Goal: Communication & Community: Answer question/provide support

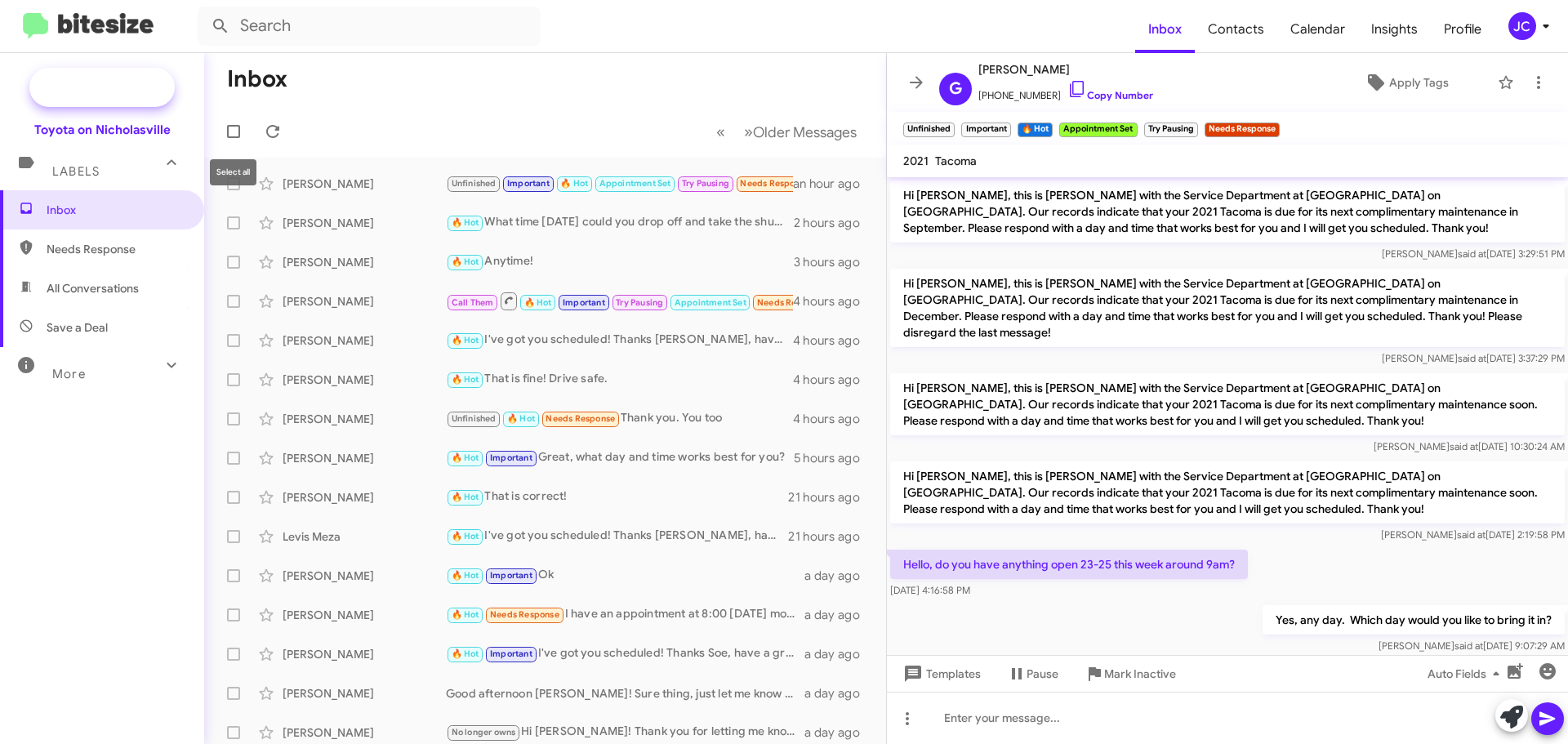
scroll to position [82, 0]
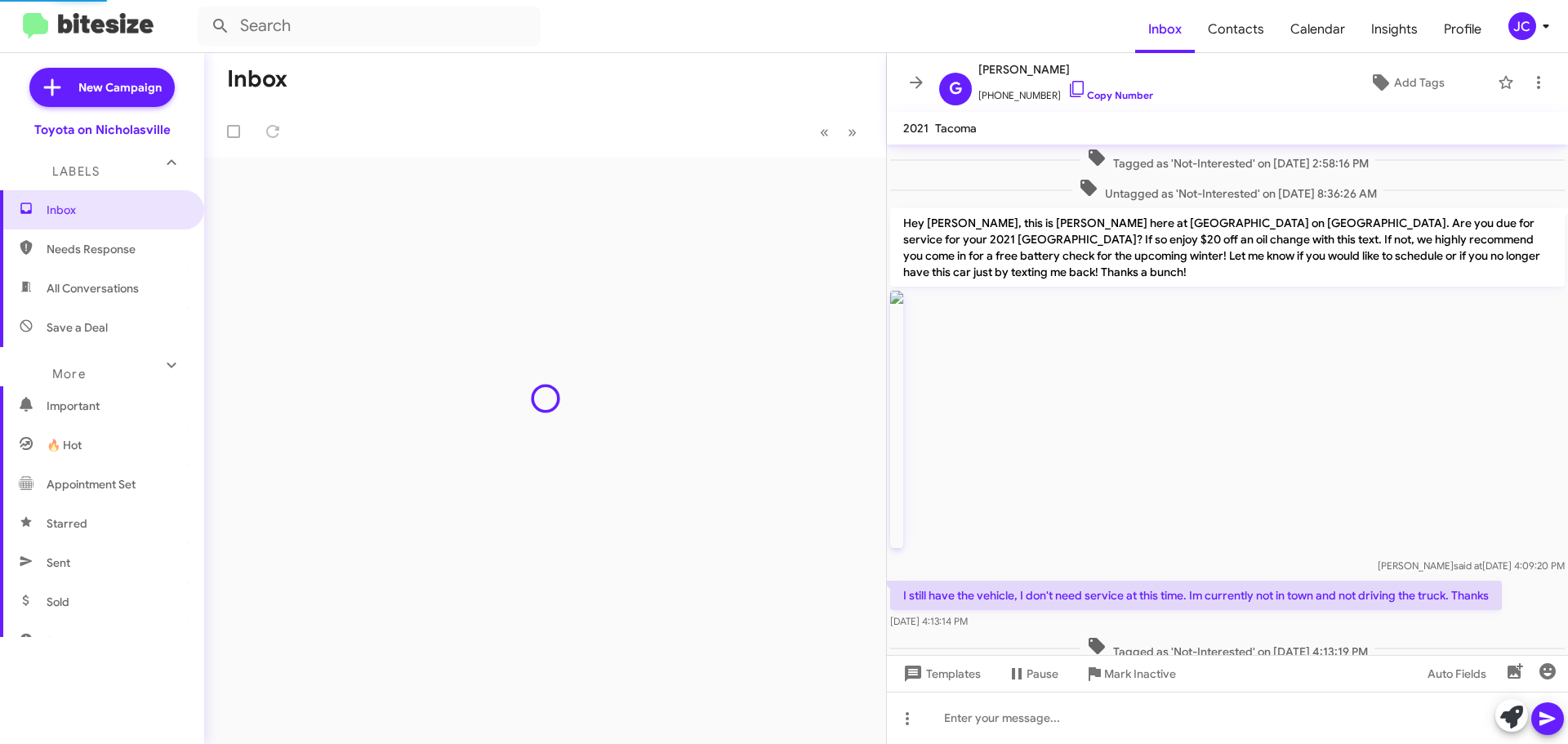
scroll to position [1232, 0]
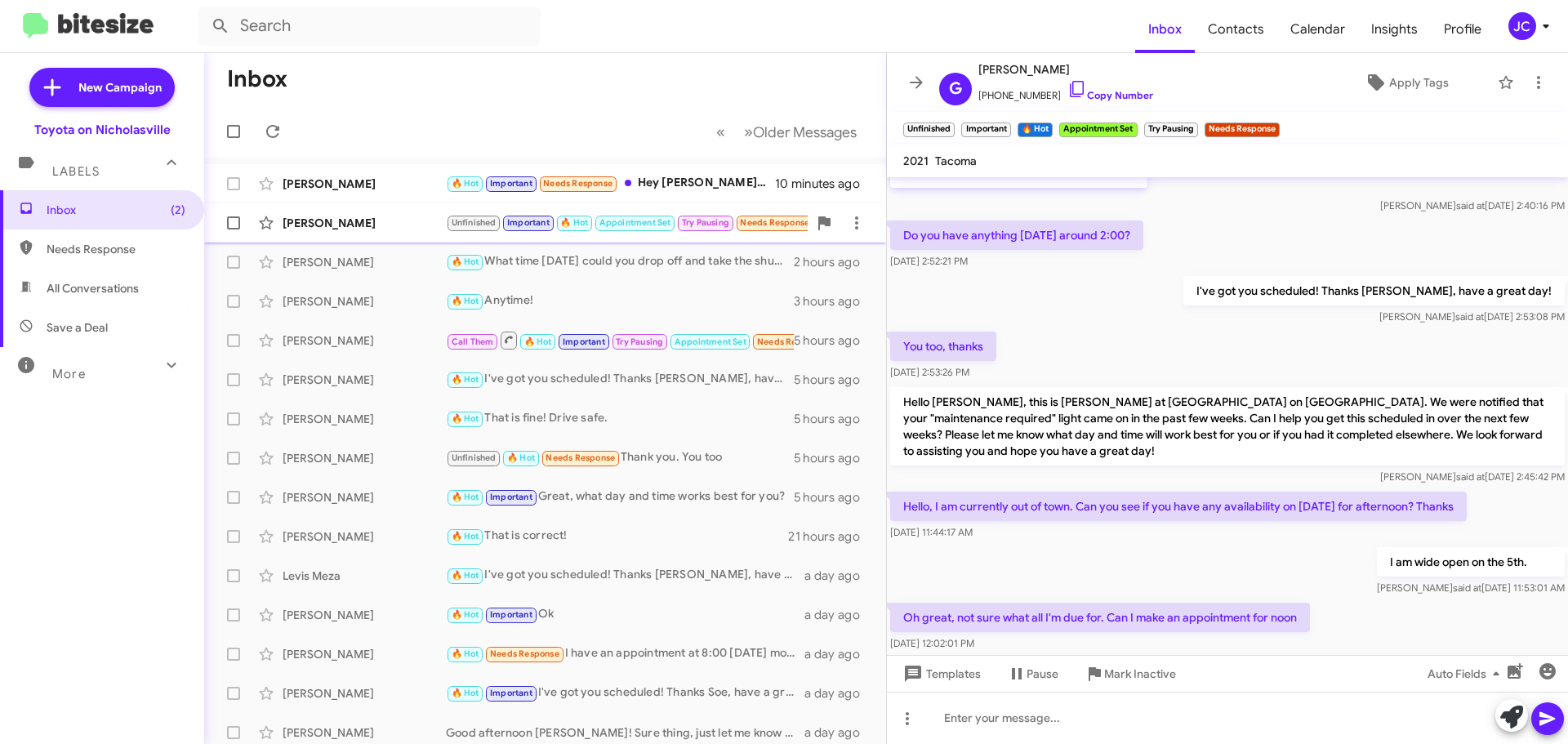
click at [310, 224] on div "[PERSON_NAME]" at bounding box center [365, 223] width 164 height 17
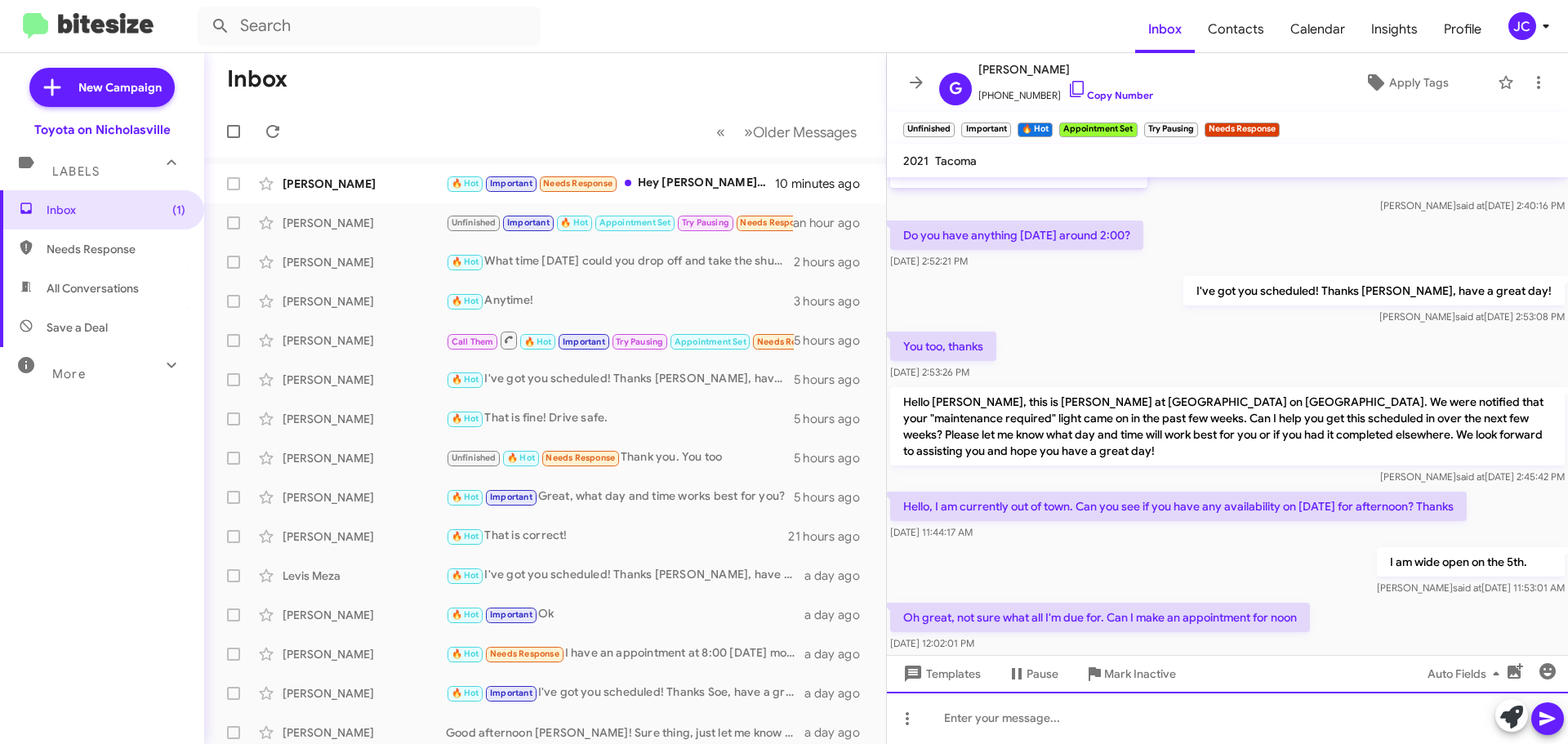
click at [1118, 714] on div at bounding box center [1227, 718] width 681 height 52
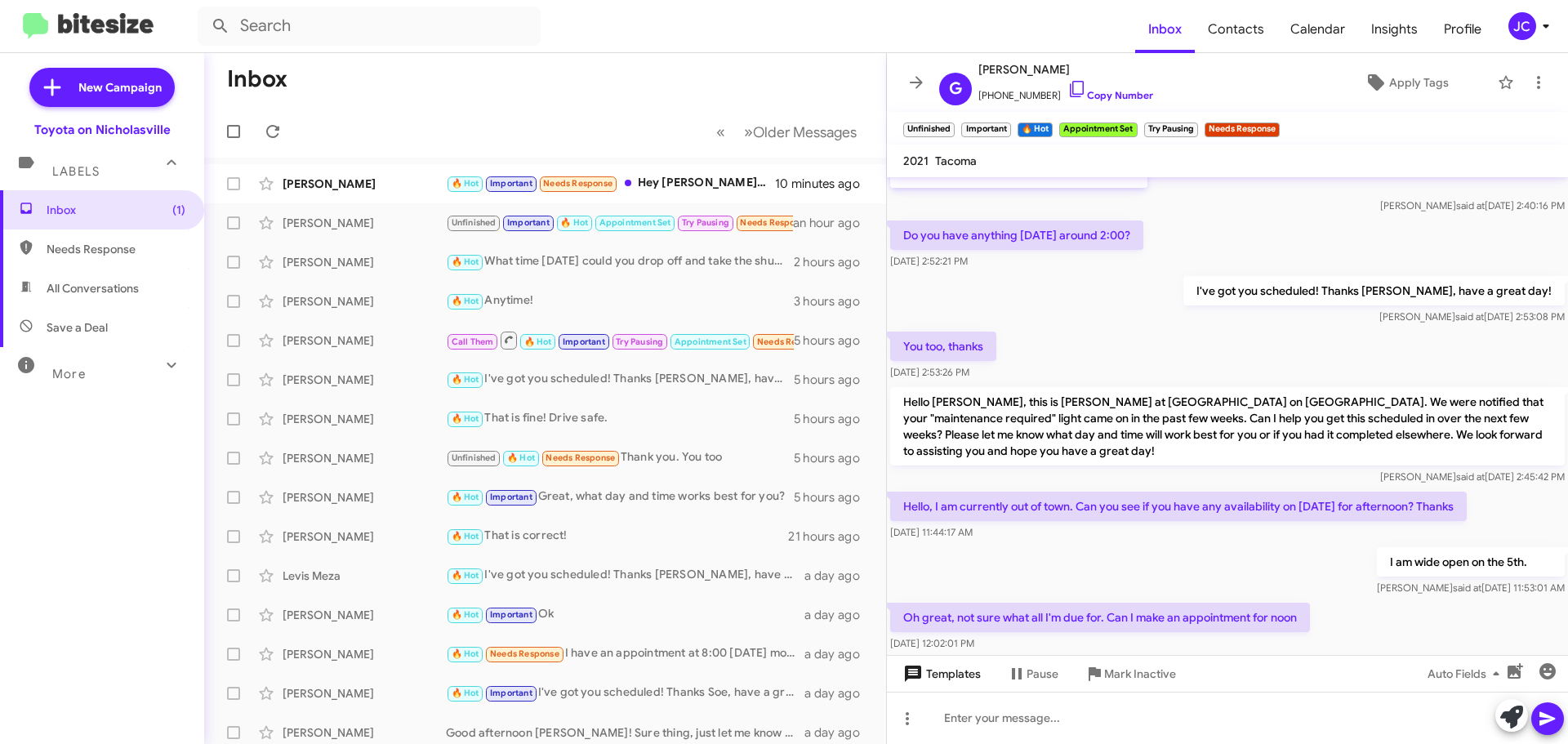
click at [950, 667] on span "Templates" at bounding box center [940, 674] width 81 height 30
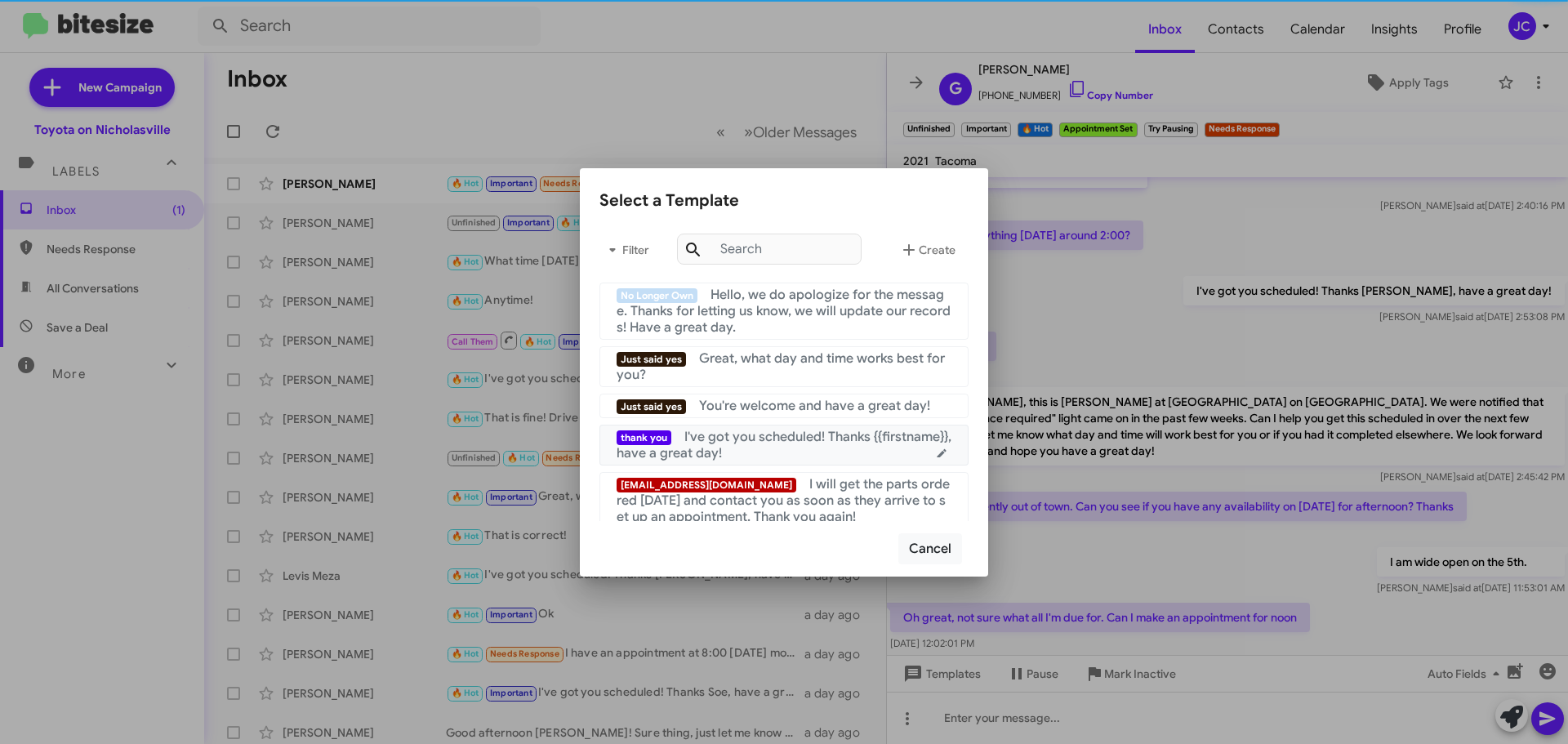
click at [748, 438] on span "I've got you scheduled! Thanks {{firstname}}, have a great day!" at bounding box center [784, 445] width 335 height 33
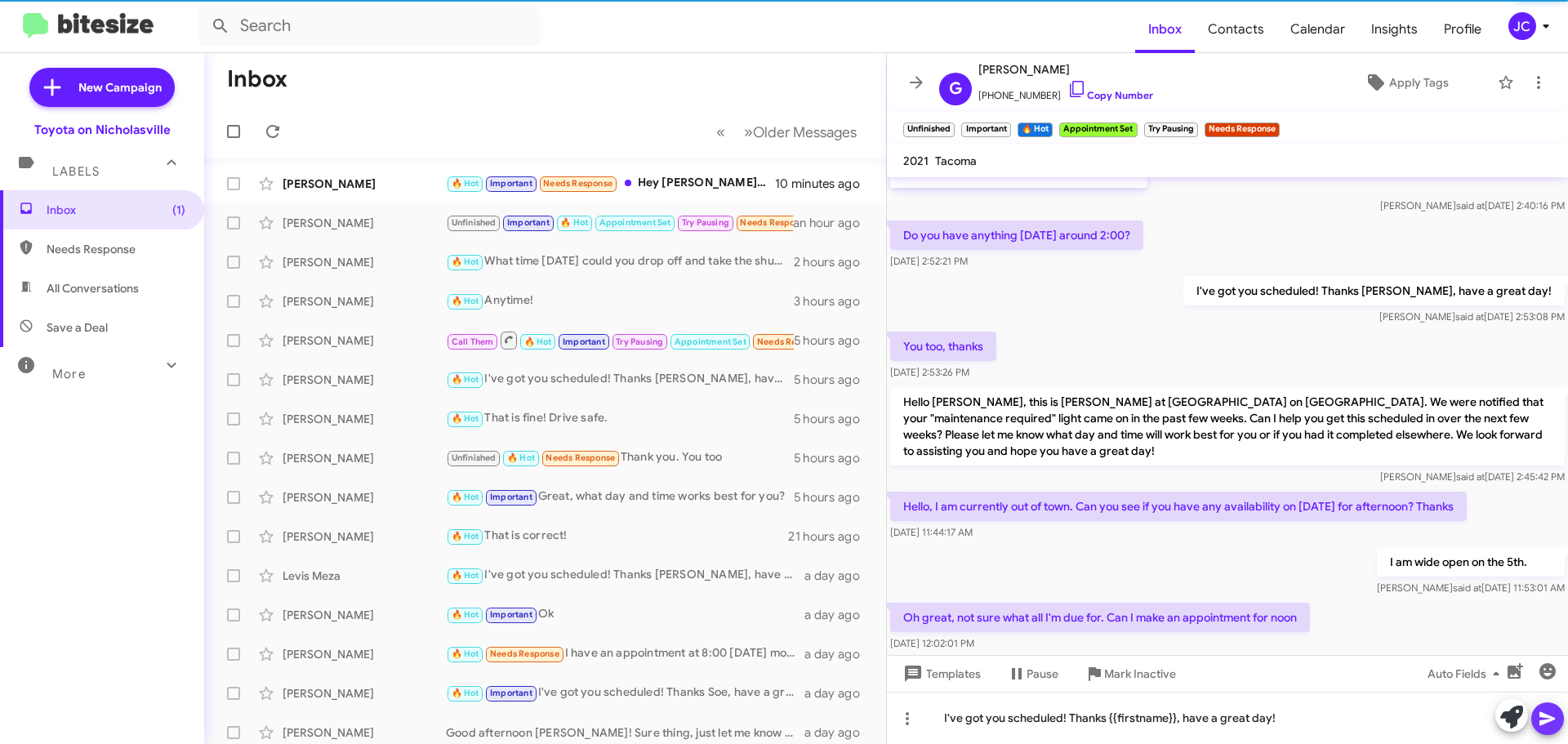
click at [1553, 717] on icon at bounding box center [1548, 719] width 20 height 20
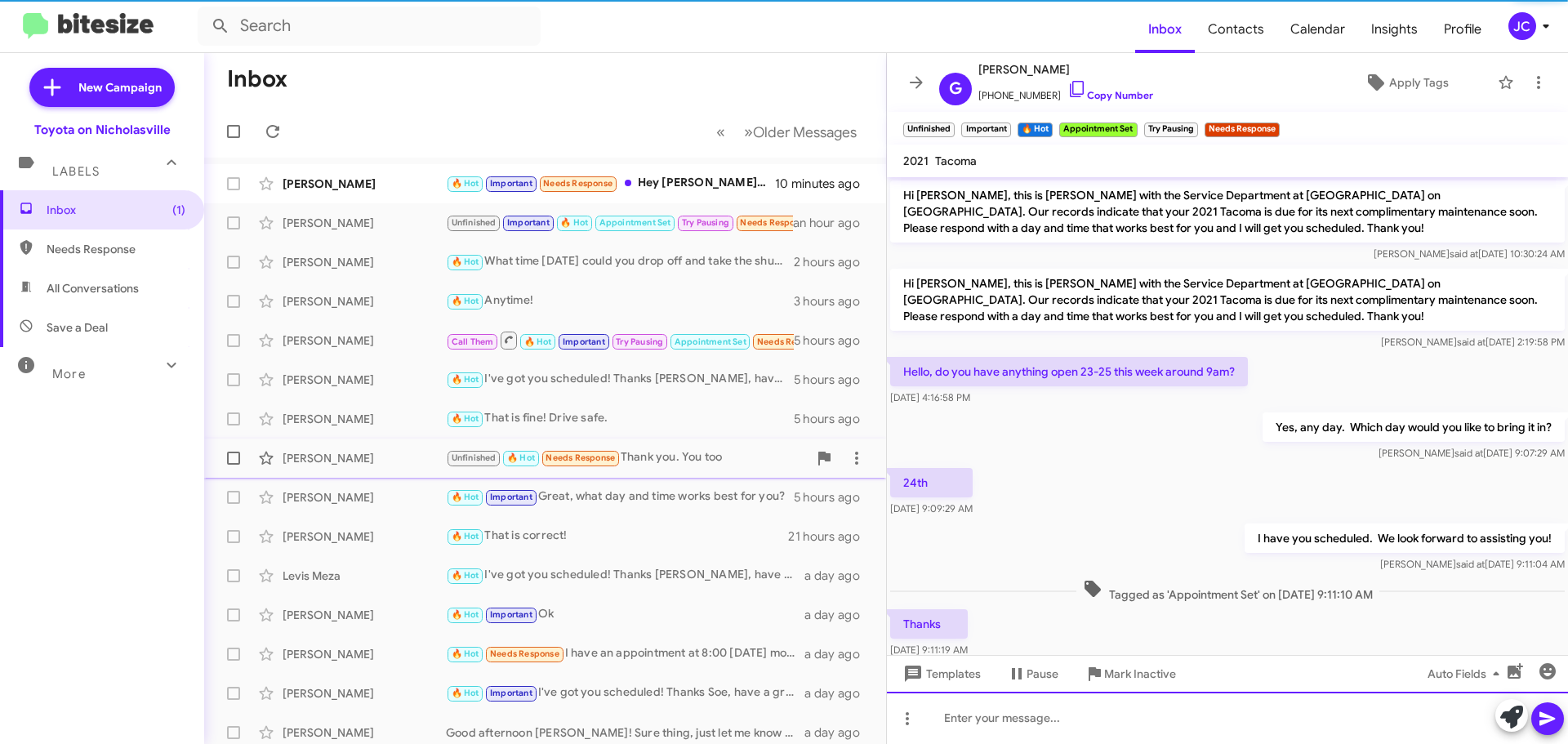
scroll to position [82, 0]
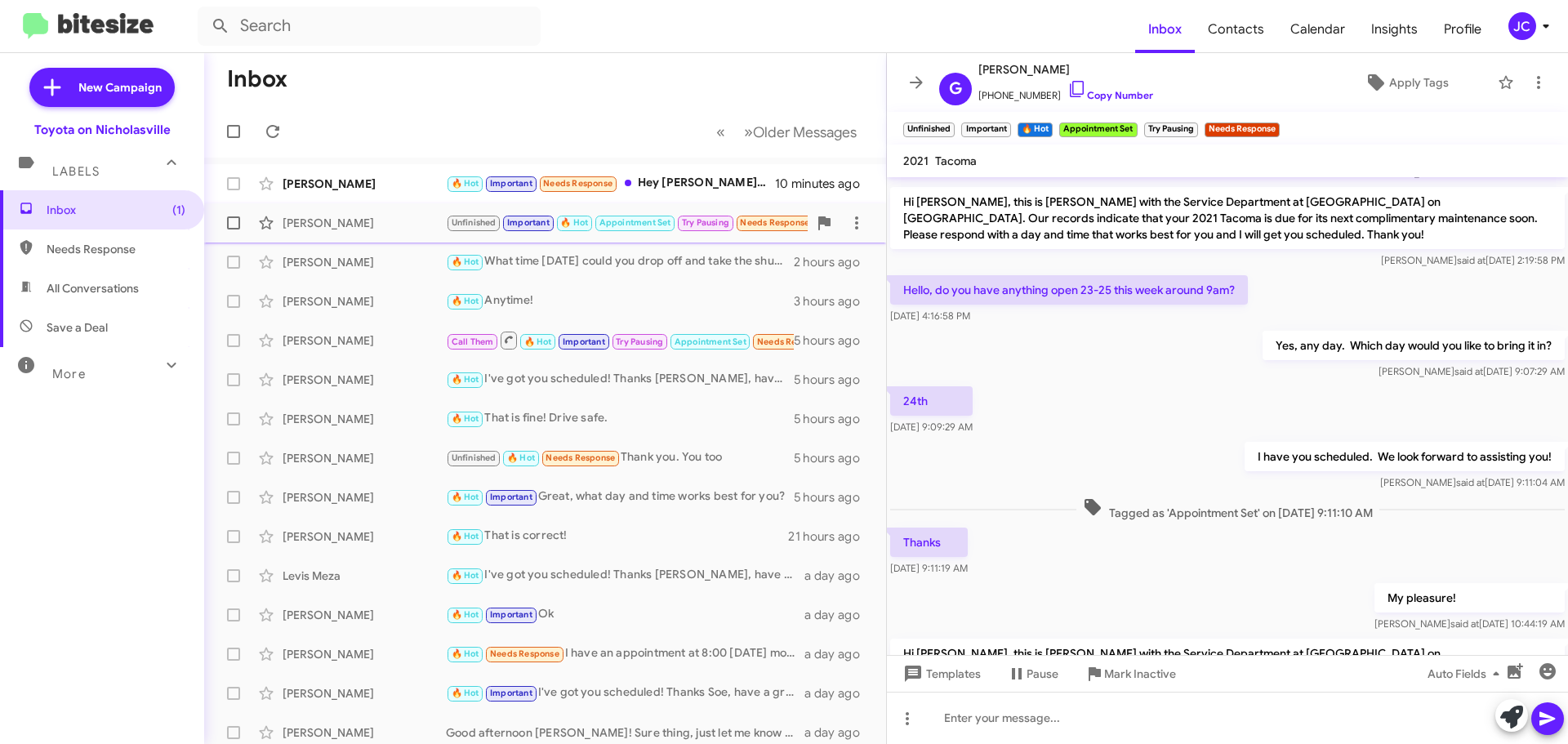
click at [380, 233] on div "[PERSON_NAME] Unfinished Important 🔥 Hot Appointment Set Try Pausing Needs Resp…" at bounding box center [544, 223] width 656 height 33
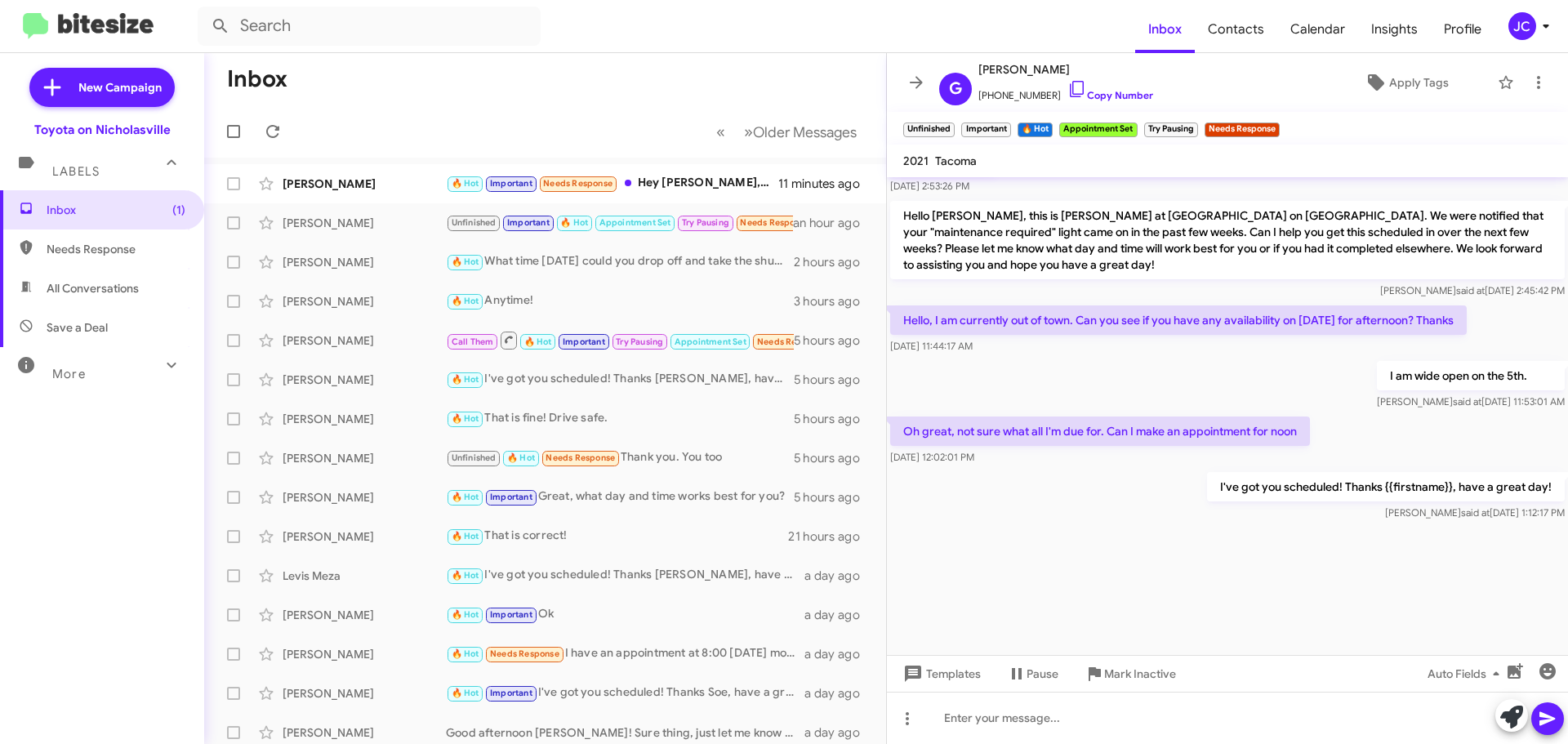
scroll to position [3606, 0]
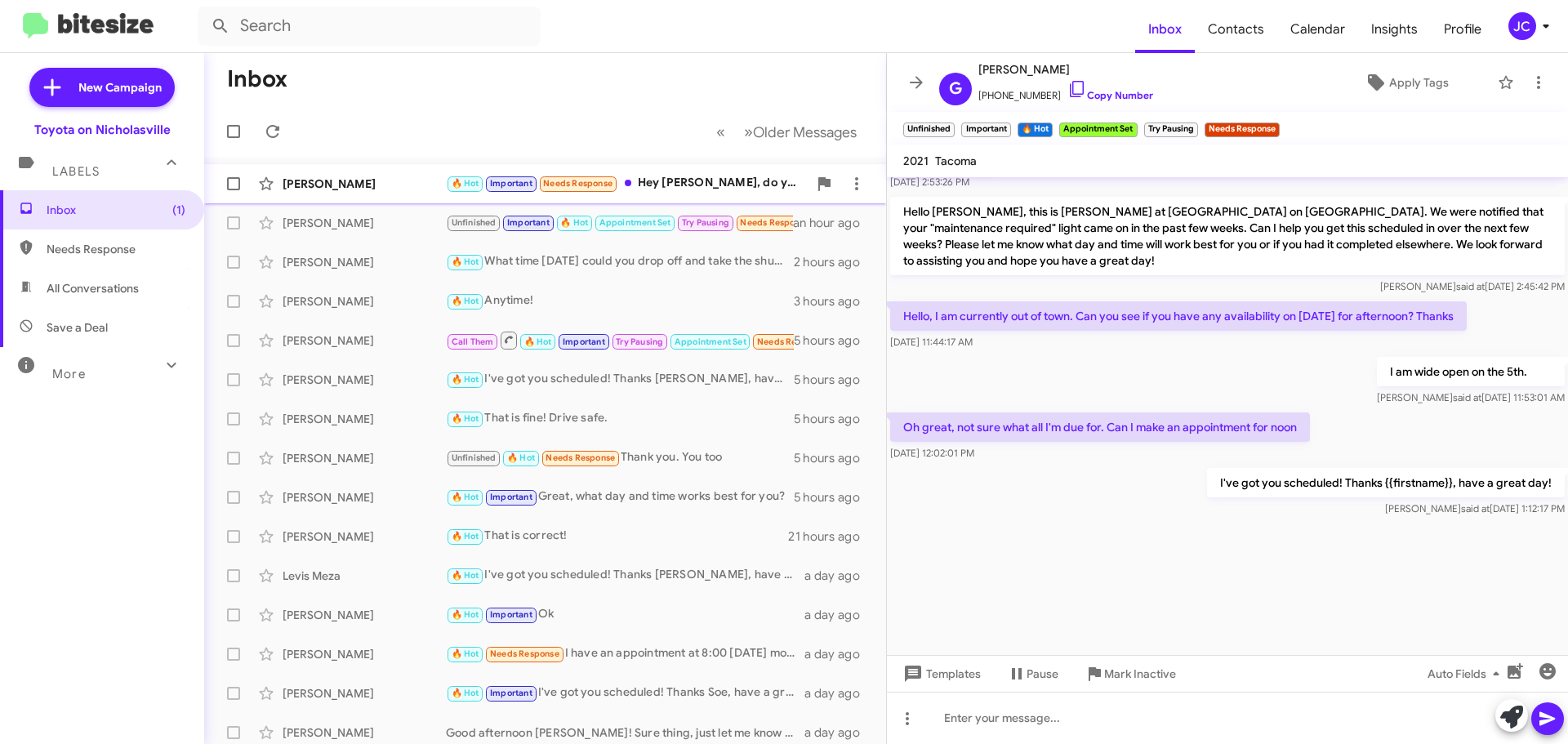
click at [327, 196] on div "[PERSON_NAME] 🔥 Hot Important Needs Response Hey [PERSON_NAME], do you have any…" at bounding box center [544, 183] width 656 height 33
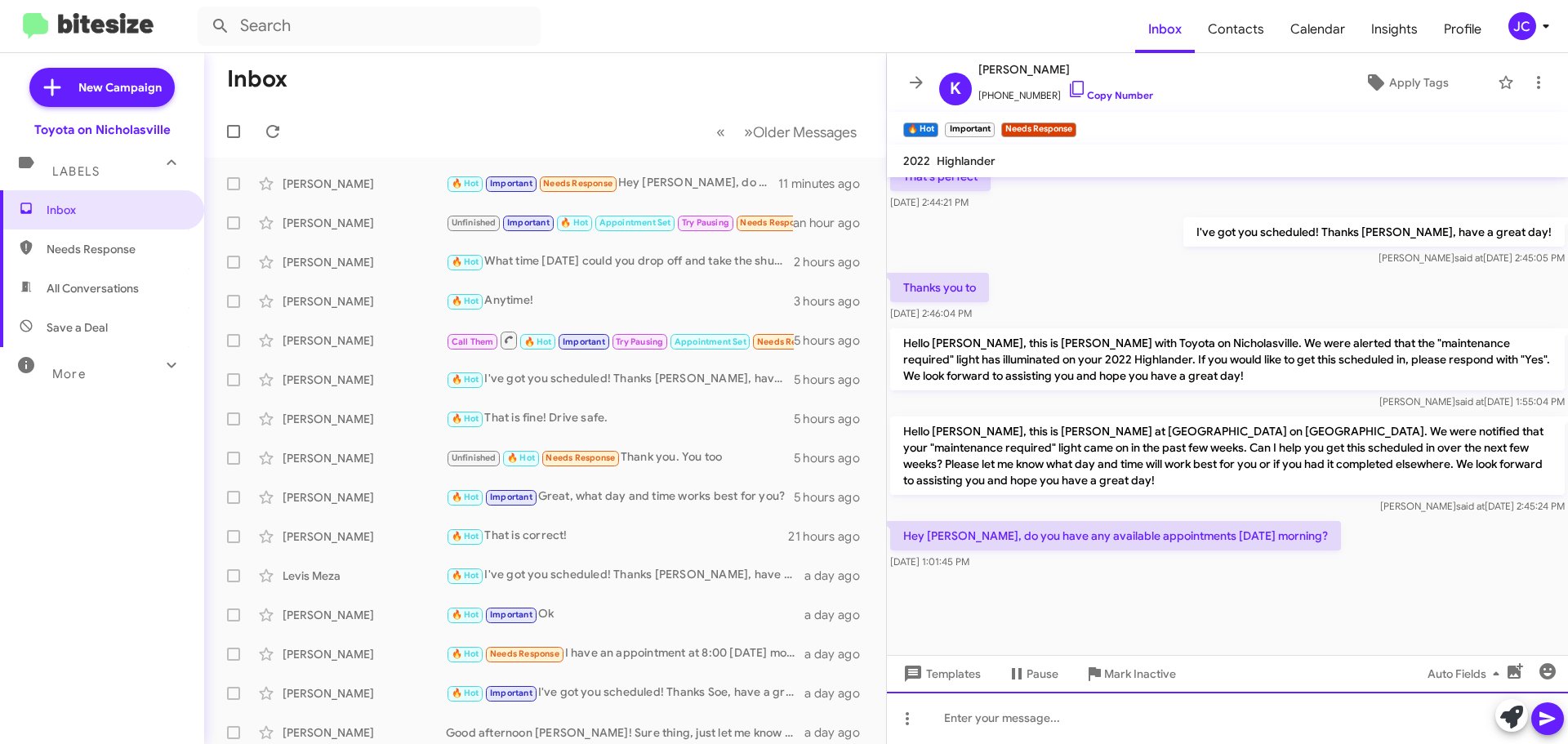
click at [1225, 713] on div at bounding box center [1227, 718] width 681 height 52
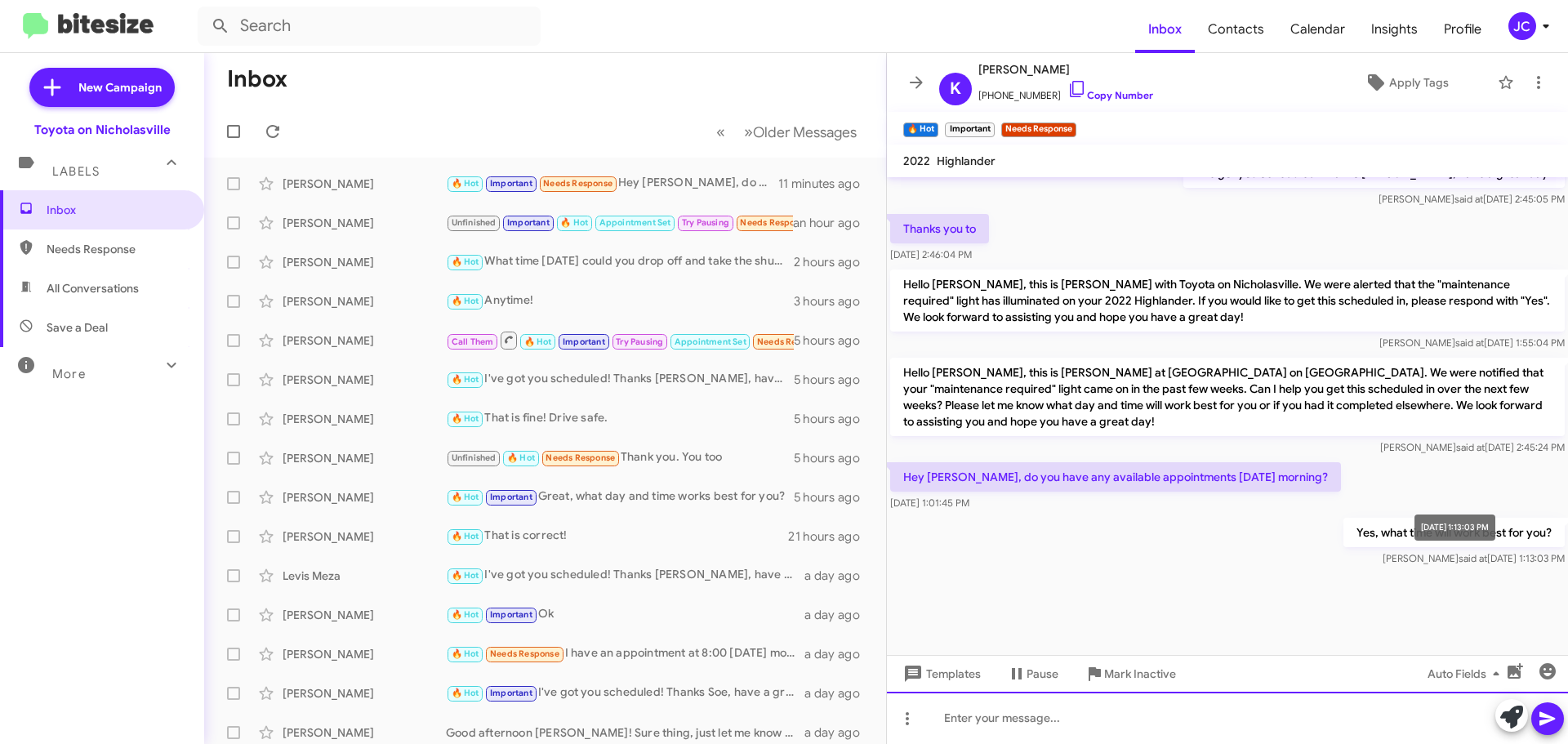
scroll to position [971, 0]
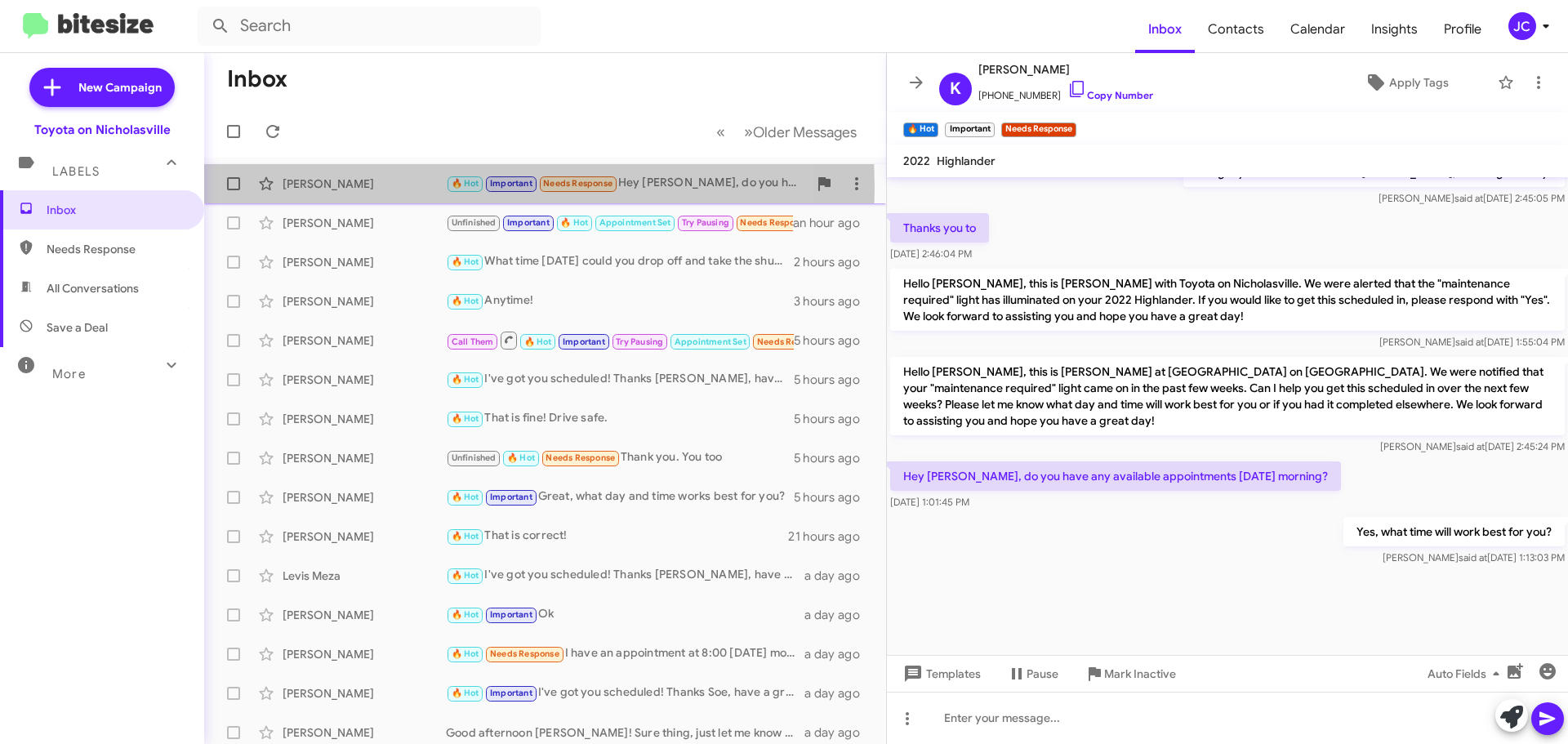
click at [325, 188] on div "[PERSON_NAME]" at bounding box center [365, 184] width 164 height 17
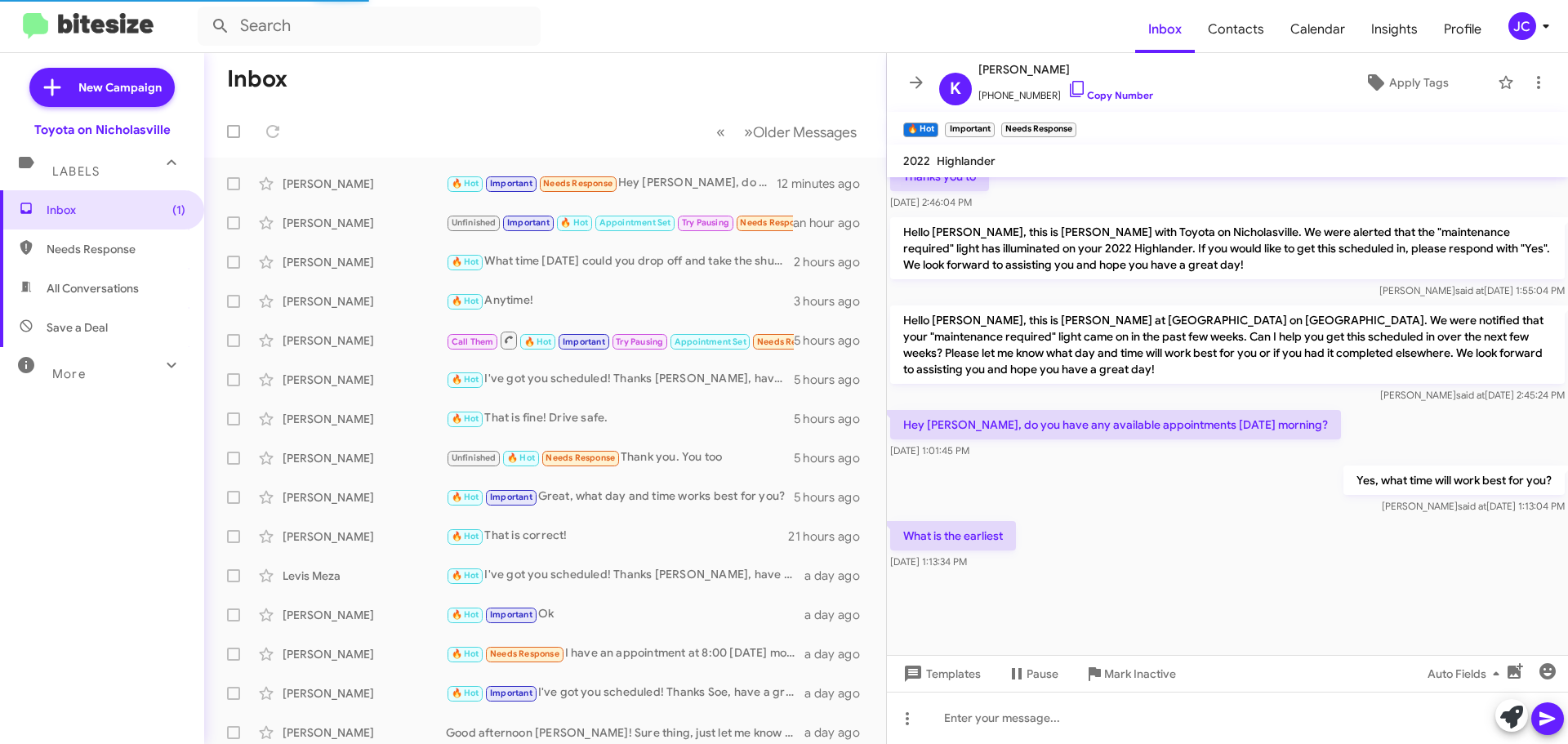
scroll to position [862, 0]
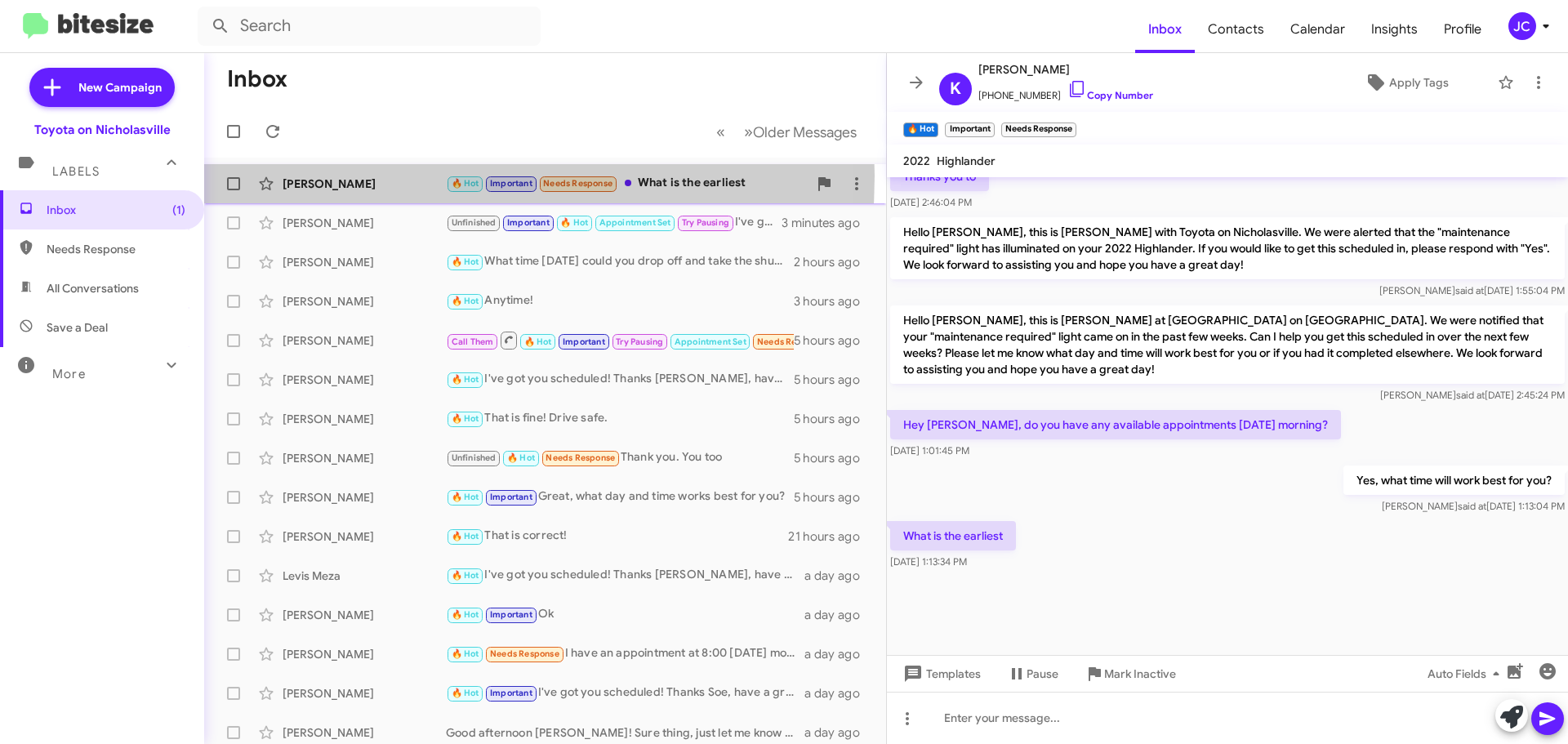
click at [344, 176] on div "[PERSON_NAME]" at bounding box center [365, 184] width 164 height 17
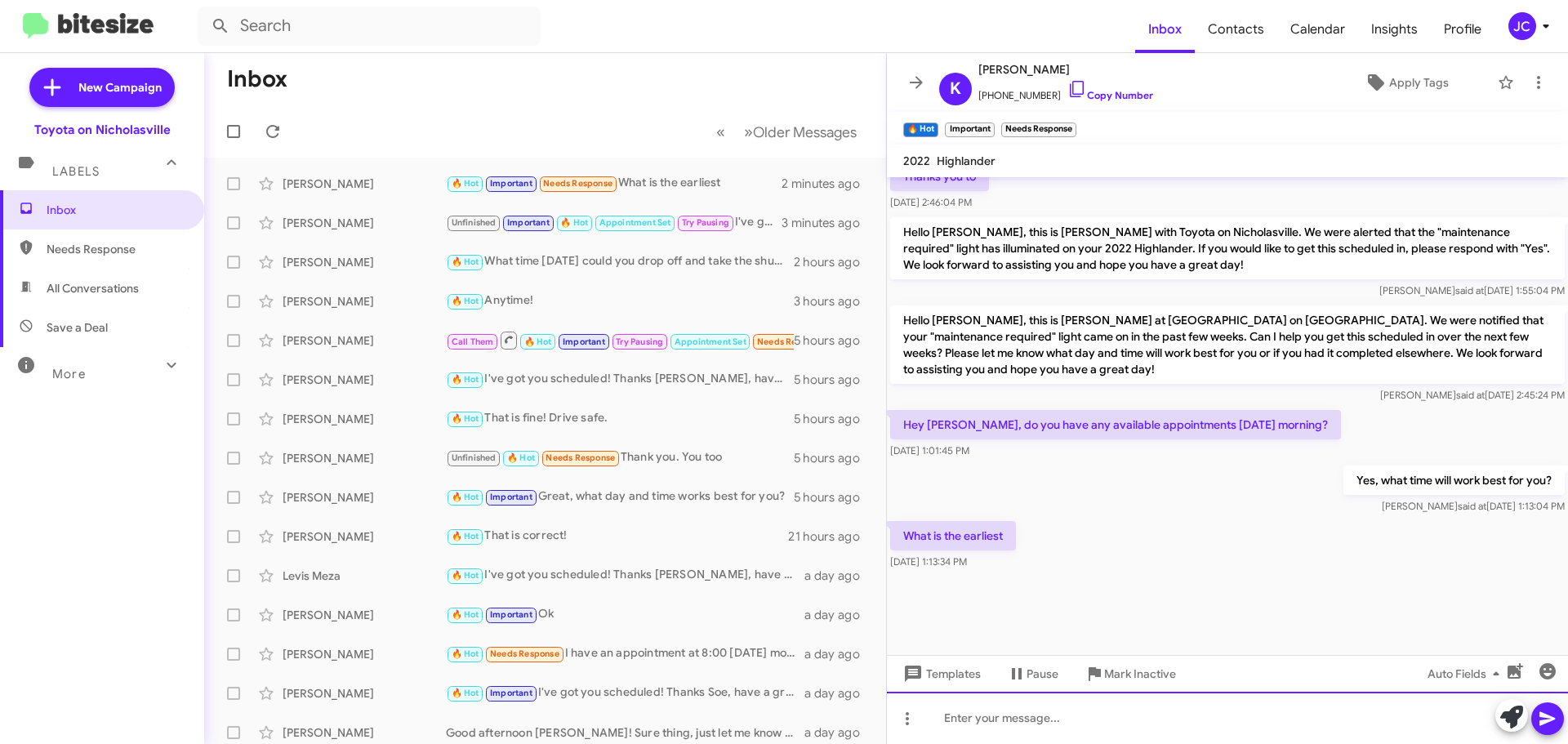
click at [1039, 726] on div at bounding box center [1227, 718] width 681 height 52
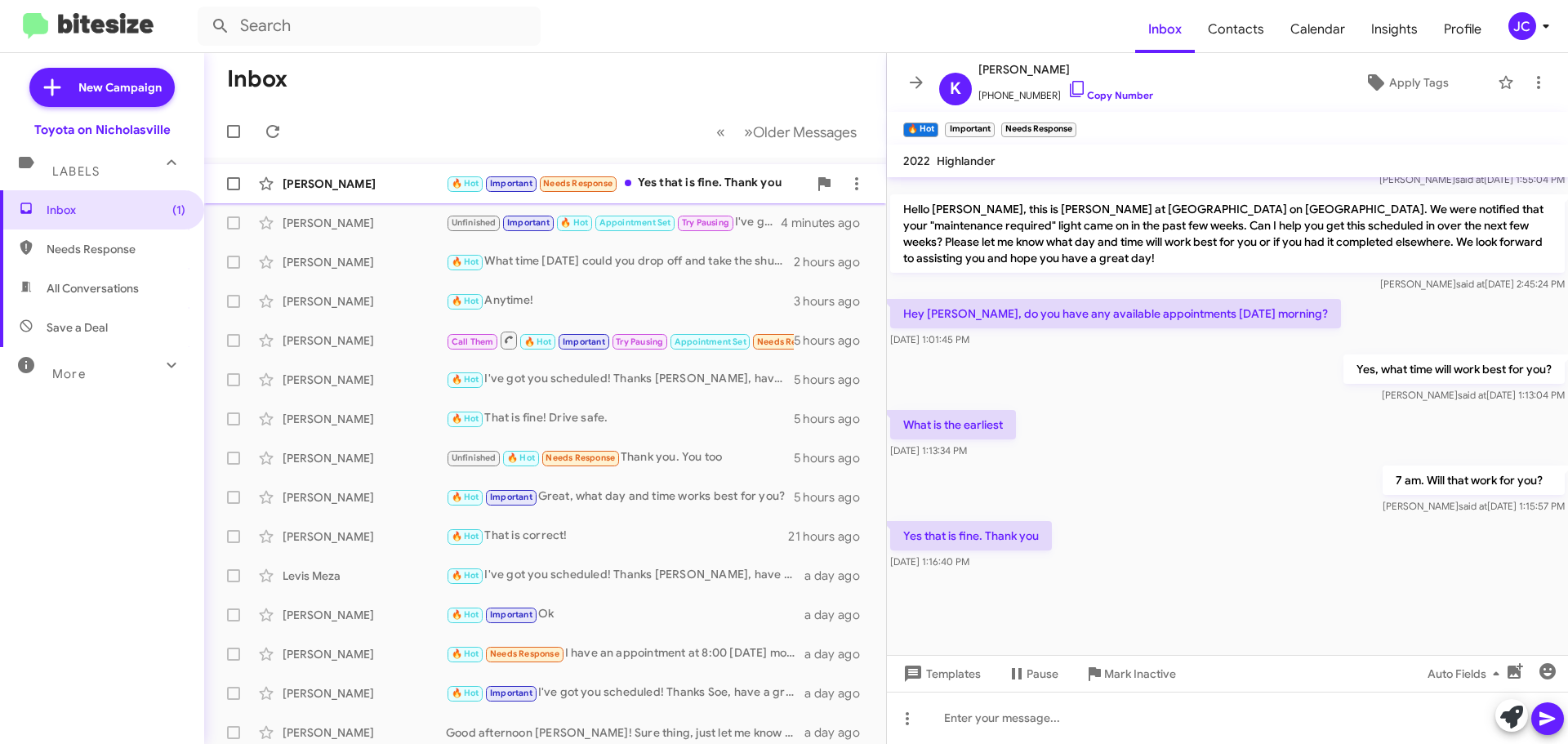
drag, startPoint x: 369, startPoint y: 183, endPoint x: 344, endPoint y: 183, distance: 25.0
click at [369, 183] on div "[PERSON_NAME]" at bounding box center [365, 184] width 164 height 17
click at [971, 683] on span "Templates" at bounding box center [940, 674] width 81 height 30
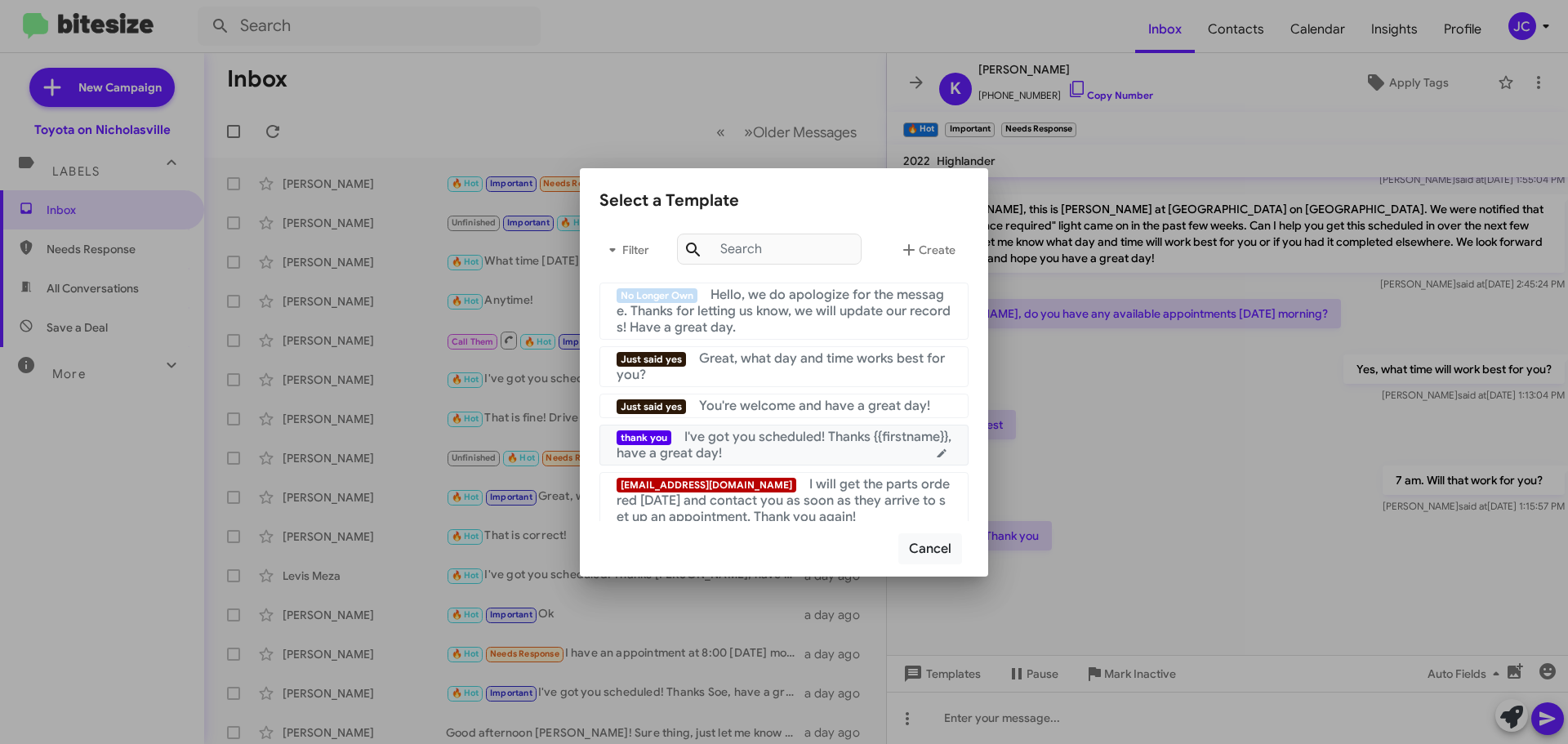
click at [772, 450] on div "thank you I've got you scheduled! Thanks {{firstname}}, have a great day!" at bounding box center [784, 445] width 335 height 33
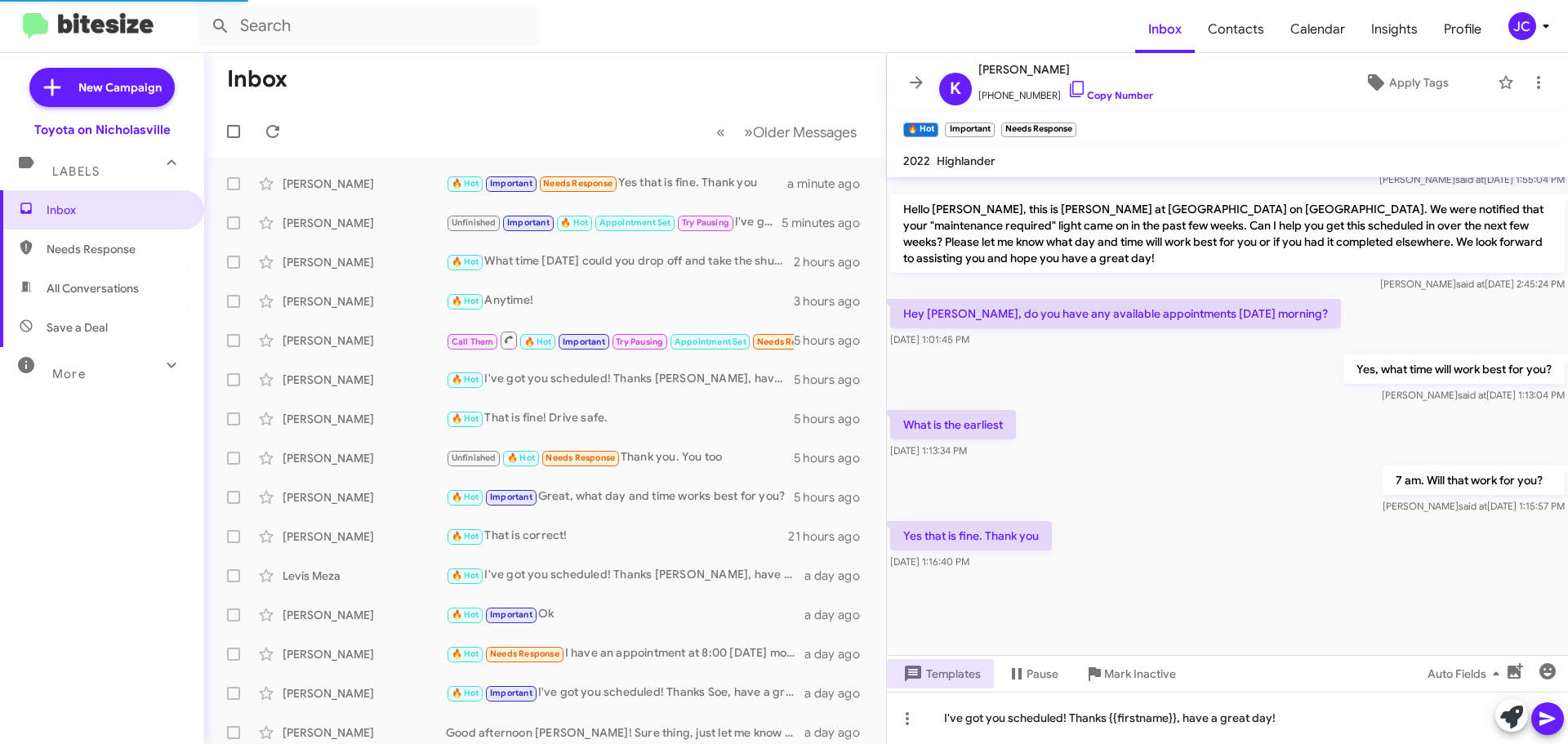
click at [1550, 714] on icon at bounding box center [1548, 719] width 20 height 20
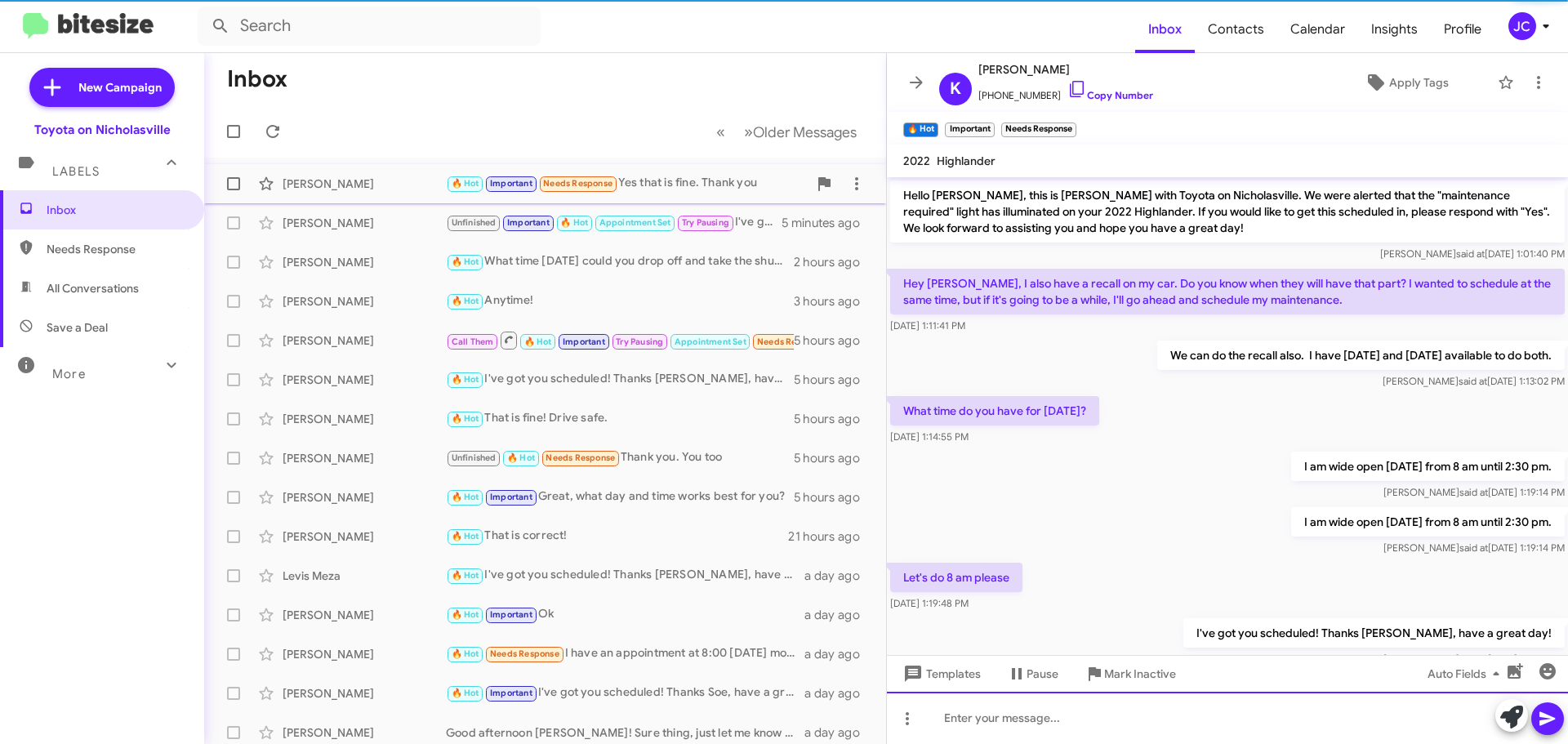
scroll to position [82, 0]
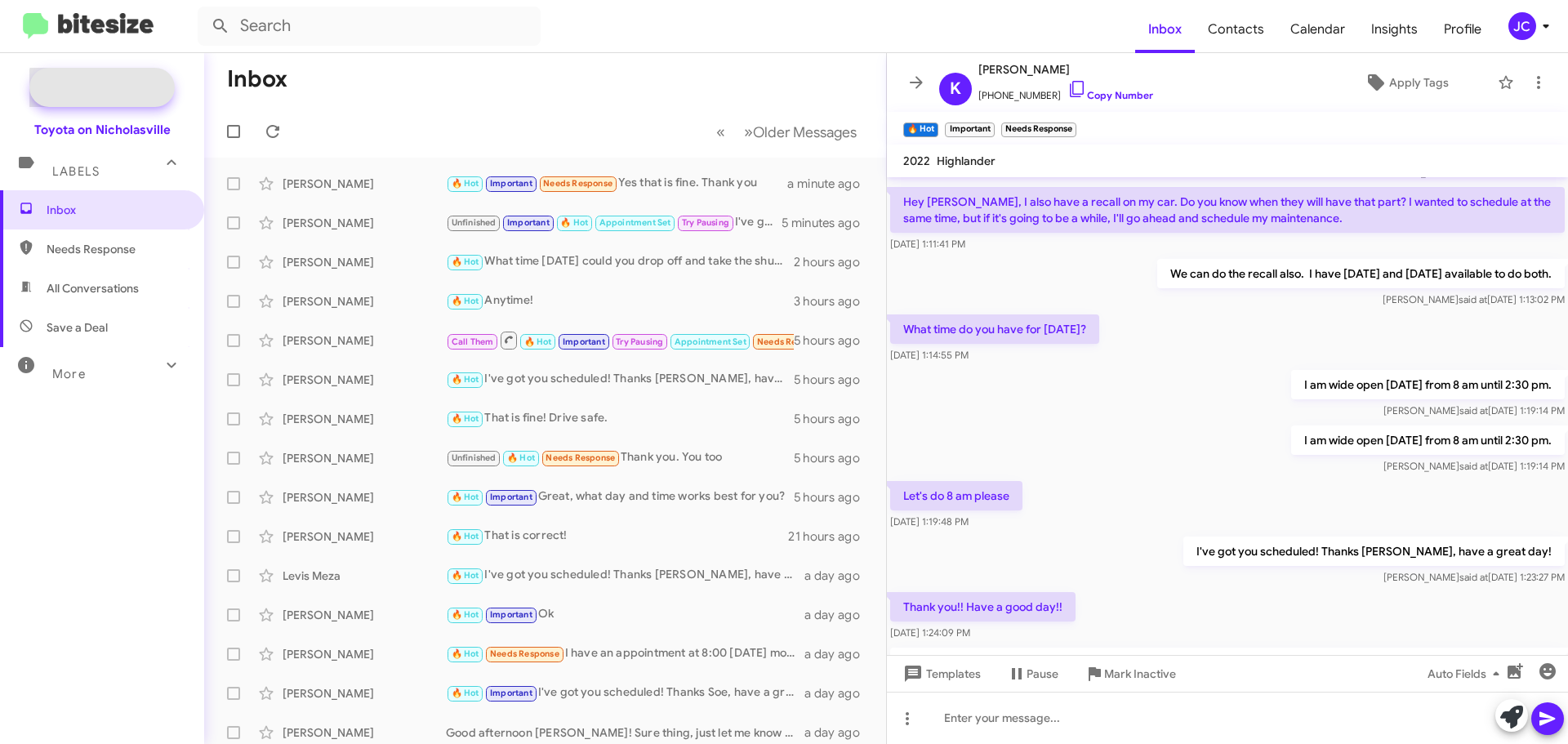
click at [107, 89] on span "New Campaign" at bounding box center [120, 88] width 84 height 17
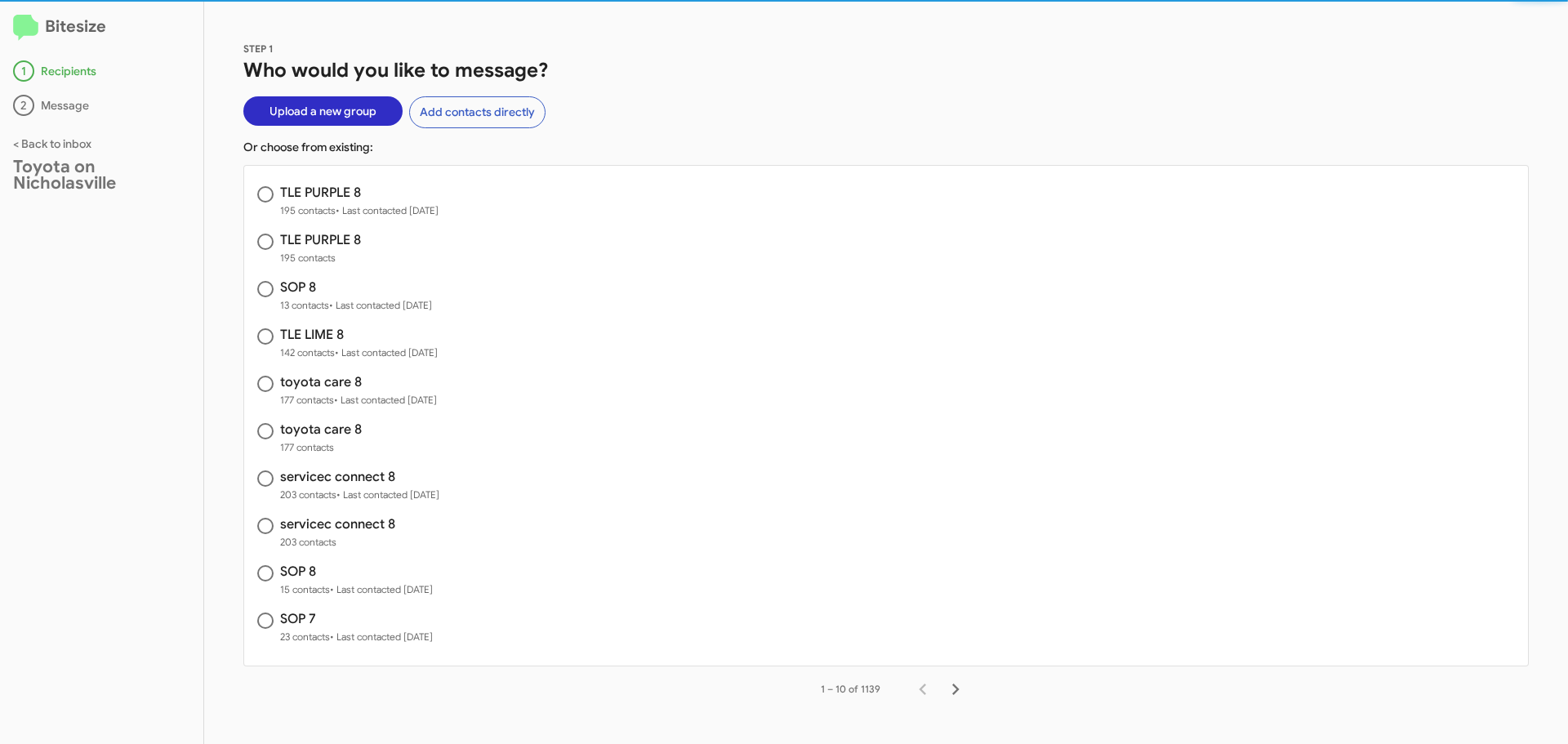
click at [326, 119] on span "Upload a new group" at bounding box center [323, 112] width 107 height 30
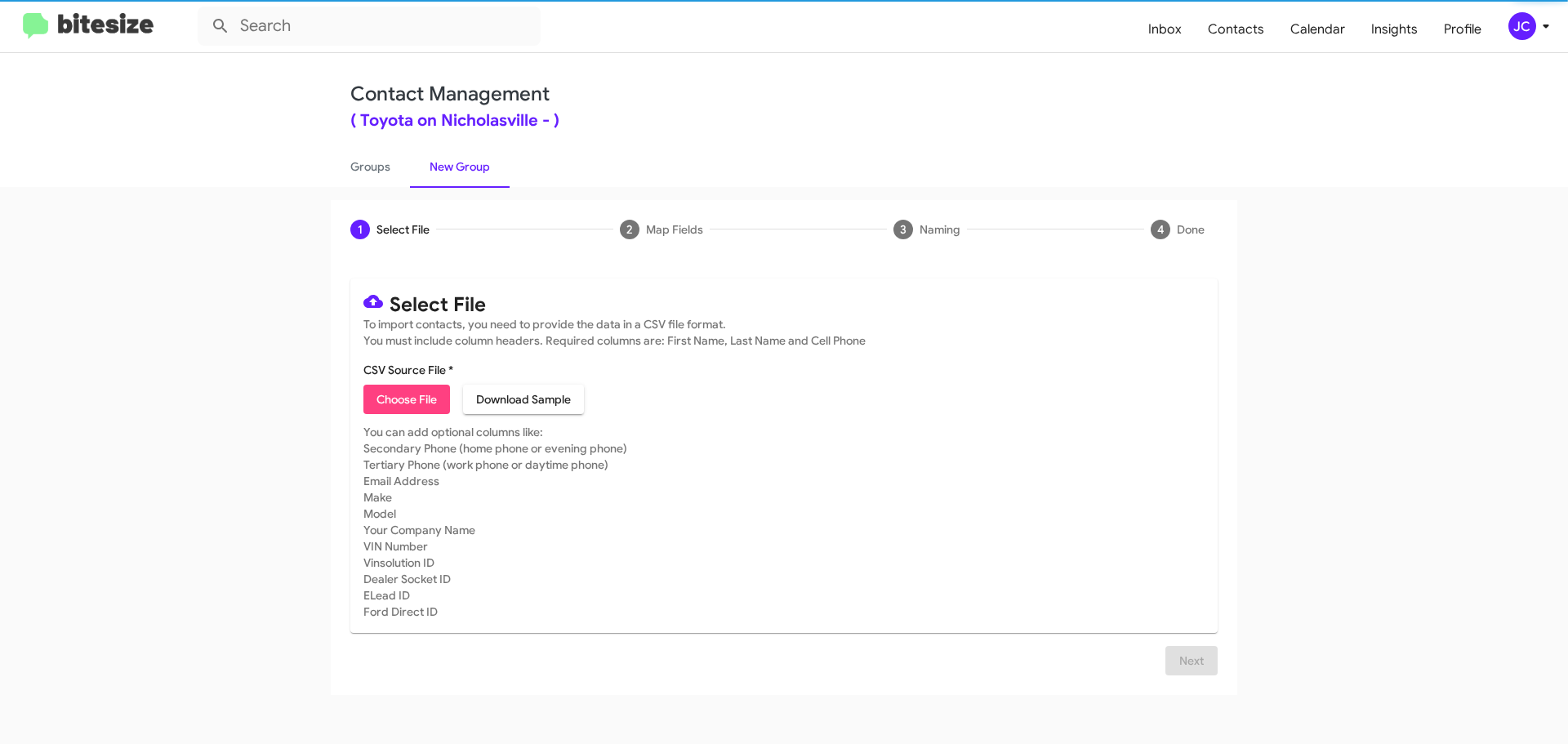
click at [399, 396] on span "Choose File" at bounding box center [407, 399] width 60 height 30
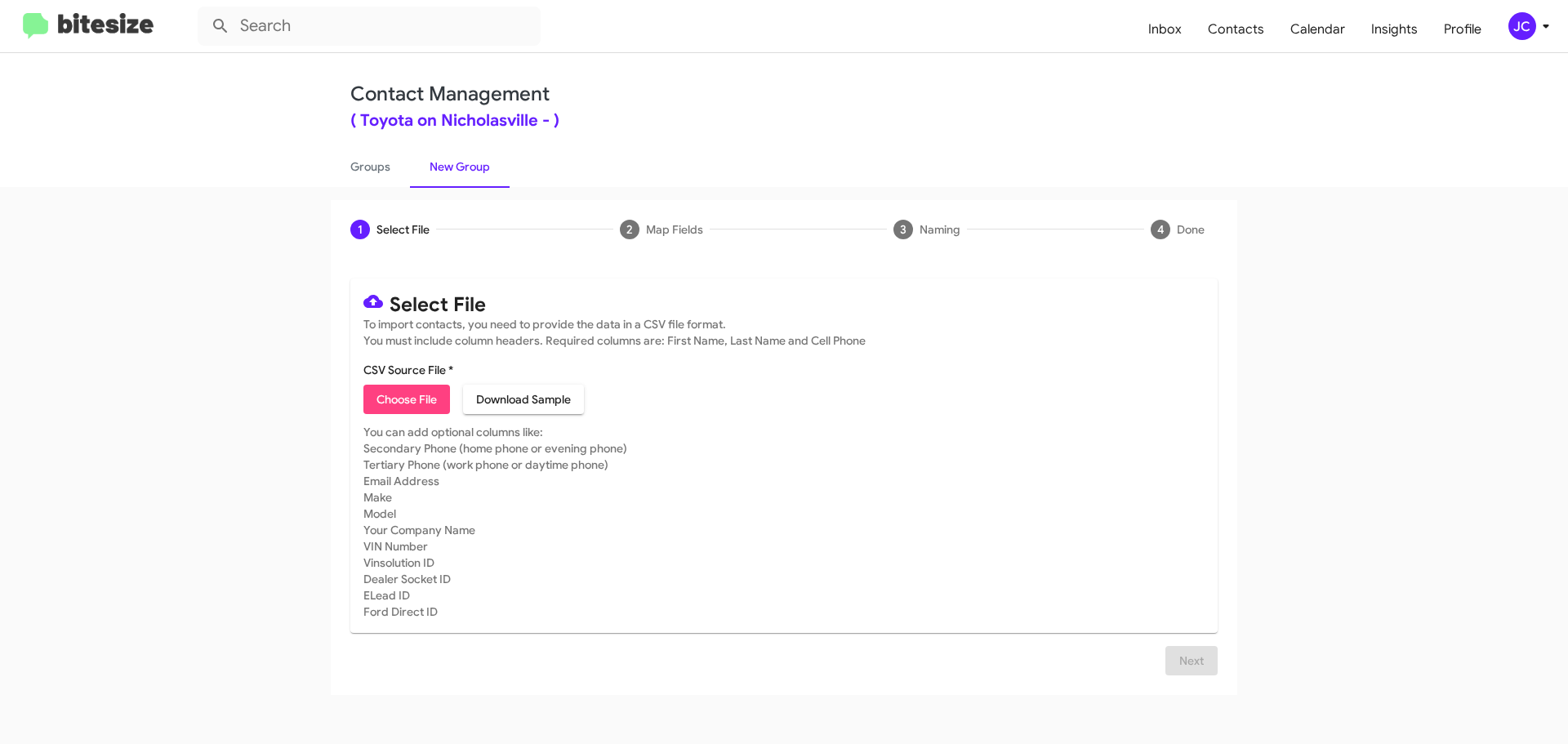
type input "SOP 8"
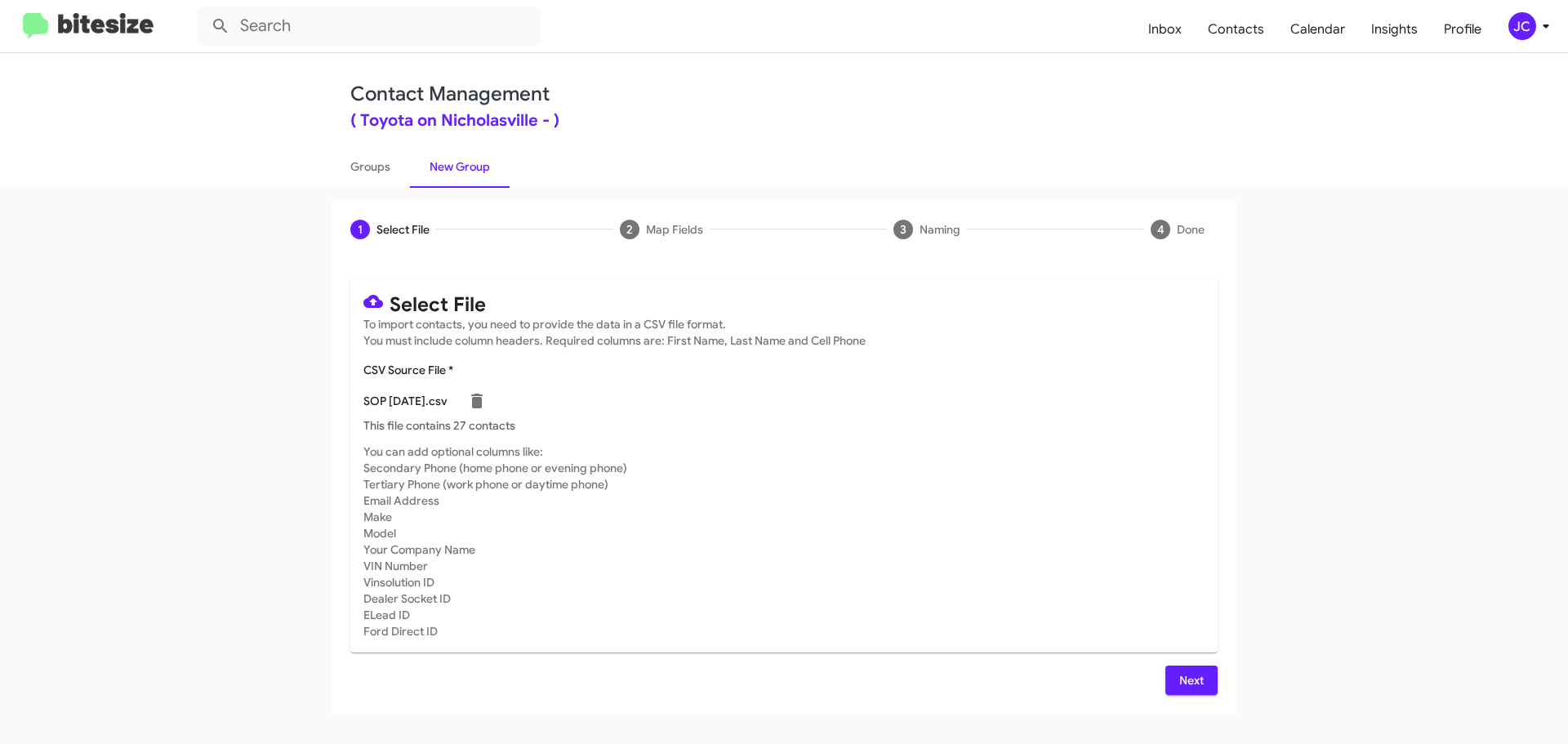
click at [1197, 683] on span "Next" at bounding box center [1191, 681] width 26 height 30
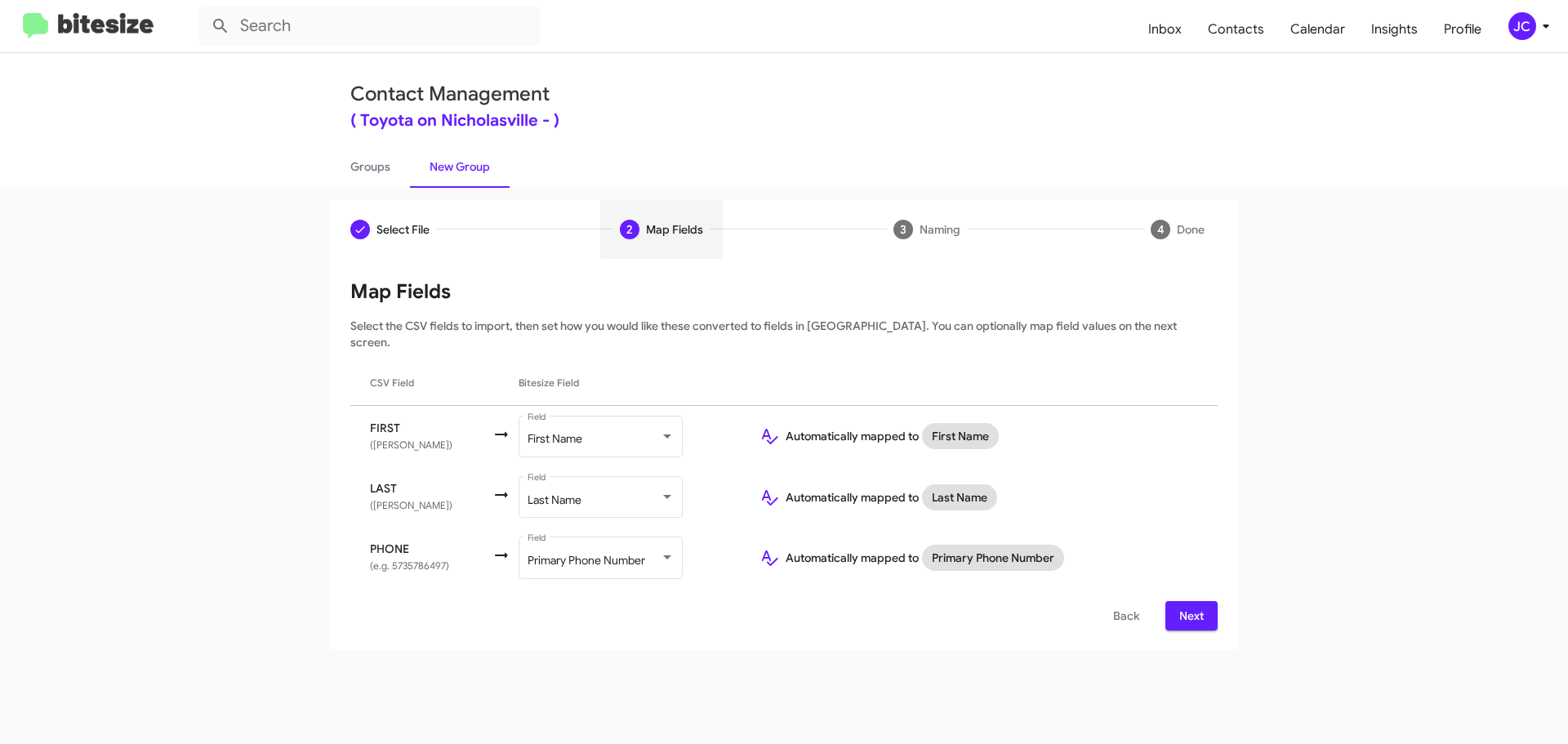
click at [1186, 603] on span "Next" at bounding box center [1191, 616] width 26 height 30
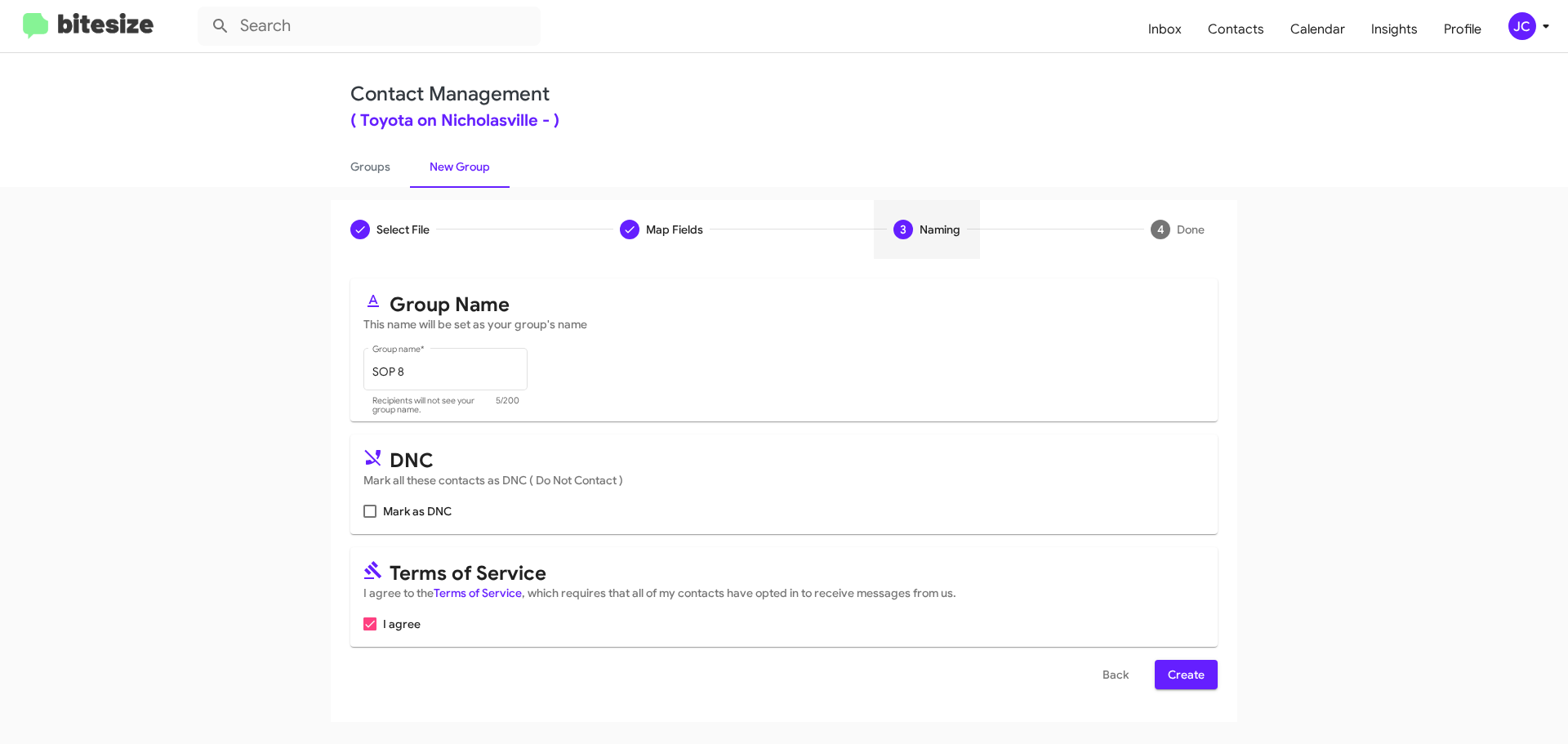
click at [1198, 669] on span "Create" at bounding box center [1186, 675] width 36 height 30
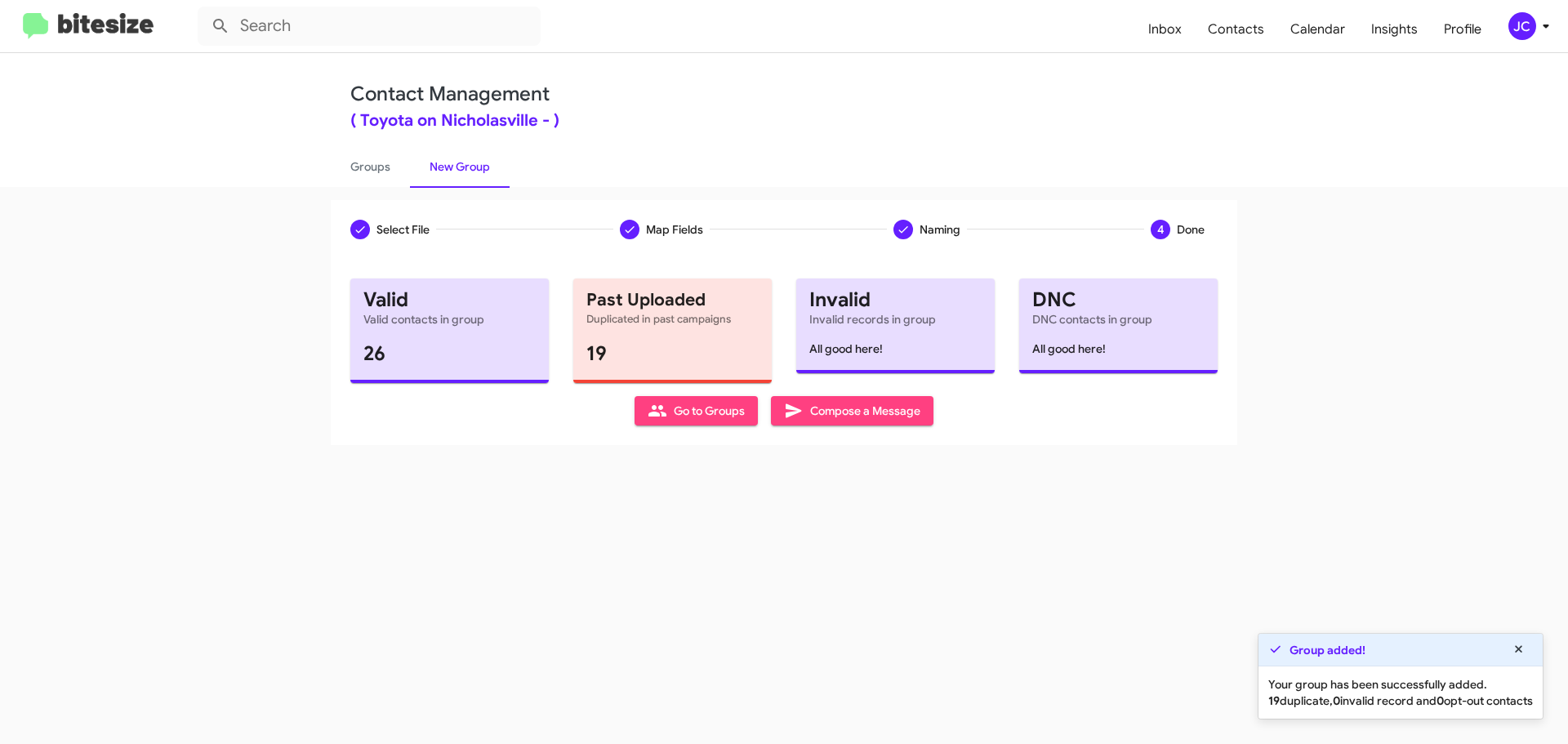
click at [887, 417] on span "Compose a Message" at bounding box center [851, 412] width 137 height 30
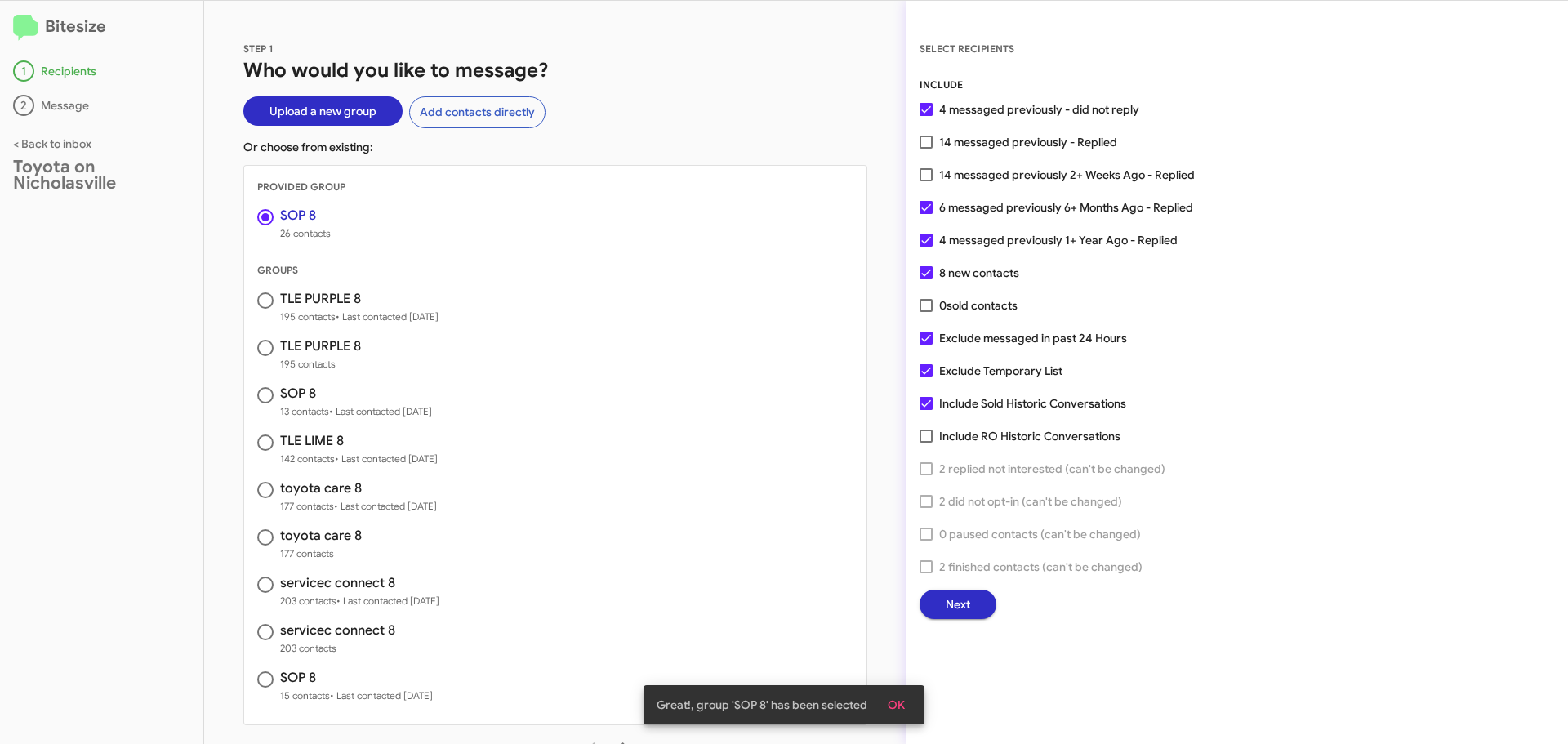
click at [916, 339] on div "SELECT RECIPIENTS INCLUDE 4 messaged previously - did not reply 14 messaged pre…" at bounding box center [1237, 330] width 662 height 579
click at [922, 340] on span at bounding box center [926, 338] width 13 height 13
click at [925, 345] on input "Exclude messaged in past 24 Hours" at bounding box center [925, 345] width 1 height 1
checkbox input "false"
click at [965, 608] on span "Next" at bounding box center [958, 605] width 24 height 30
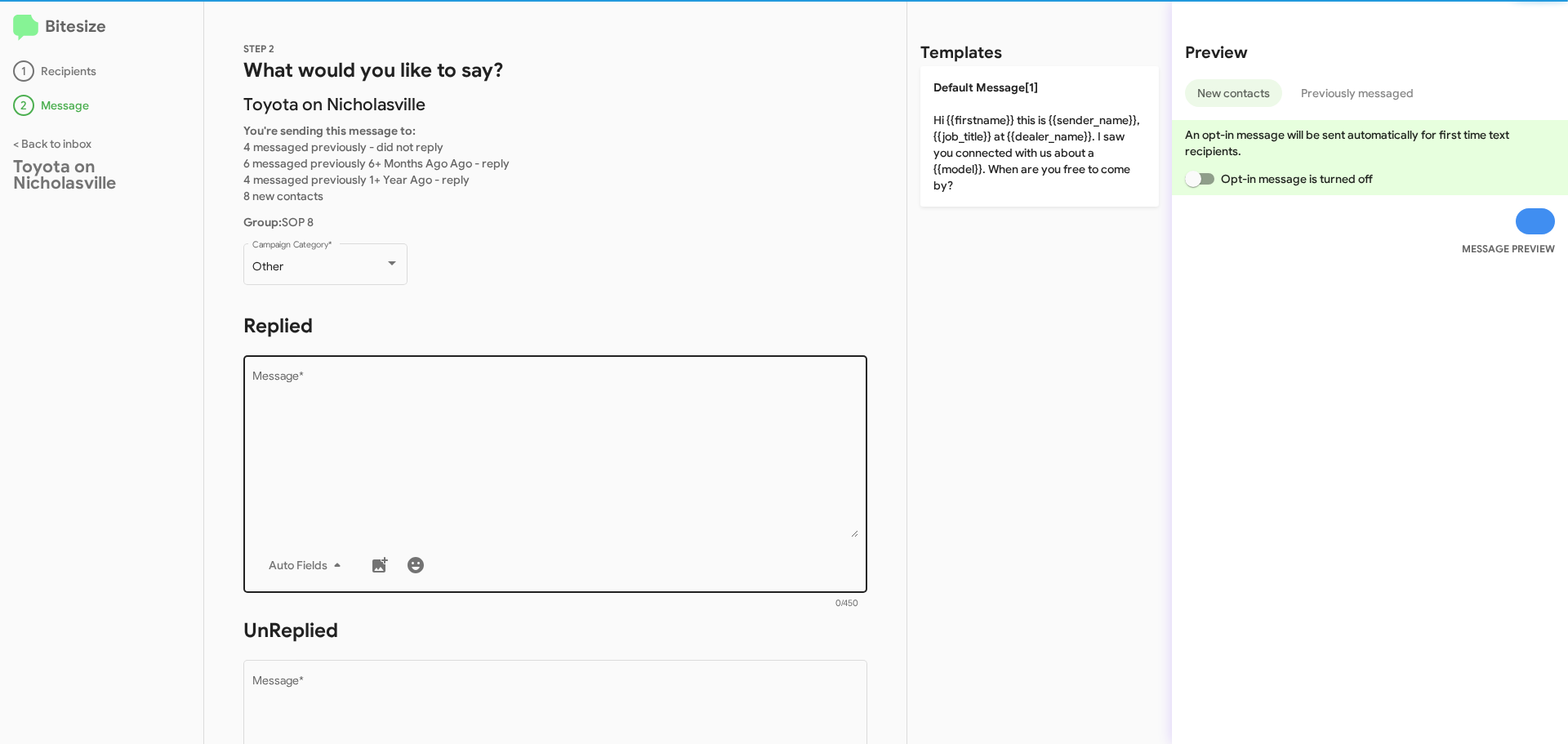
click at [400, 424] on textarea "Message *" at bounding box center [556, 453] width 607 height 167
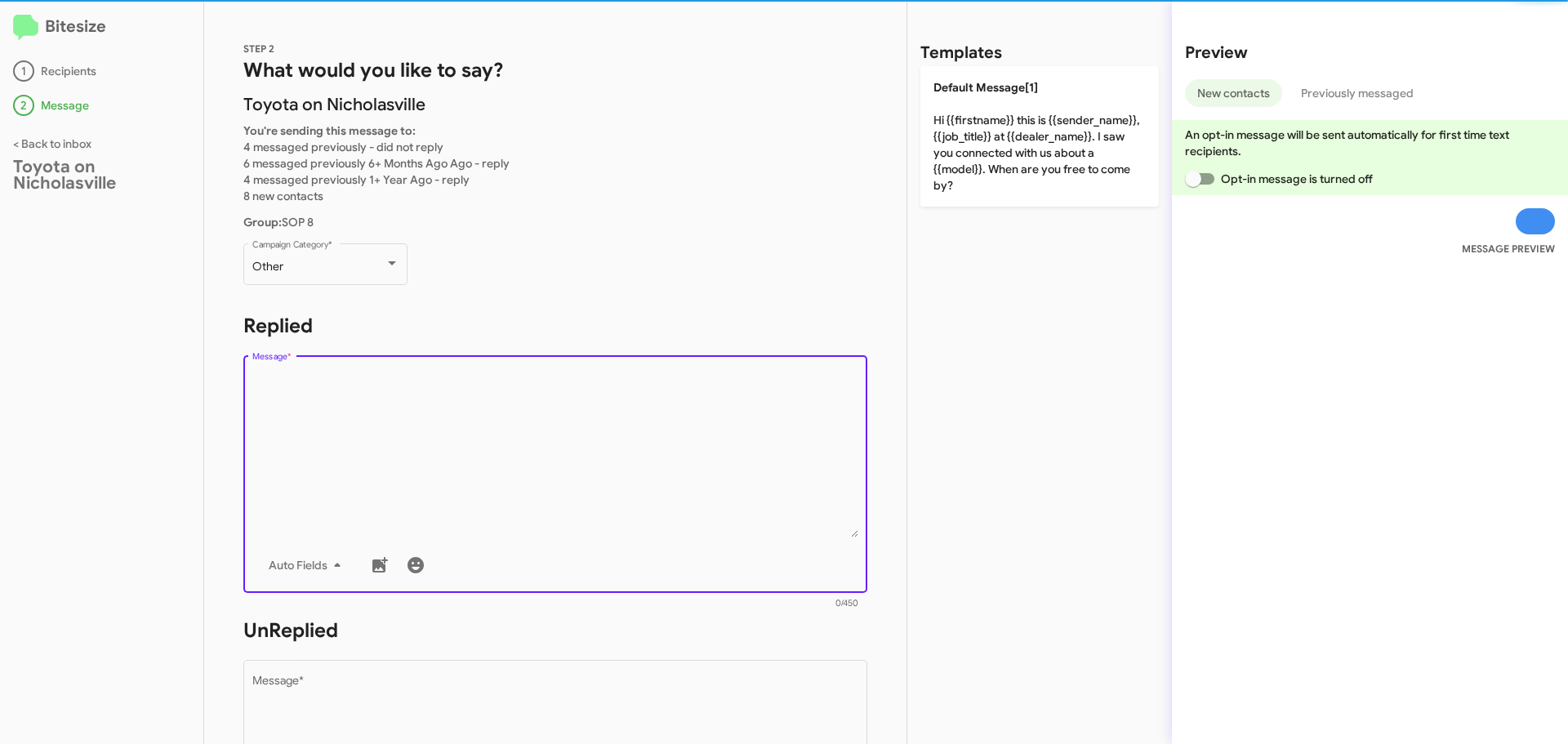
paste textarea "Hello {{firstname}}, this is [PERSON_NAME] with Toyota on Nicholasville. We rec…"
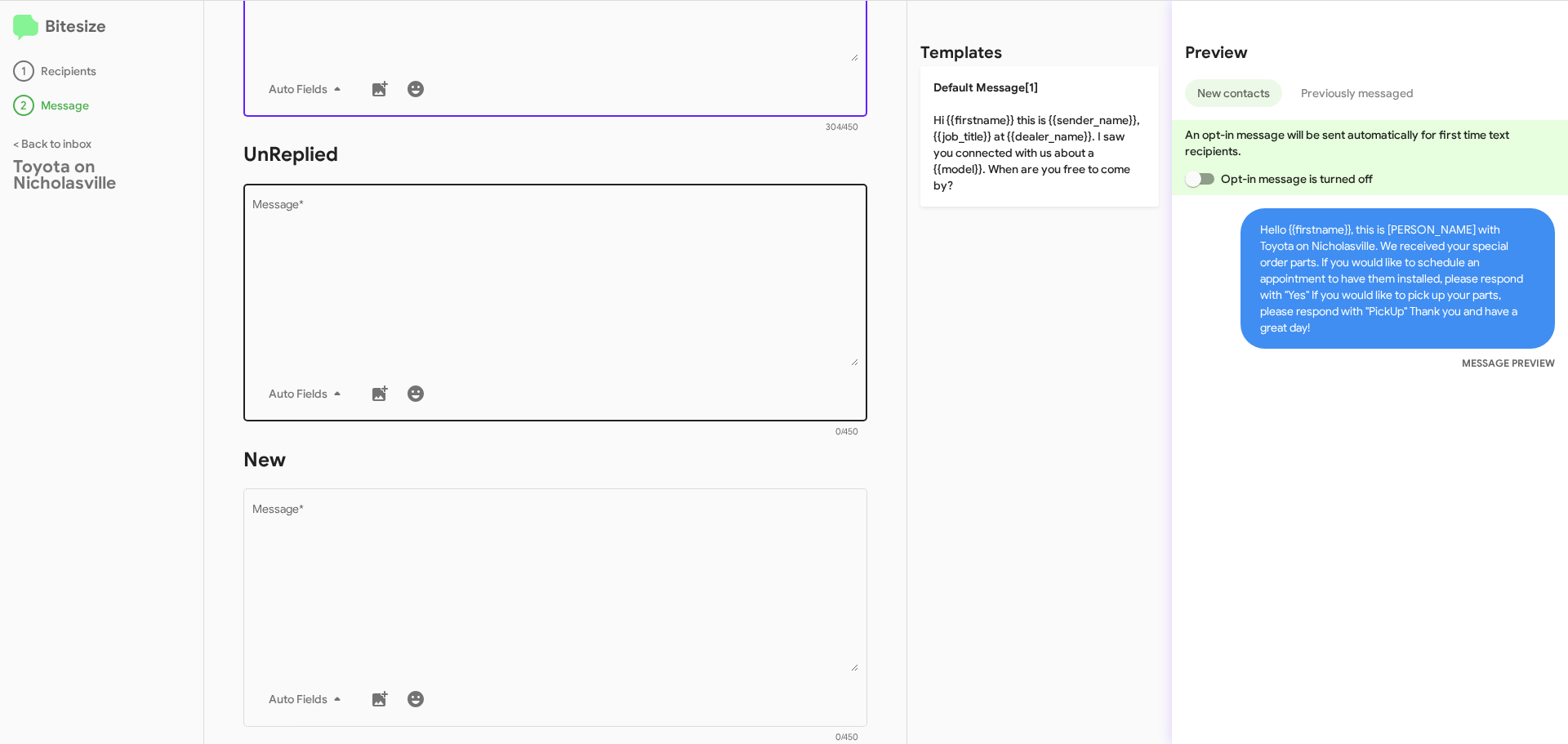
scroll to position [491, 0]
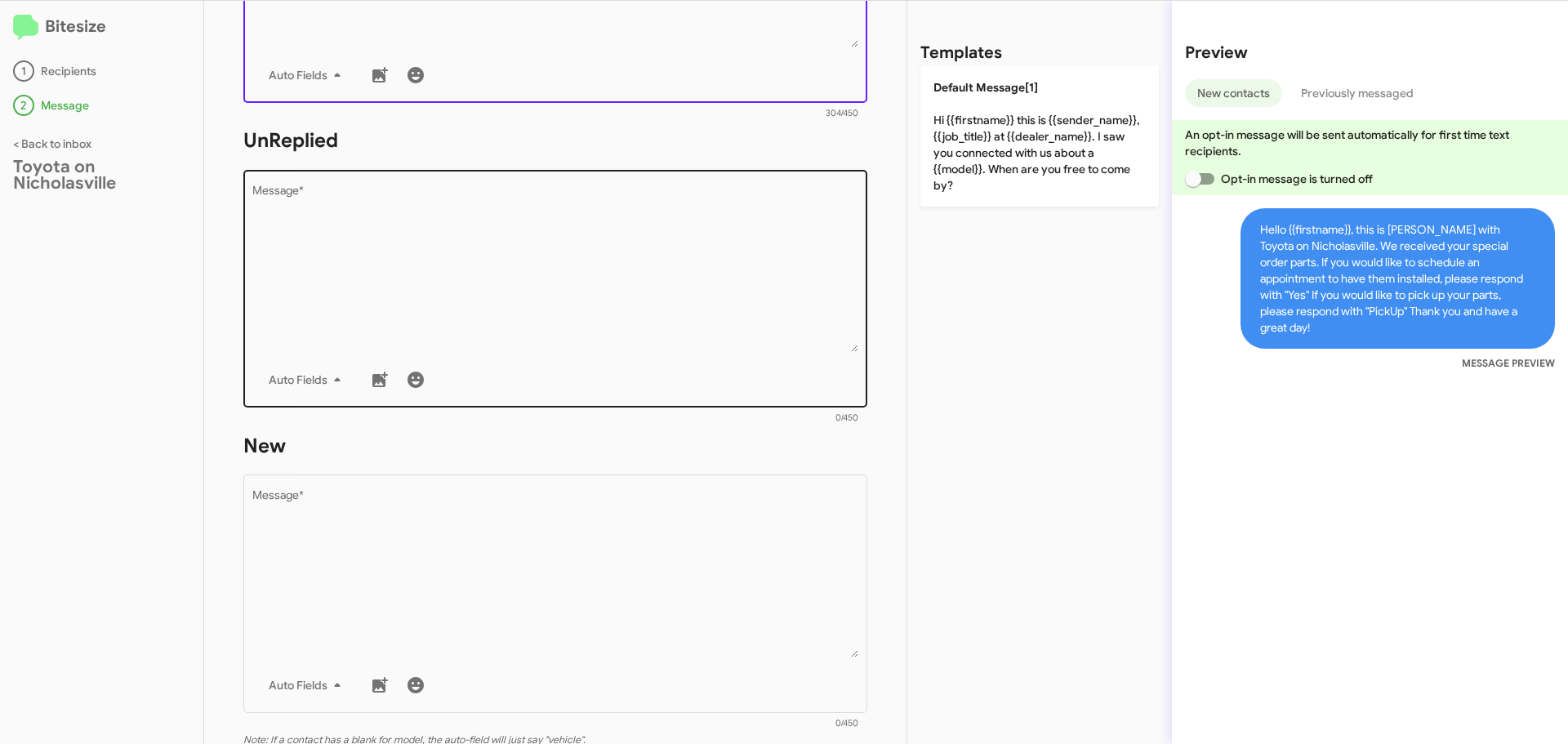
type textarea "Hello {{firstname}}, this is [PERSON_NAME] with Toyota on Nicholasville. We rec…"
click at [387, 337] on textarea "Message *" at bounding box center [556, 268] width 607 height 167
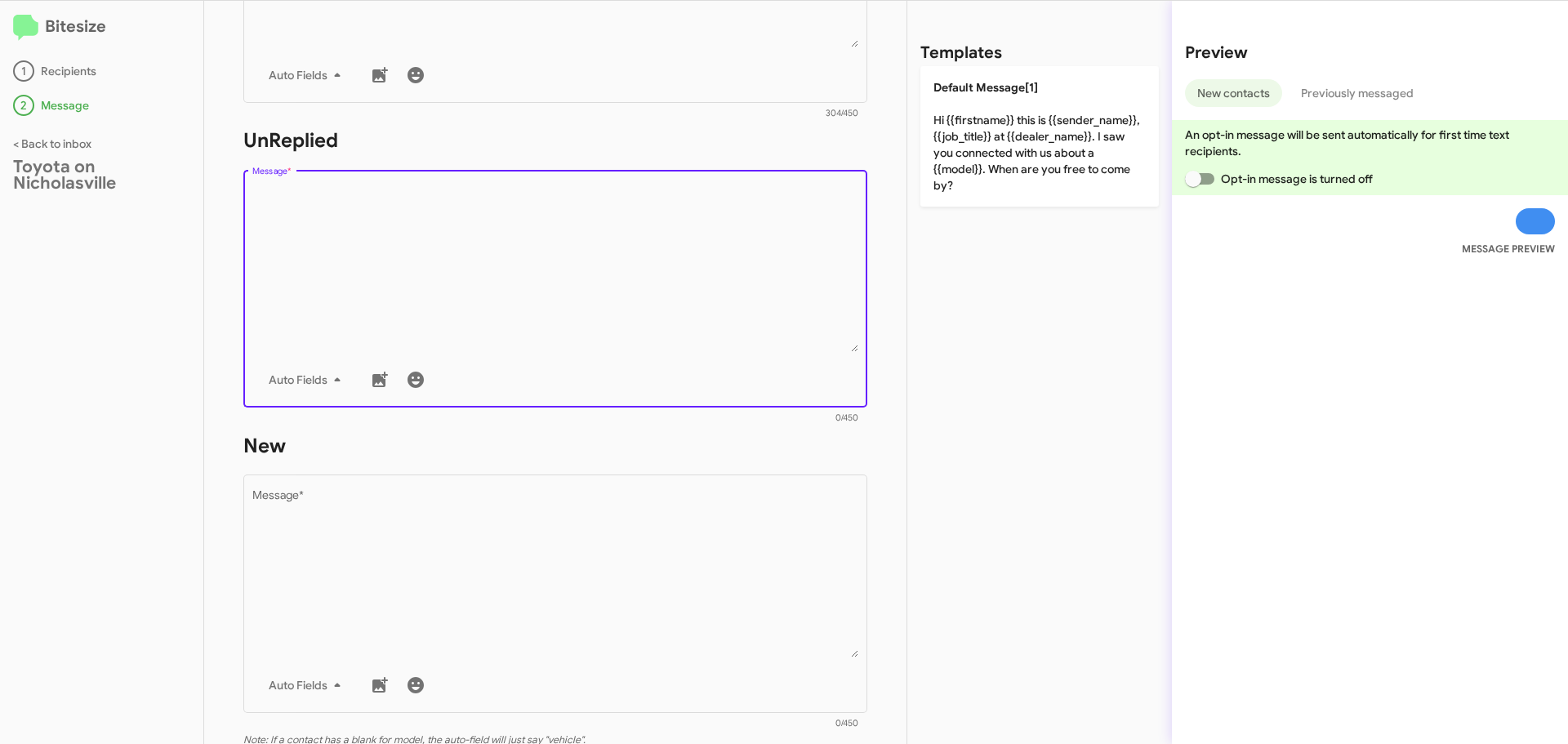
paste textarea "Hello {{firstname}}, this is [PERSON_NAME] with Toyota on Nicholasville. We rec…"
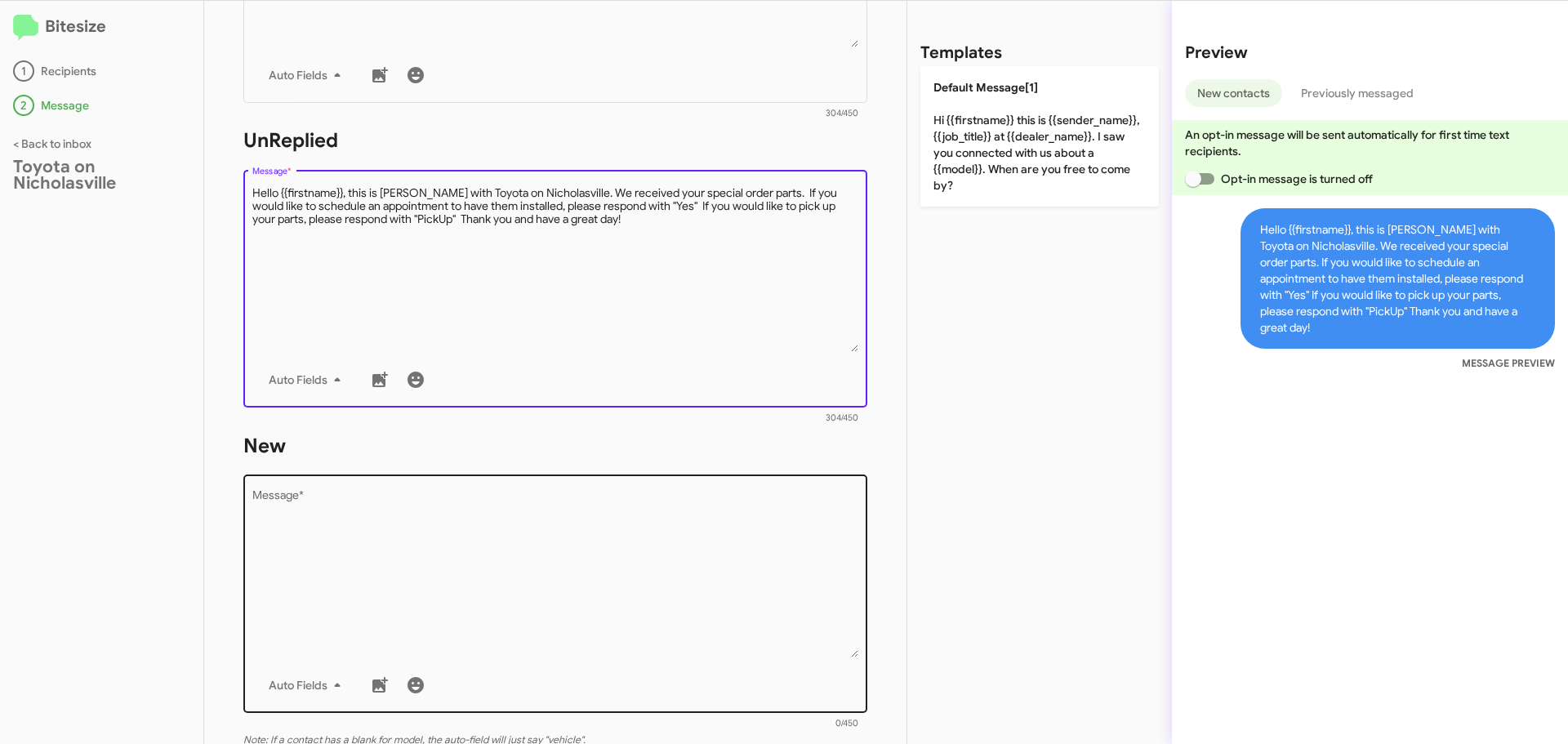
type textarea "Hello {{firstname}}, this is [PERSON_NAME] with Toyota on Nicholasville. We rec…"
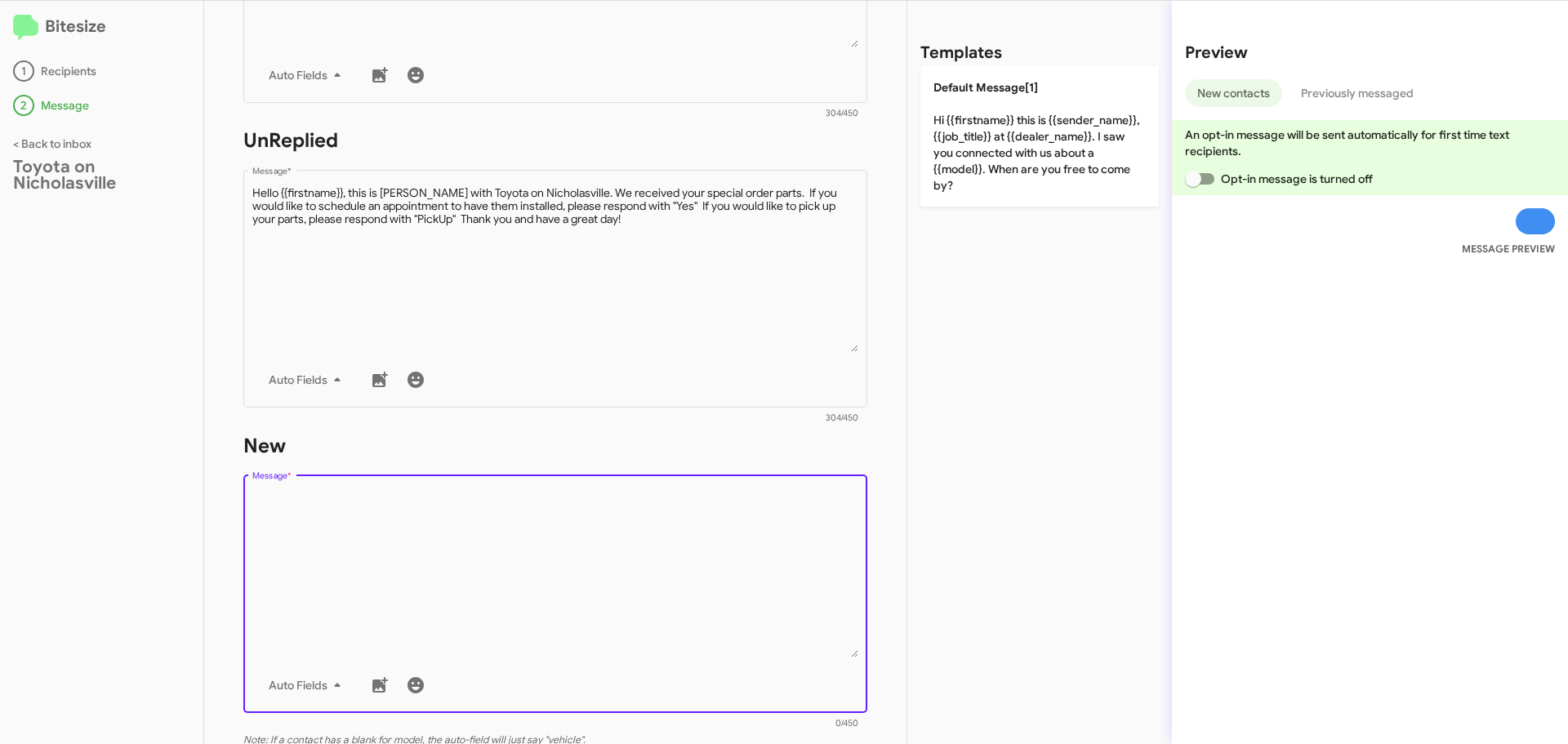
drag, startPoint x: 321, startPoint y: 598, endPoint x: 337, endPoint y: 580, distance: 24.1
click at [320, 598] on textarea "Message *" at bounding box center [556, 574] width 607 height 167
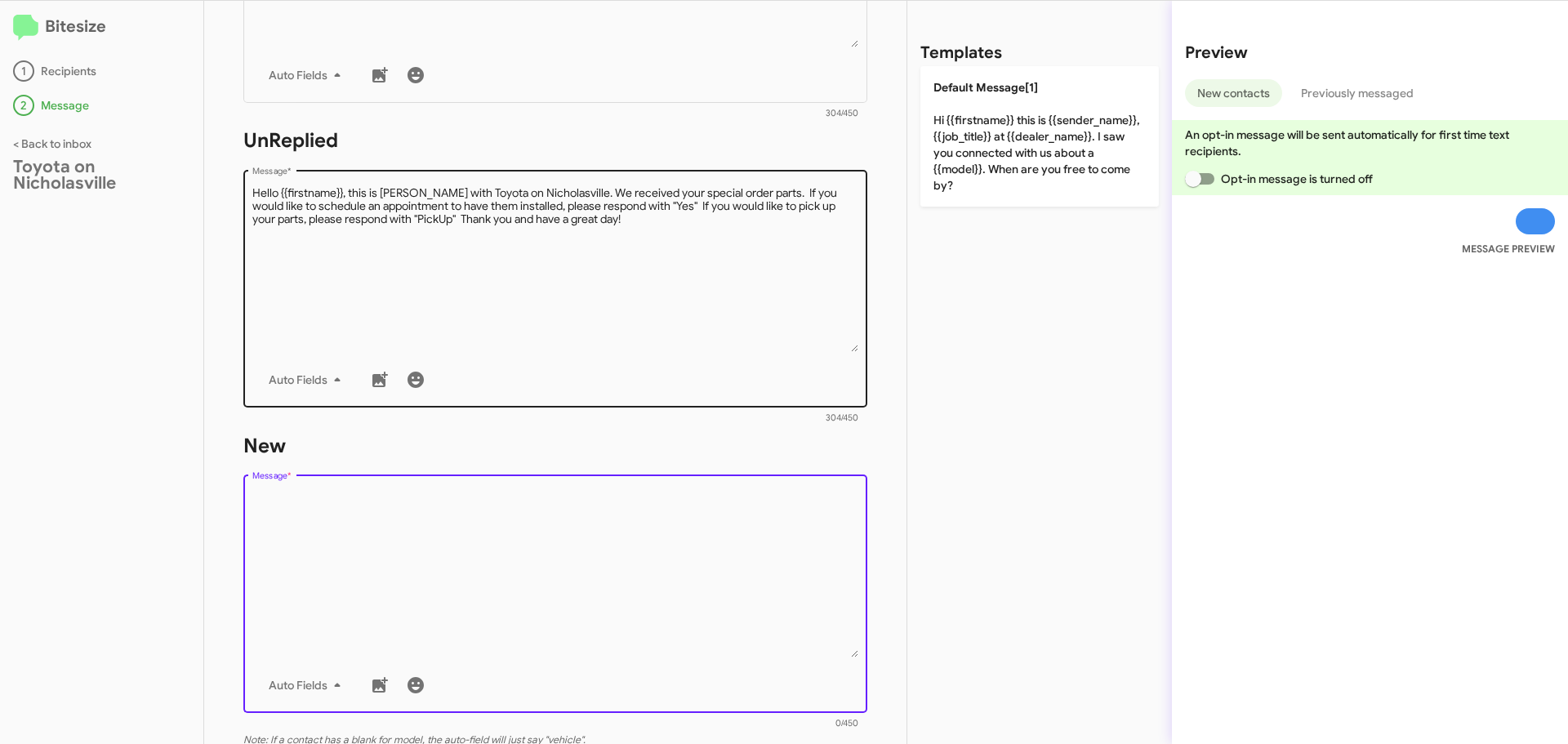
paste textarea "Hello {{firstname}}, this is [PERSON_NAME] with Toyota on Nicholasville. We rec…"
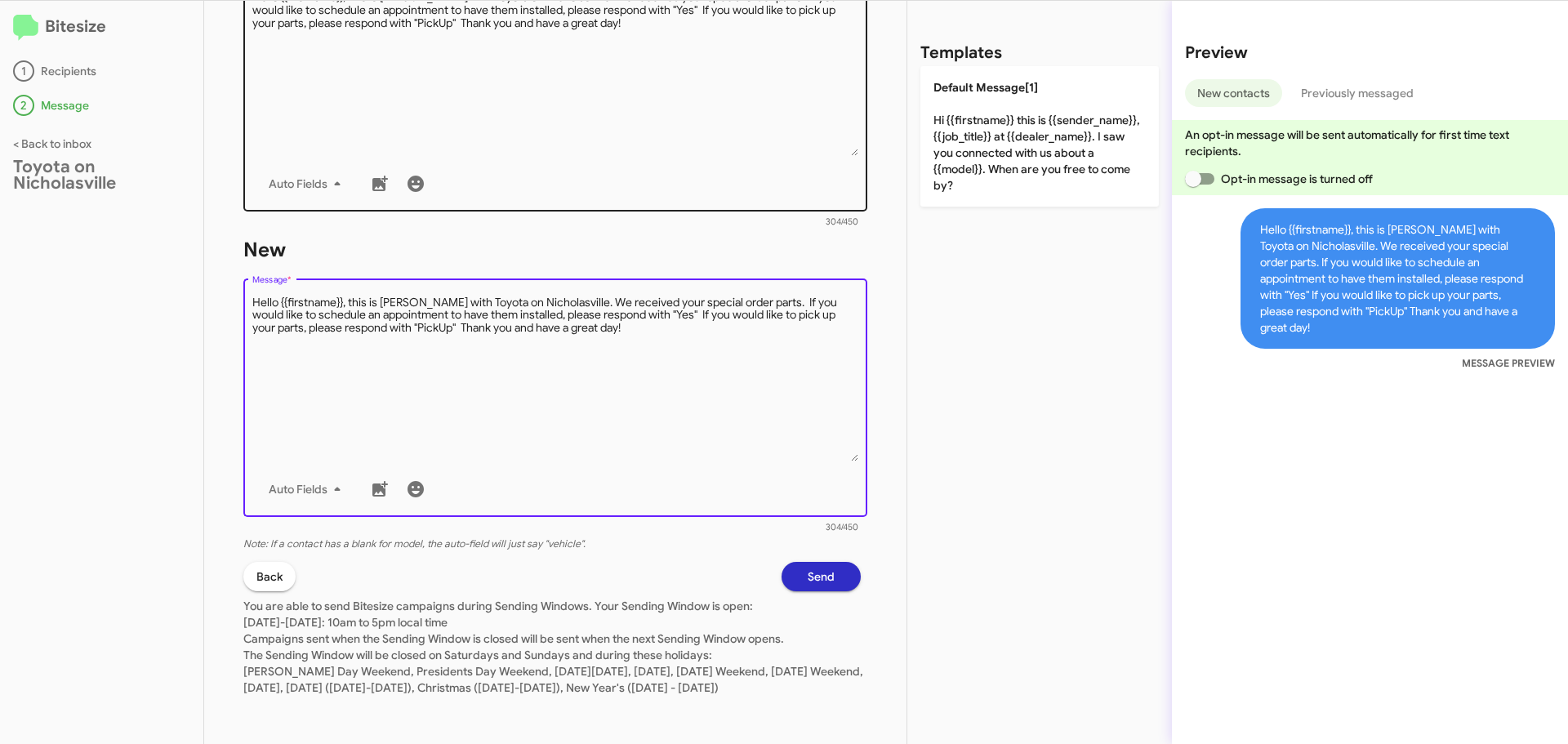
scroll to position [704, 0]
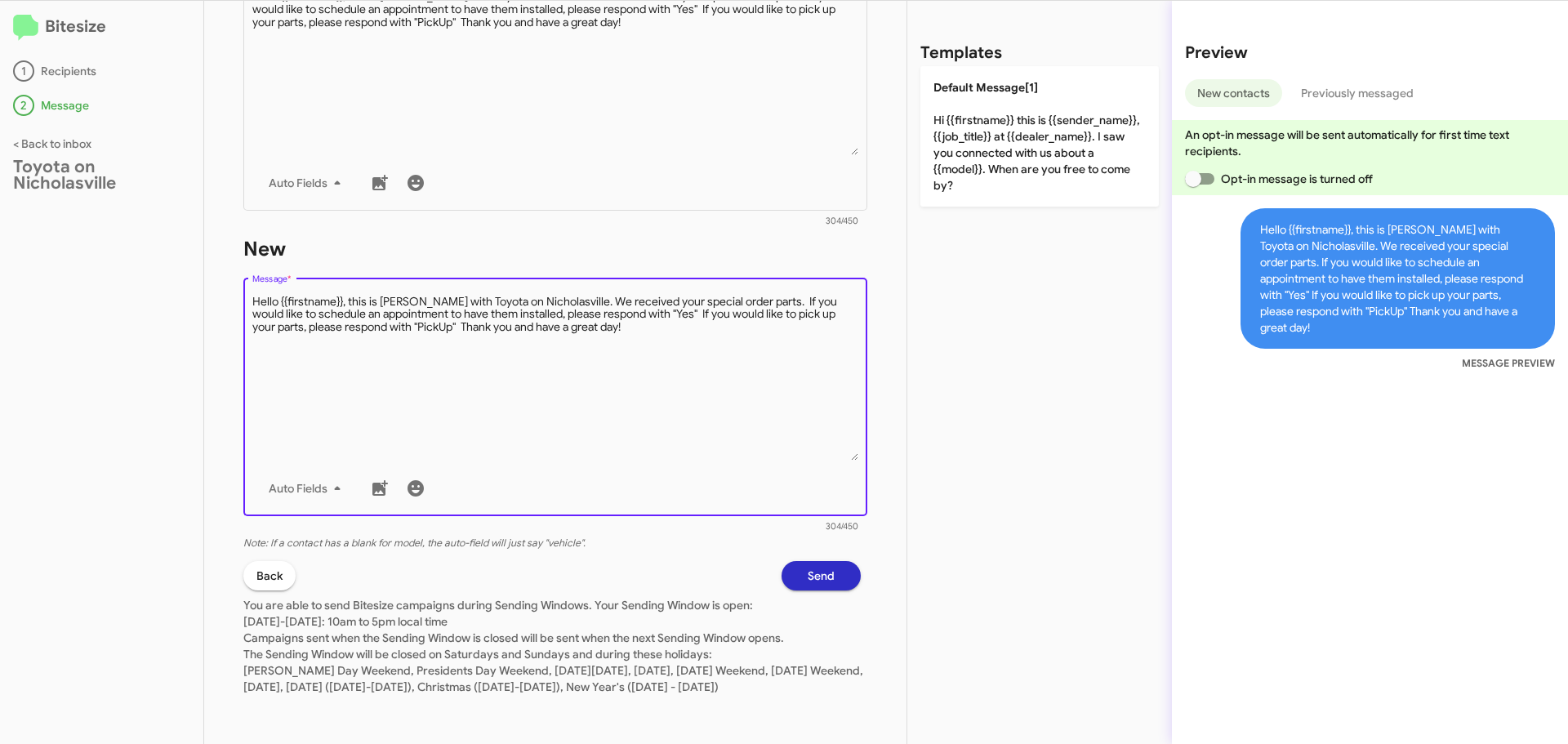
type textarea "Hello {{firstname}}, this is [PERSON_NAME] with Toyota on Nicholasville. We rec…"
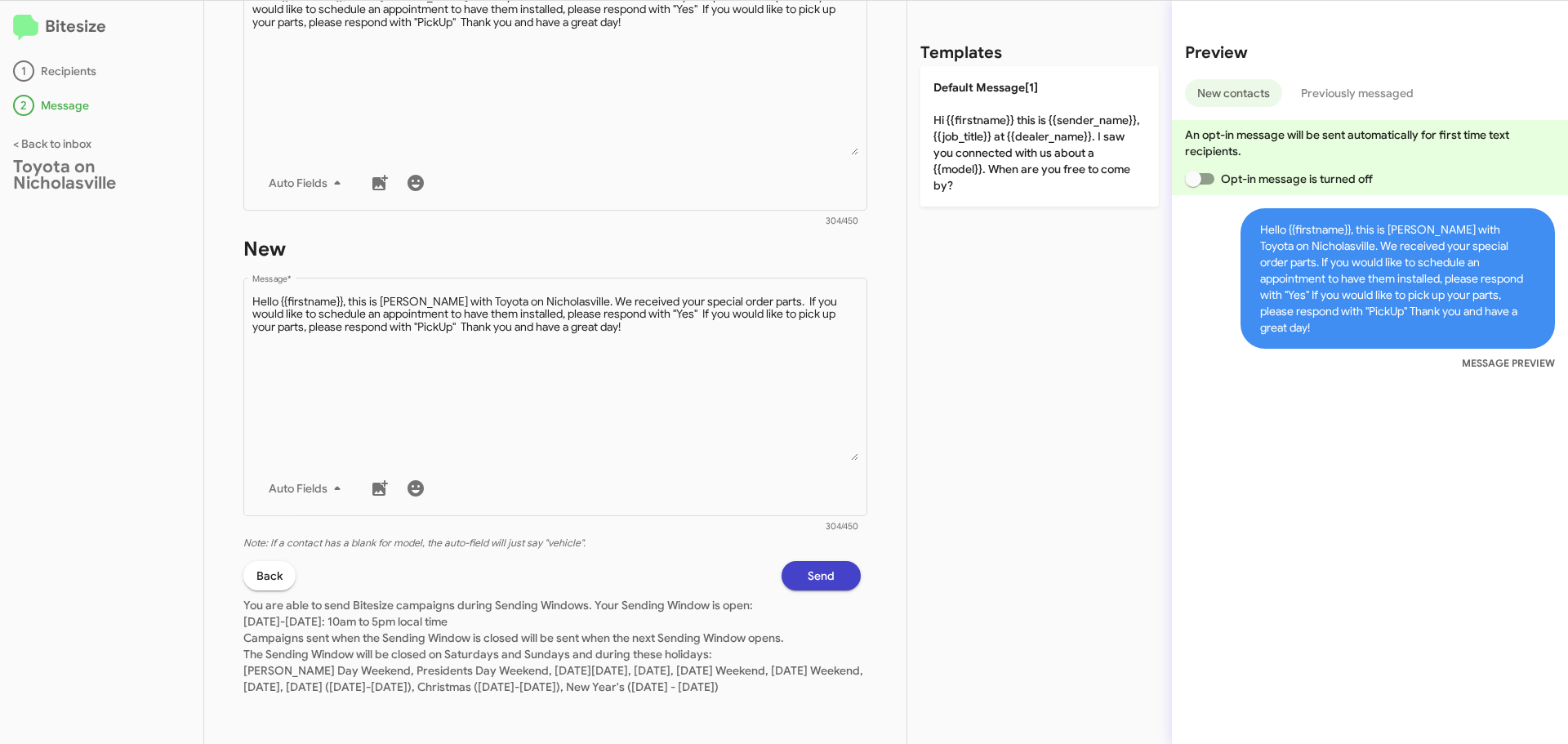
click at [787, 561] on button "Send" at bounding box center [821, 576] width 79 height 30
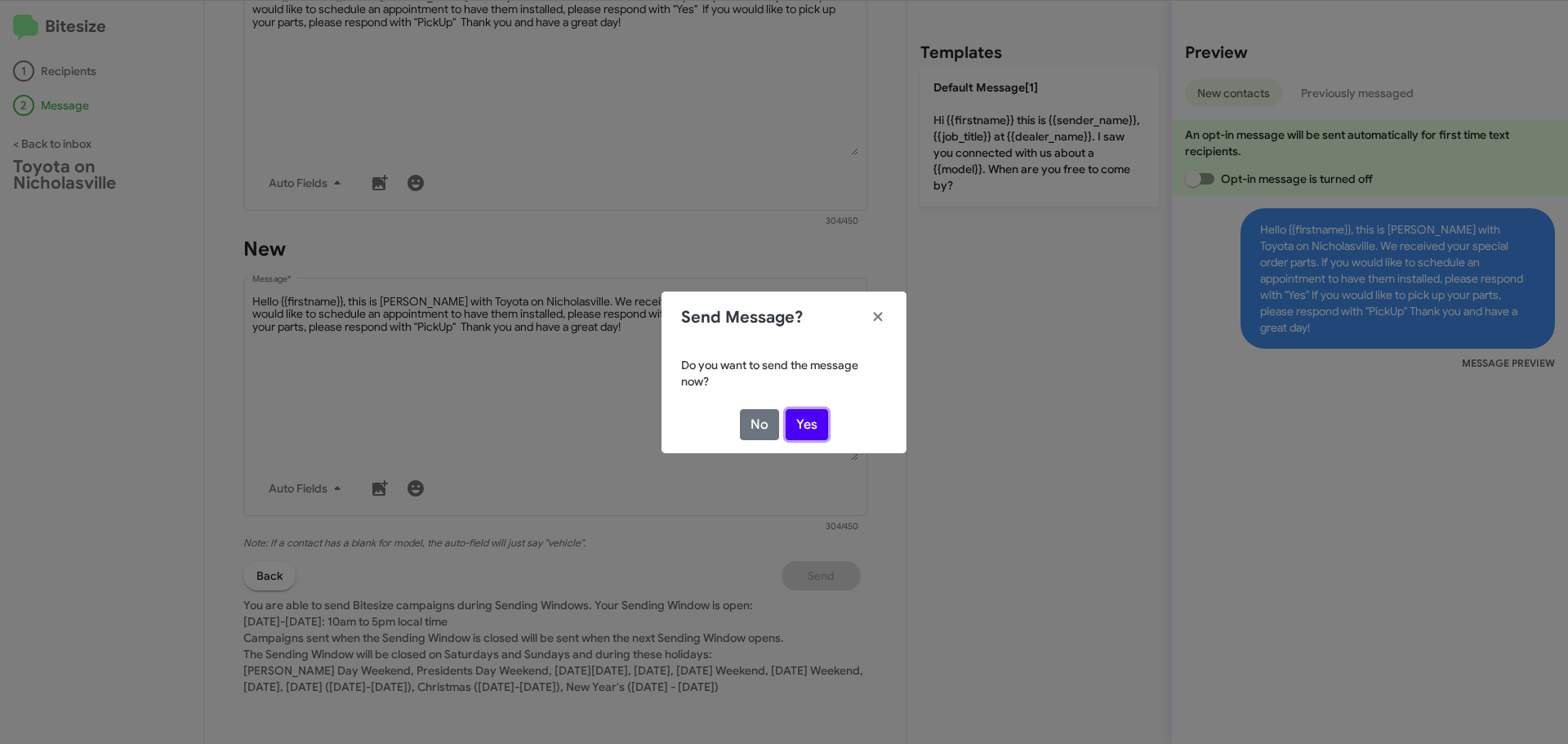
click at [821, 431] on button "Yes" at bounding box center [807, 425] width 43 height 31
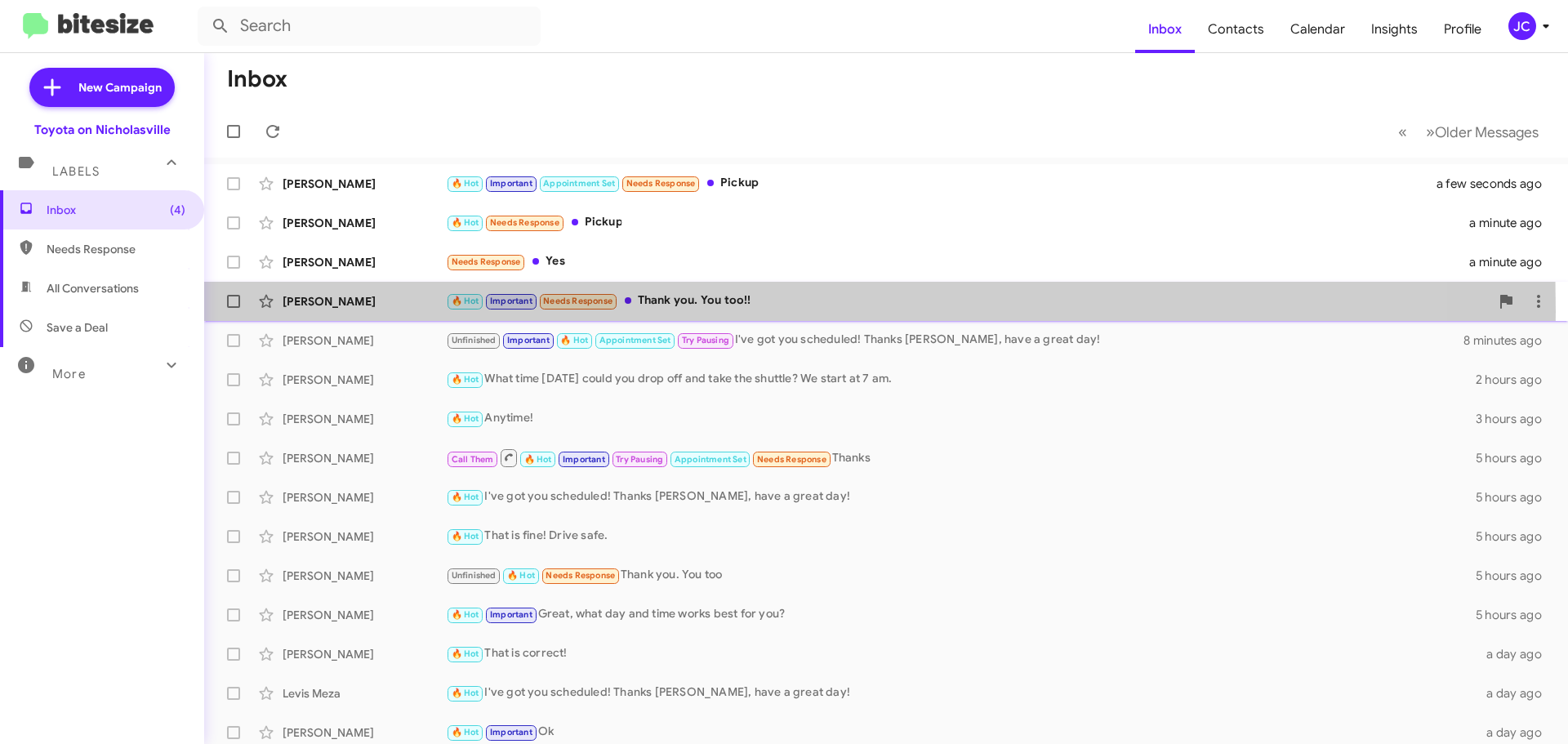
click at [360, 311] on div "[PERSON_NAME] 🔥 Hot Important Needs Response Thank you. You too!! a minute ago" at bounding box center [885, 301] width 1337 height 33
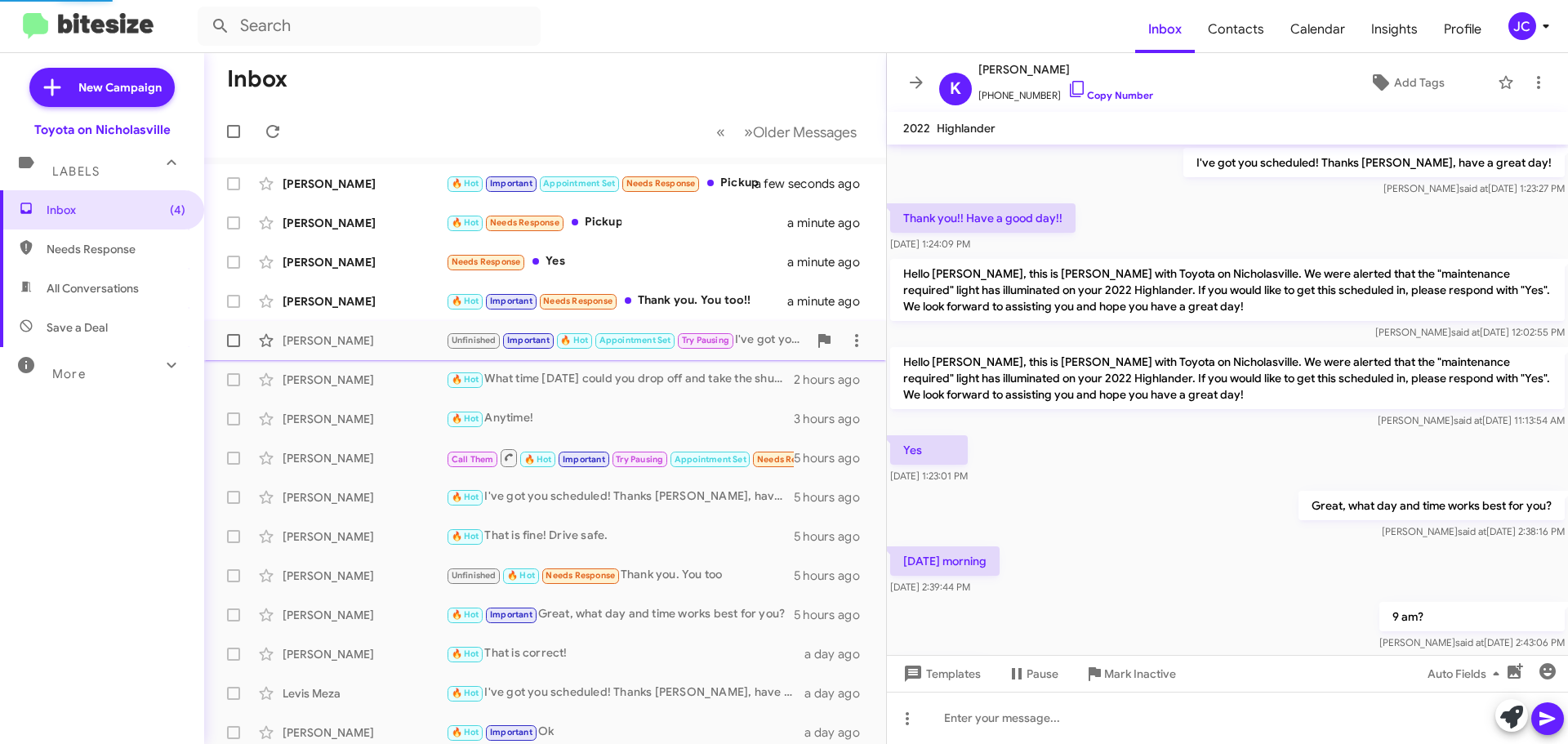
scroll to position [830, 0]
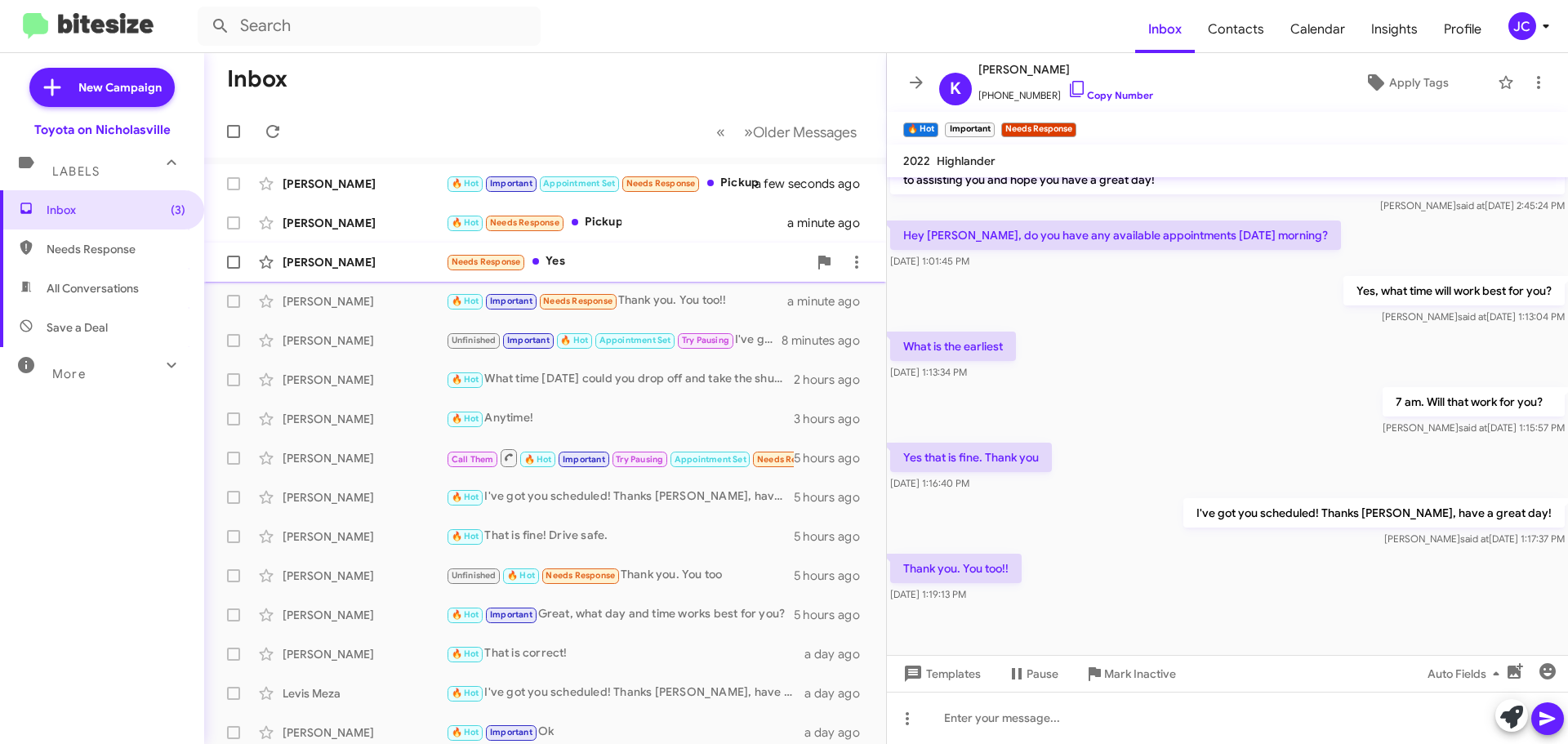
click at [350, 270] on div "[PERSON_NAME]" at bounding box center [365, 263] width 164 height 17
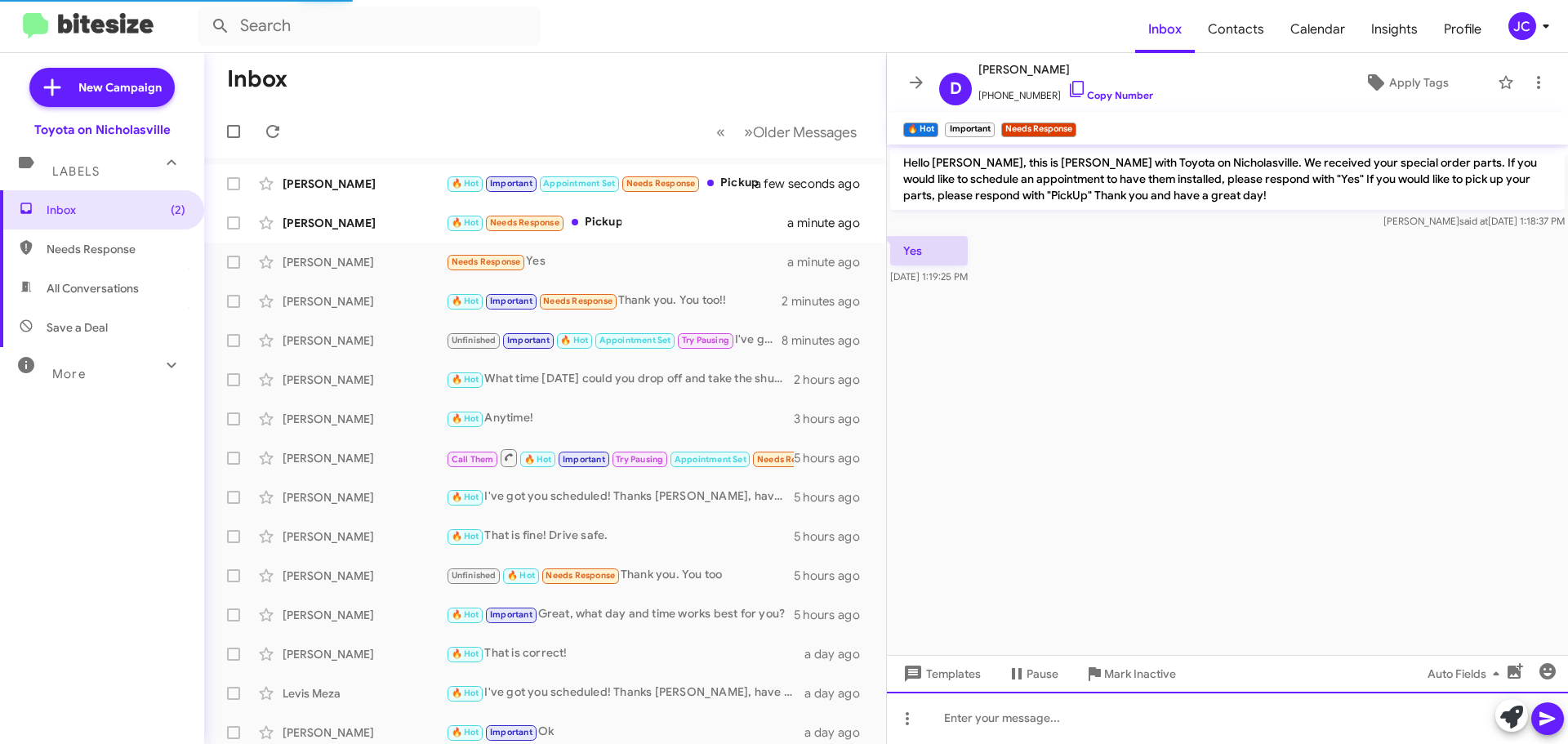
click at [1057, 724] on div at bounding box center [1227, 718] width 681 height 52
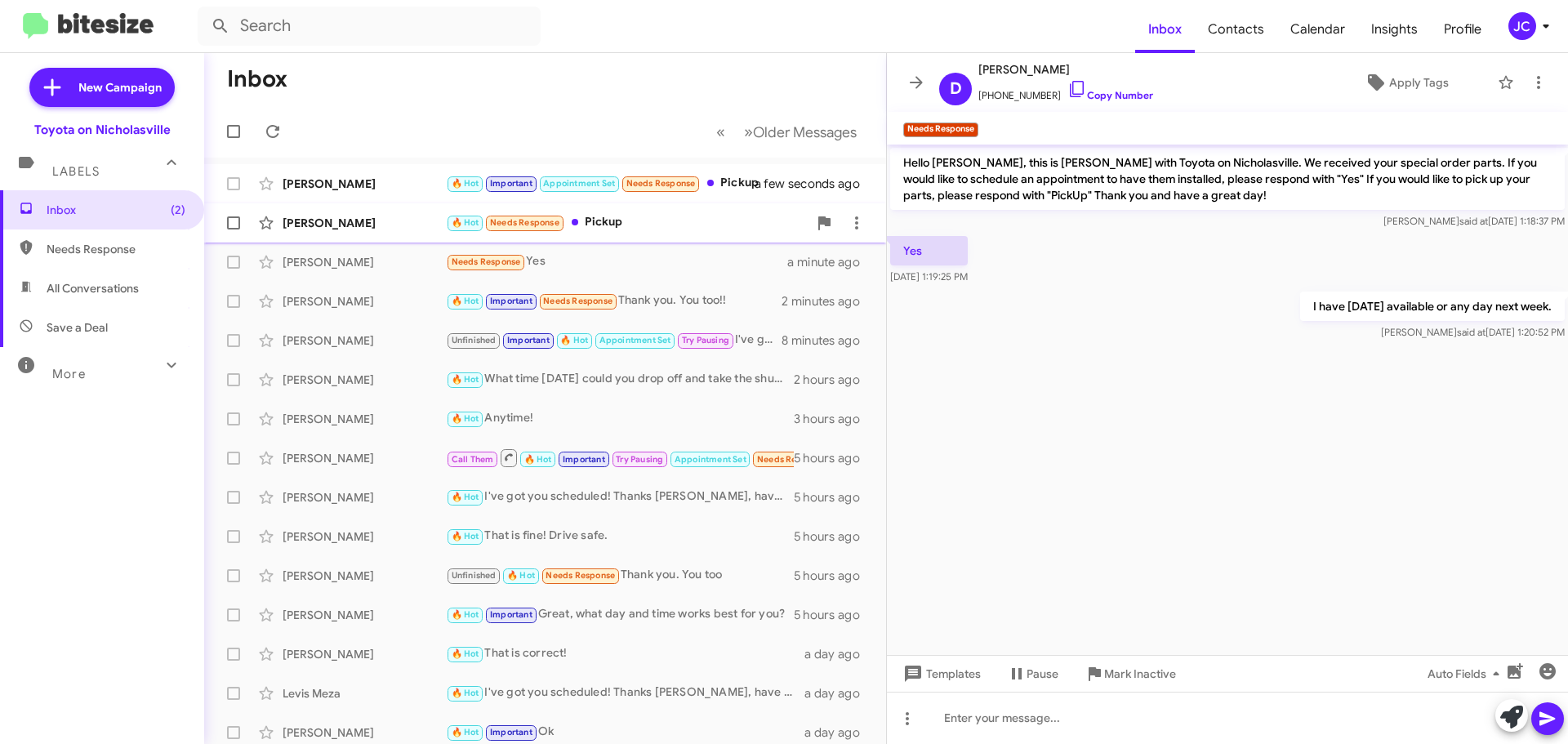
click at [322, 217] on div "[PERSON_NAME]" at bounding box center [365, 223] width 164 height 17
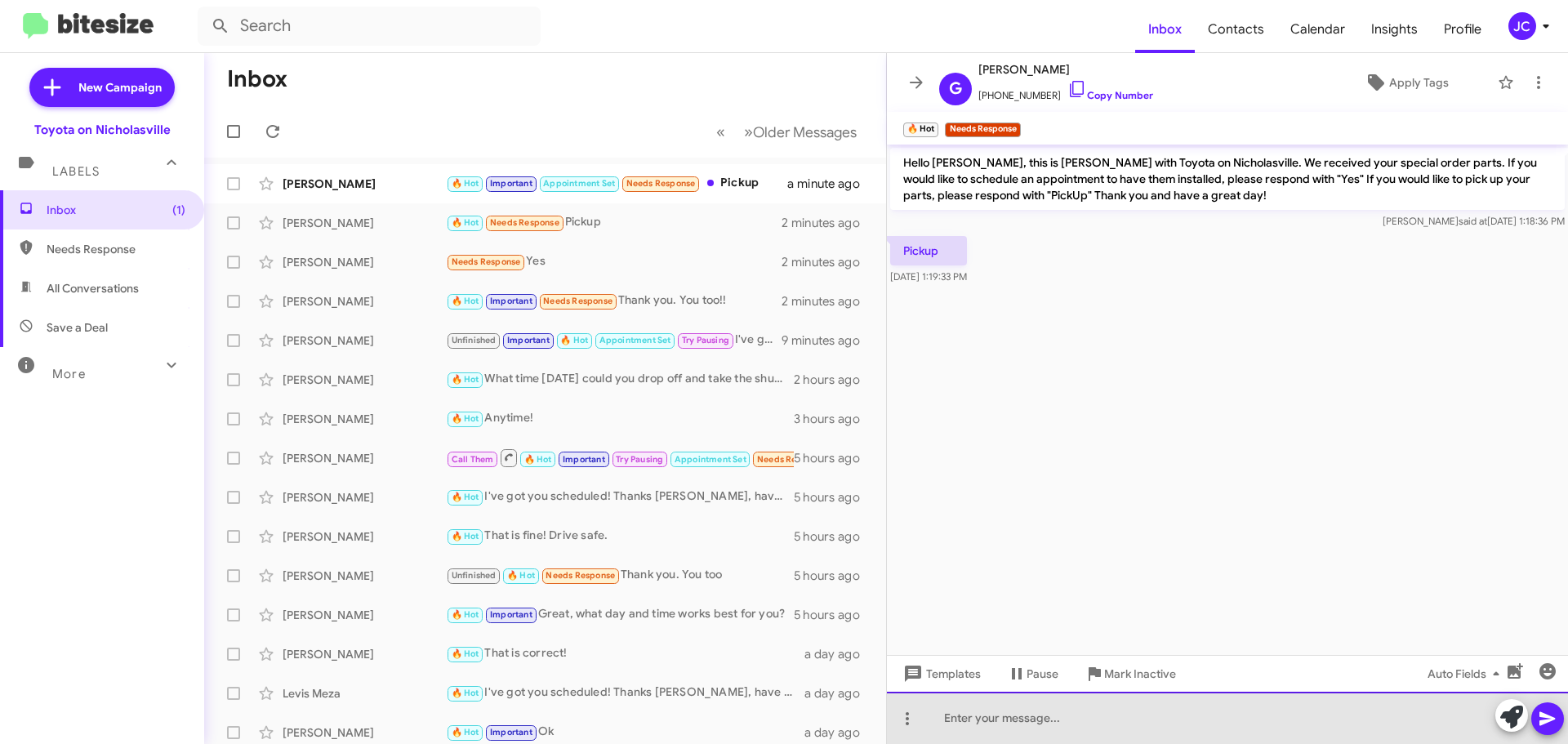
click at [1053, 717] on div at bounding box center [1227, 718] width 681 height 52
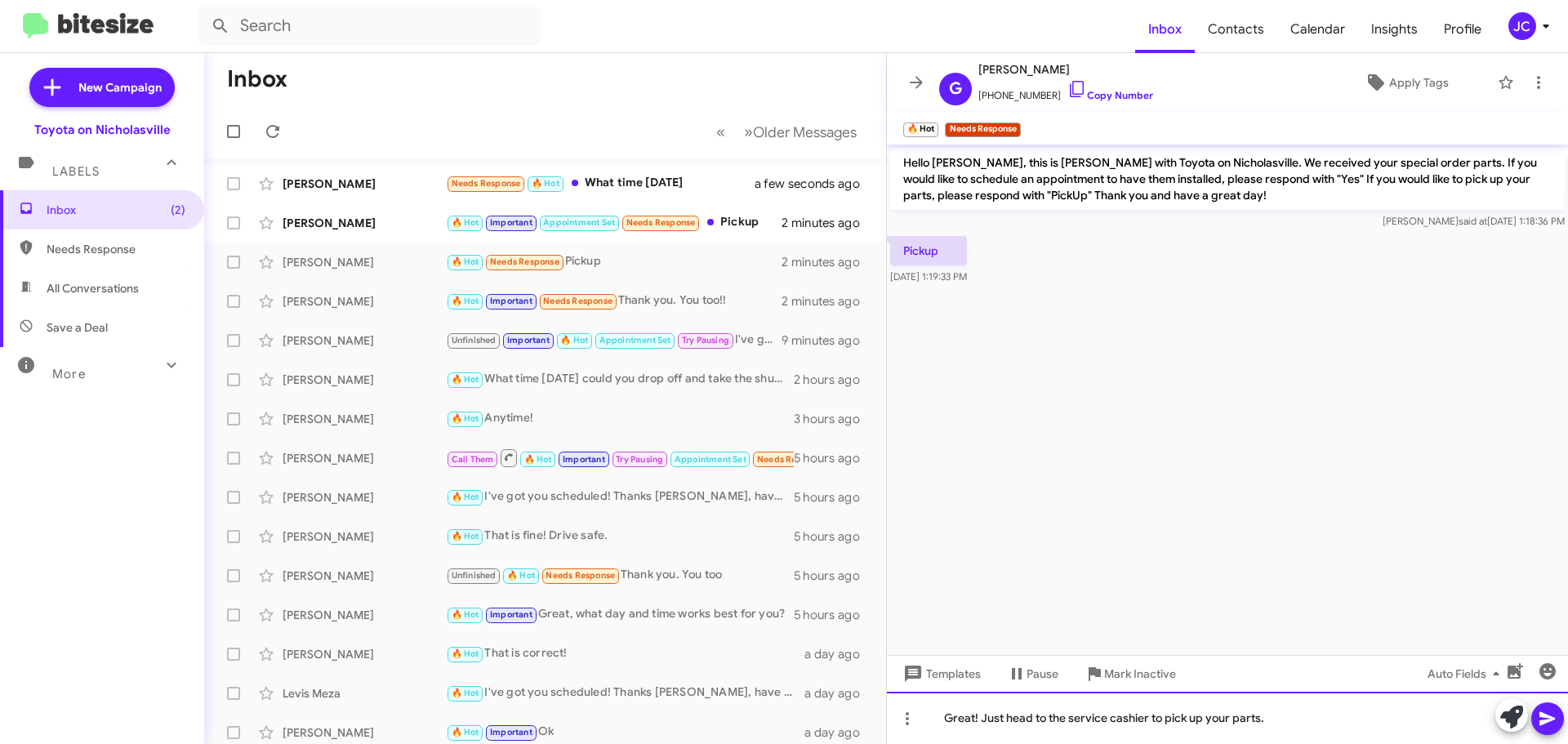
click at [1097, 727] on div "Great! Just head to the service cashier to pick up your parts." at bounding box center [1227, 718] width 681 height 52
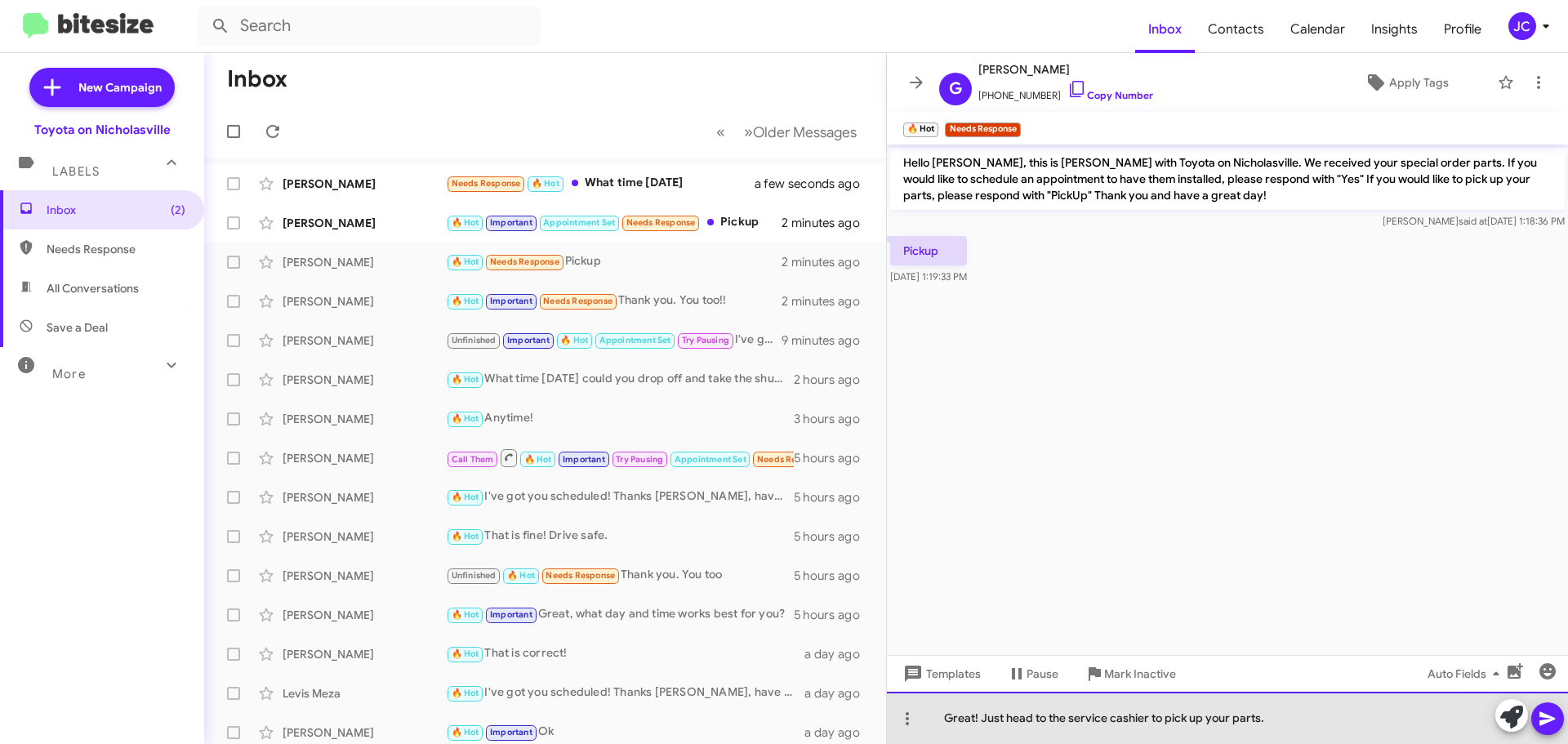
click at [1097, 727] on div "Great! Just head to the service cashier to pick up your parts." at bounding box center [1227, 718] width 681 height 52
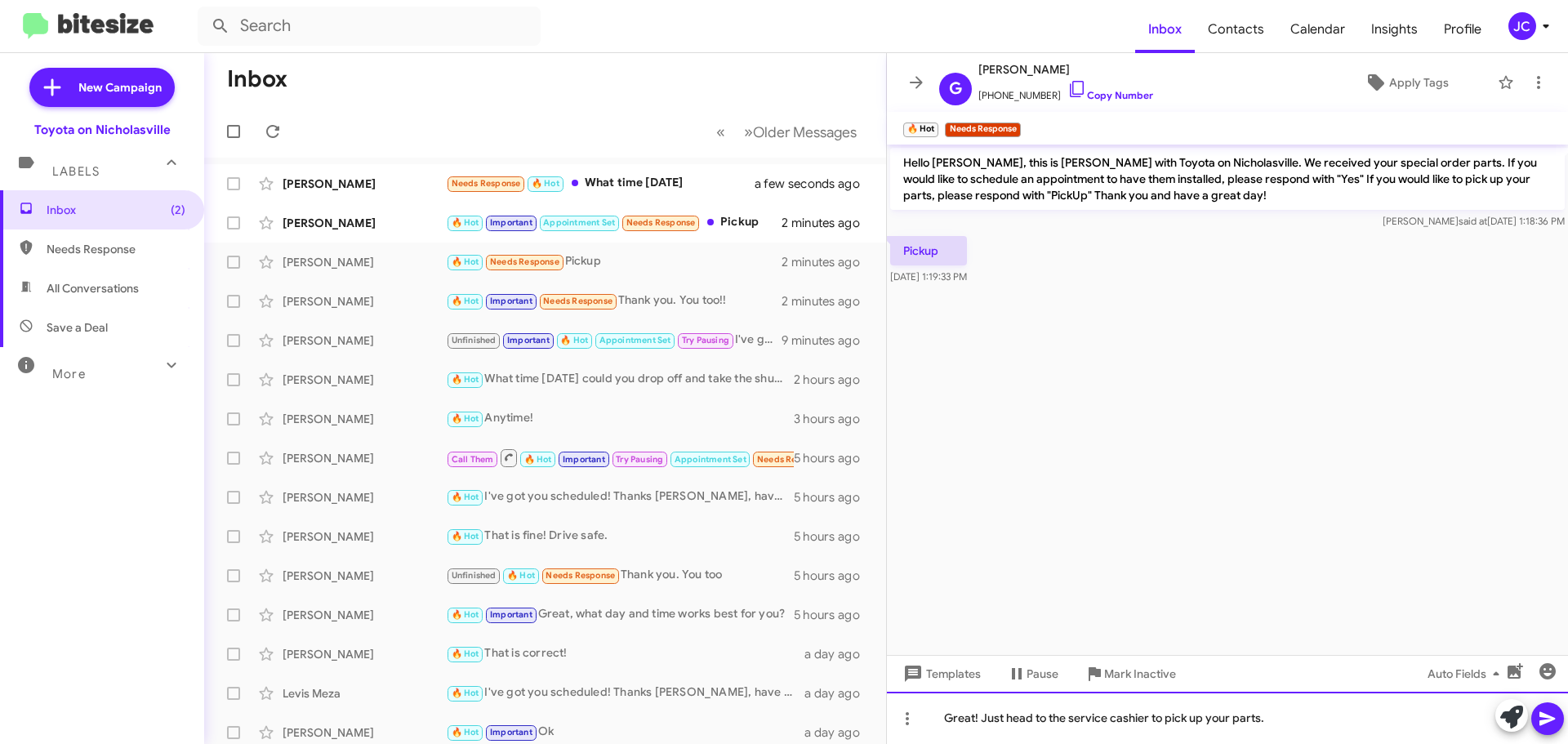
click at [1129, 716] on div "Great! Just head to the service cashier to pick up your parts." at bounding box center [1227, 718] width 681 height 52
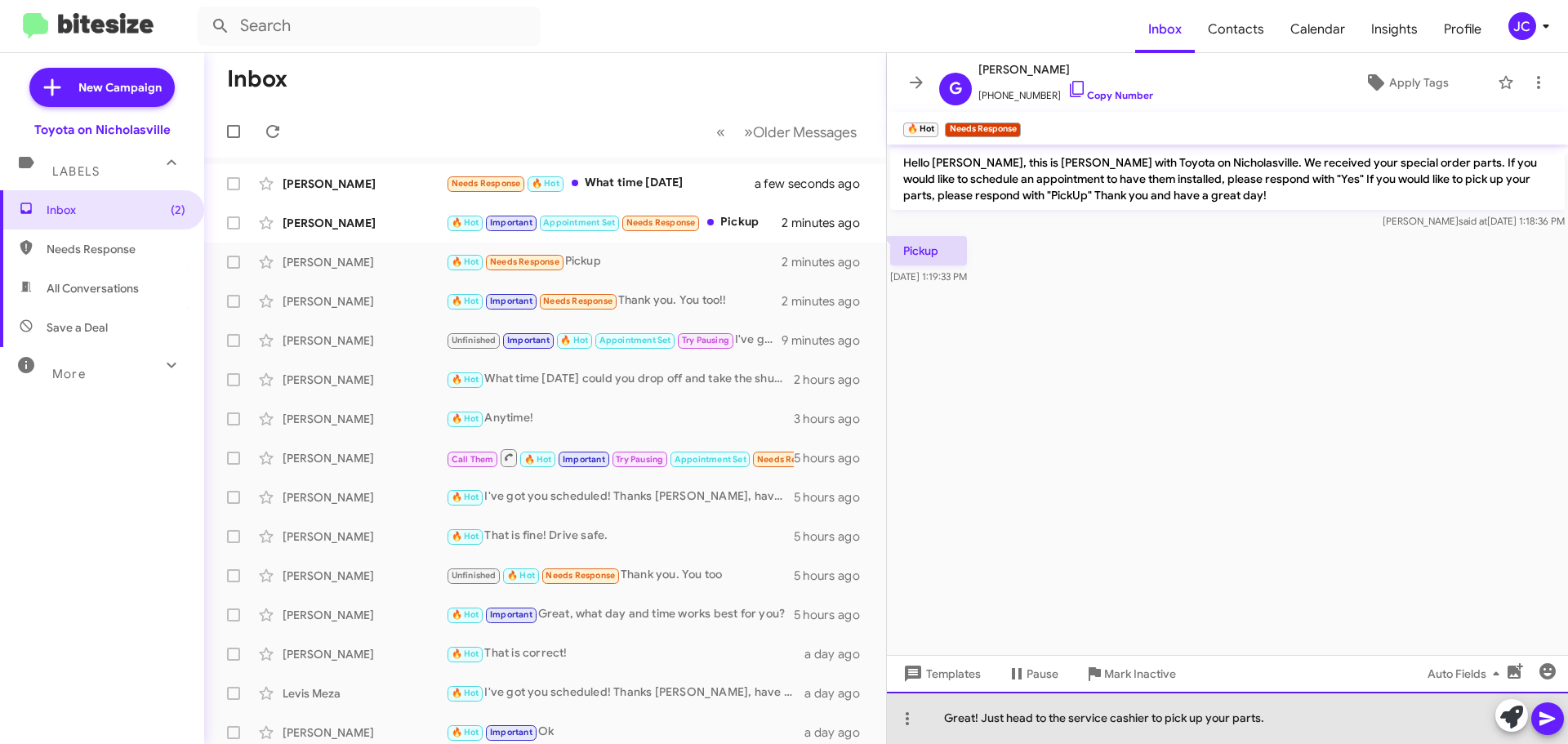
click at [1129, 716] on div "Great! Just head to the service cashier to pick up your parts." at bounding box center [1227, 718] width 681 height 52
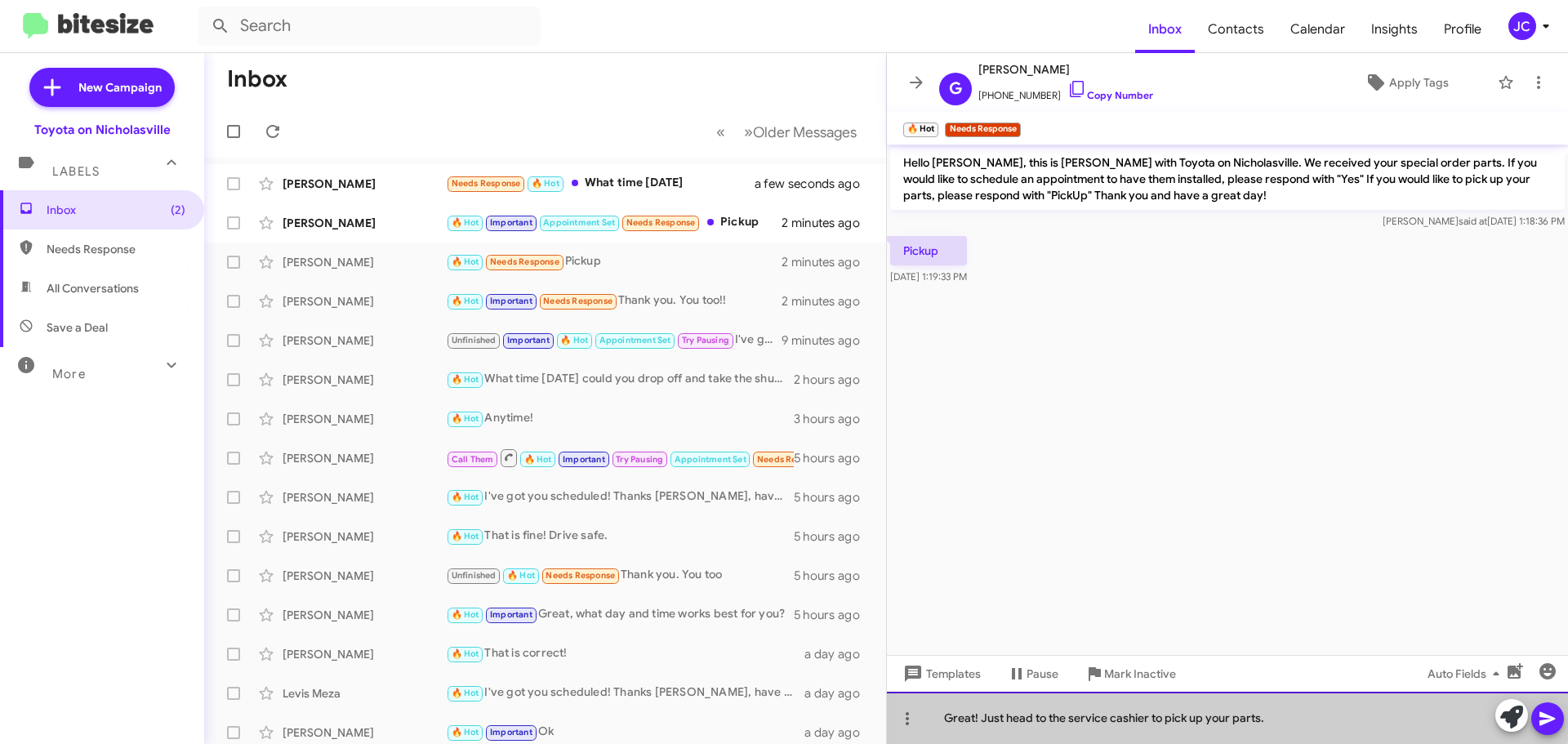
click at [1129, 716] on div "Great! Just head to the service cashier to pick up your parts." at bounding box center [1227, 718] width 681 height 52
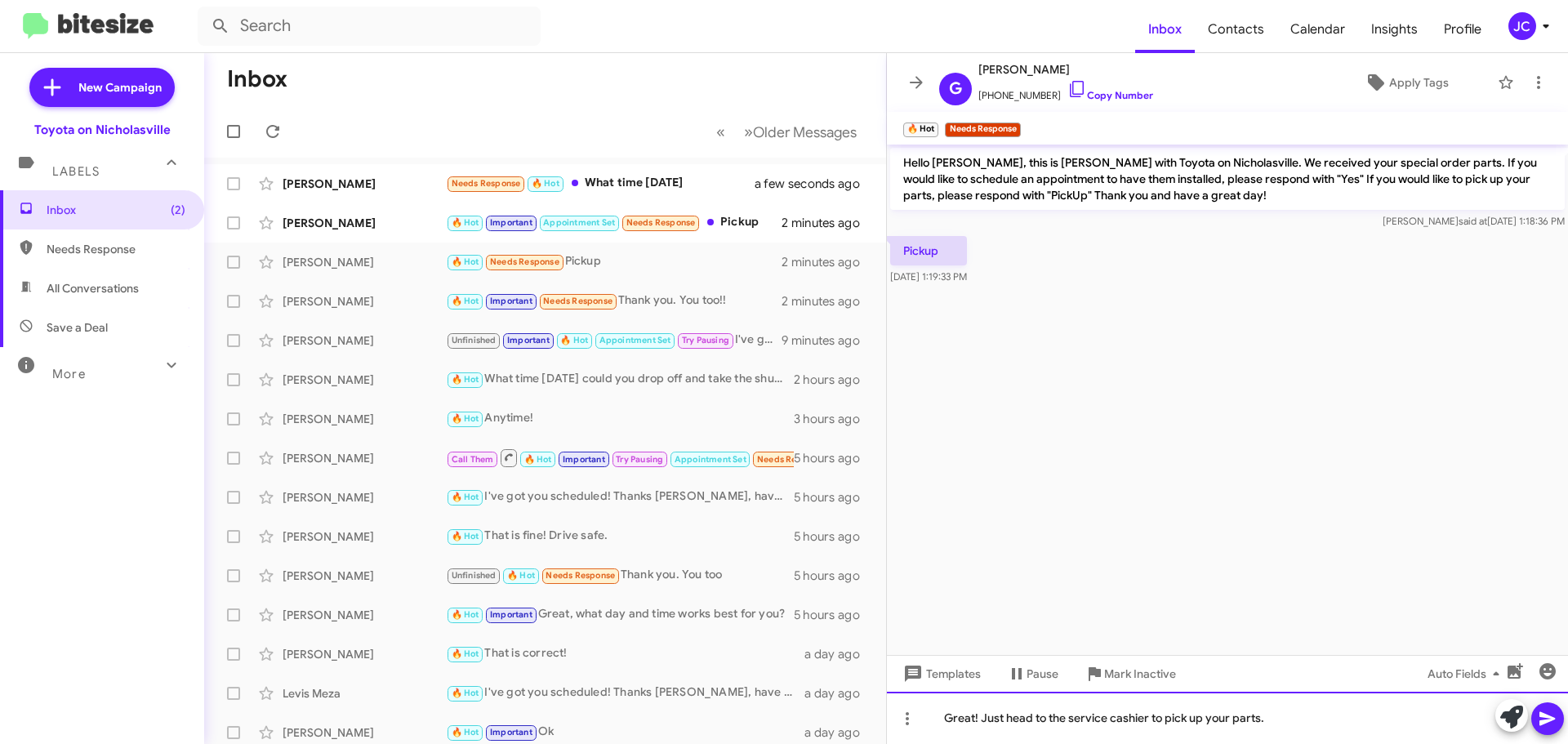
copy div "Great! Just head to the service cashier to pick up your parts."
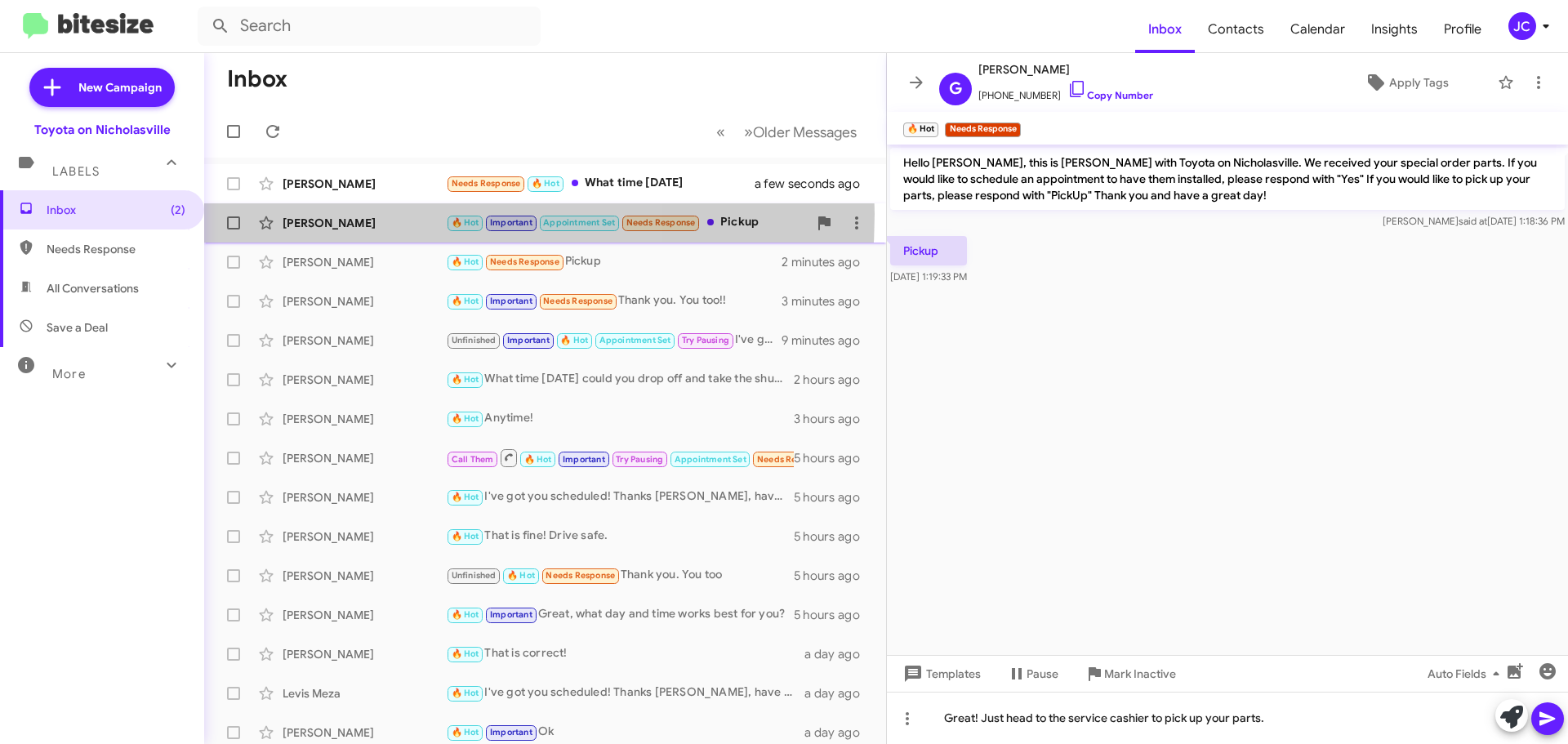
click at [353, 214] on div "[PERSON_NAME] 🔥 Hot Important Appointment Set Needs Response Pickup 2 minutes a…" at bounding box center [544, 223] width 656 height 33
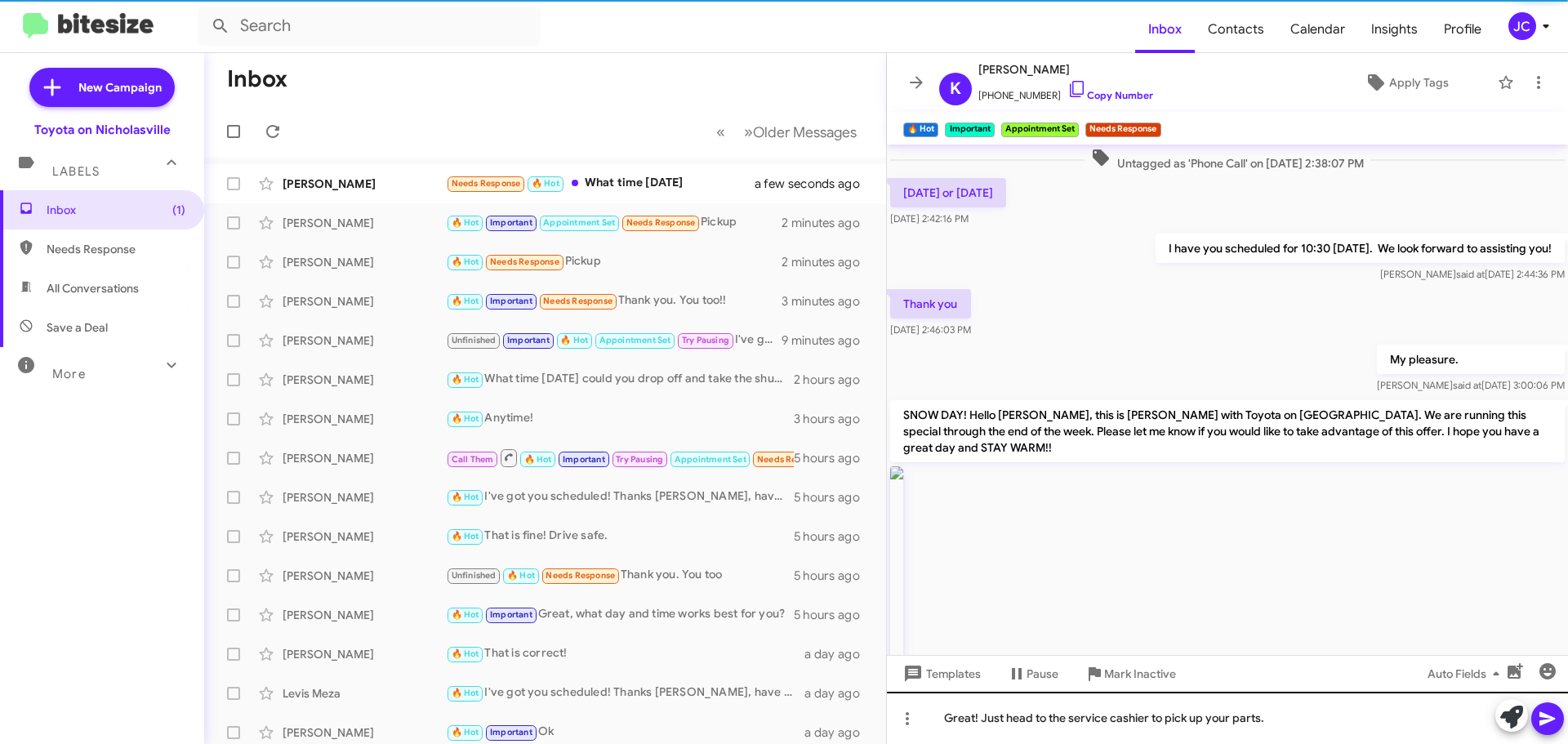
scroll to position [1240, 0]
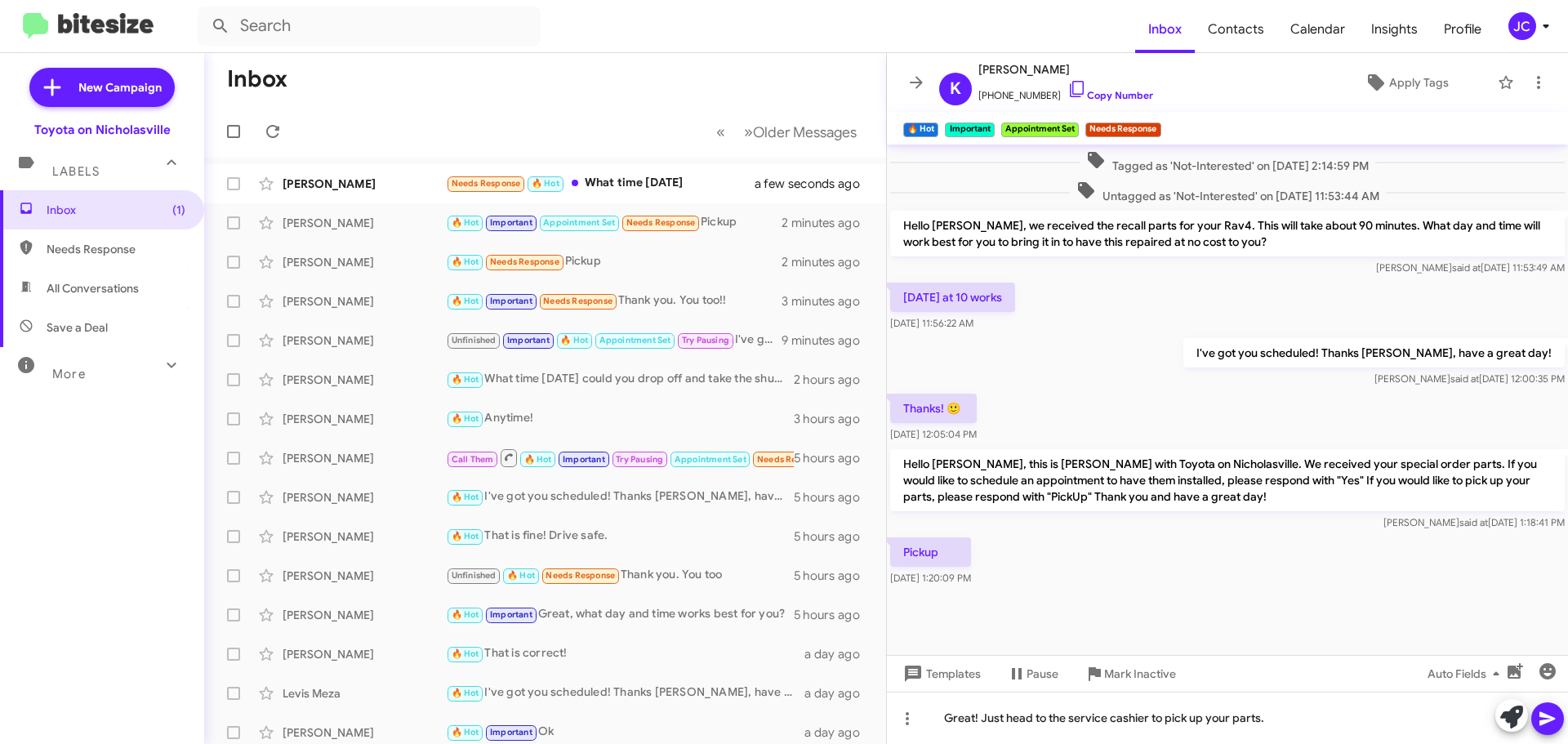
click at [1556, 717] on icon at bounding box center [1548, 719] width 20 height 20
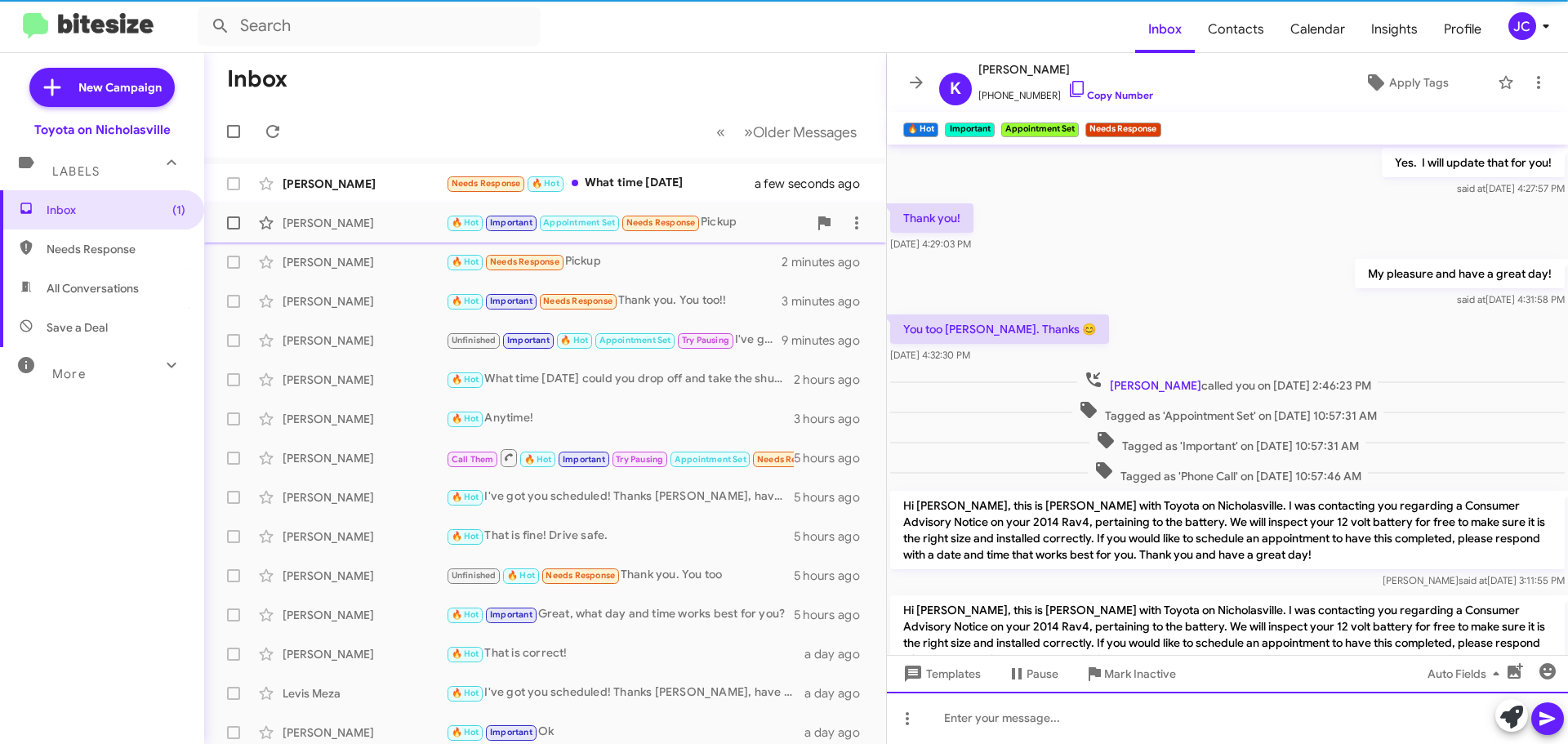
scroll to position [82, 0]
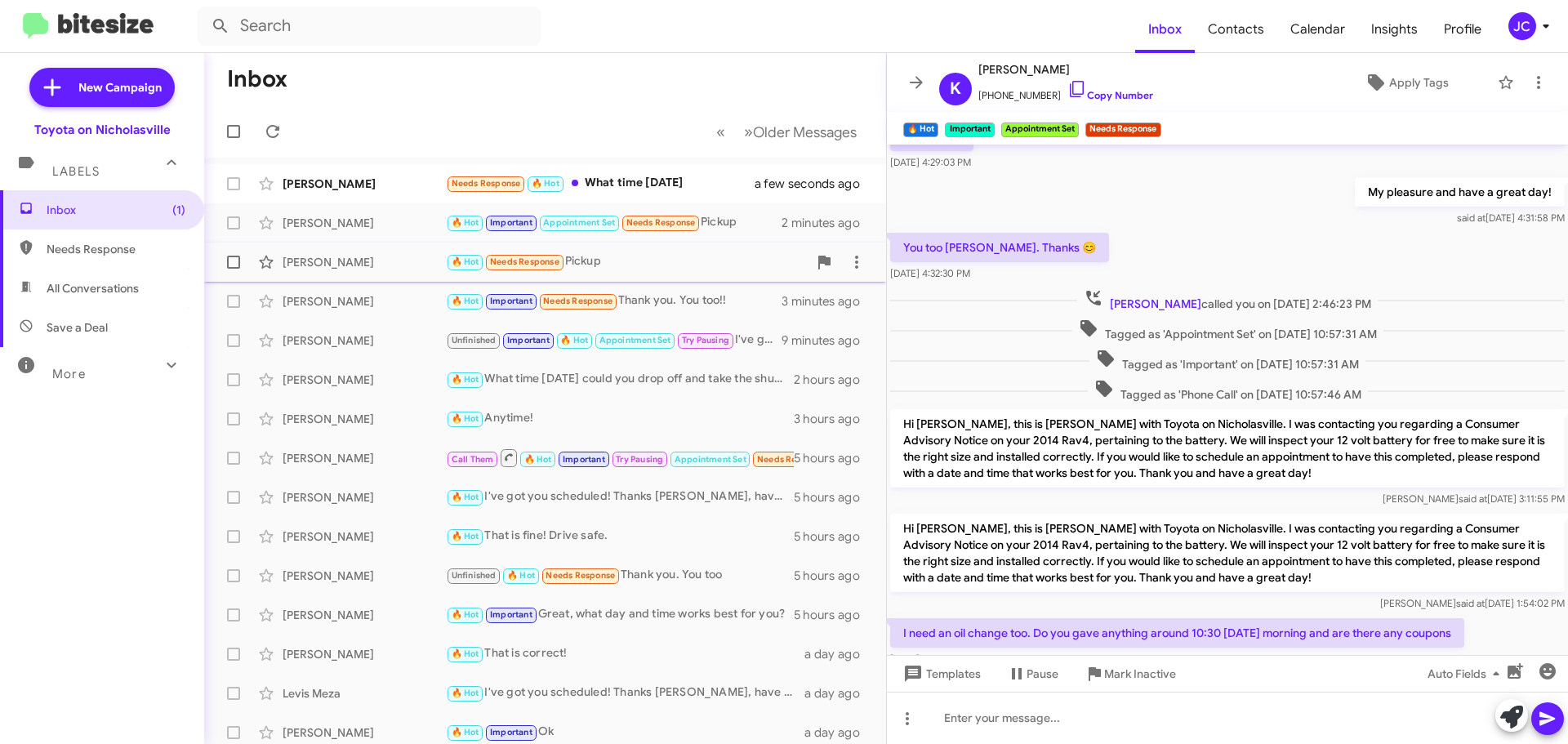
click at [355, 255] on div "[PERSON_NAME]" at bounding box center [365, 263] width 164 height 17
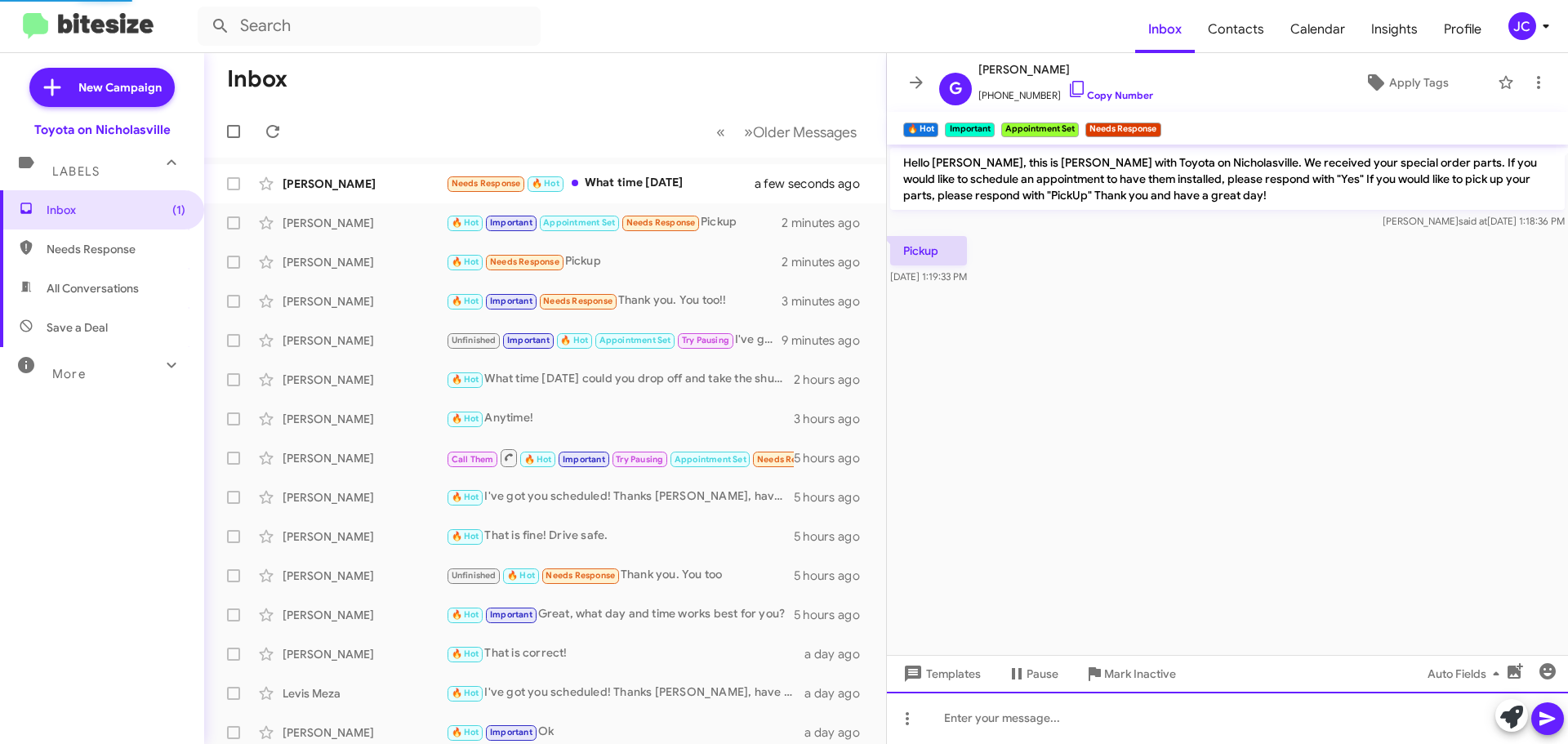
click at [1071, 720] on div at bounding box center [1227, 718] width 681 height 52
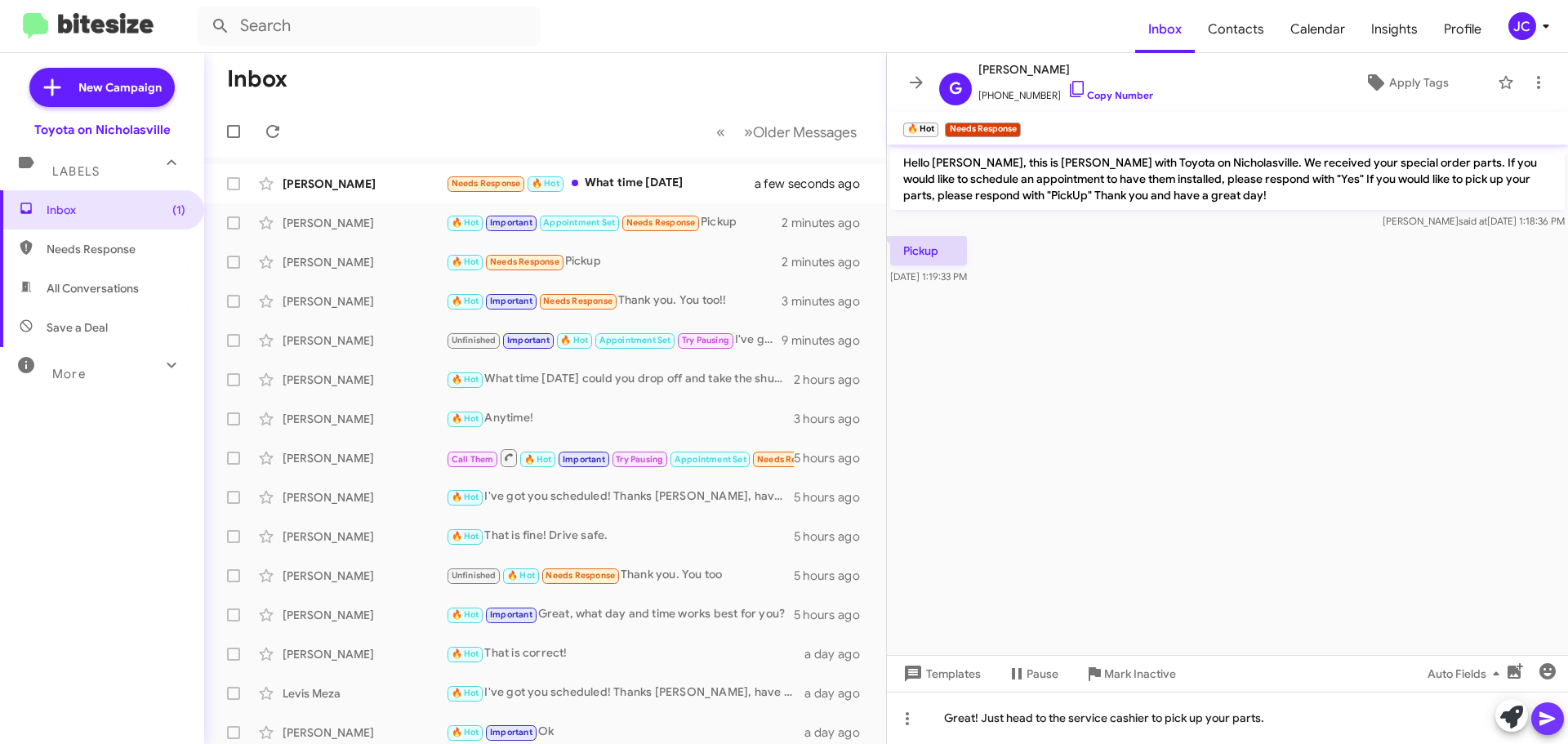
click at [1547, 722] on icon at bounding box center [1547, 719] width 16 height 14
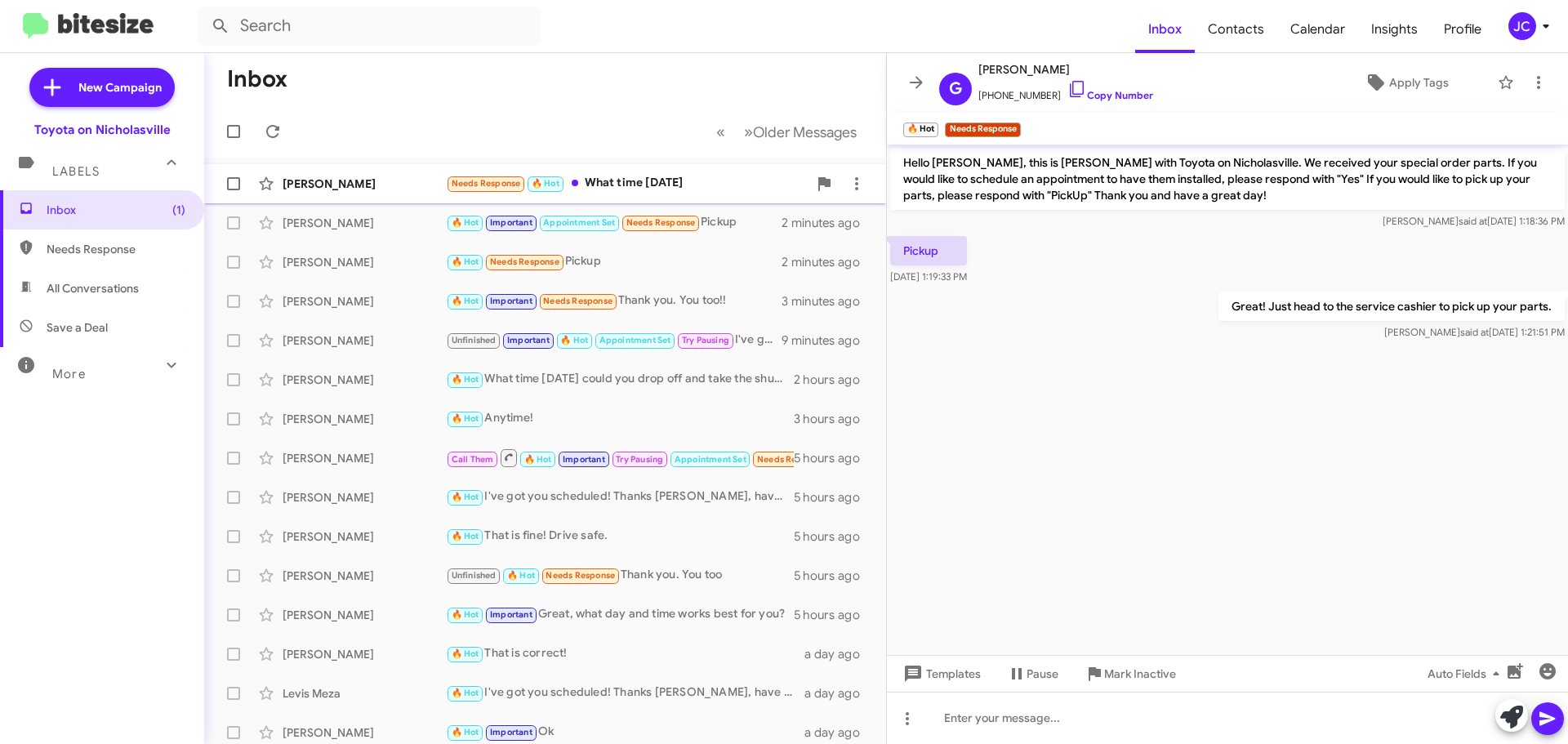
click at [337, 173] on div "[PERSON_NAME] Needs Response 🔥 Hot What time [DATE] a few seconds ago" at bounding box center [544, 183] width 656 height 33
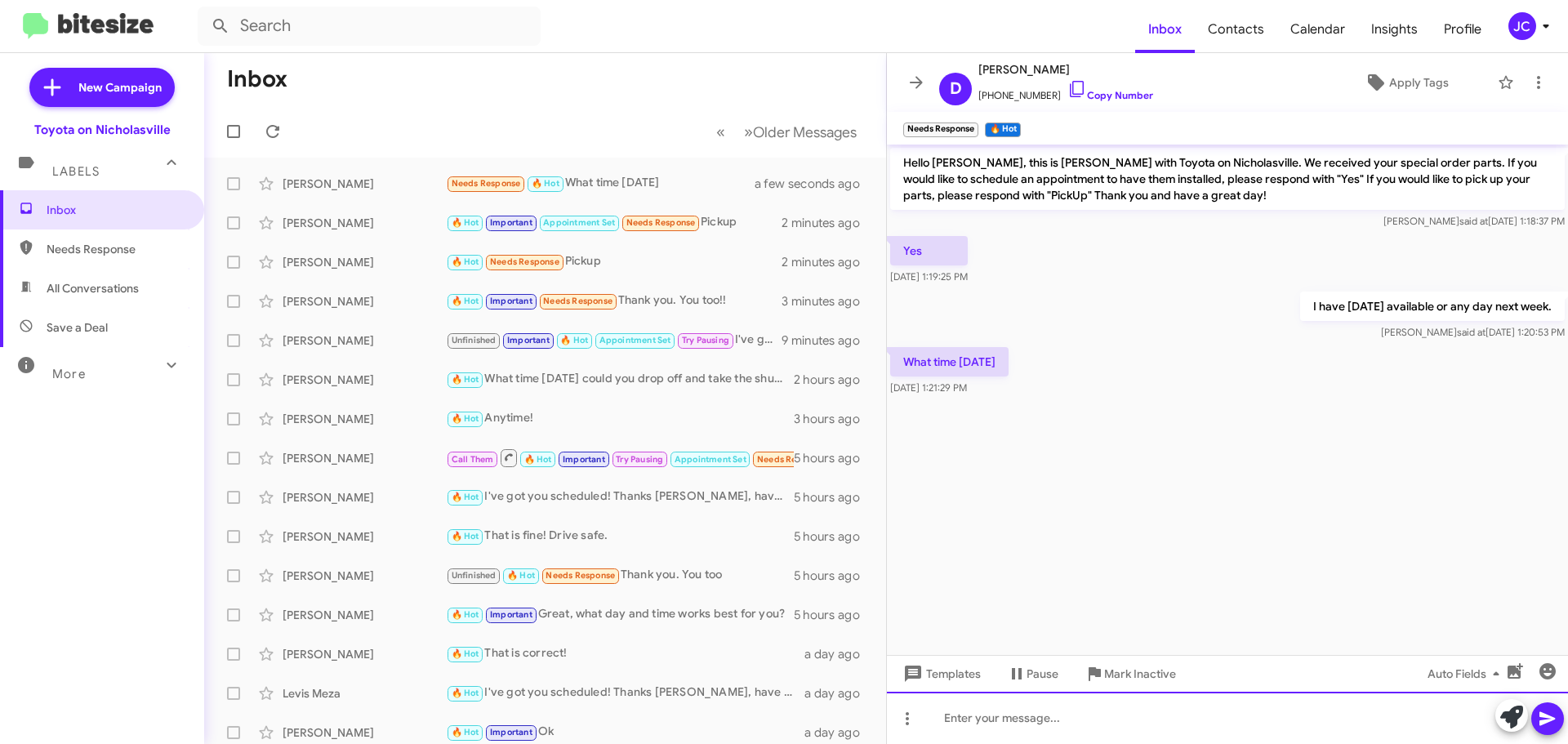
click at [1164, 731] on div at bounding box center [1227, 718] width 681 height 52
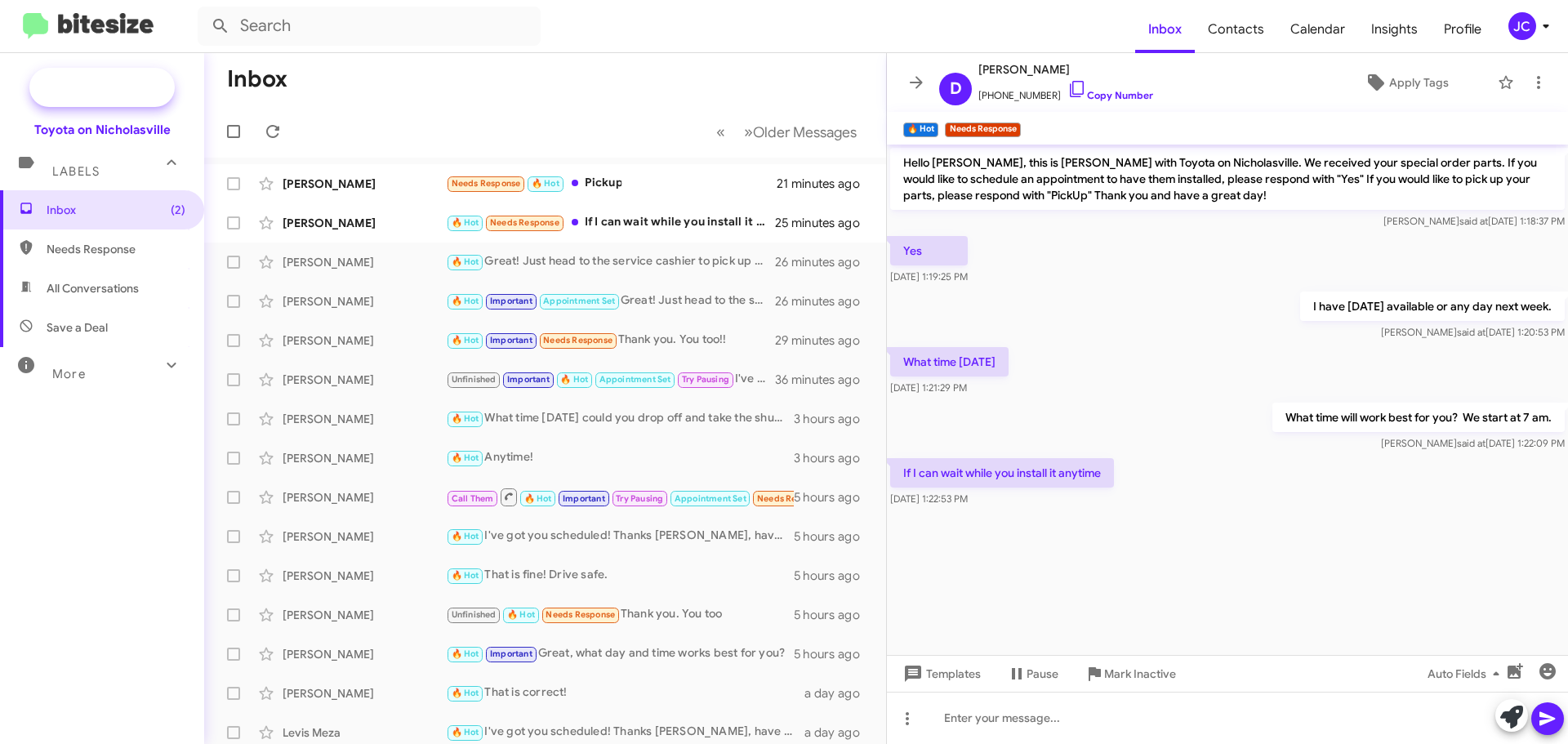
click at [131, 90] on span "New Campaign" at bounding box center [120, 88] width 84 height 17
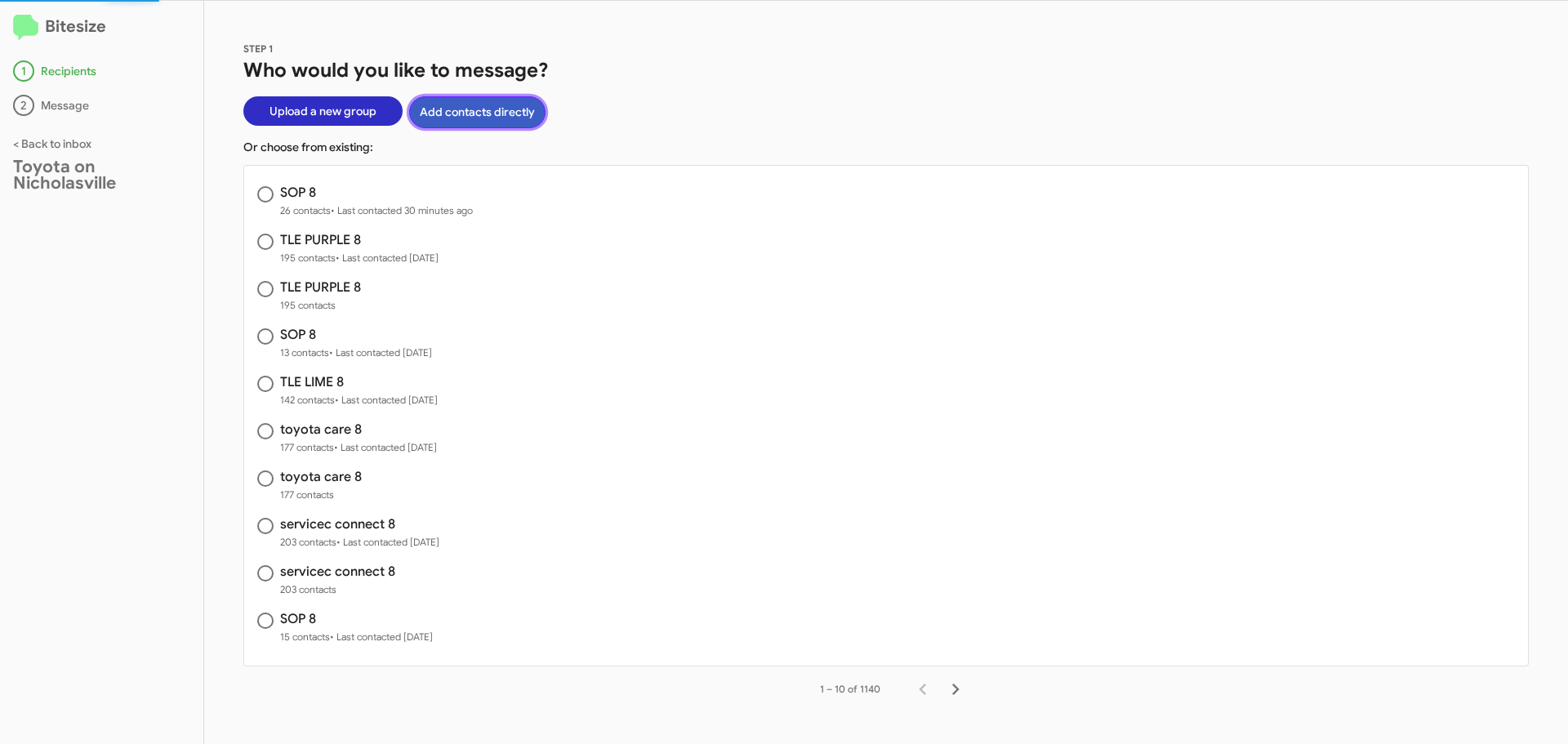
click at [485, 111] on button "Add contacts directly" at bounding box center [477, 113] width 137 height 32
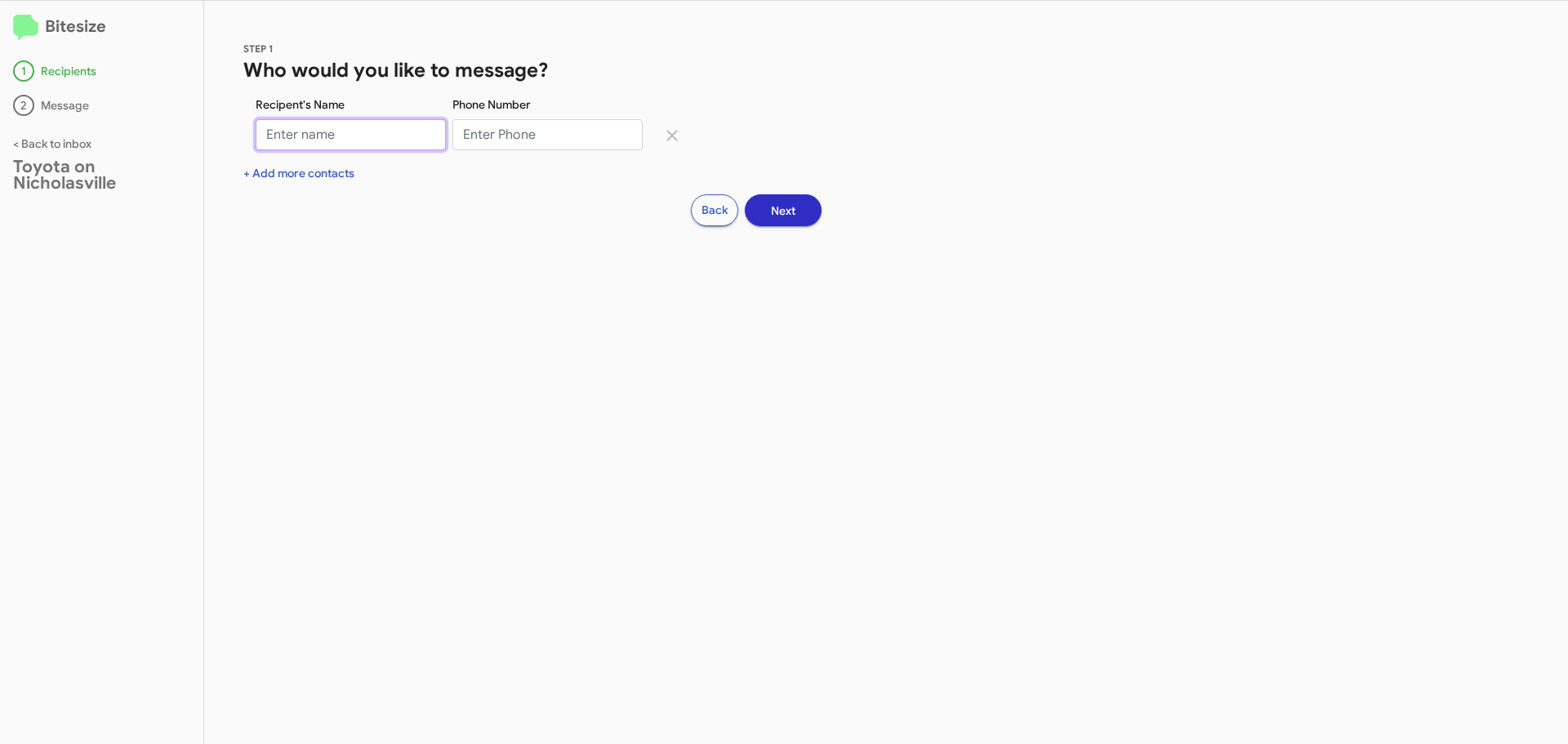
click at [383, 145] on input "Recipent's Name" at bounding box center [351, 134] width 190 height 31
click at [489, 137] on input "Phone Number" at bounding box center [547, 134] width 190 height 31
type input "8"
type input "6187096857"
click at [298, 136] on input "Recipent's Name" at bounding box center [351, 134] width 190 height 31
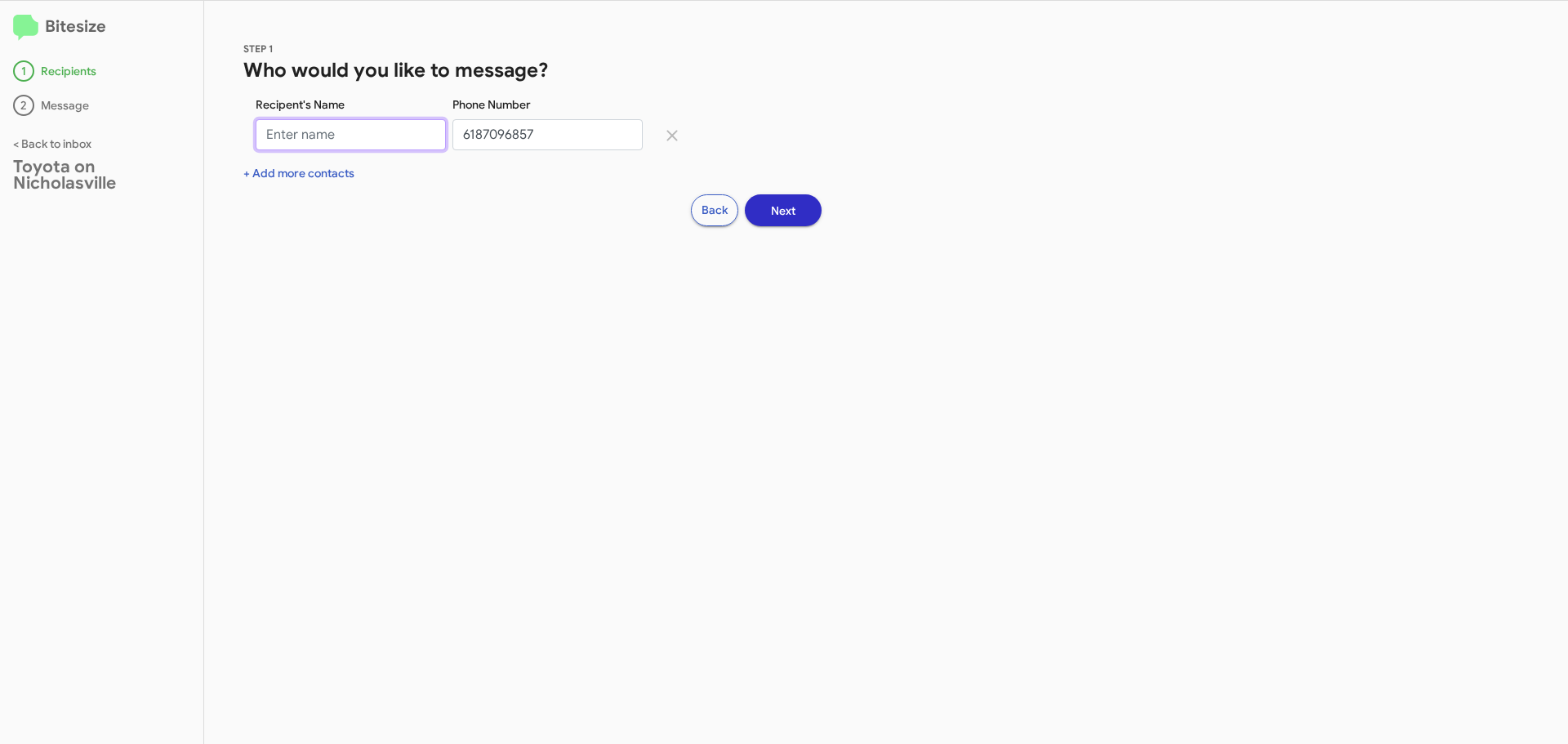
click at [319, 140] on input "Recipent's Name" at bounding box center [351, 134] width 190 height 31
type input "[PERSON_NAME]"
click at [797, 204] on button "Next" at bounding box center [783, 210] width 76 height 32
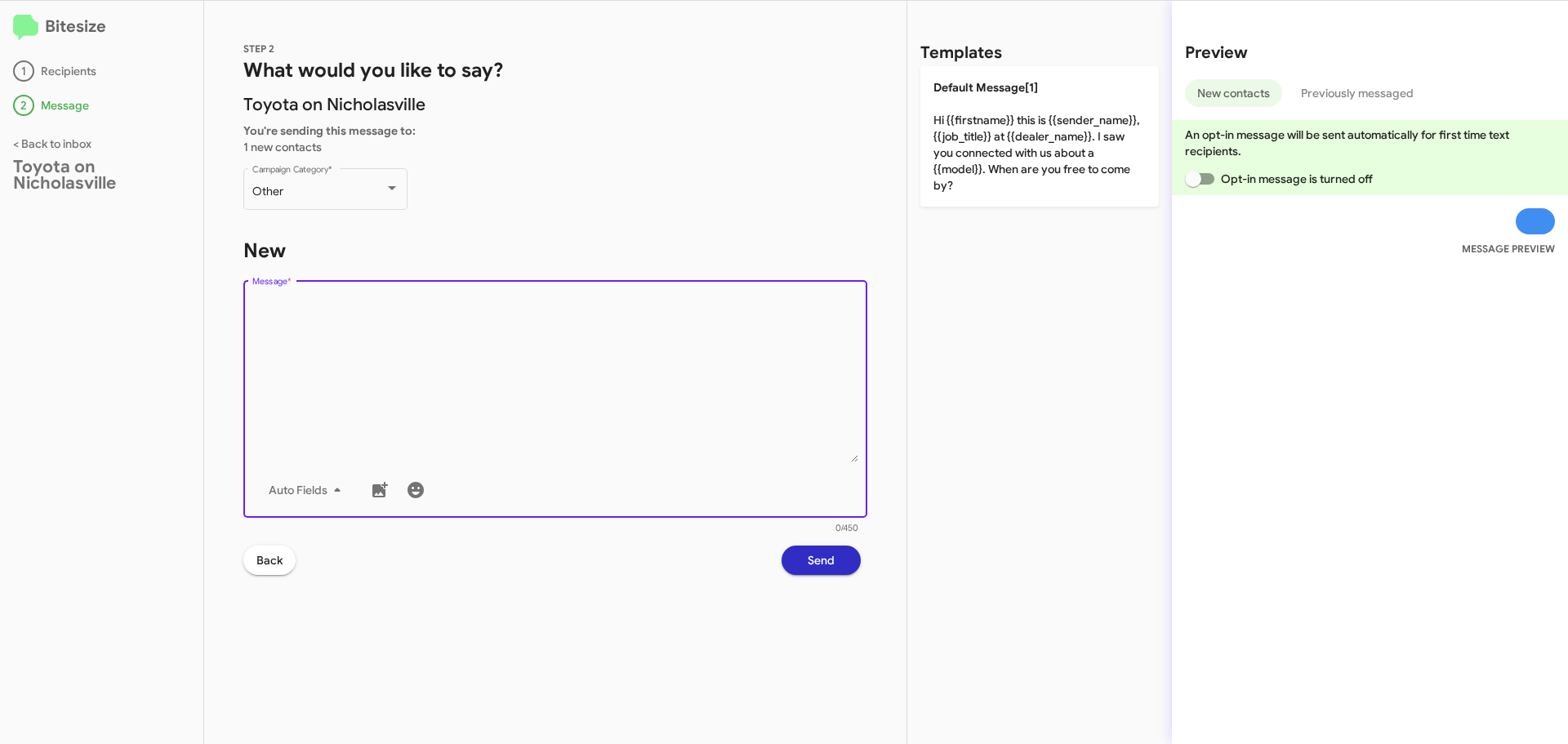
click at [342, 318] on textarea "Message *" at bounding box center [556, 379] width 607 height 167
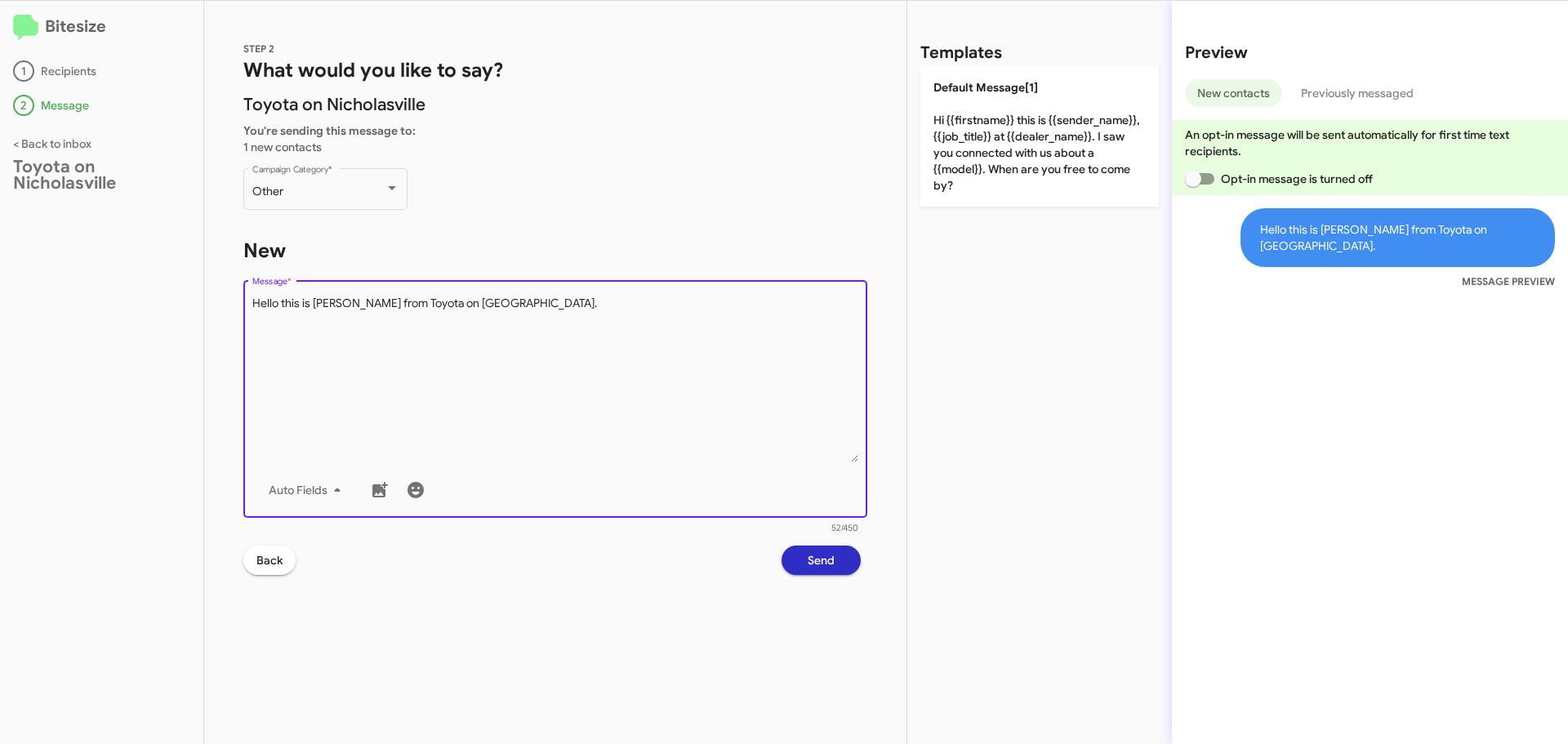
type textarea "Hello this is [PERSON_NAME] from Toyota on [GEOGRAPHIC_DATA]."
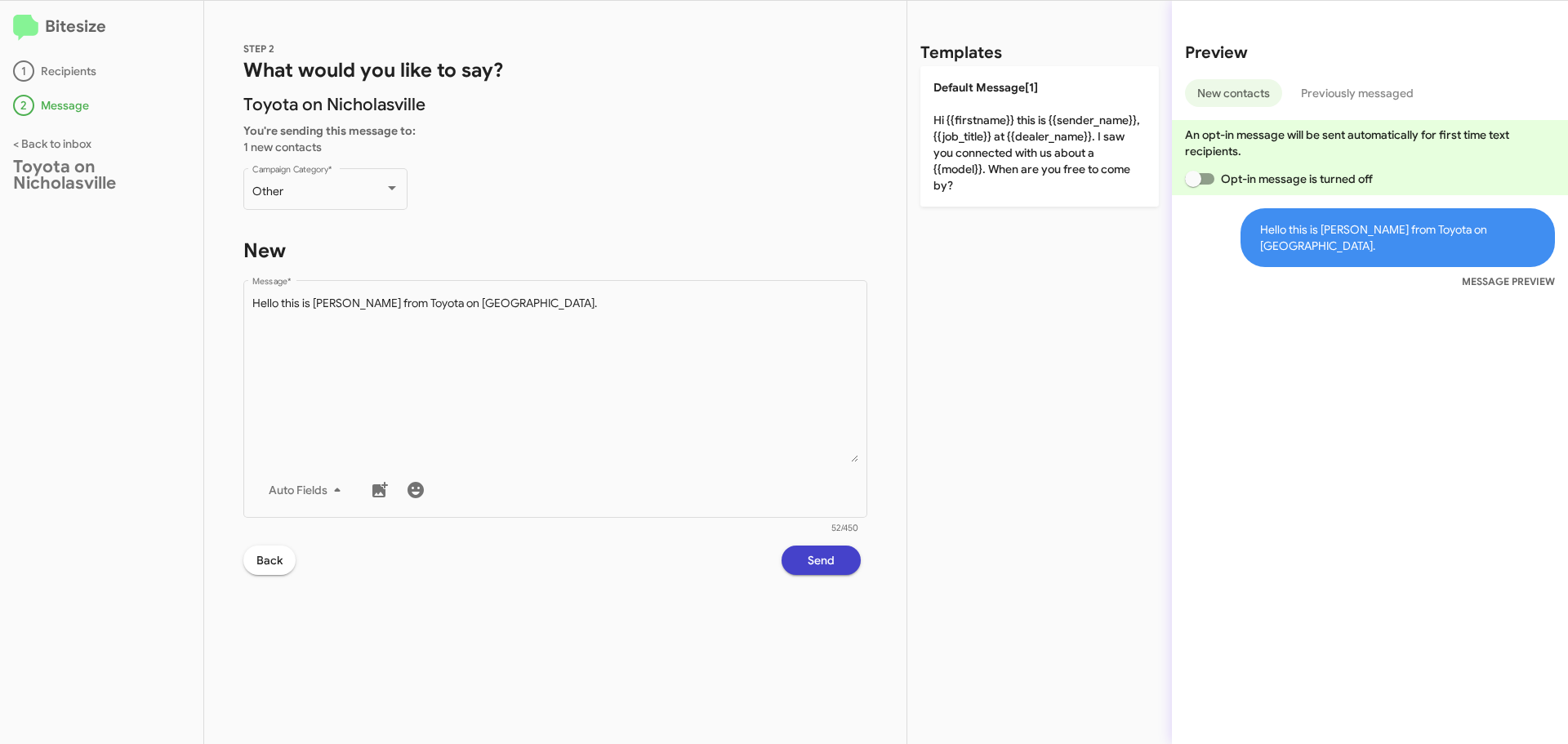
click at [833, 564] on span "Send" at bounding box center [821, 561] width 27 height 30
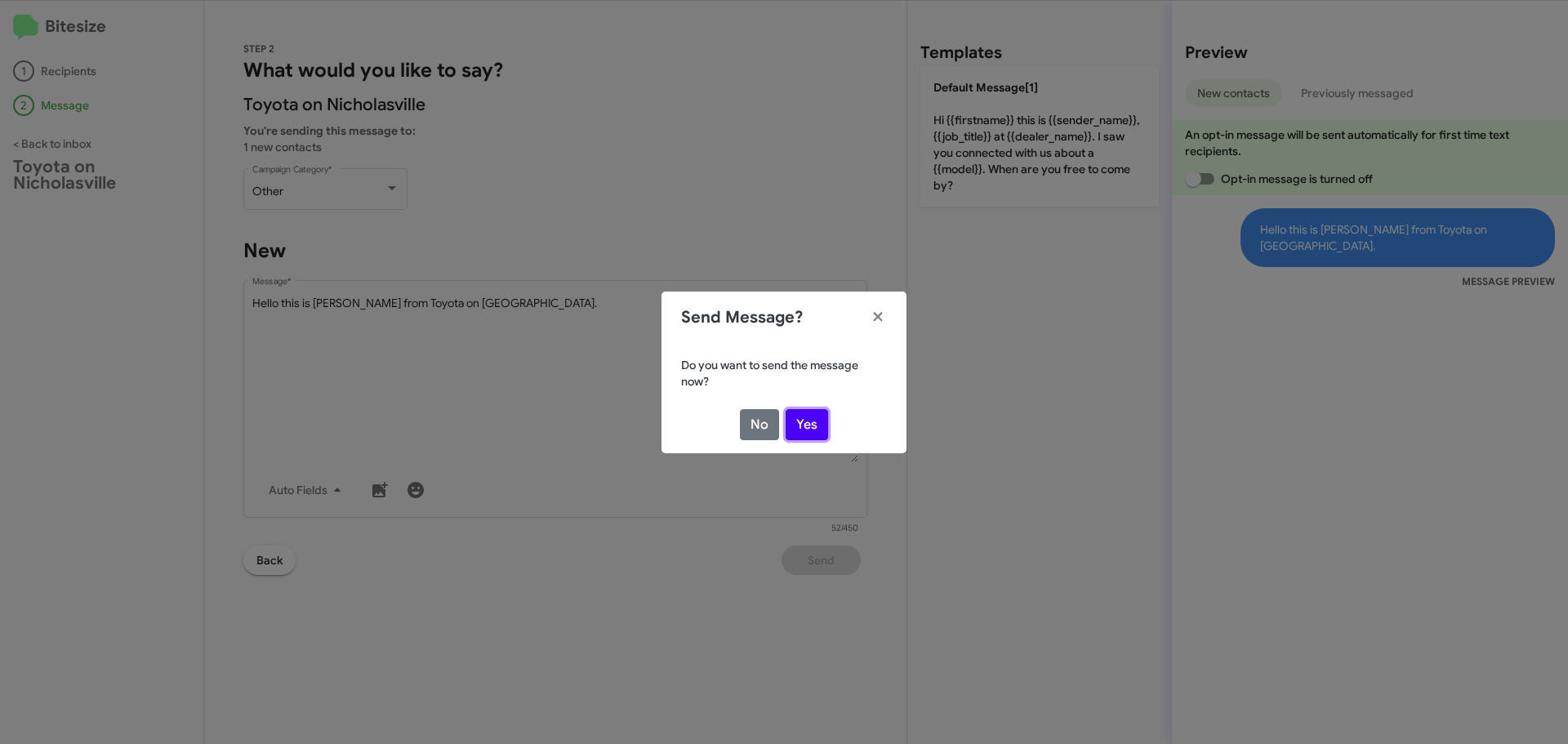
click at [811, 426] on button "Yes" at bounding box center [807, 425] width 43 height 31
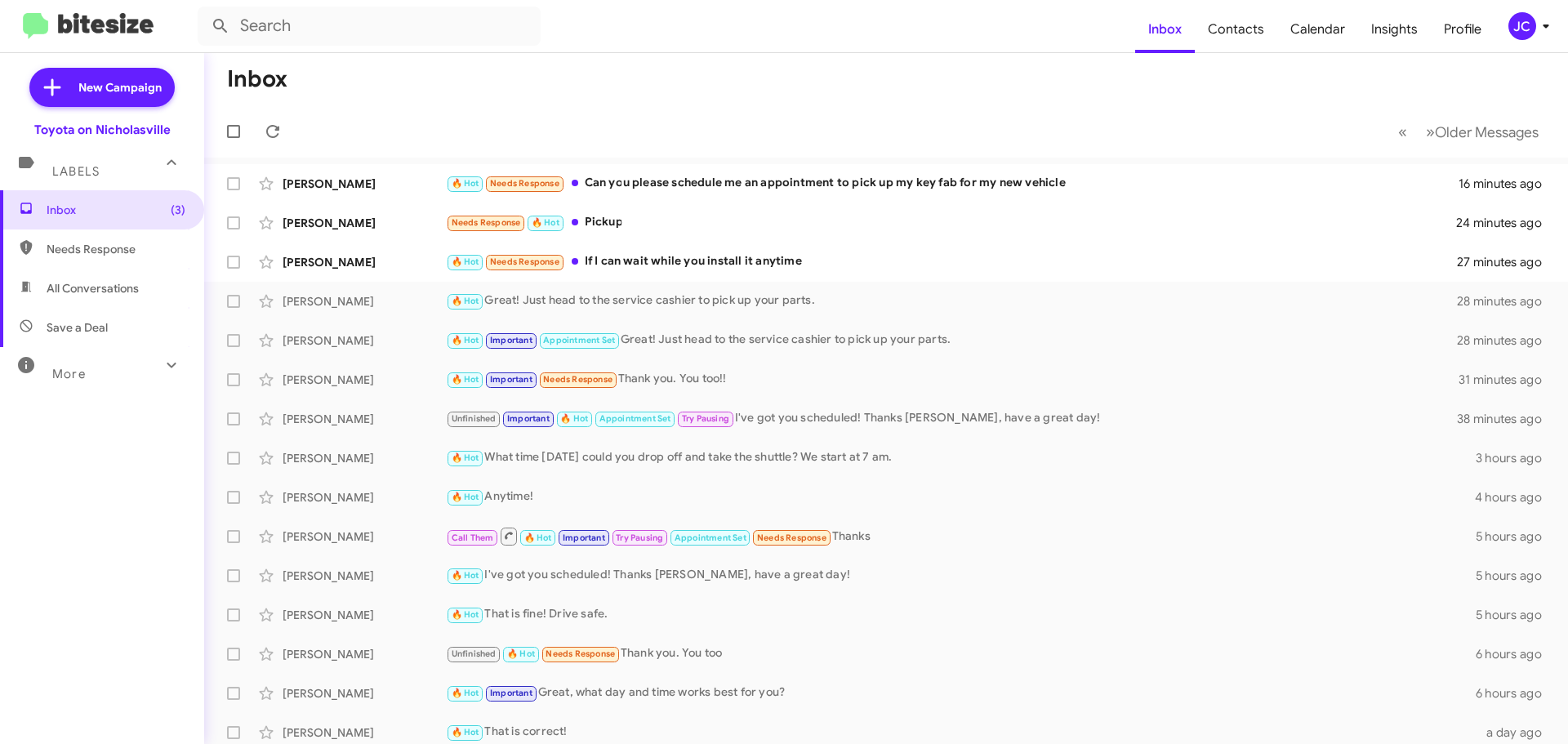
click at [102, 372] on div "More" at bounding box center [86, 367] width 145 height 30
click at [84, 571] on span "Sent" at bounding box center [101, 576] width 204 height 39
type input "in:sent"
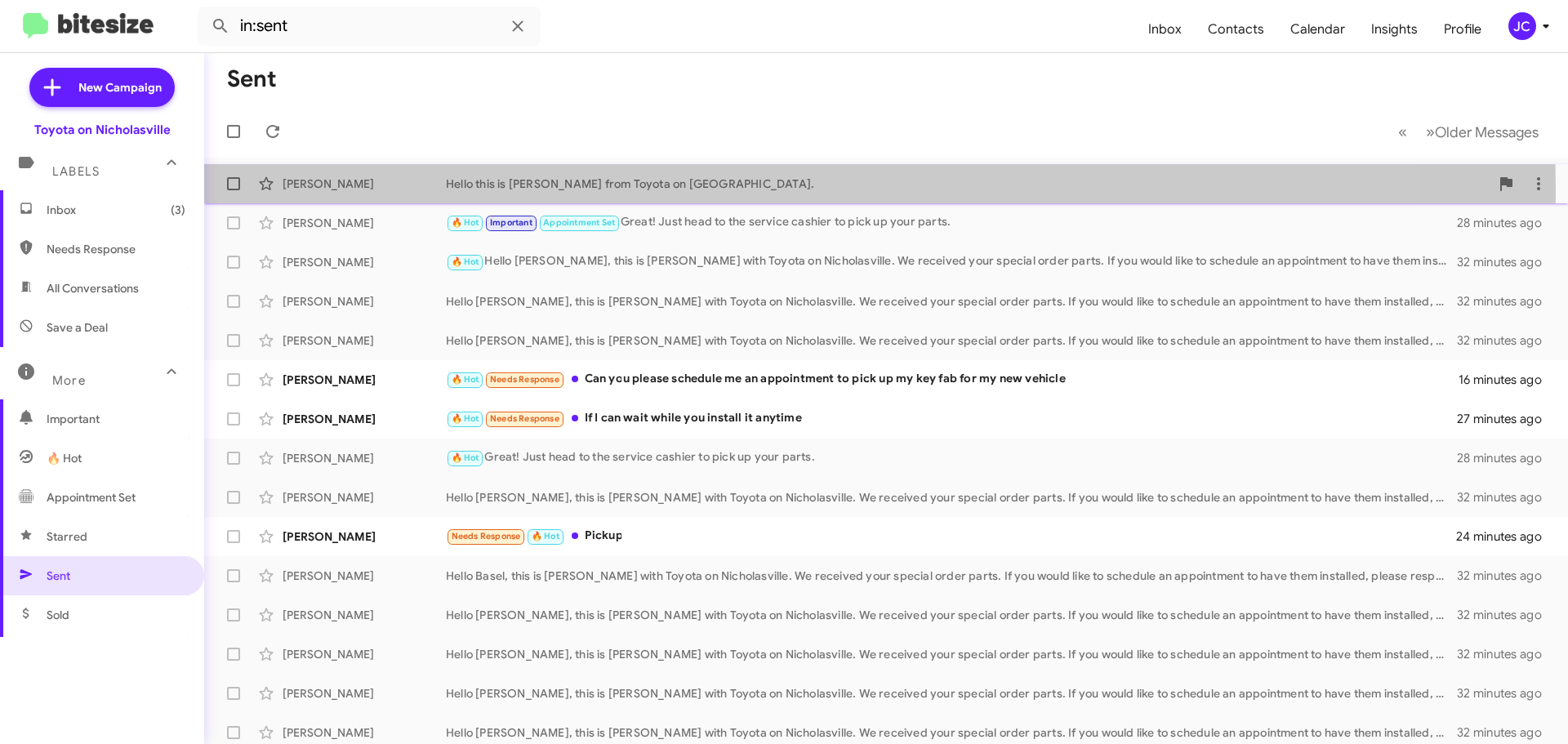
click at [345, 192] on div "[PERSON_NAME] Hello this is [PERSON_NAME] from Toyota on [GEOGRAPHIC_DATA]. a m…" at bounding box center [885, 183] width 1337 height 33
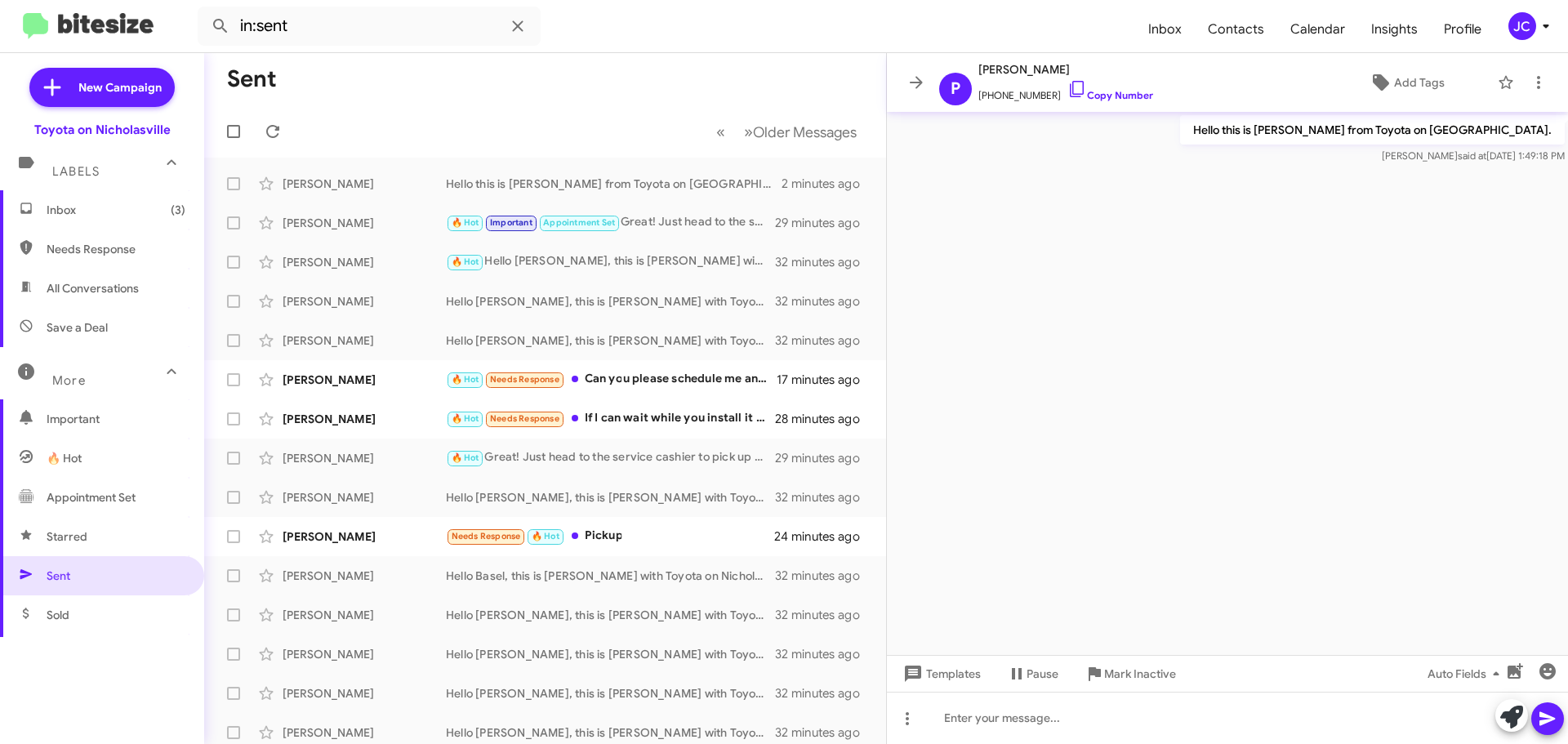
click at [90, 218] on span "Inbox (3)" at bounding box center [101, 210] width 204 height 39
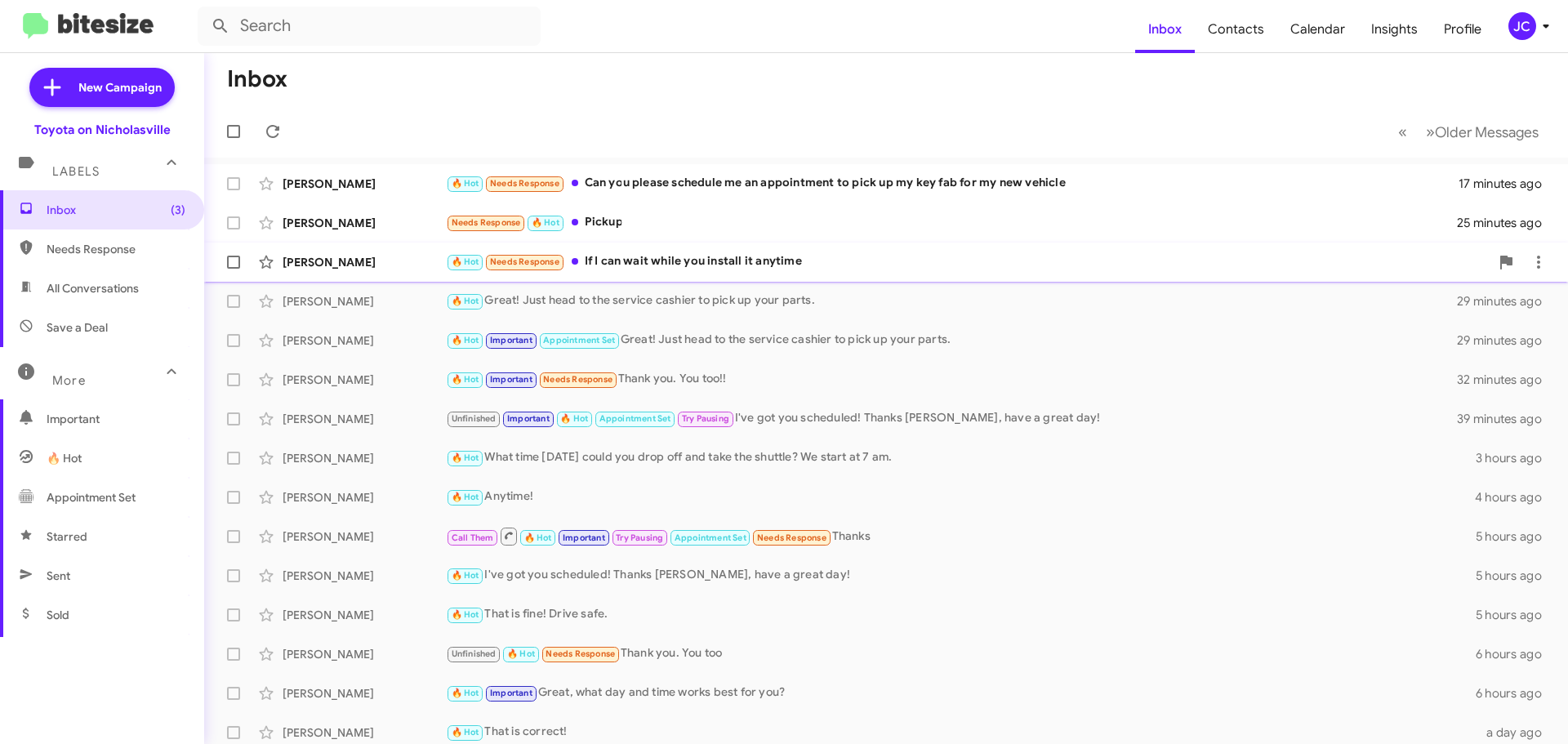
click at [362, 259] on div "[PERSON_NAME]" at bounding box center [365, 263] width 164 height 17
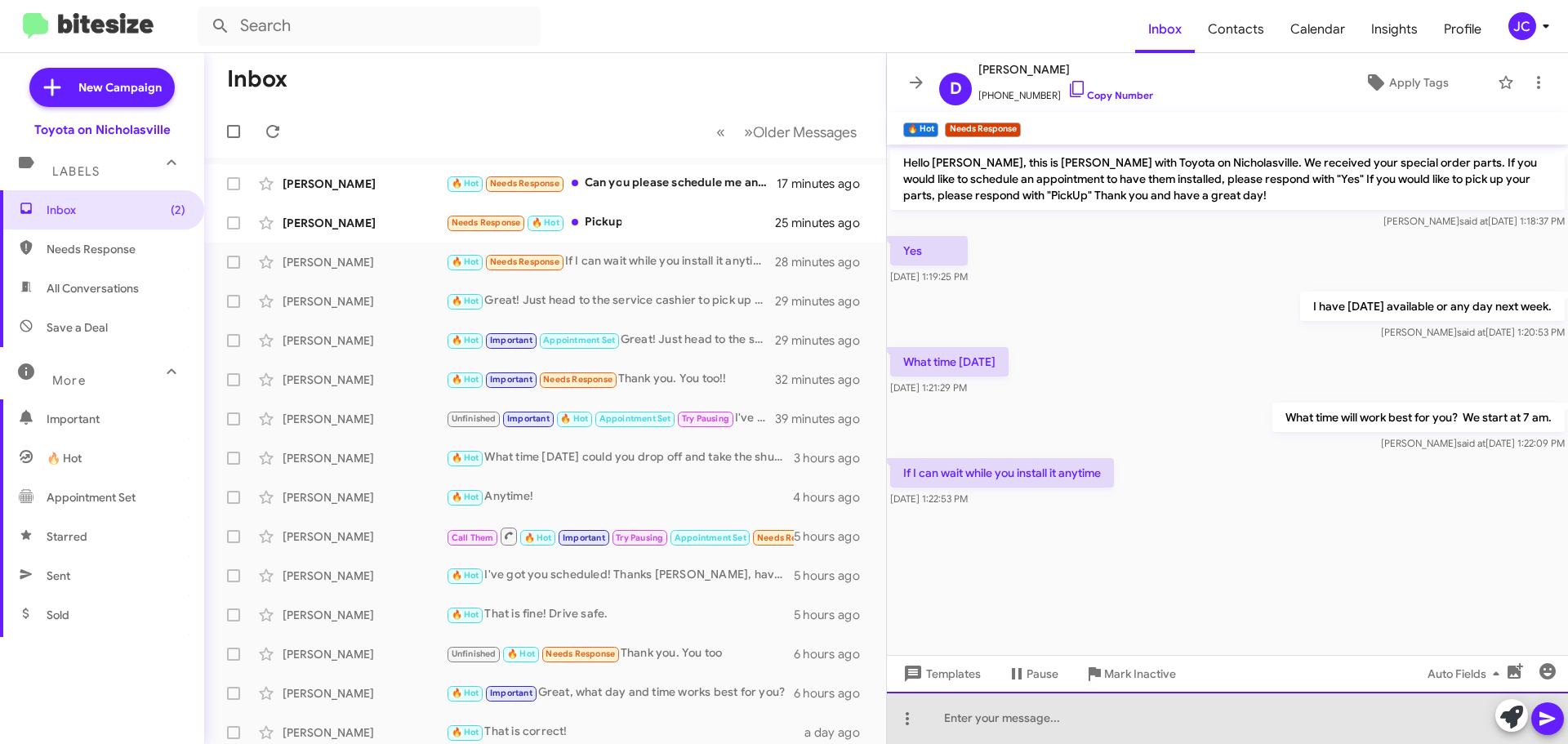
click at [986, 720] on div at bounding box center [1227, 718] width 681 height 52
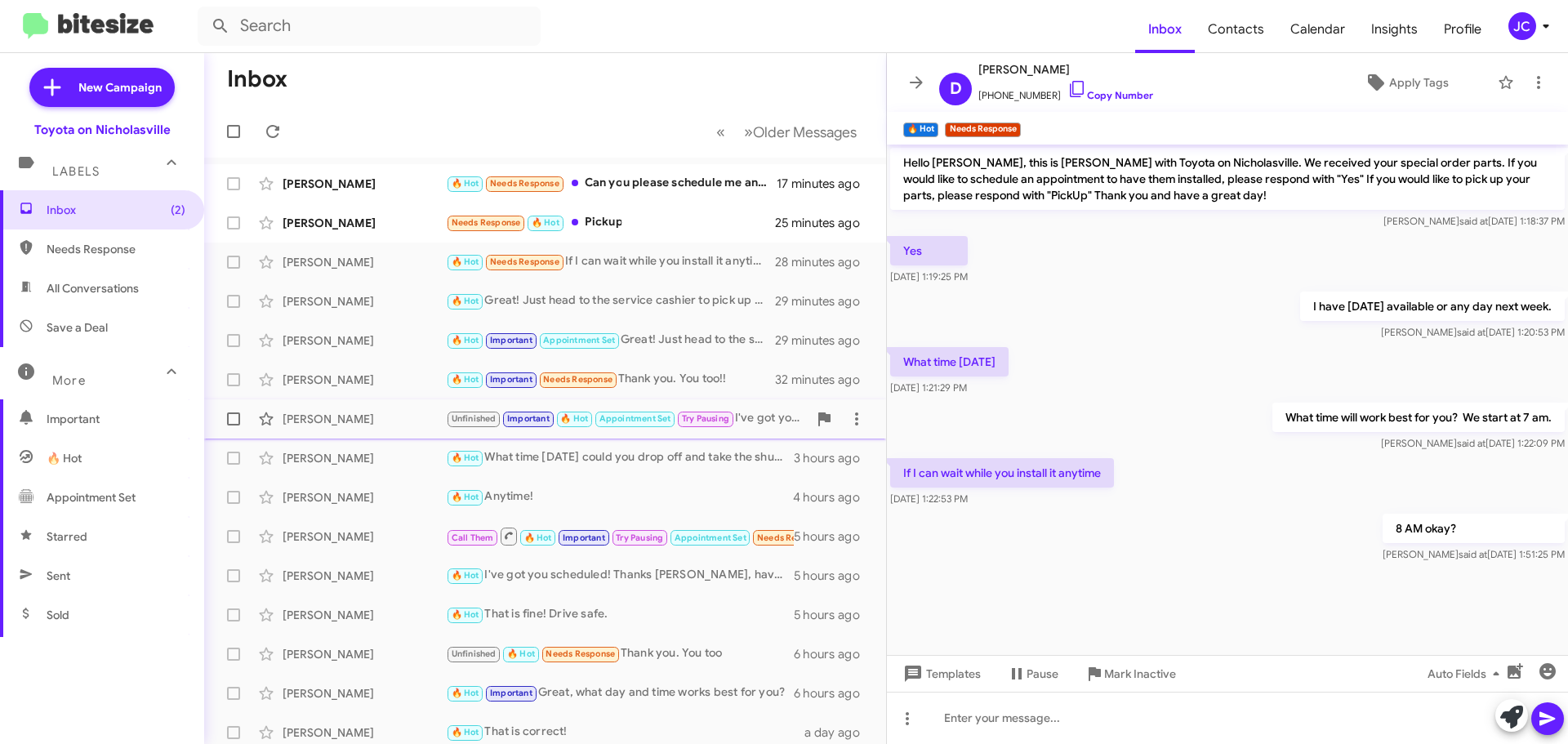
click at [340, 417] on div "[PERSON_NAME]" at bounding box center [365, 419] width 164 height 17
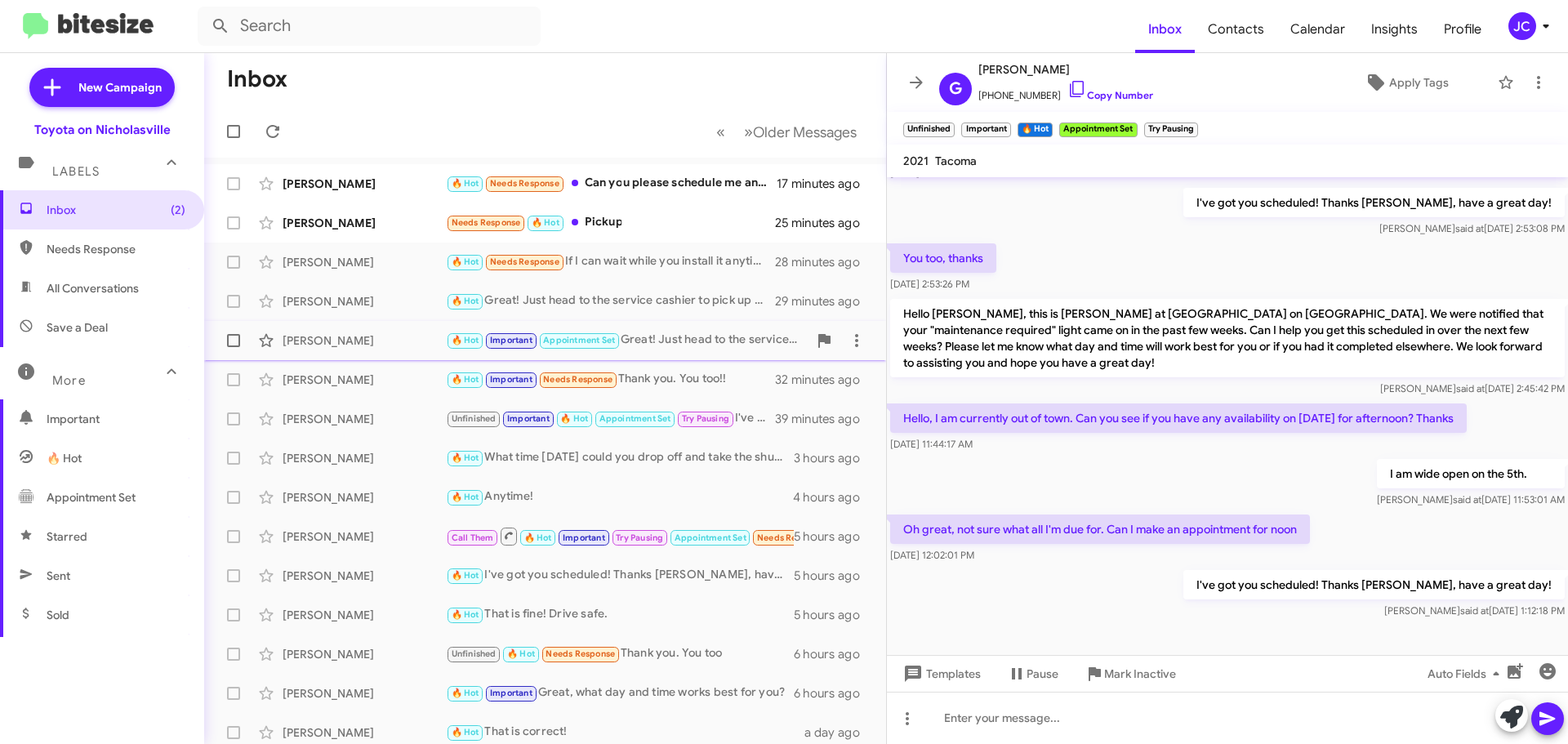
click at [350, 337] on div "[PERSON_NAME]" at bounding box center [365, 341] width 164 height 17
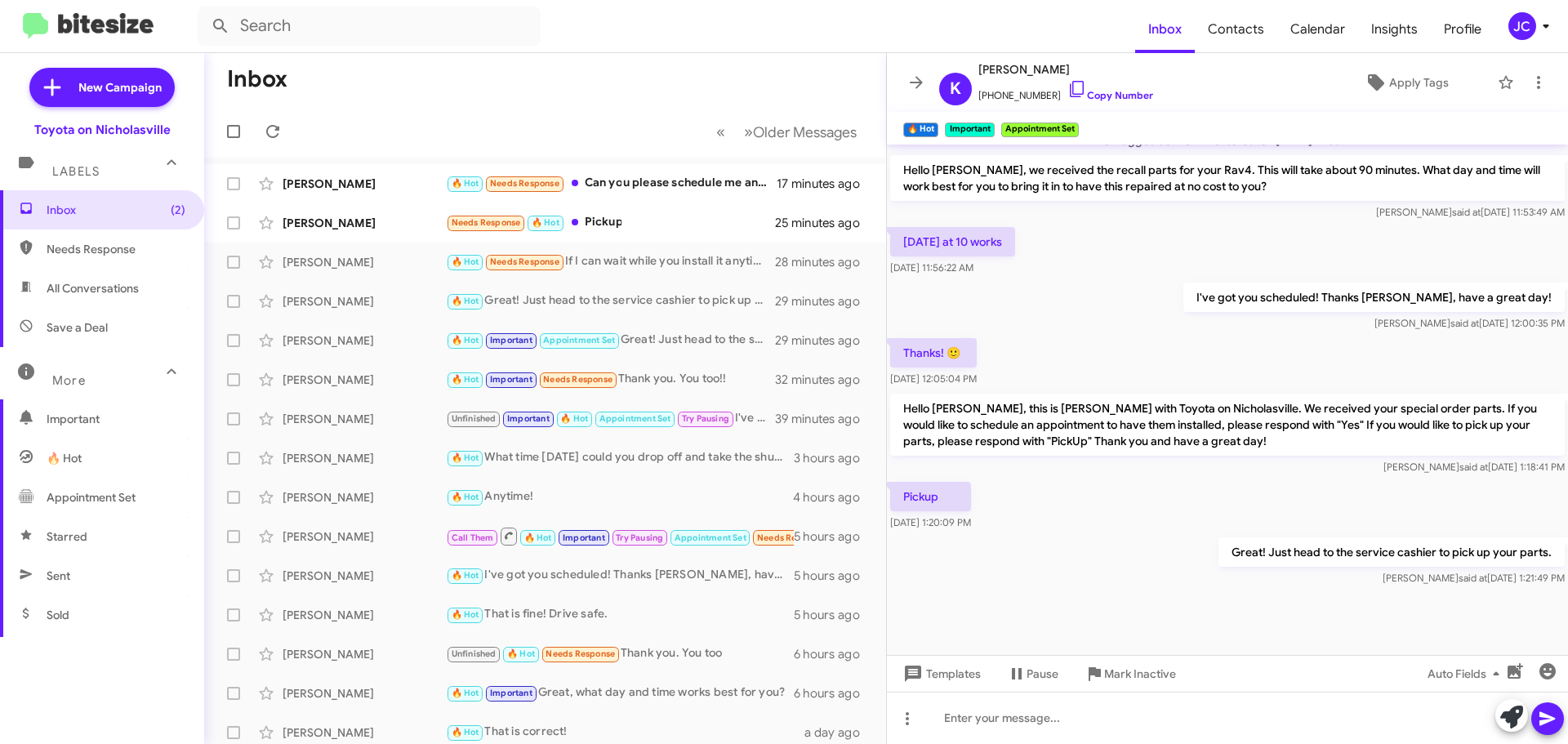
click at [1309, 537] on p "Great! Just head to the service cashier to pick up your parts." at bounding box center [1391, 552] width 346 height 30
copy p "Great! Just head to the service cashier to pick up your parts."
click at [323, 217] on div "[PERSON_NAME]" at bounding box center [365, 223] width 164 height 17
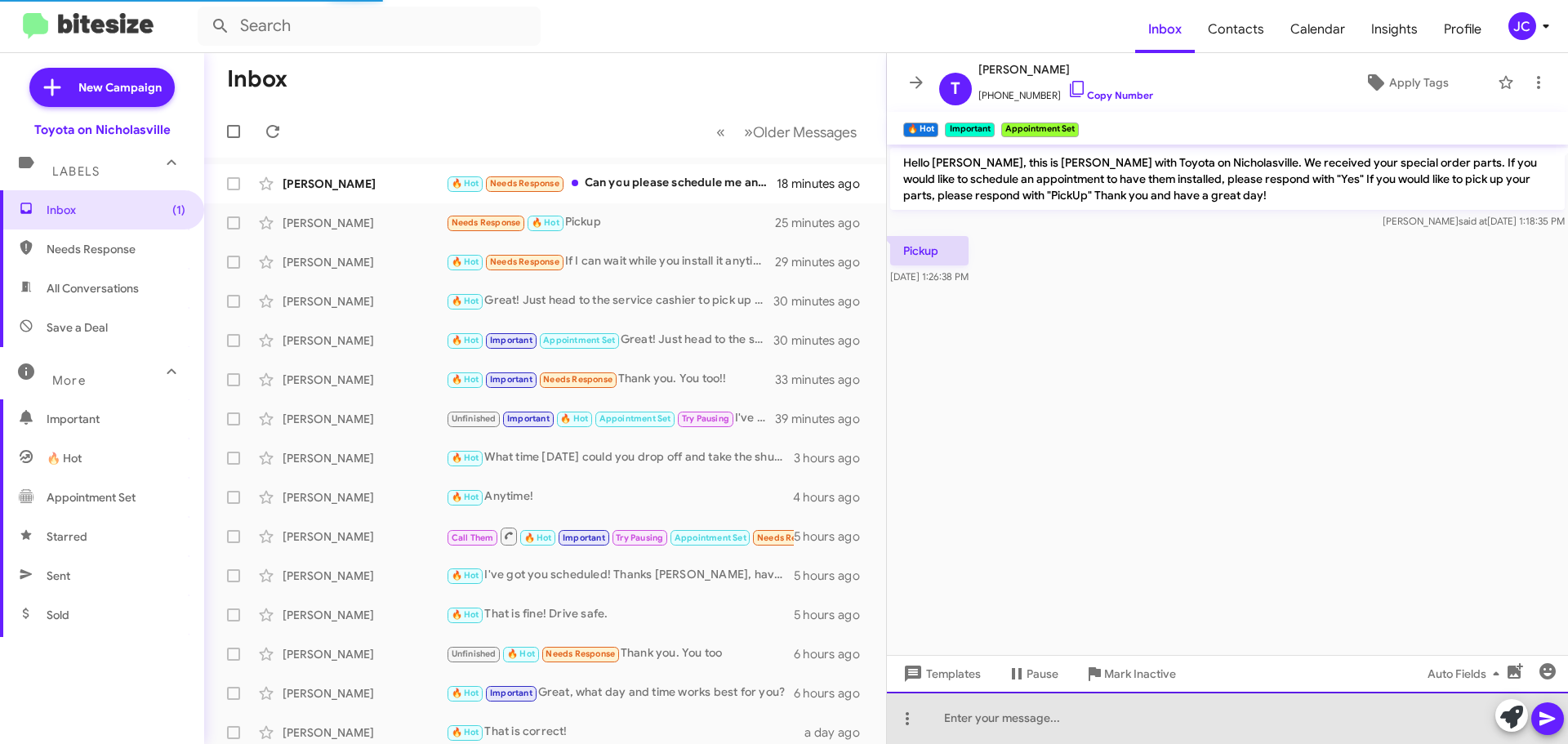
click at [1272, 724] on div at bounding box center [1227, 718] width 681 height 52
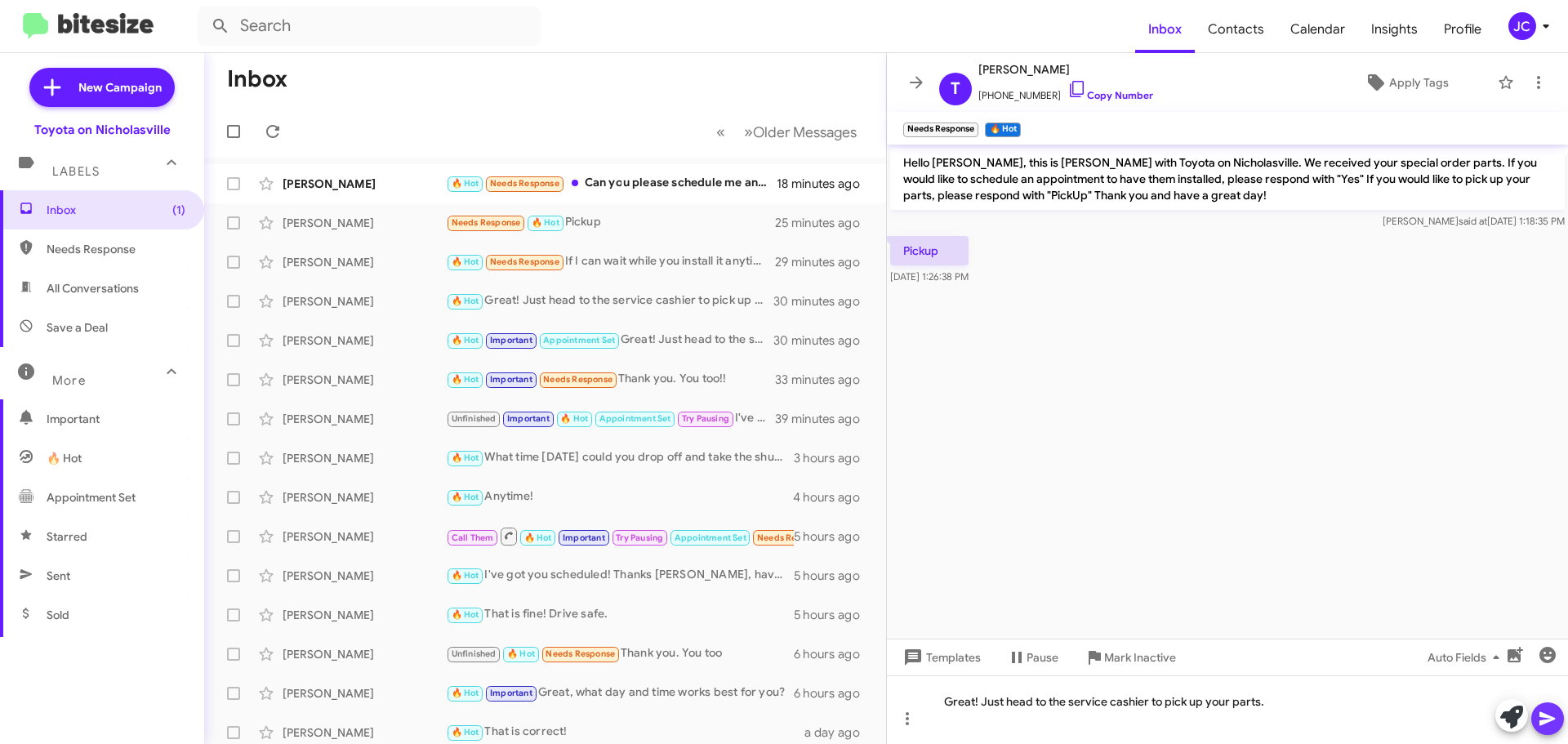
click at [1556, 717] on icon at bounding box center [1548, 719] width 20 height 20
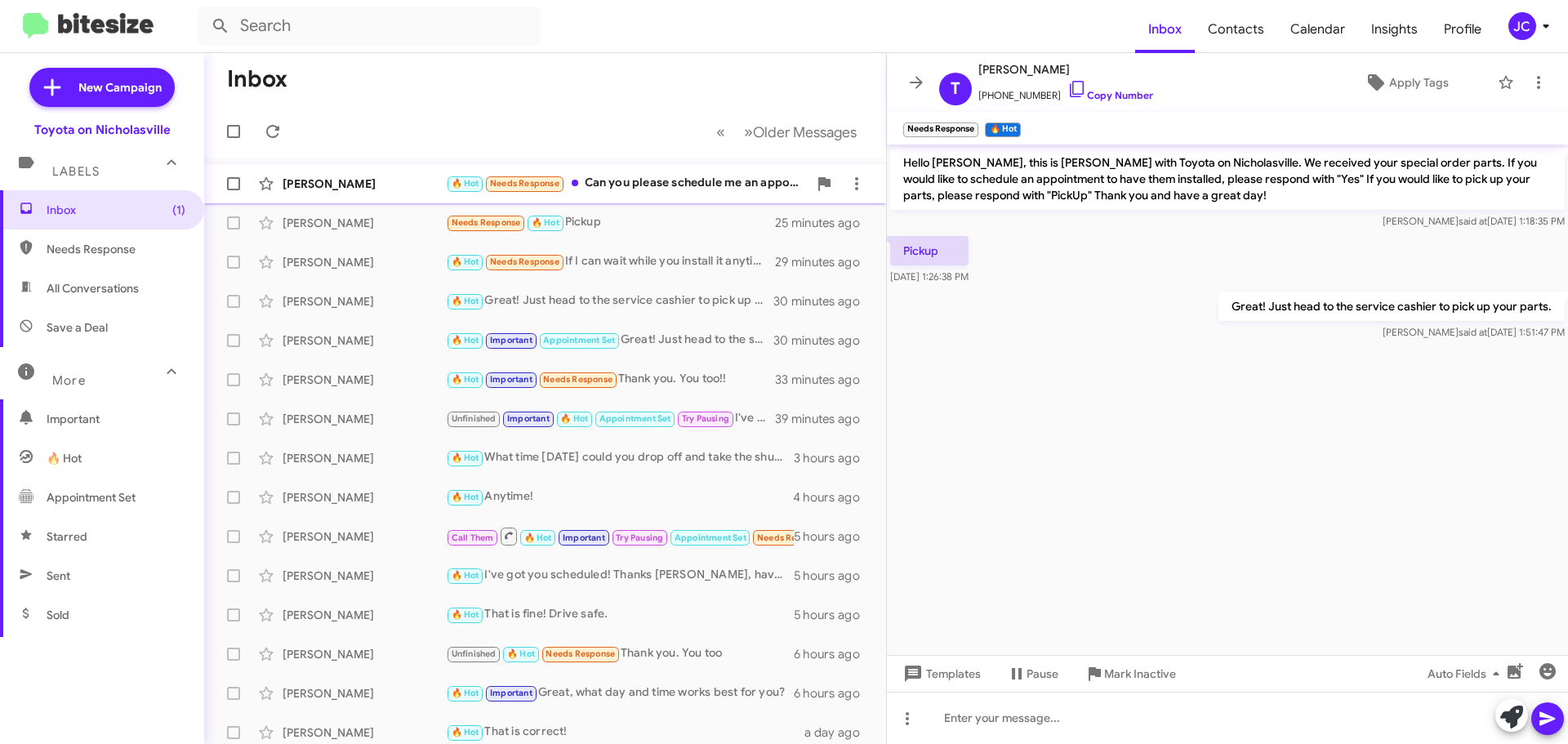
click at [362, 181] on div "[PERSON_NAME]" at bounding box center [365, 184] width 164 height 17
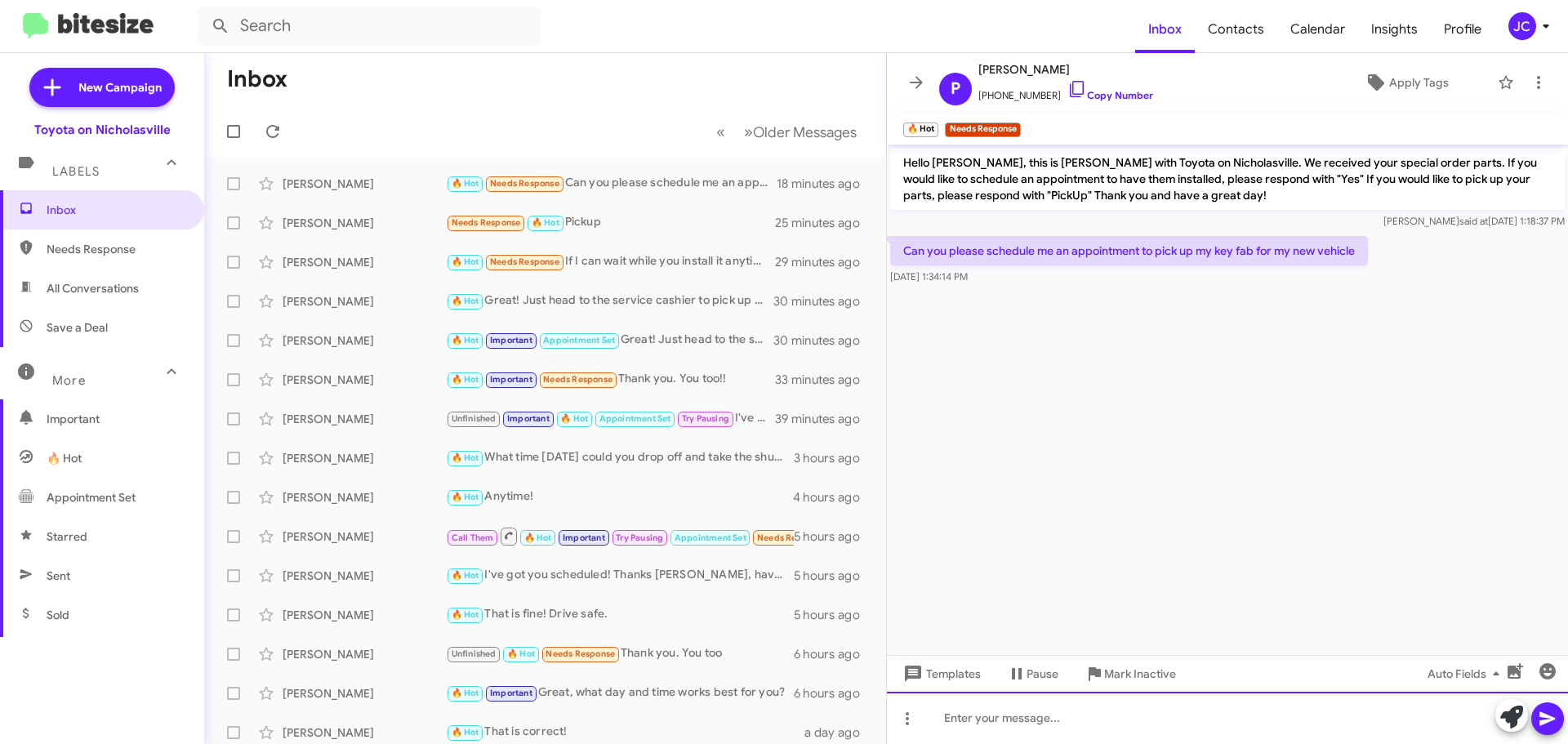
click at [1029, 718] on div at bounding box center [1227, 718] width 681 height 52
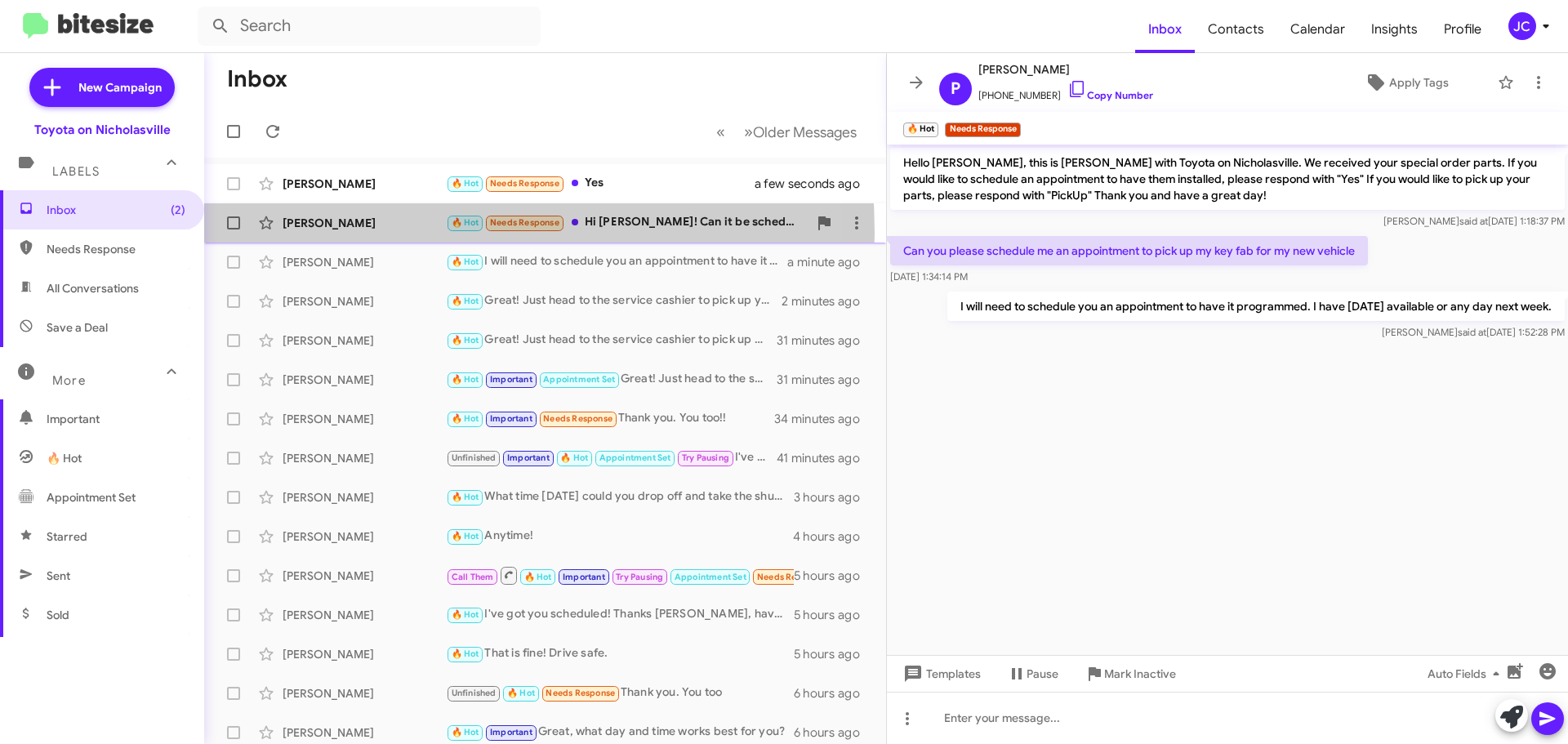
click at [339, 233] on div "[PERSON_NAME] 🔥 Hot Needs Response Hi [PERSON_NAME]! Can it be scheduled for du…" at bounding box center [544, 223] width 656 height 33
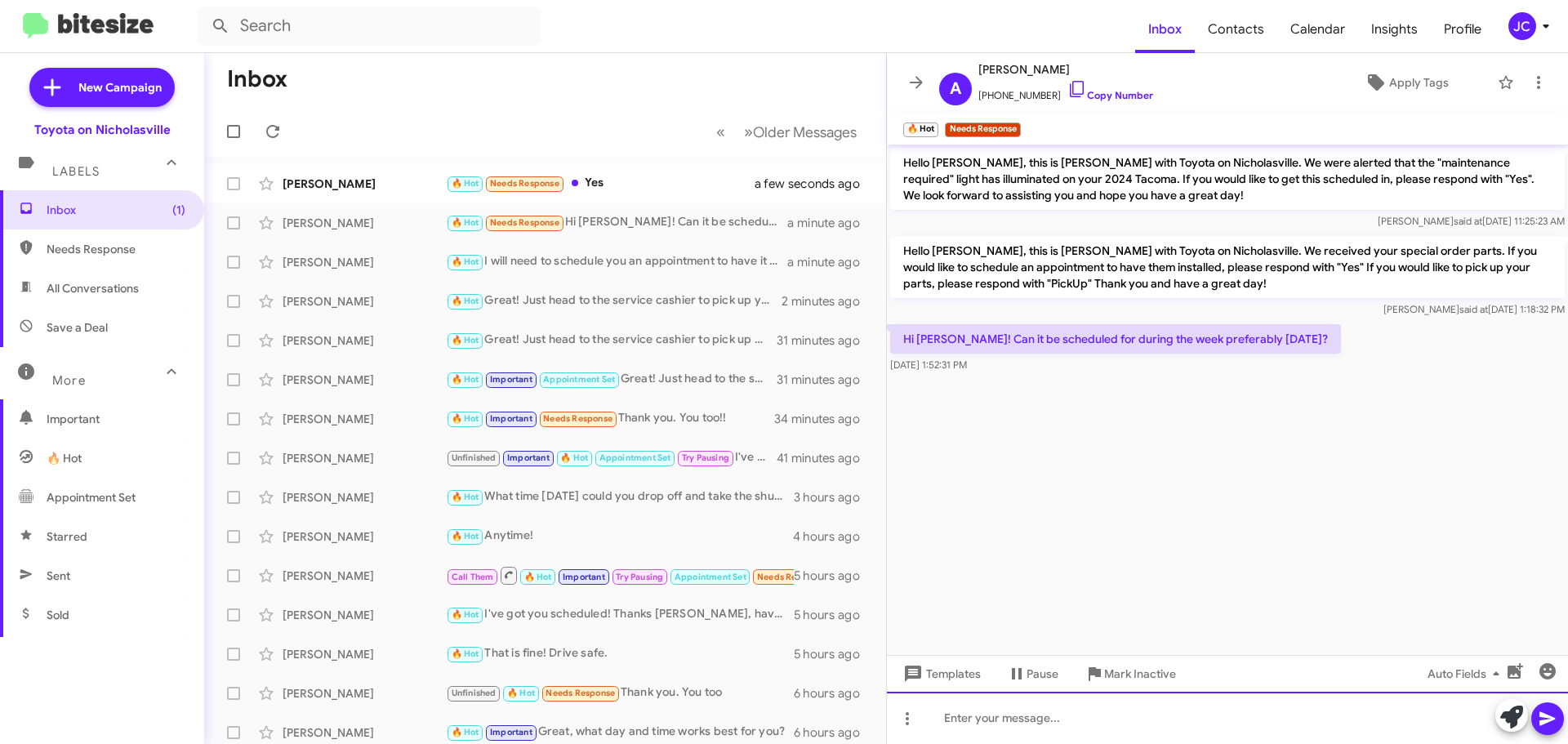
click at [1161, 703] on div at bounding box center [1227, 718] width 681 height 52
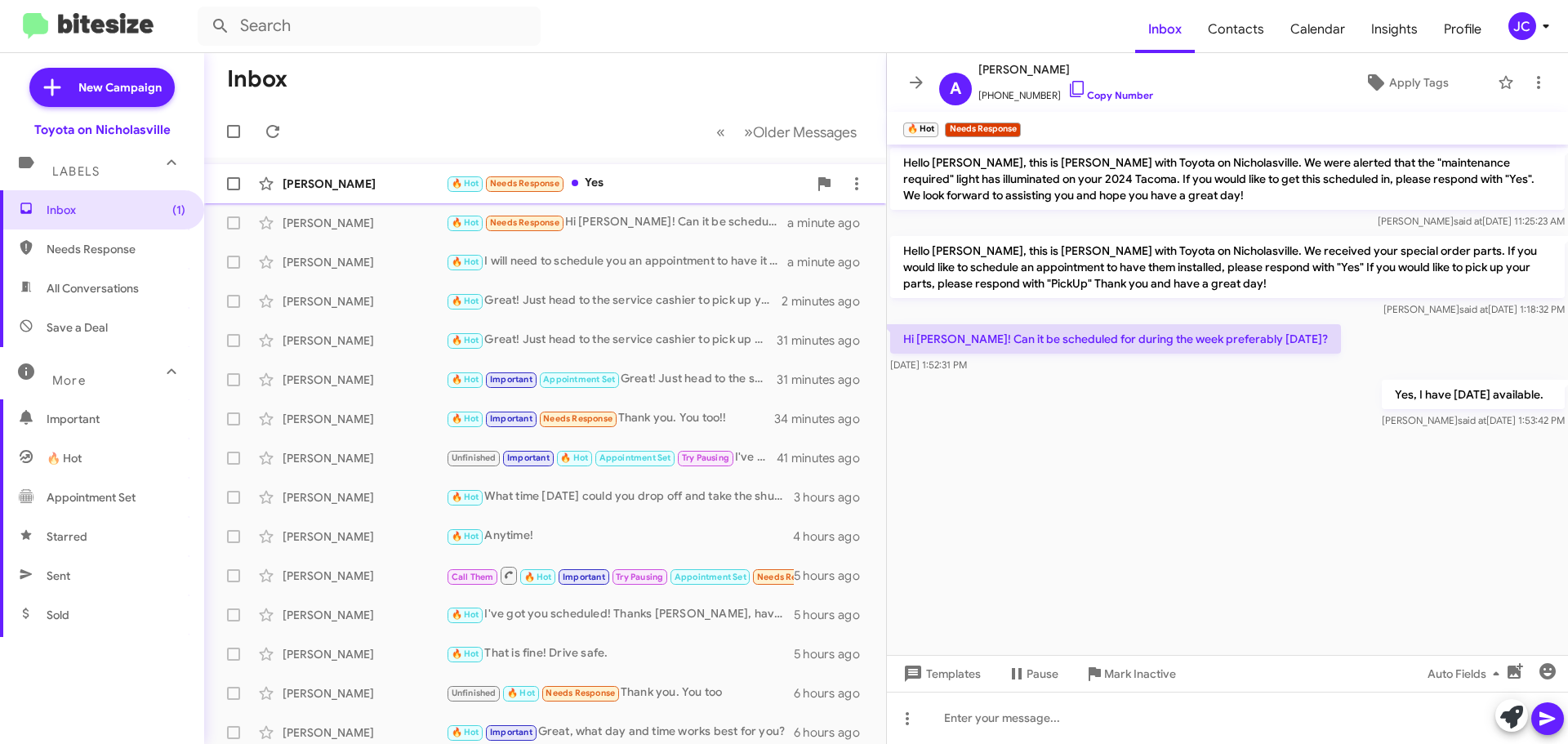
click at [329, 171] on div "[PERSON_NAME] 🔥 Hot Needs Response Yes a minute ago" at bounding box center [544, 183] width 656 height 33
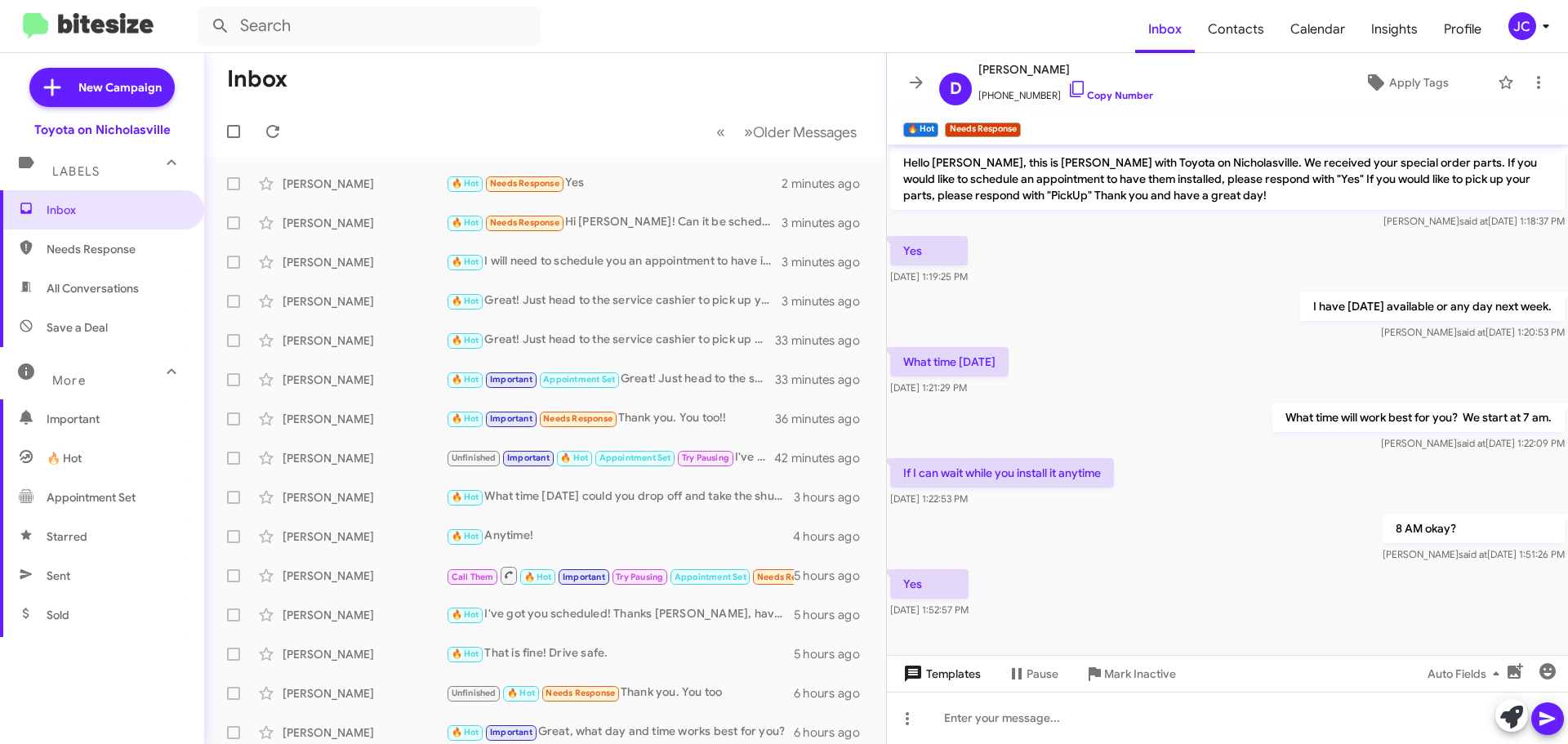
click at [969, 685] on span "Templates" at bounding box center [940, 674] width 81 height 30
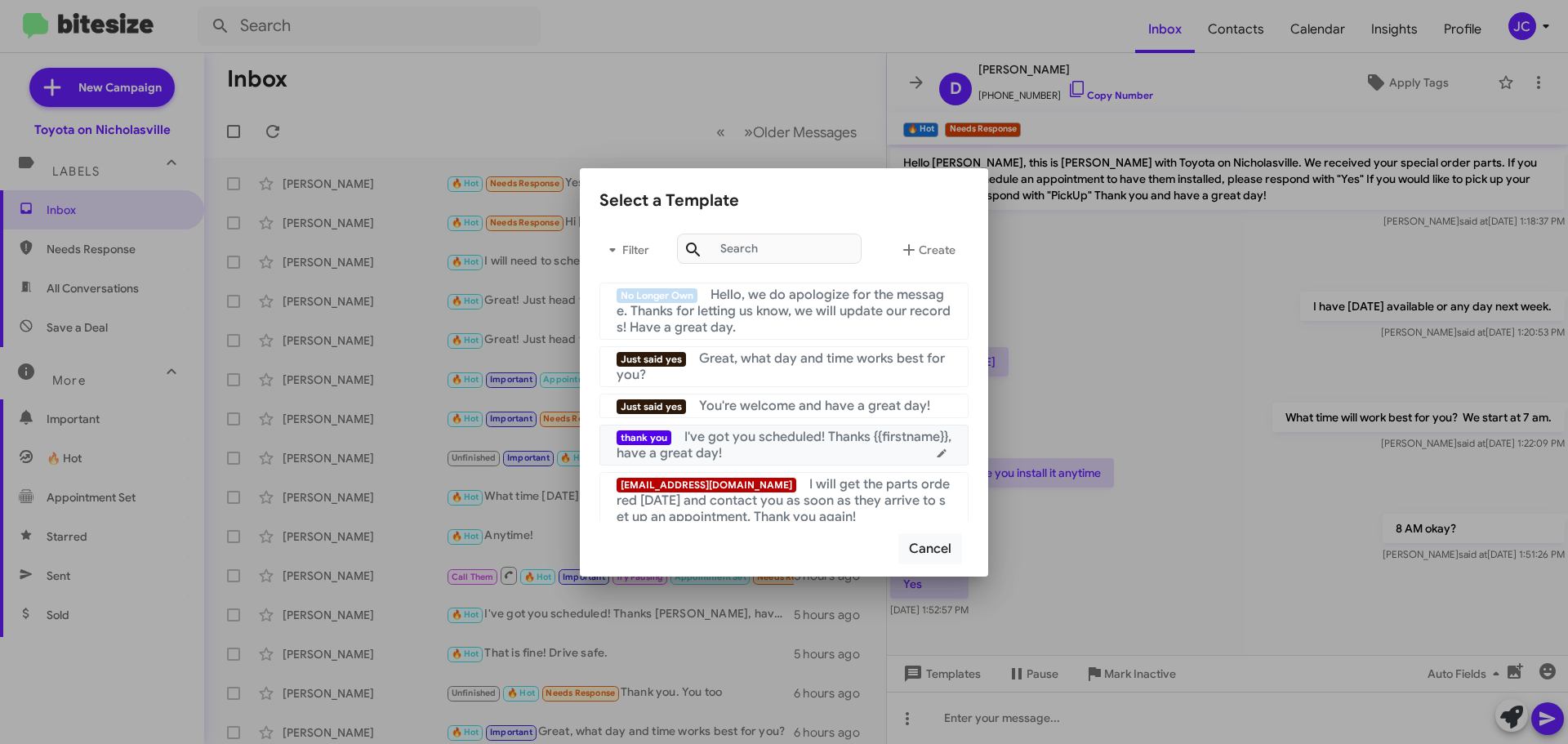
click at [804, 454] on div "thank you I've got you scheduled! Thanks {{firstname}}, have a great day!" at bounding box center [784, 445] width 335 height 33
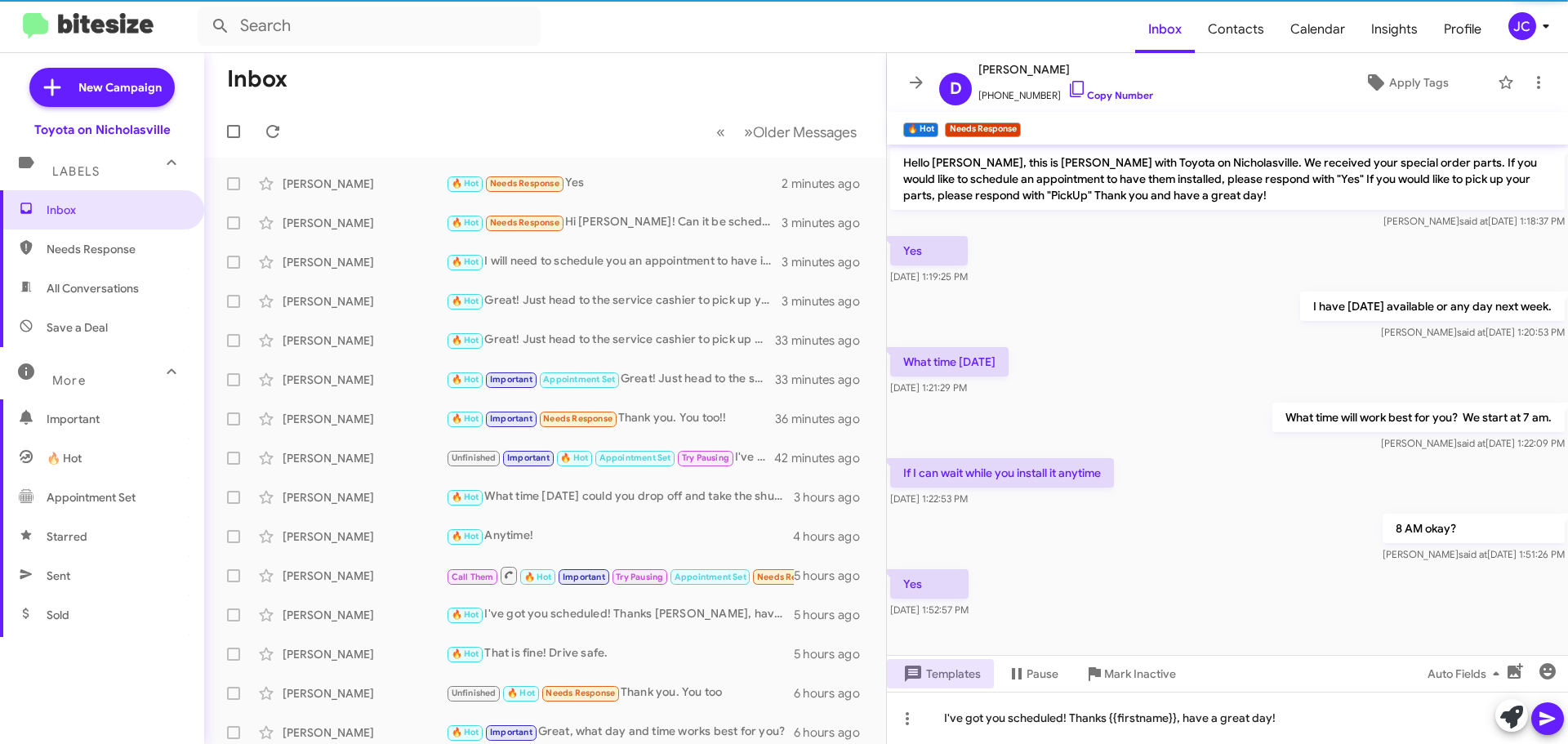
click at [1551, 719] on icon at bounding box center [1547, 719] width 16 height 14
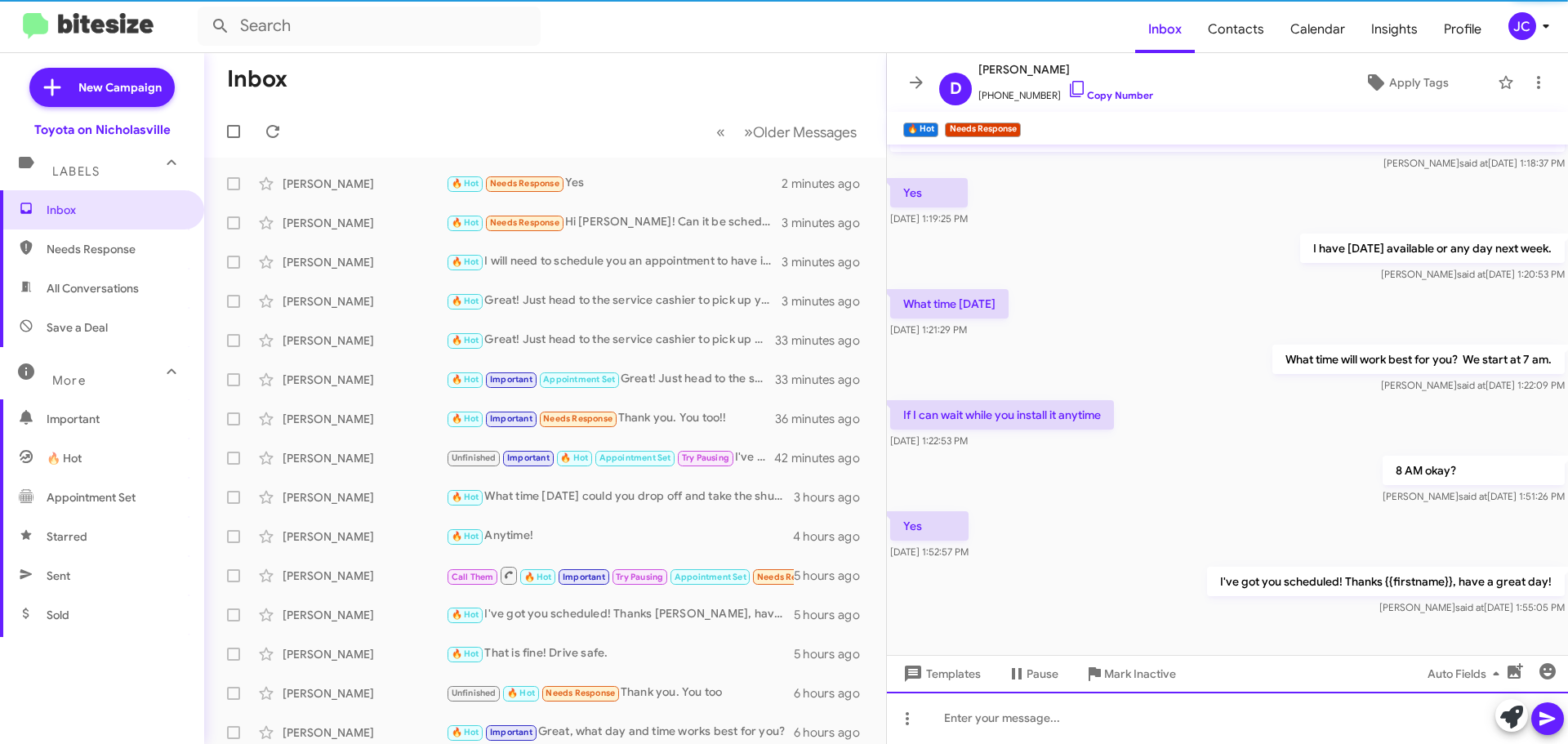
scroll to position [59, 0]
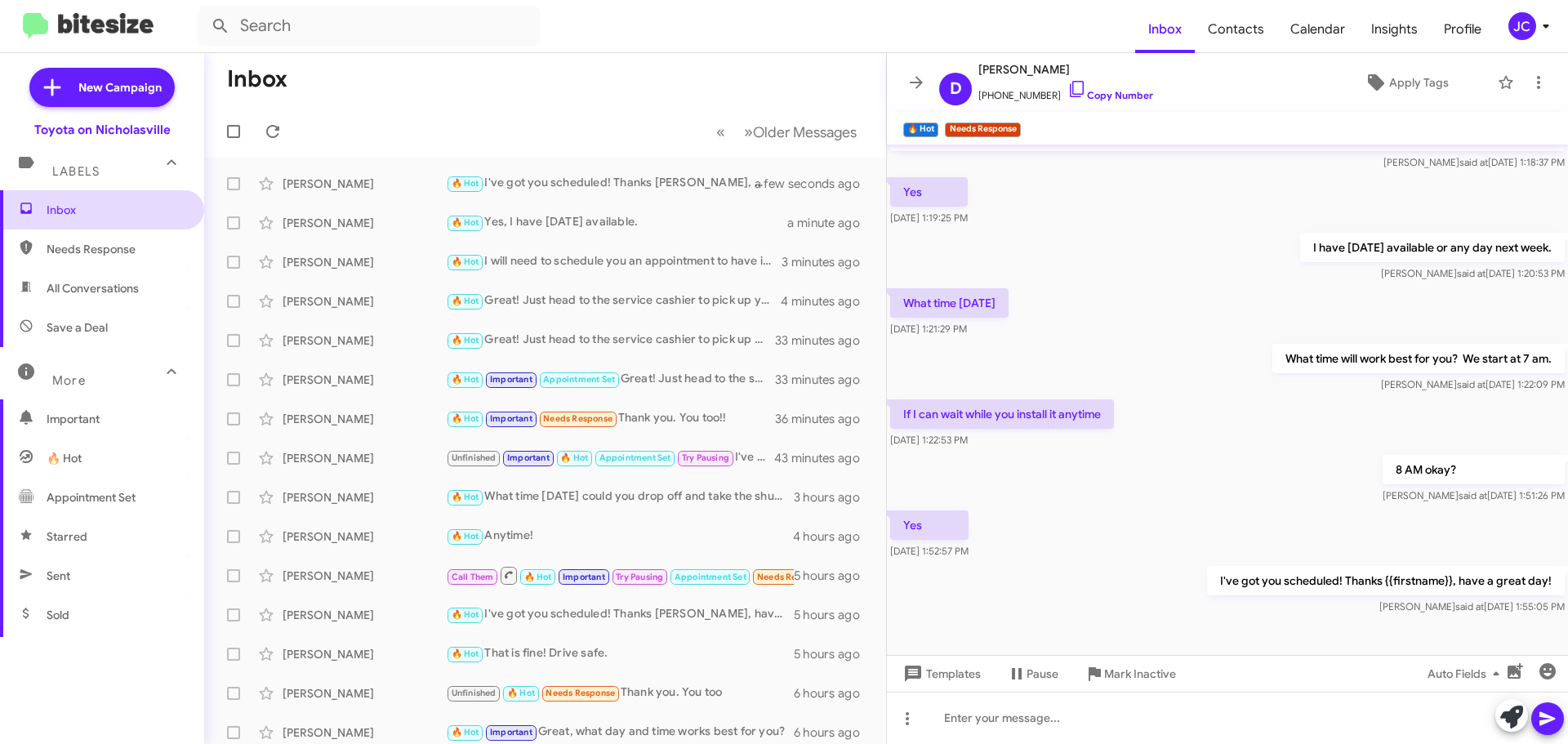
click at [87, 217] on span "Inbox" at bounding box center [115, 210] width 139 height 17
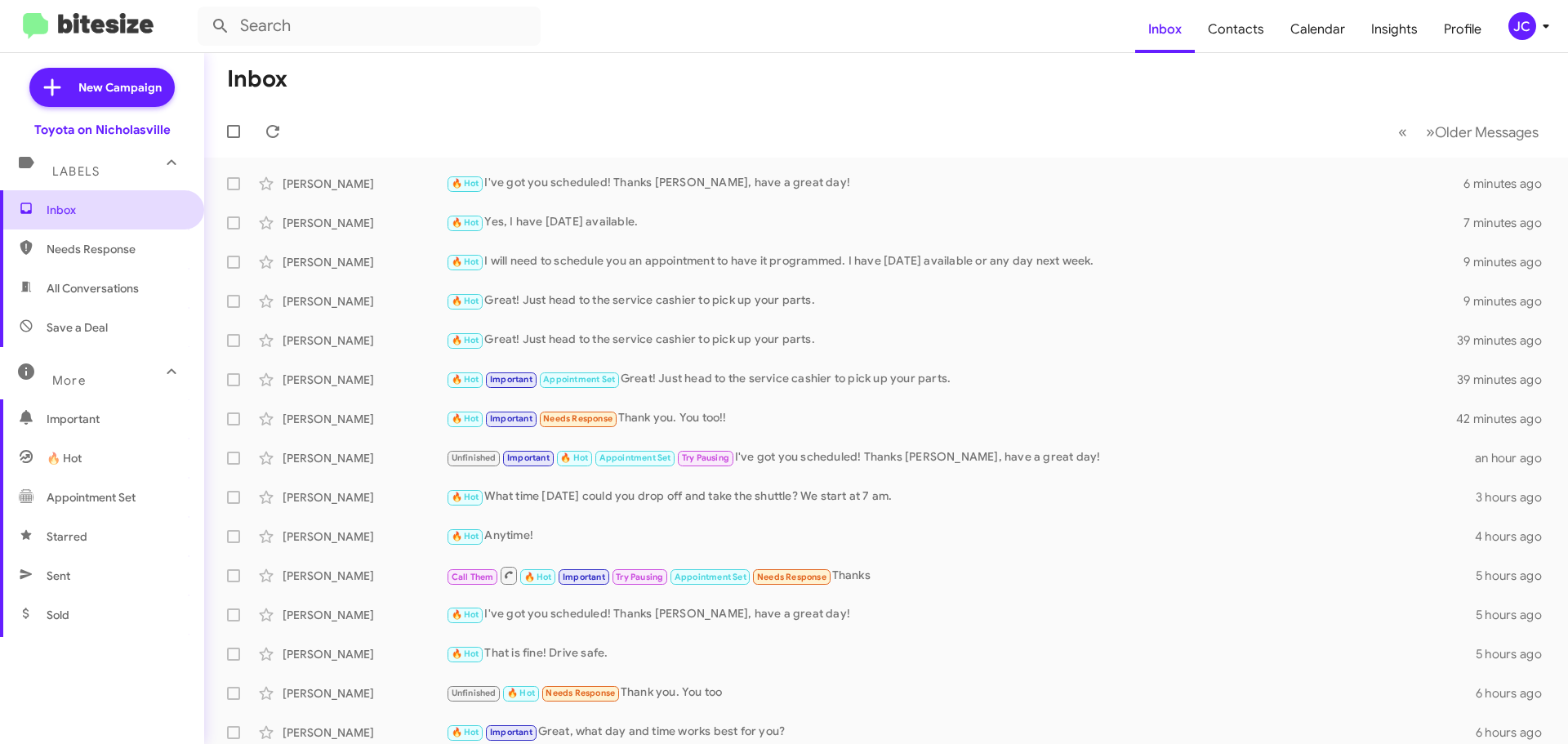
click at [130, 200] on span "Inbox" at bounding box center [101, 210] width 204 height 39
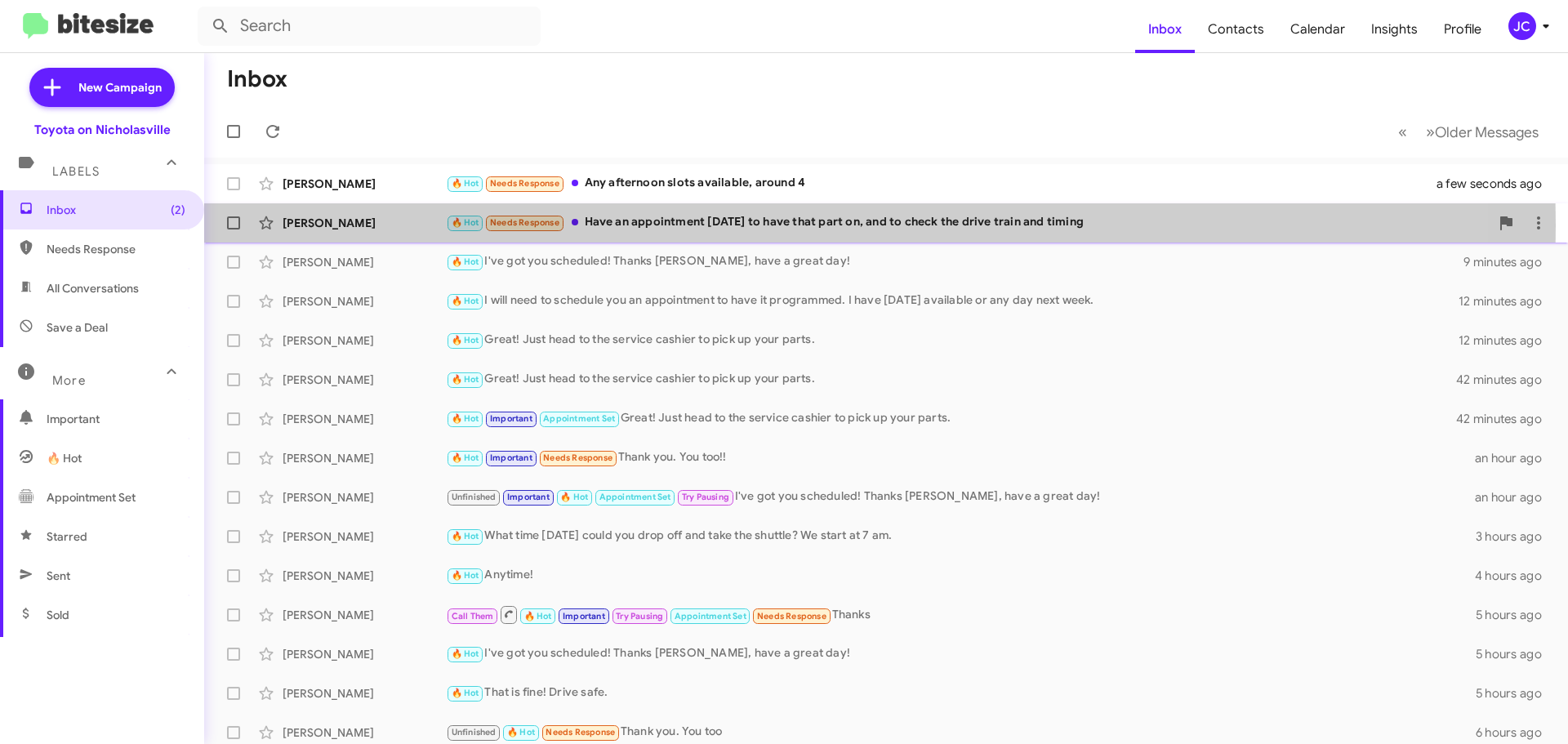
click at [381, 225] on div "[PERSON_NAME]" at bounding box center [365, 223] width 164 height 17
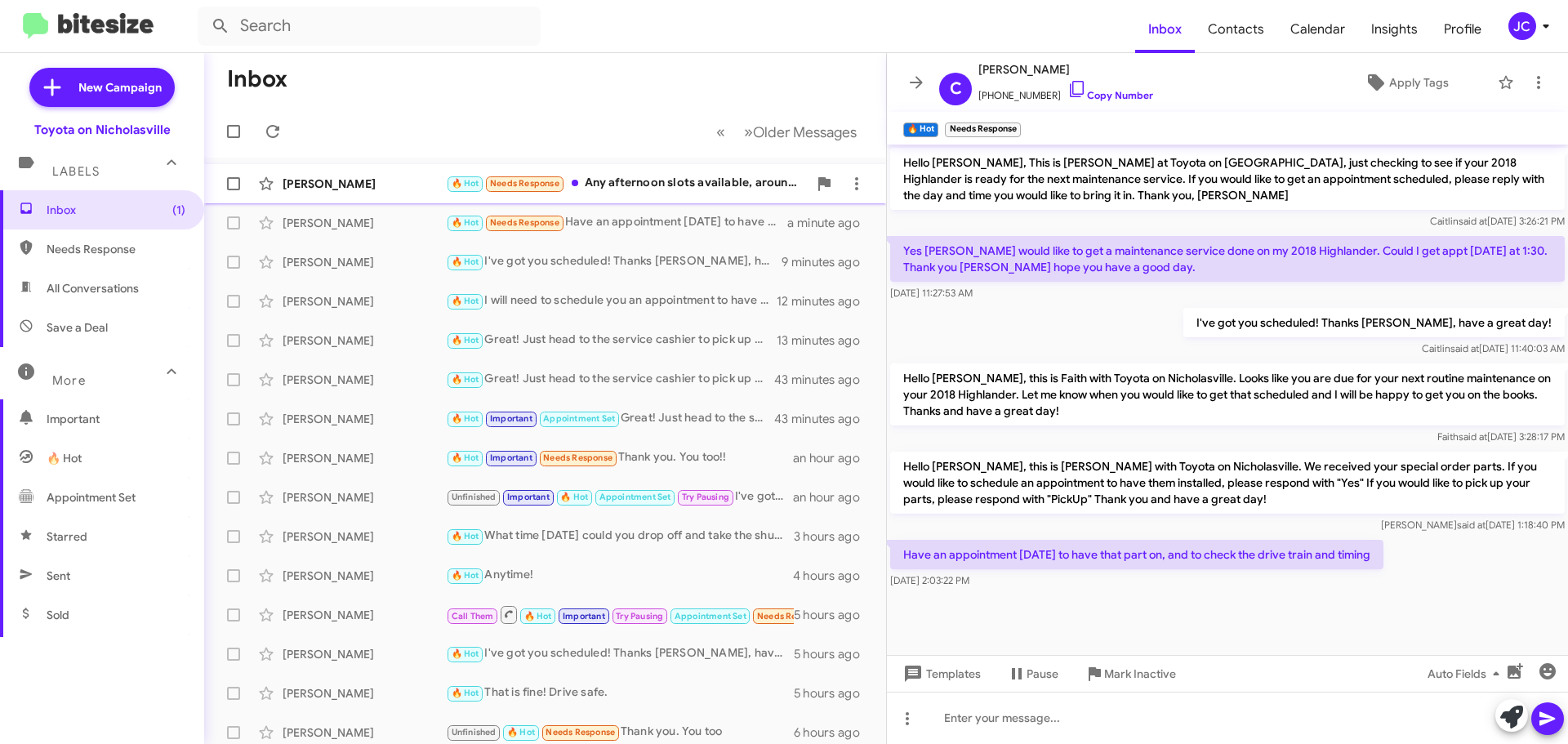
click at [338, 183] on div "[PERSON_NAME]" at bounding box center [365, 184] width 164 height 17
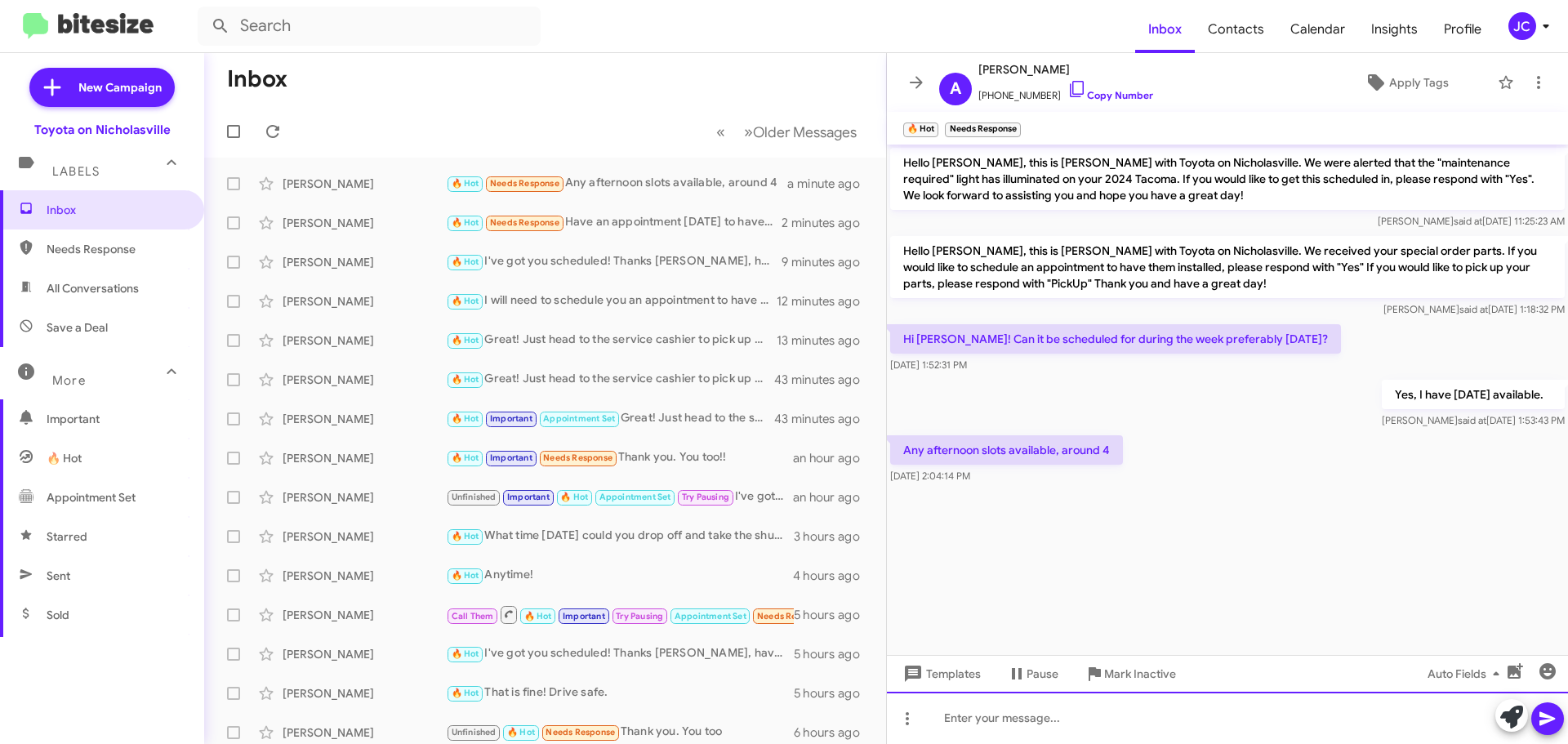
click at [1155, 717] on div at bounding box center [1227, 718] width 681 height 52
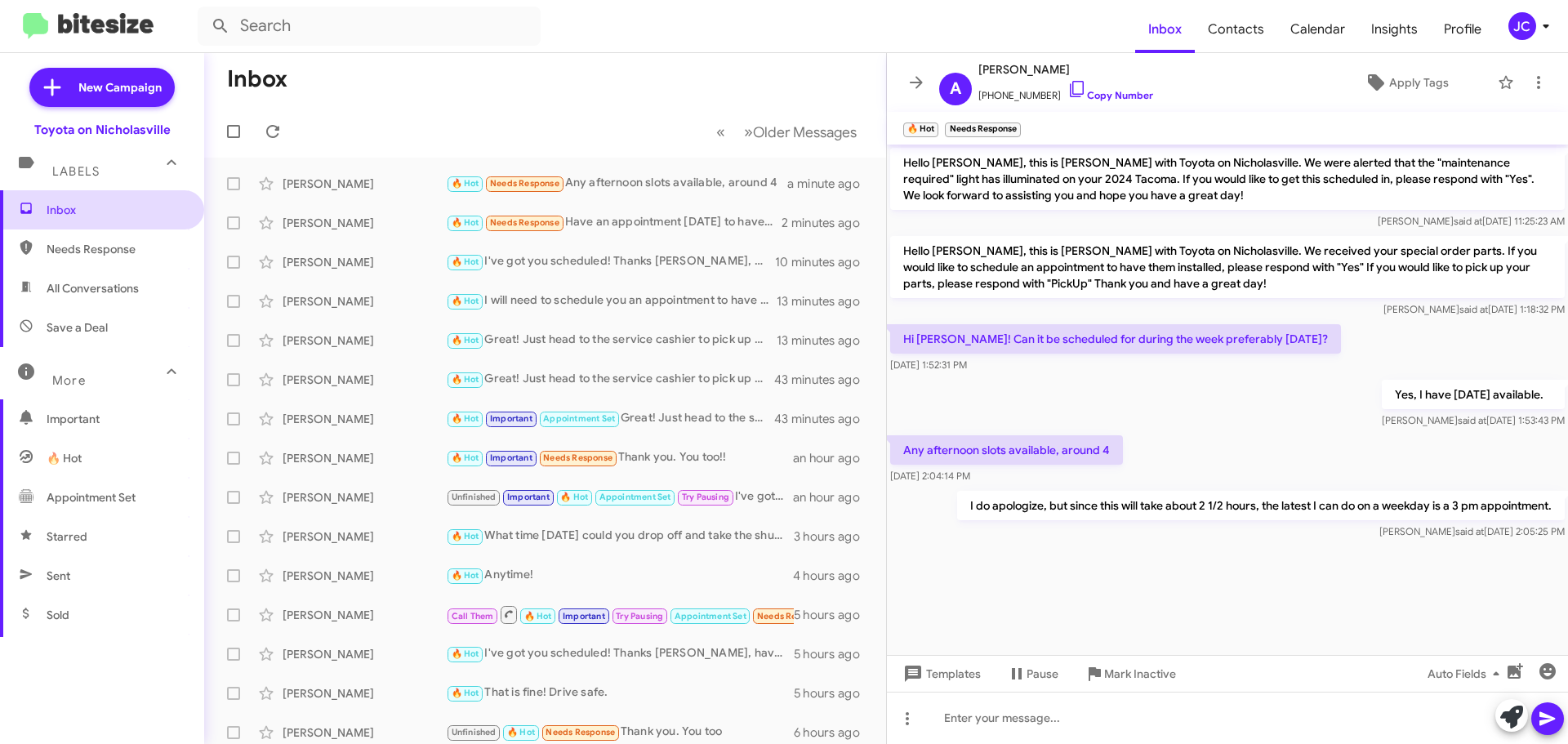
click at [135, 209] on span "Inbox" at bounding box center [115, 210] width 139 height 17
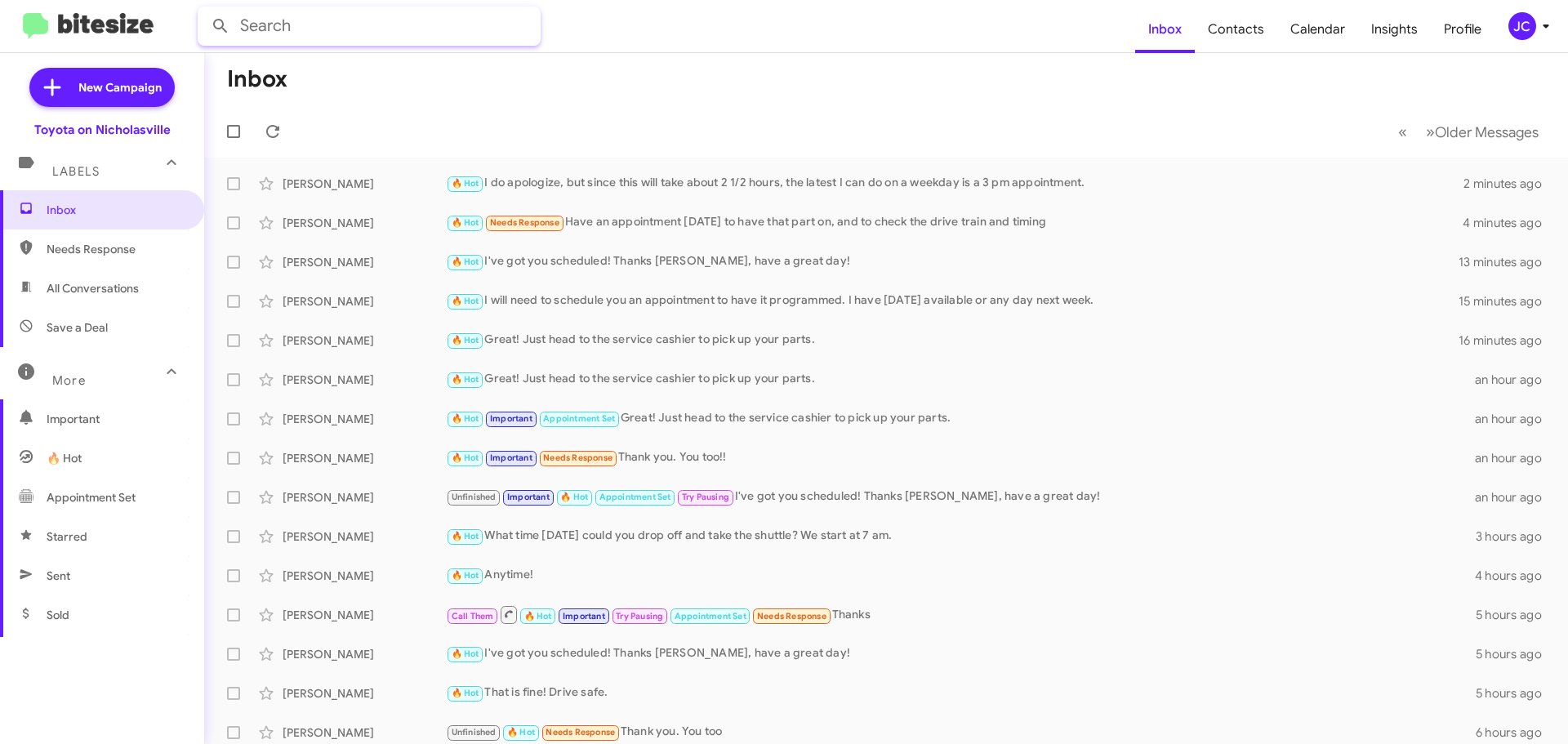
click at [437, 41] on input "text" at bounding box center [369, 26] width 343 height 39
type input "chenoa"
click at [204, 10] on button at bounding box center [220, 26] width 33 height 33
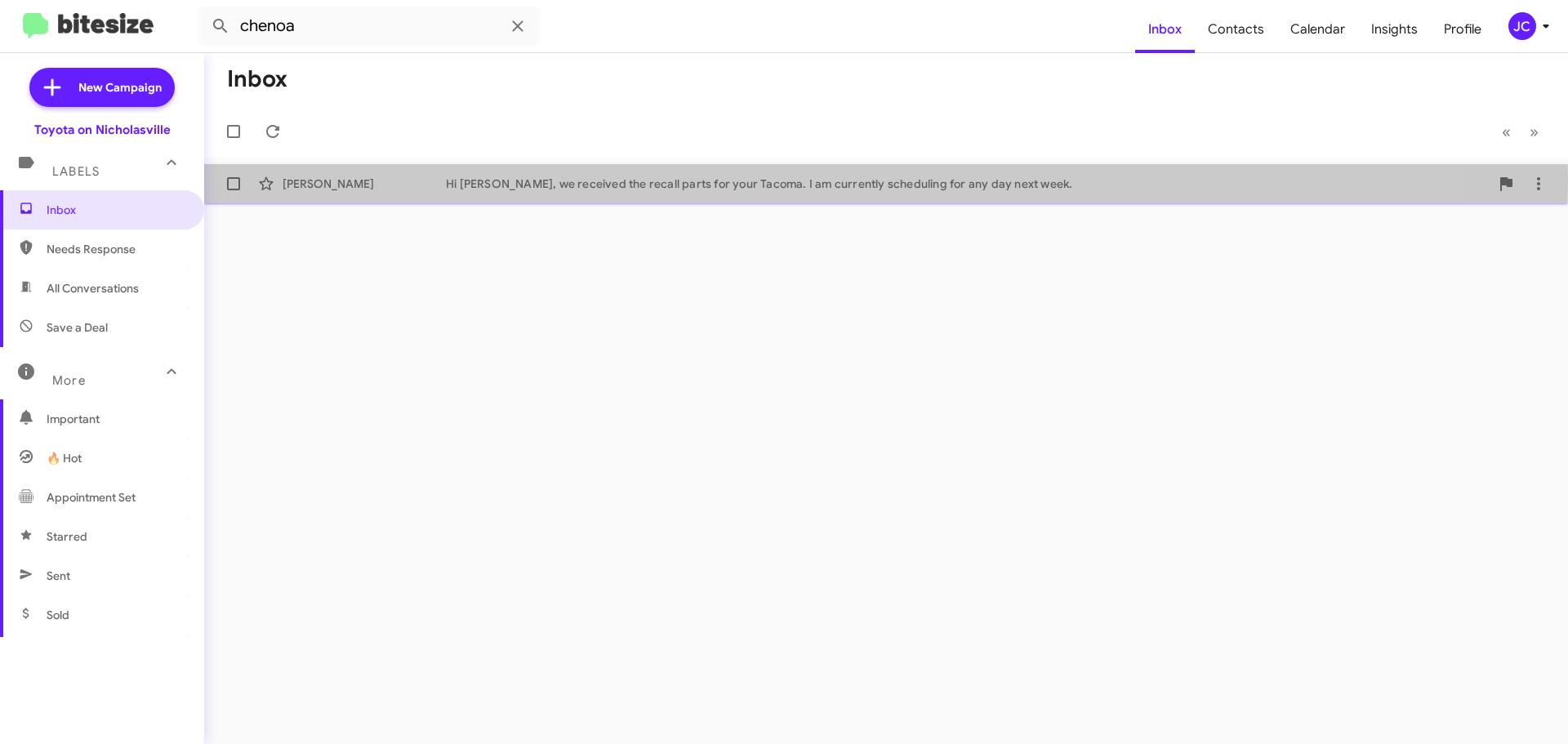
click at [478, 180] on div "Hi [PERSON_NAME], we received the recall parts for your Tacoma. I am currently …" at bounding box center [968, 184] width 1044 height 17
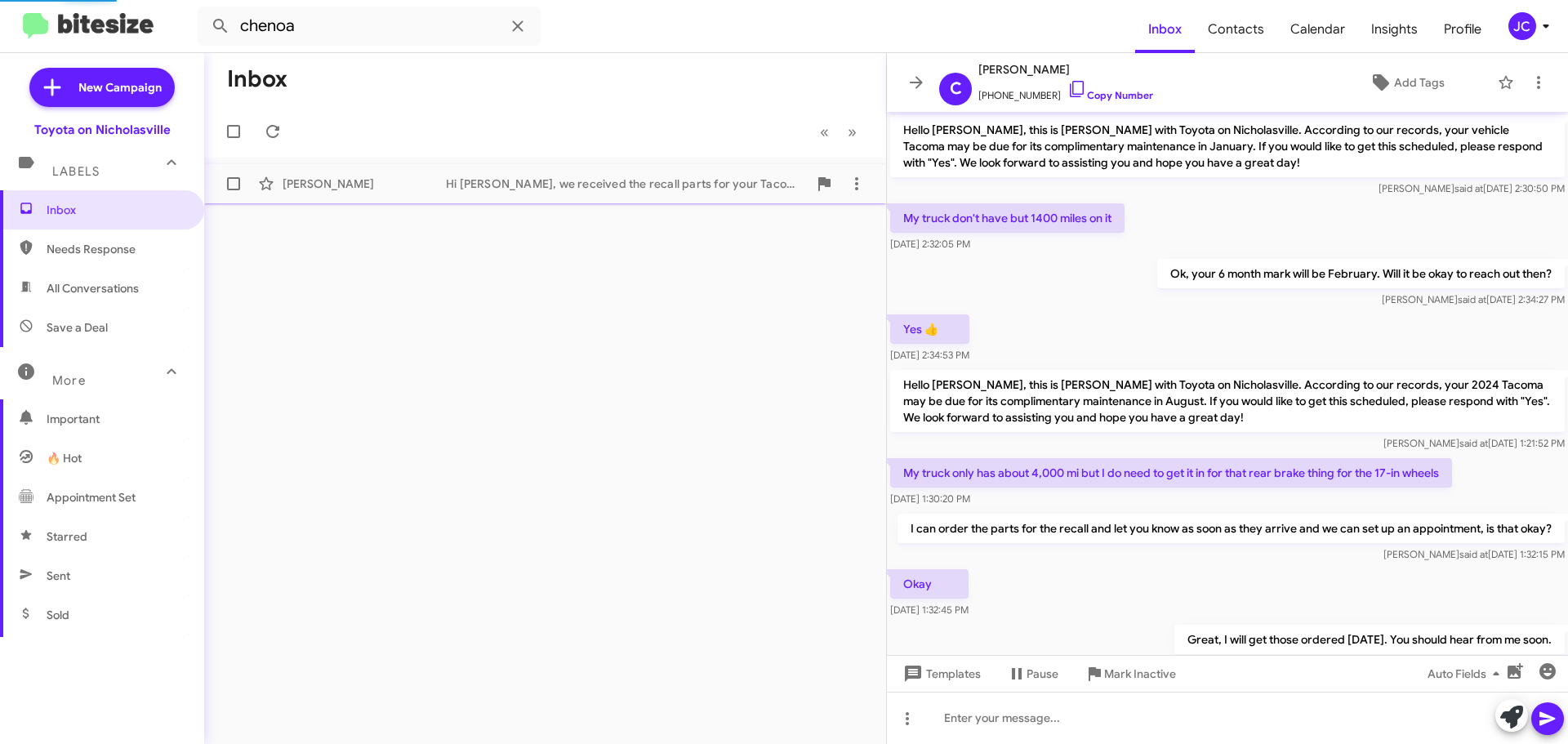
scroll to position [195, 0]
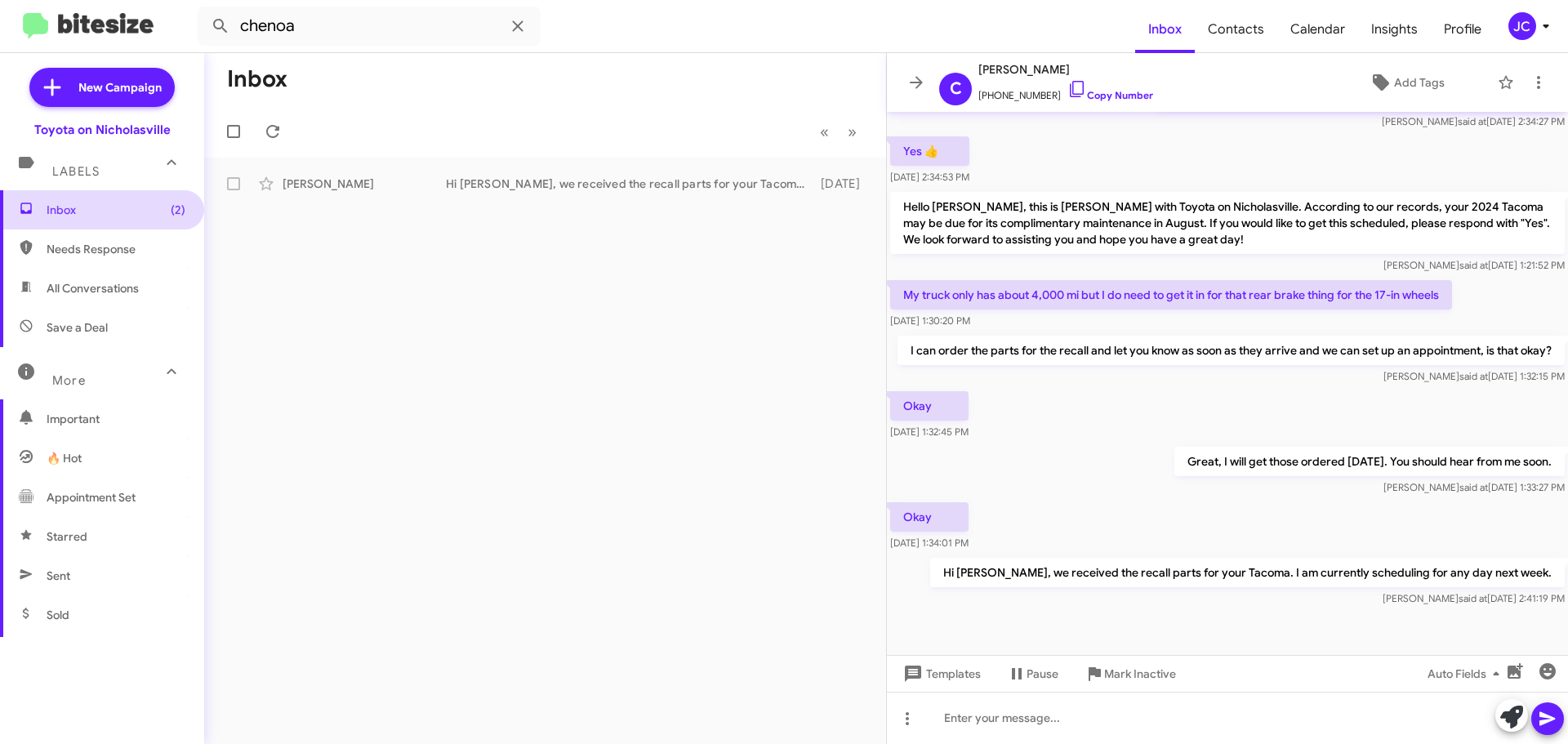
click at [141, 204] on span "Inbox (2)" at bounding box center [115, 210] width 139 height 17
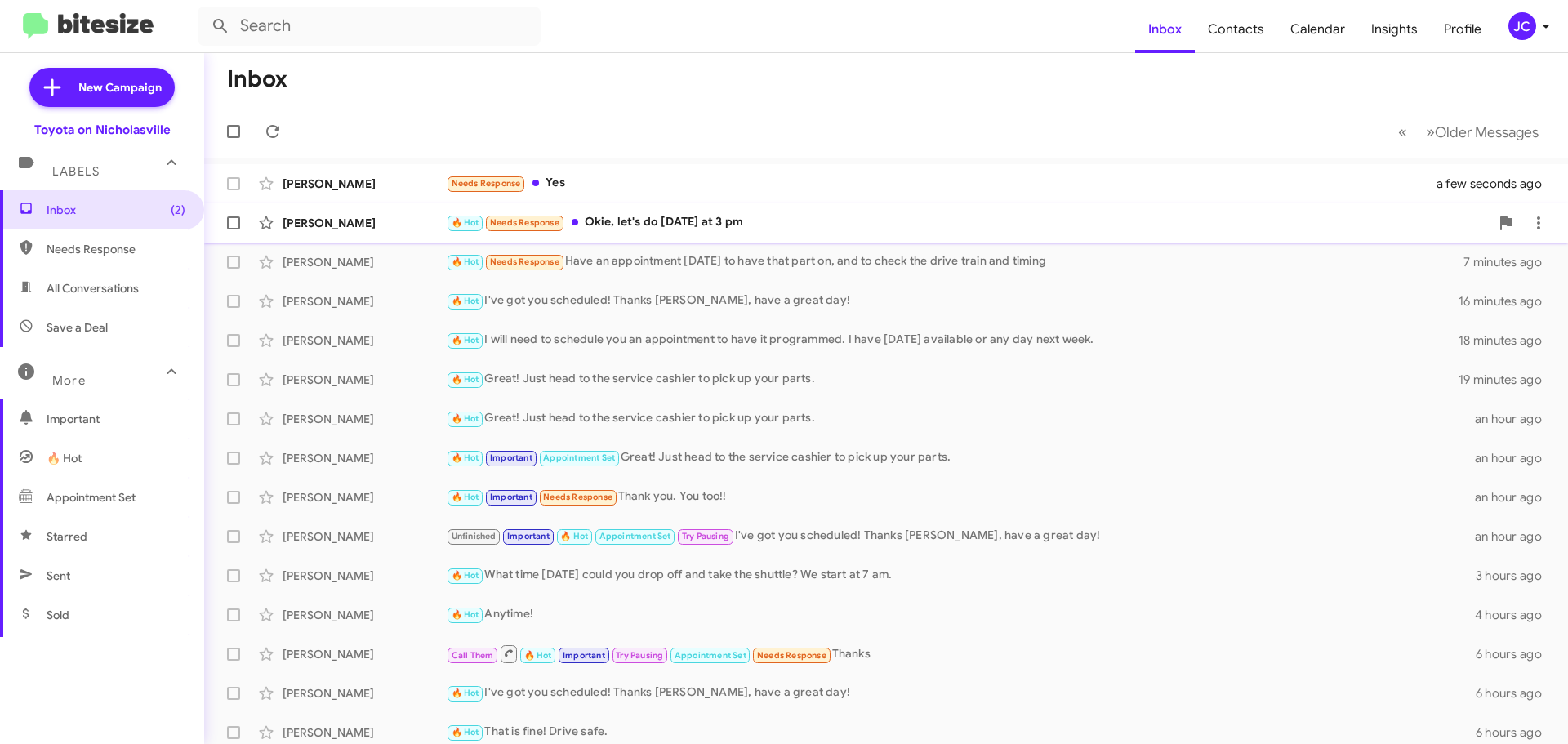
click at [355, 235] on div "[PERSON_NAME] 🔥 Hot Needs Response [PERSON_NAME], let's do [DATE] at 3 pm 2 min…" at bounding box center [885, 223] width 1337 height 33
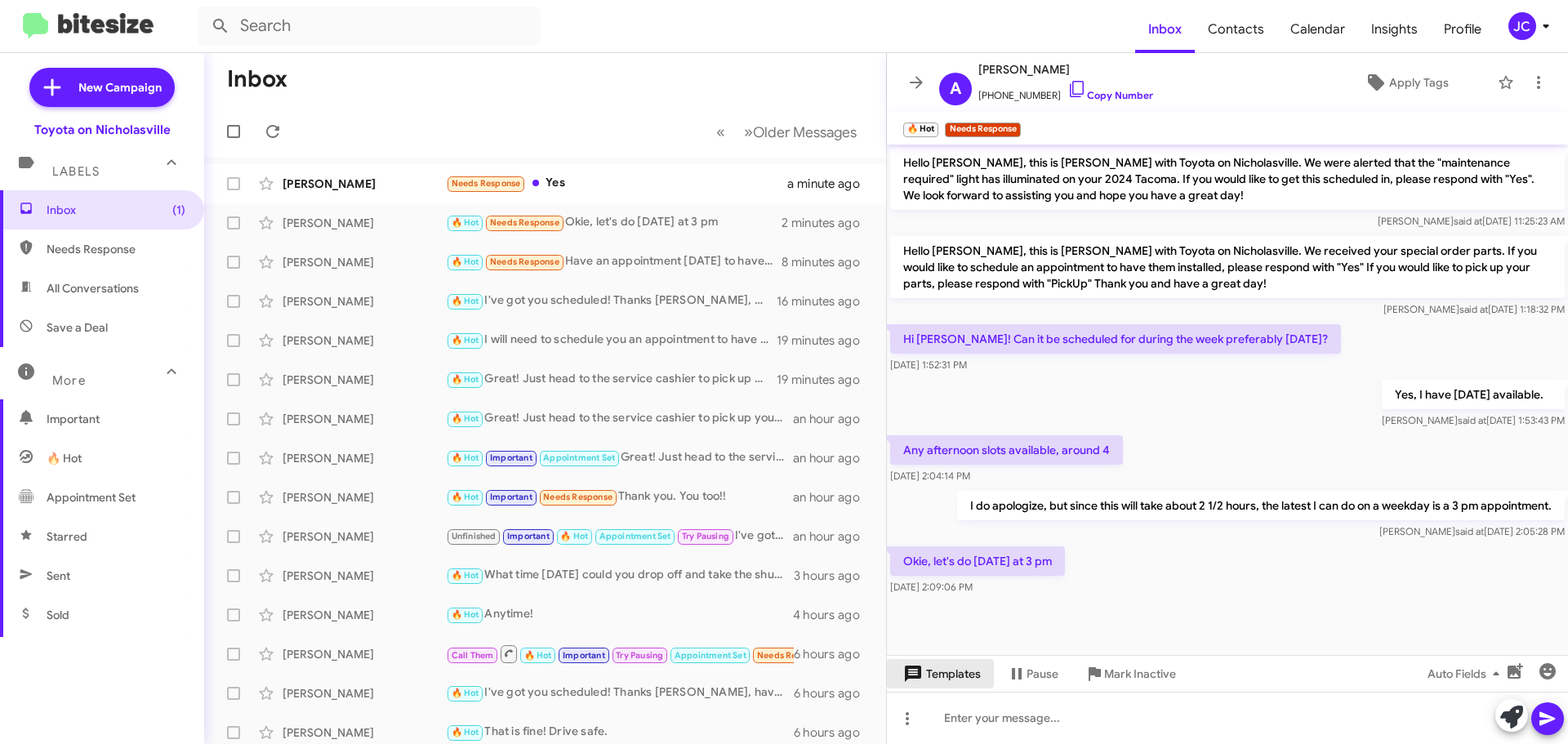
click at [958, 674] on span "Templates" at bounding box center [940, 674] width 81 height 30
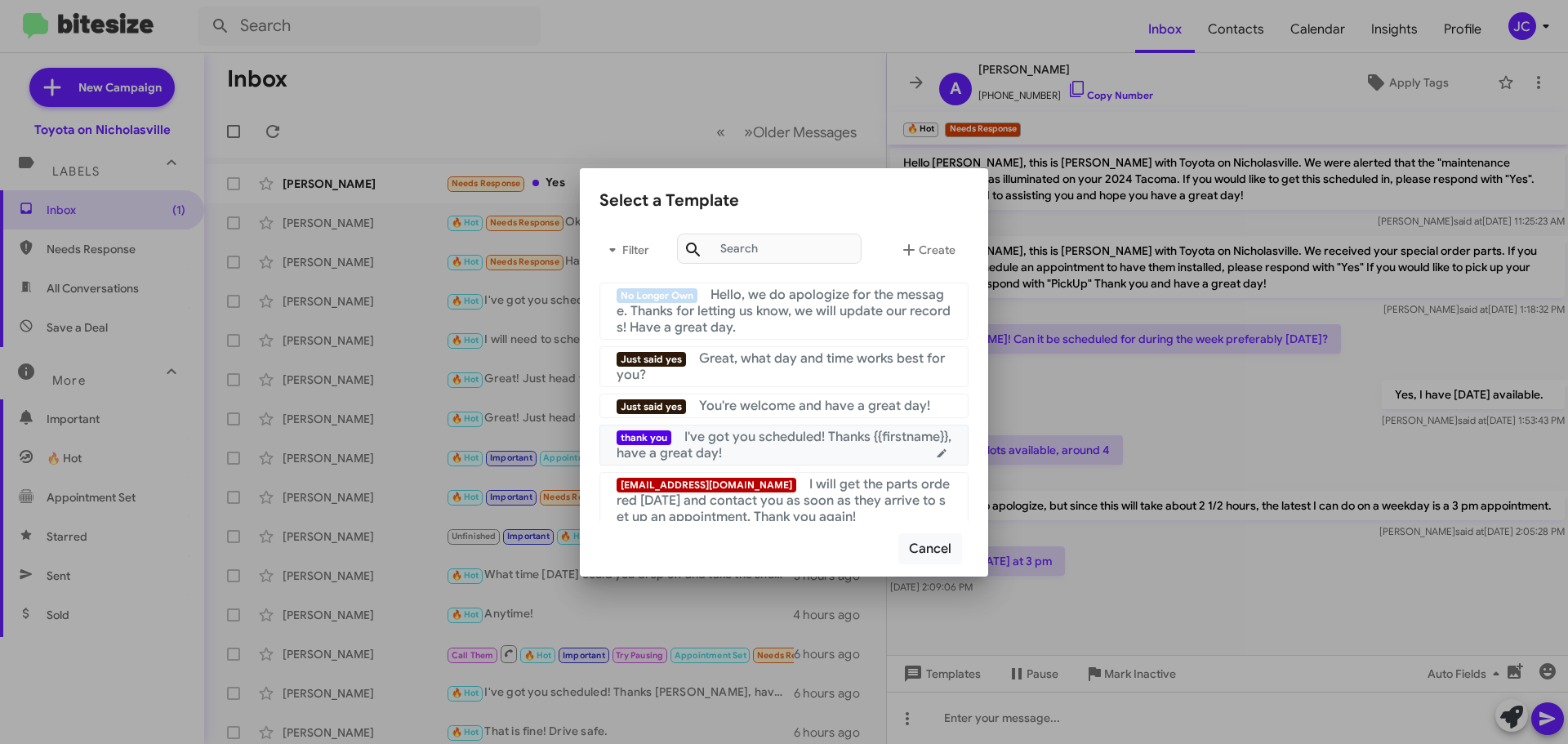
click at [816, 454] on div "thank you I've got you scheduled! Thanks {{firstname}}, have a great day!" at bounding box center [784, 445] width 335 height 33
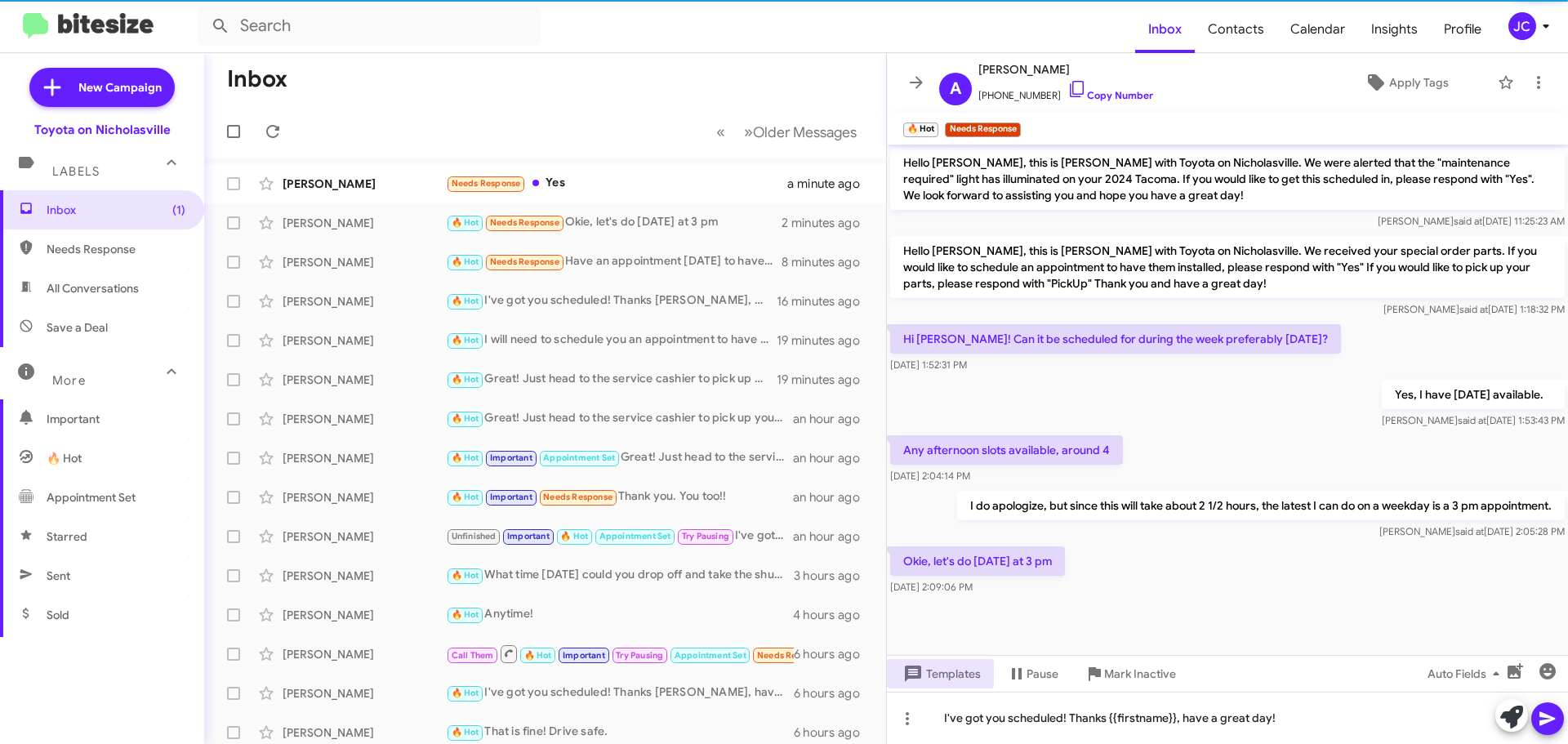
click at [1549, 715] on icon at bounding box center [1548, 719] width 20 height 20
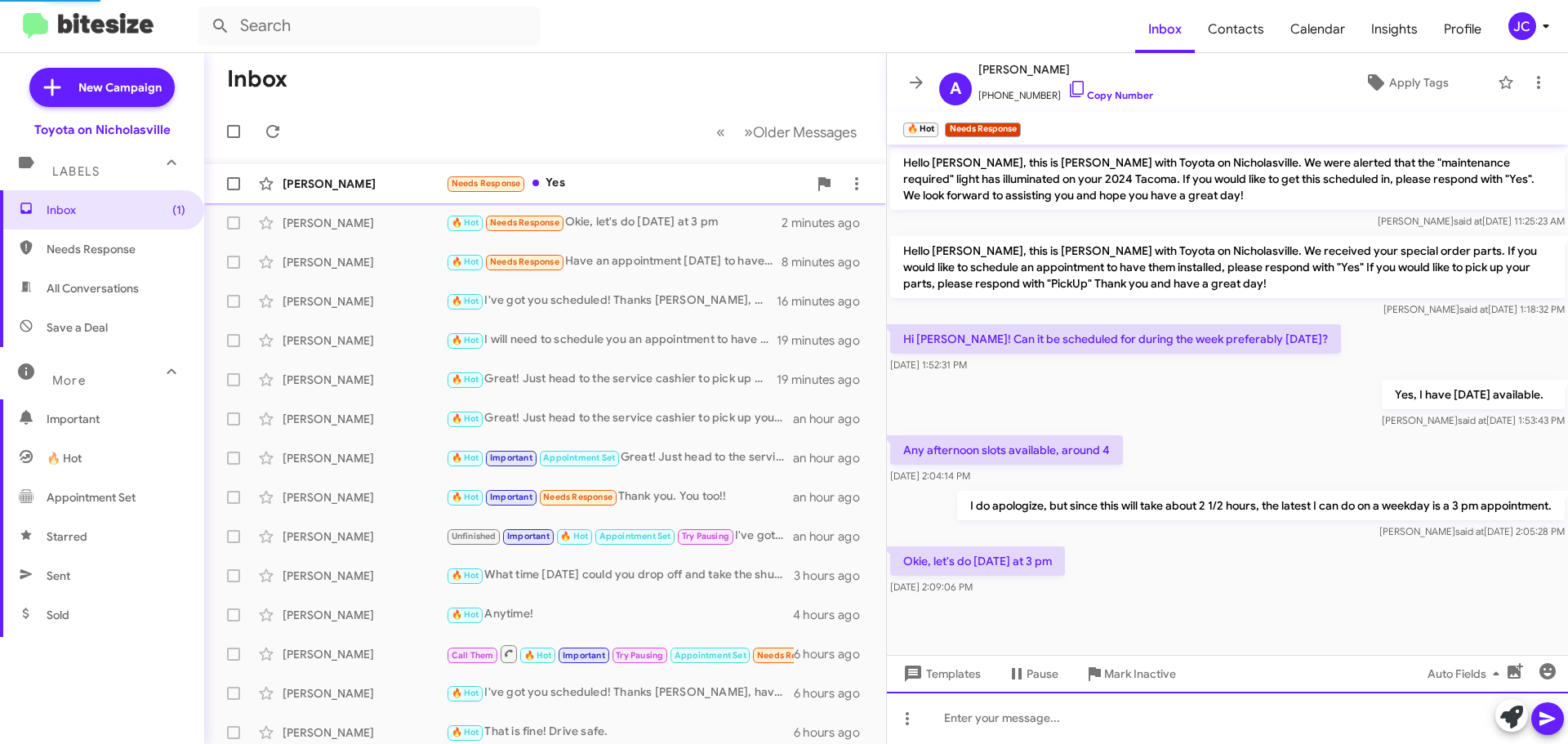
scroll to position [32, 0]
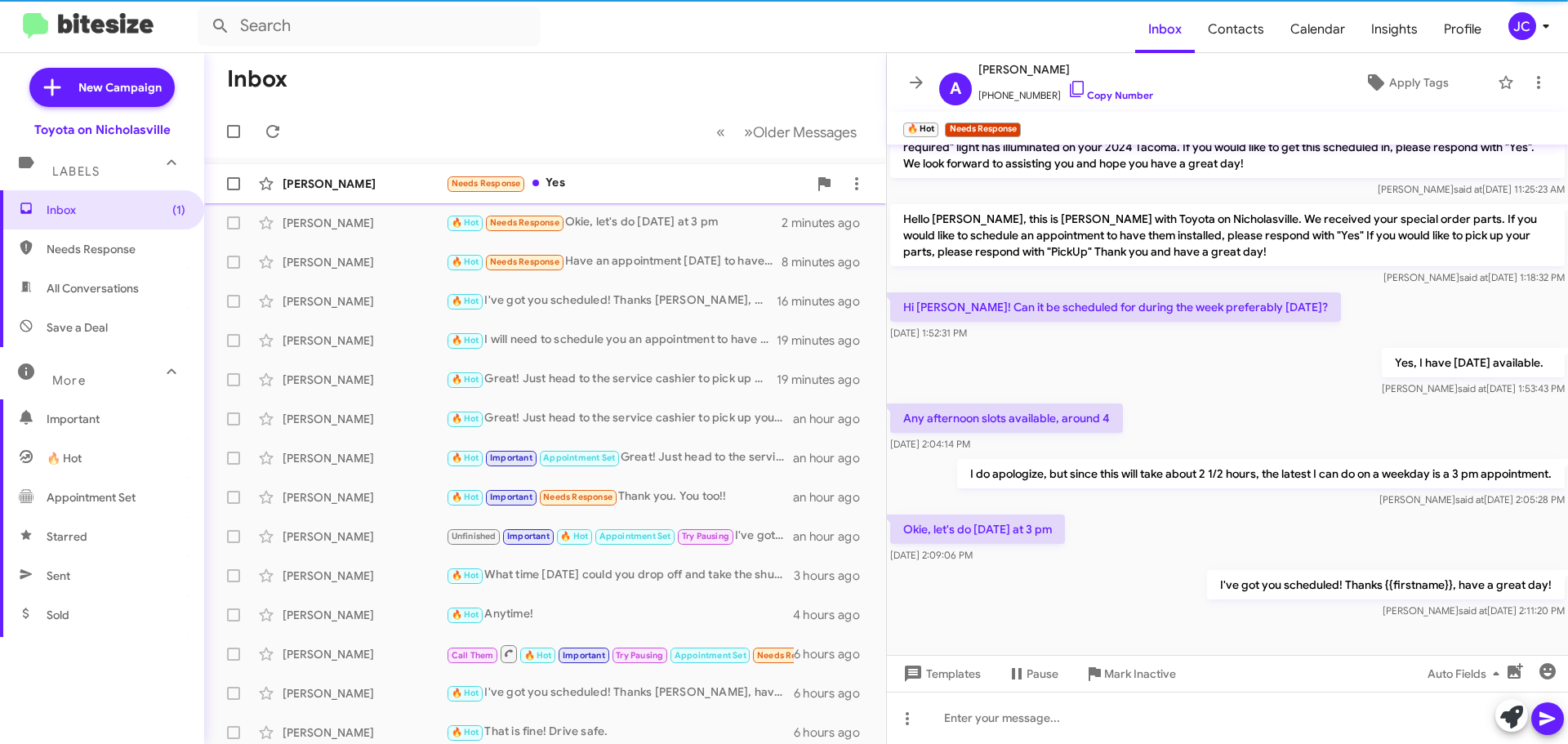
click at [330, 180] on div "[PERSON_NAME]" at bounding box center [365, 184] width 164 height 17
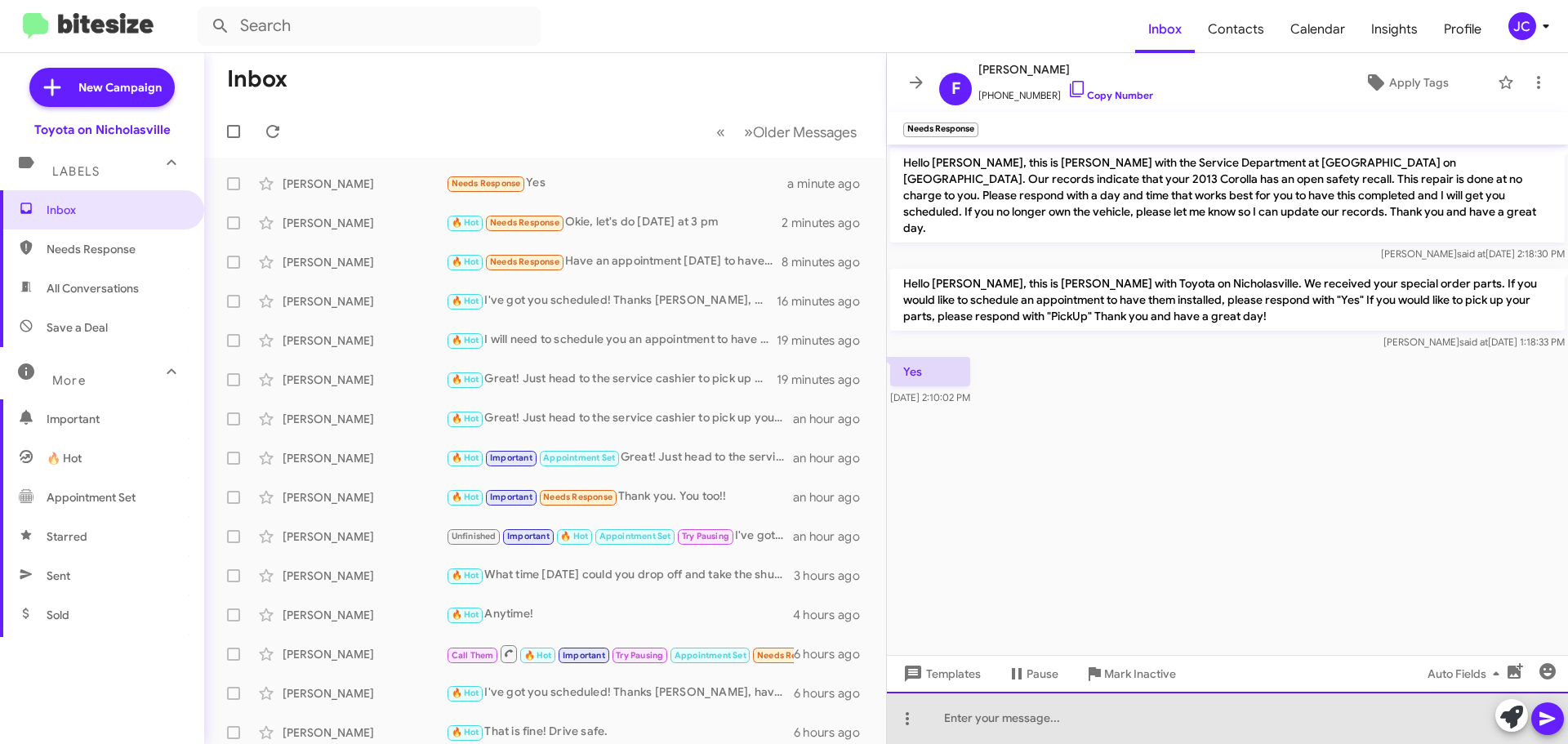
click at [982, 723] on div at bounding box center [1227, 718] width 681 height 52
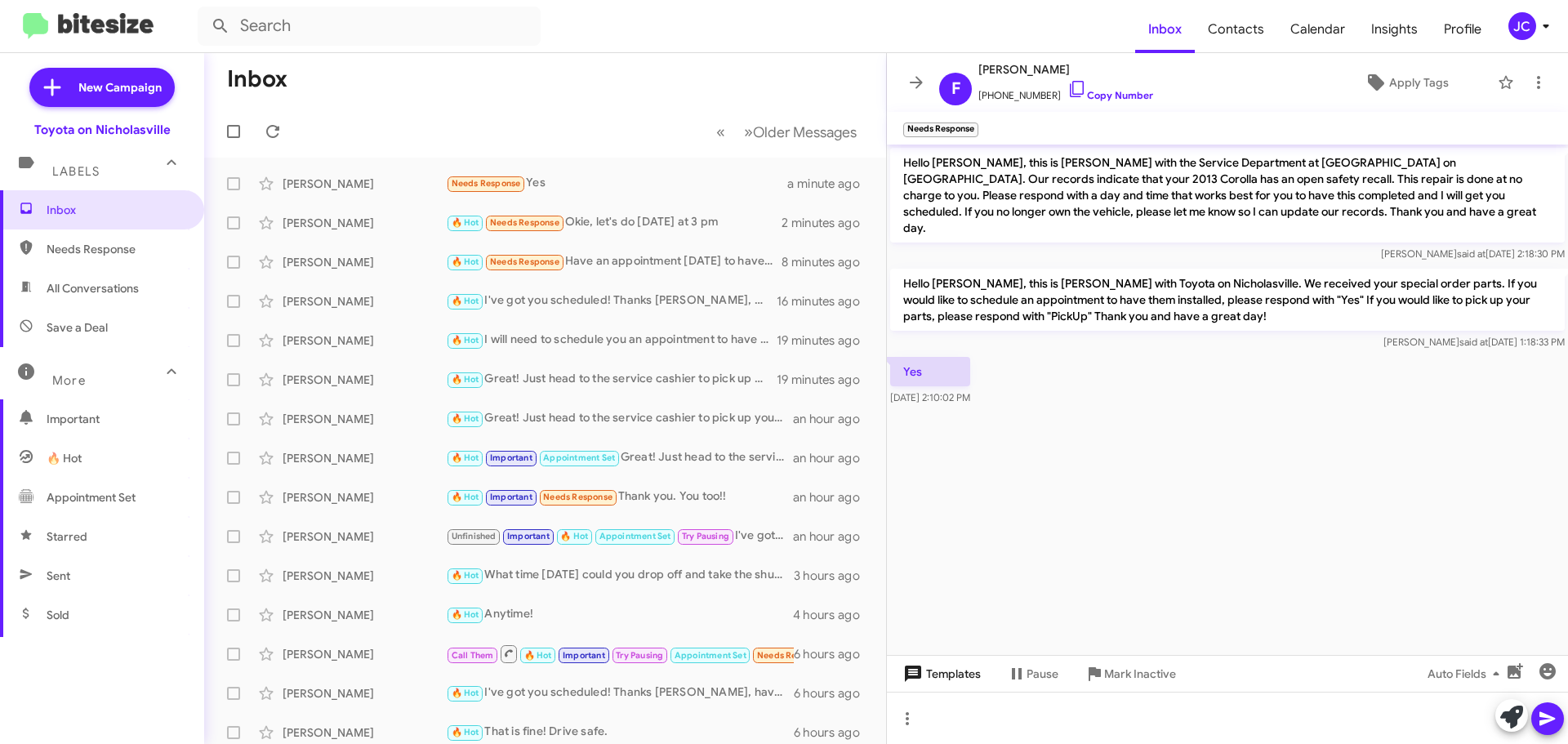
click at [940, 665] on span "Templates" at bounding box center [940, 674] width 81 height 30
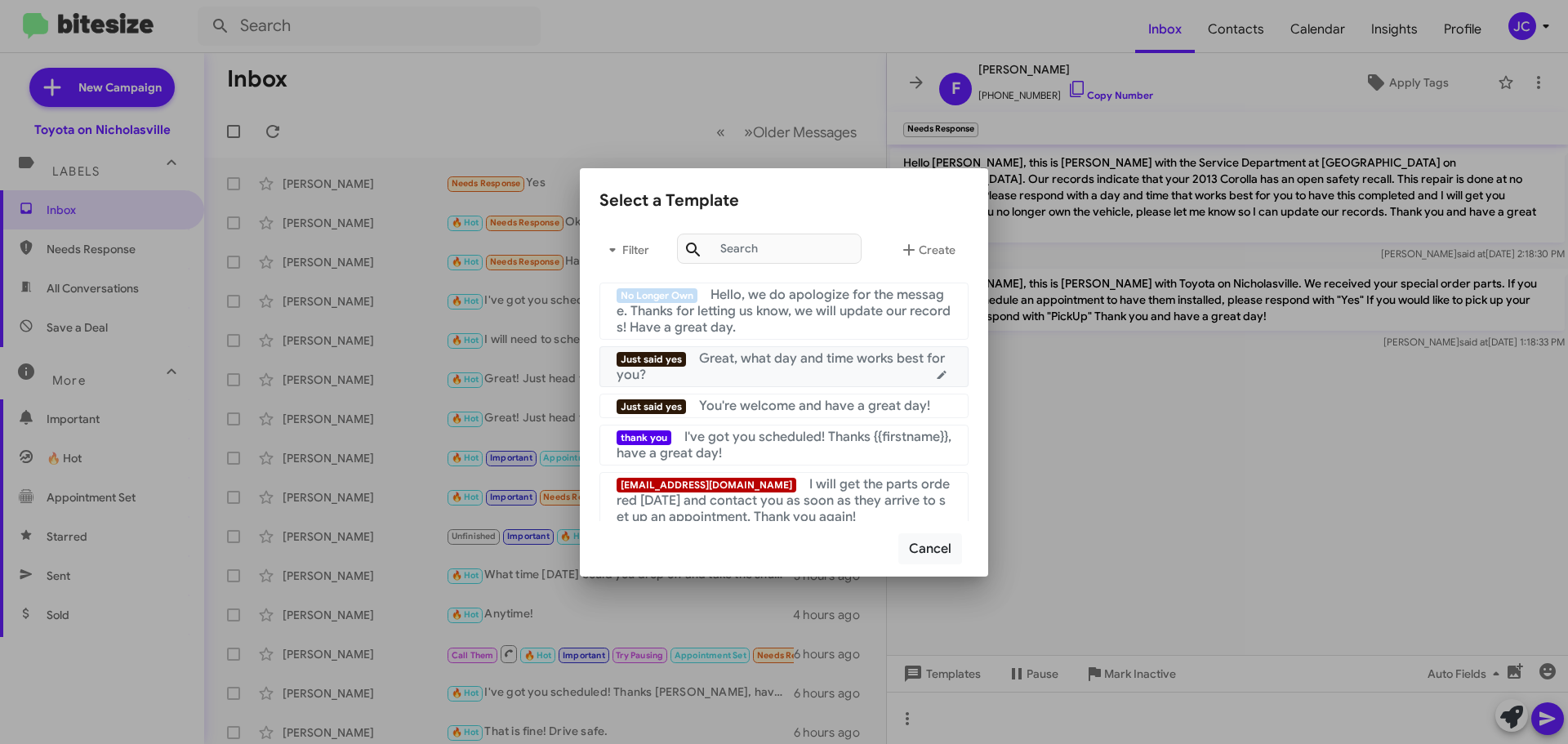
click at [784, 369] on div "Just said yes Great, what day and time works best for you?" at bounding box center [784, 366] width 335 height 33
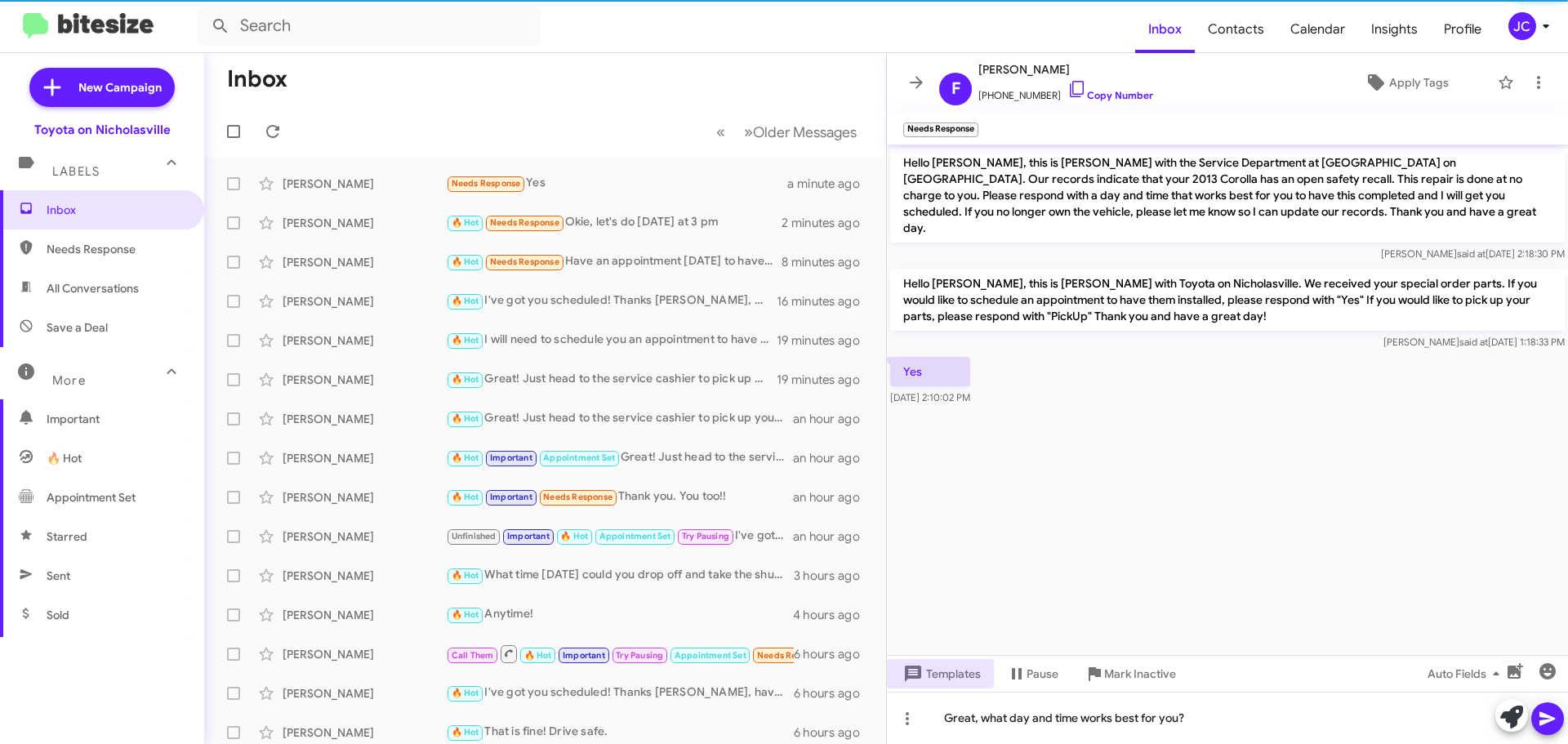
click at [1545, 718] on icon at bounding box center [1547, 719] width 16 height 14
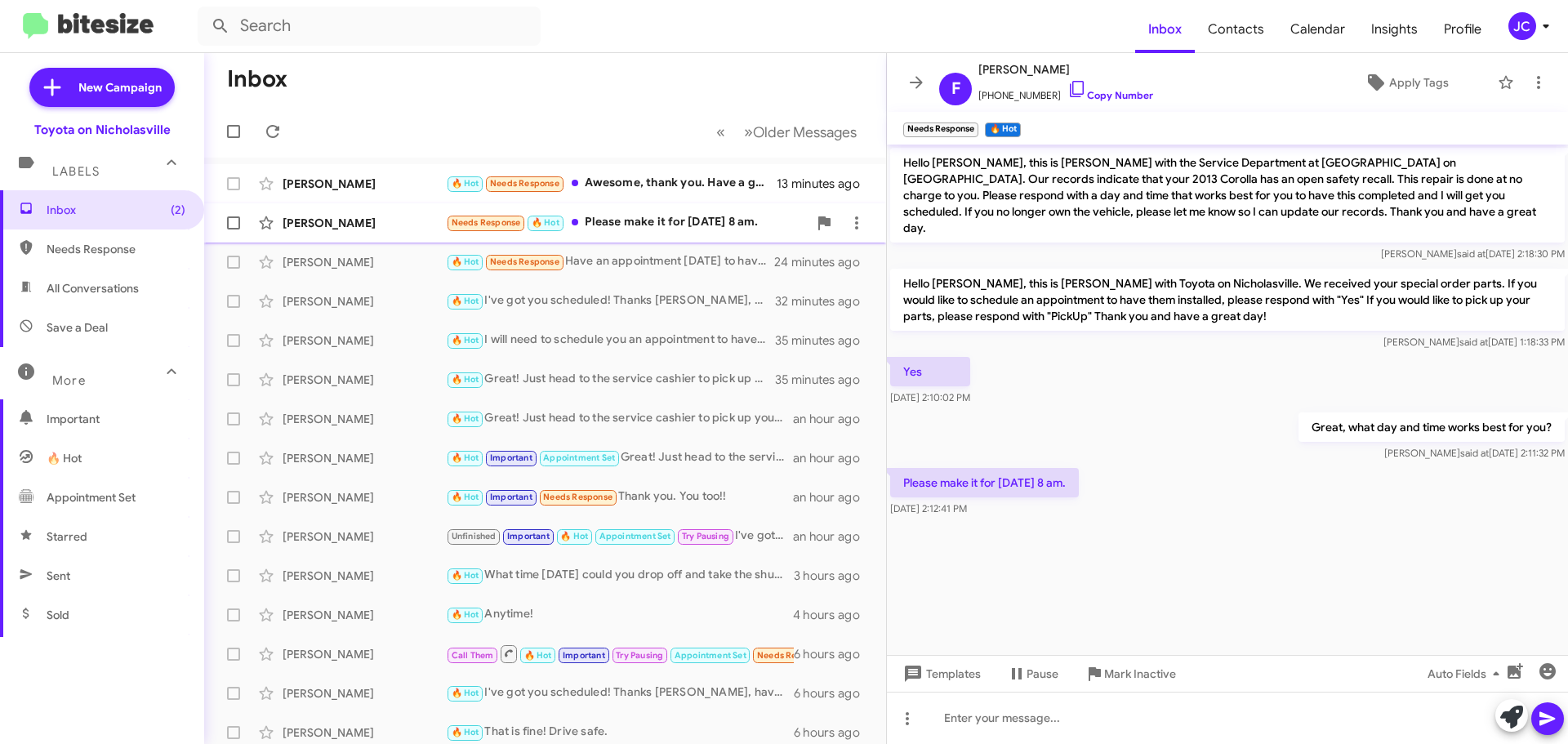
click at [357, 229] on div "[PERSON_NAME]" at bounding box center [365, 223] width 164 height 17
click at [944, 676] on span "Templates" at bounding box center [940, 674] width 81 height 30
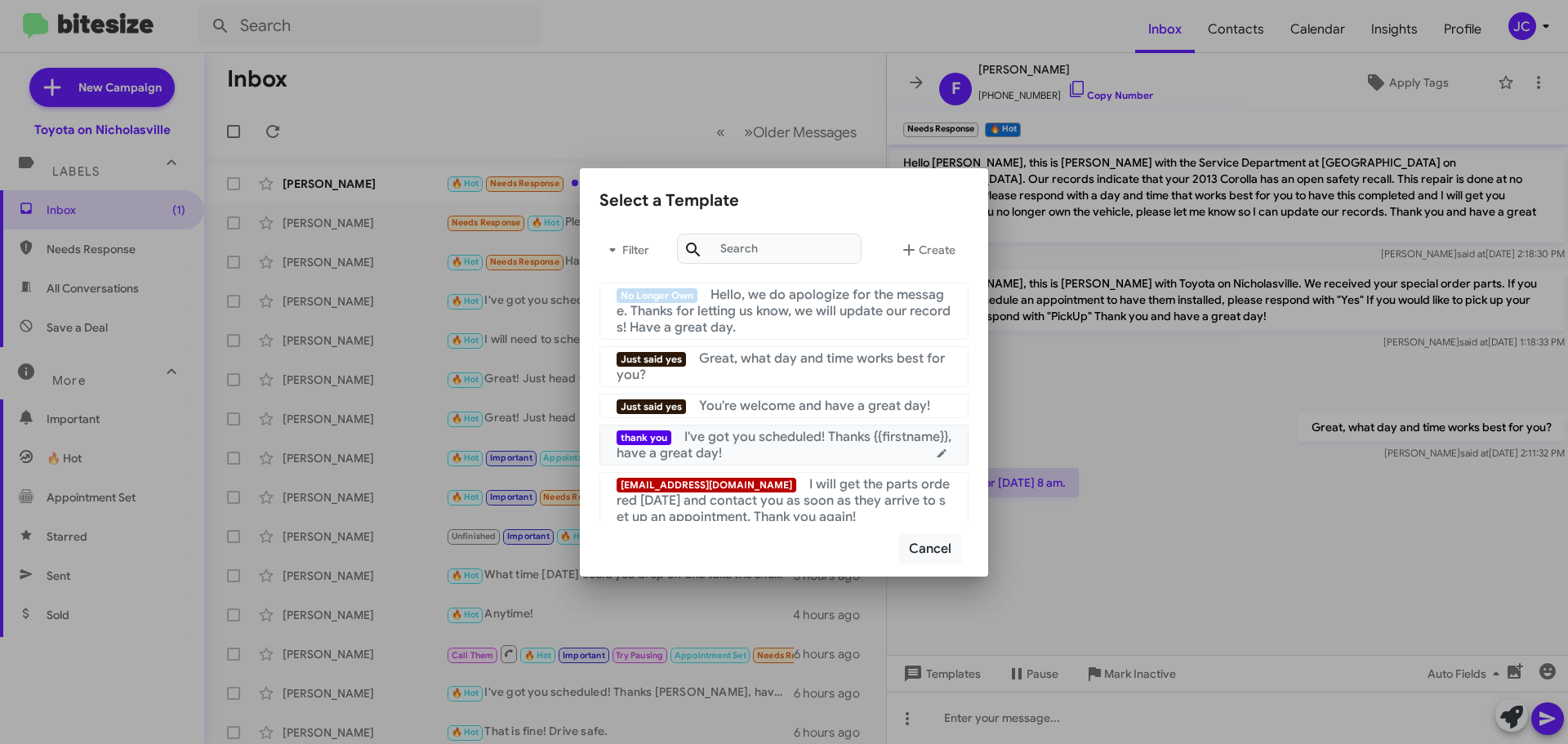
click at [807, 449] on div "thank you I've got you scheduled! Thanks {{firstname}}, have a great day!" at bounding box center [784, 445] width 335 height 33
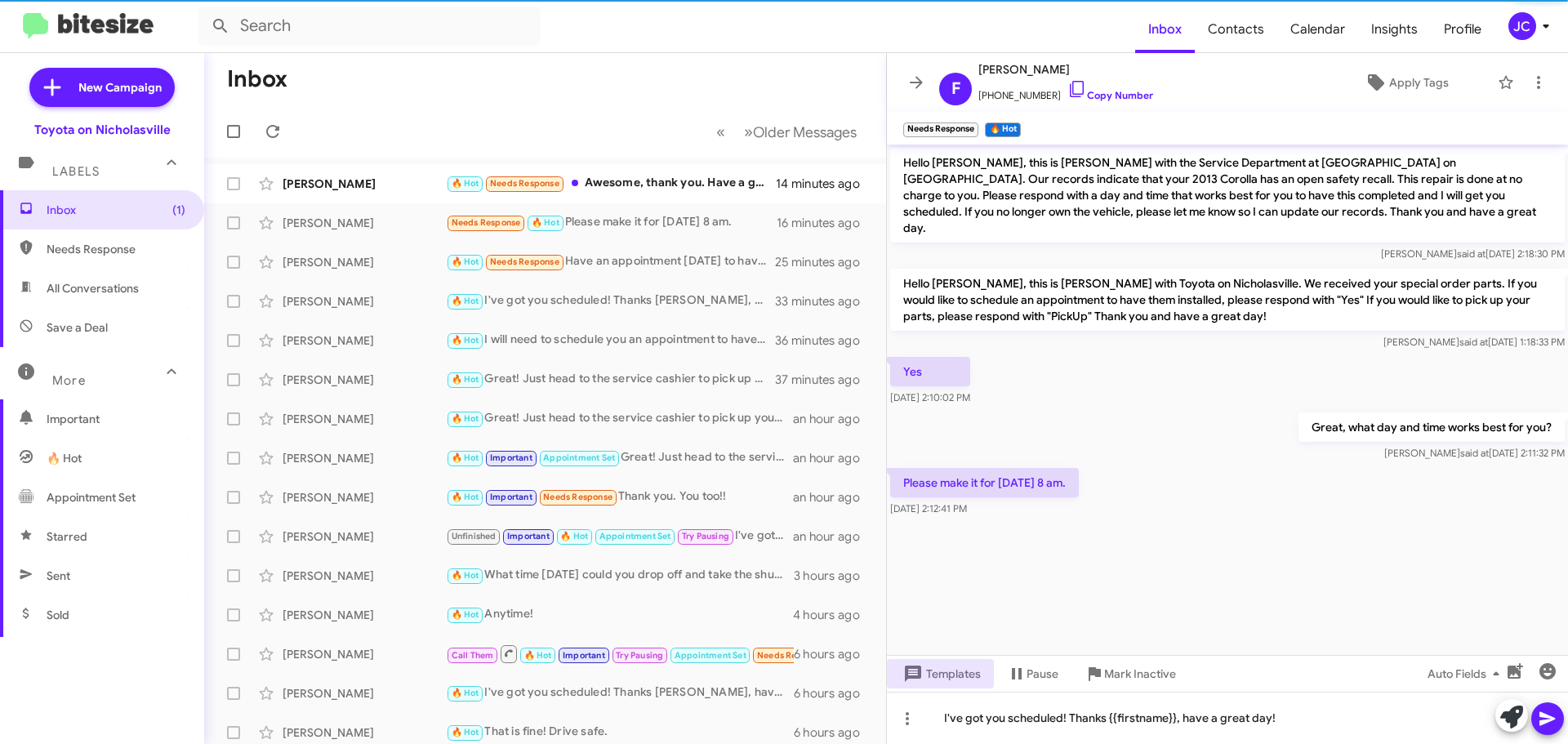
click at [1552, 721] on icon at bounding box center [1547, 719] width 16 height 14
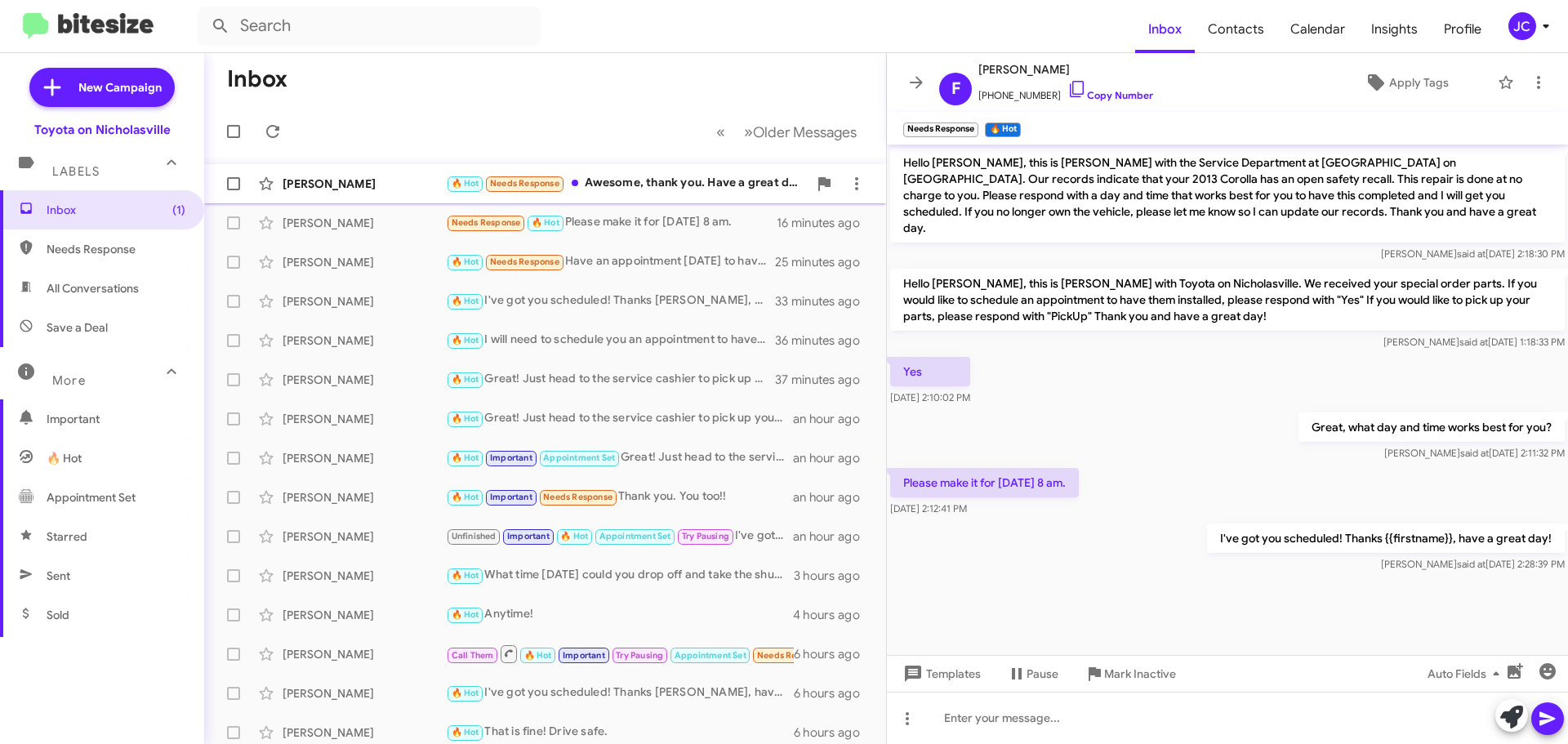
click at [330, 186] on div "[PERSON_NAME]" at bounding box center [365, 184] width 164 height 17
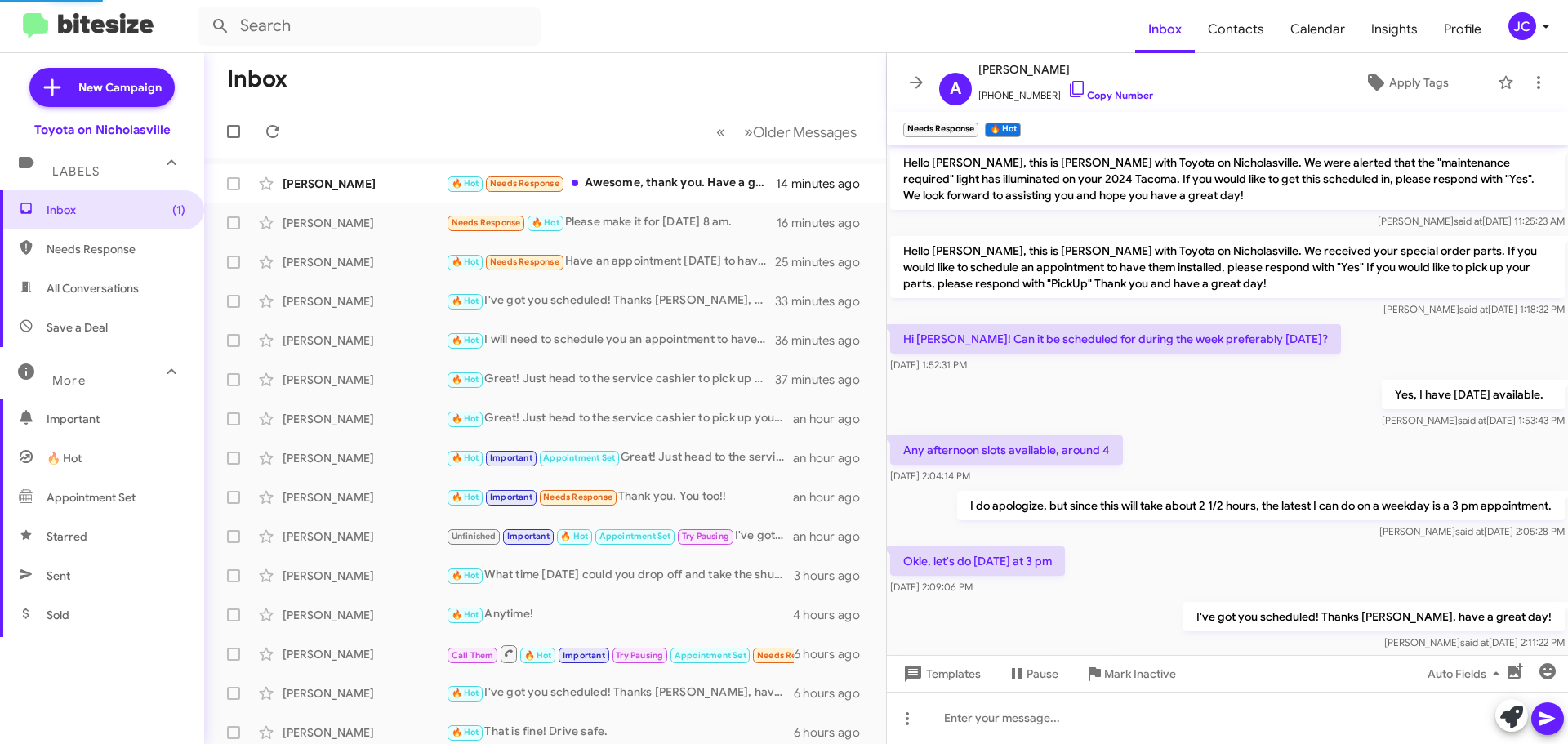
scroll to position [91, 0]
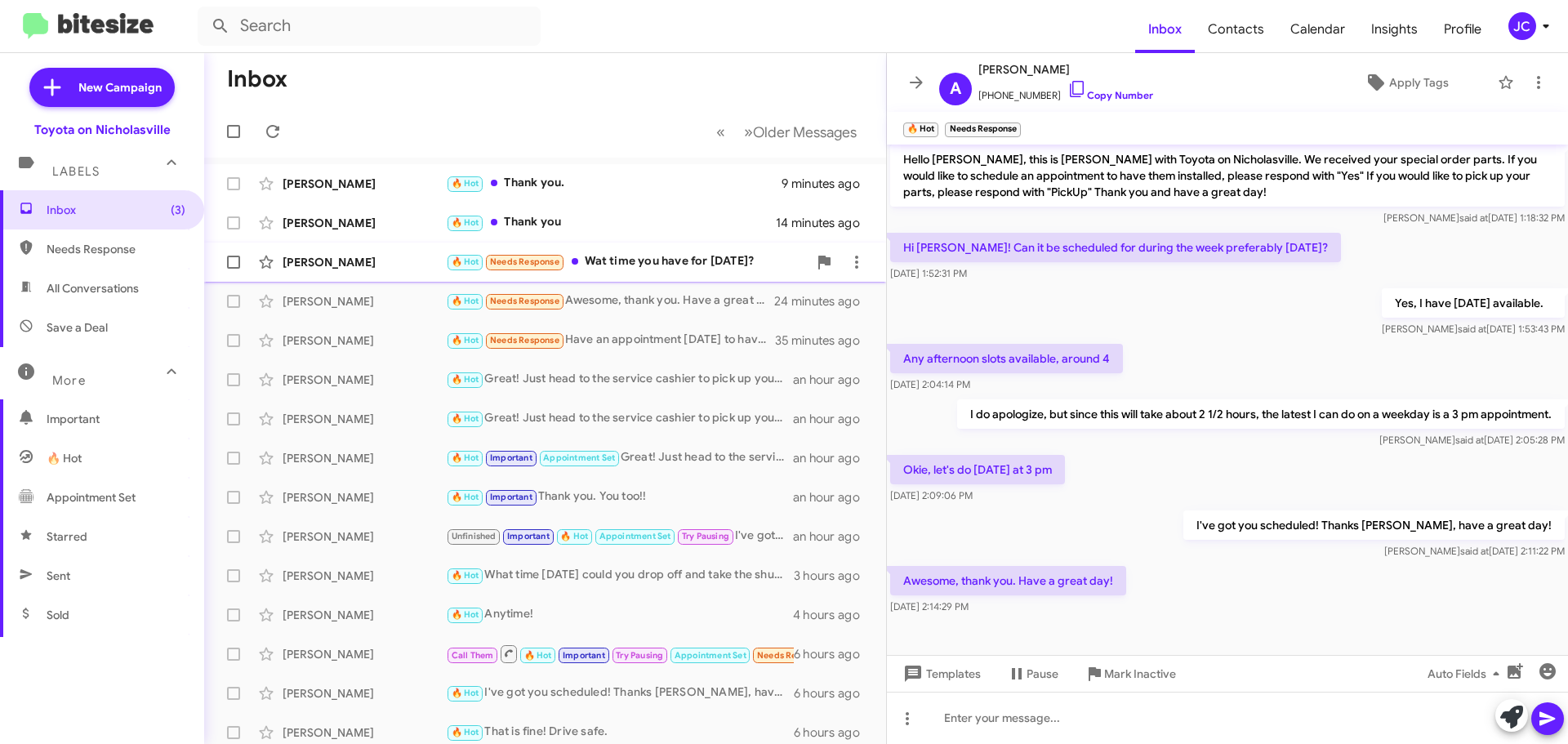
click at [341, 264] on div "[PERSON_NAME]" at bounding box center [365, 263] width 164 height 17
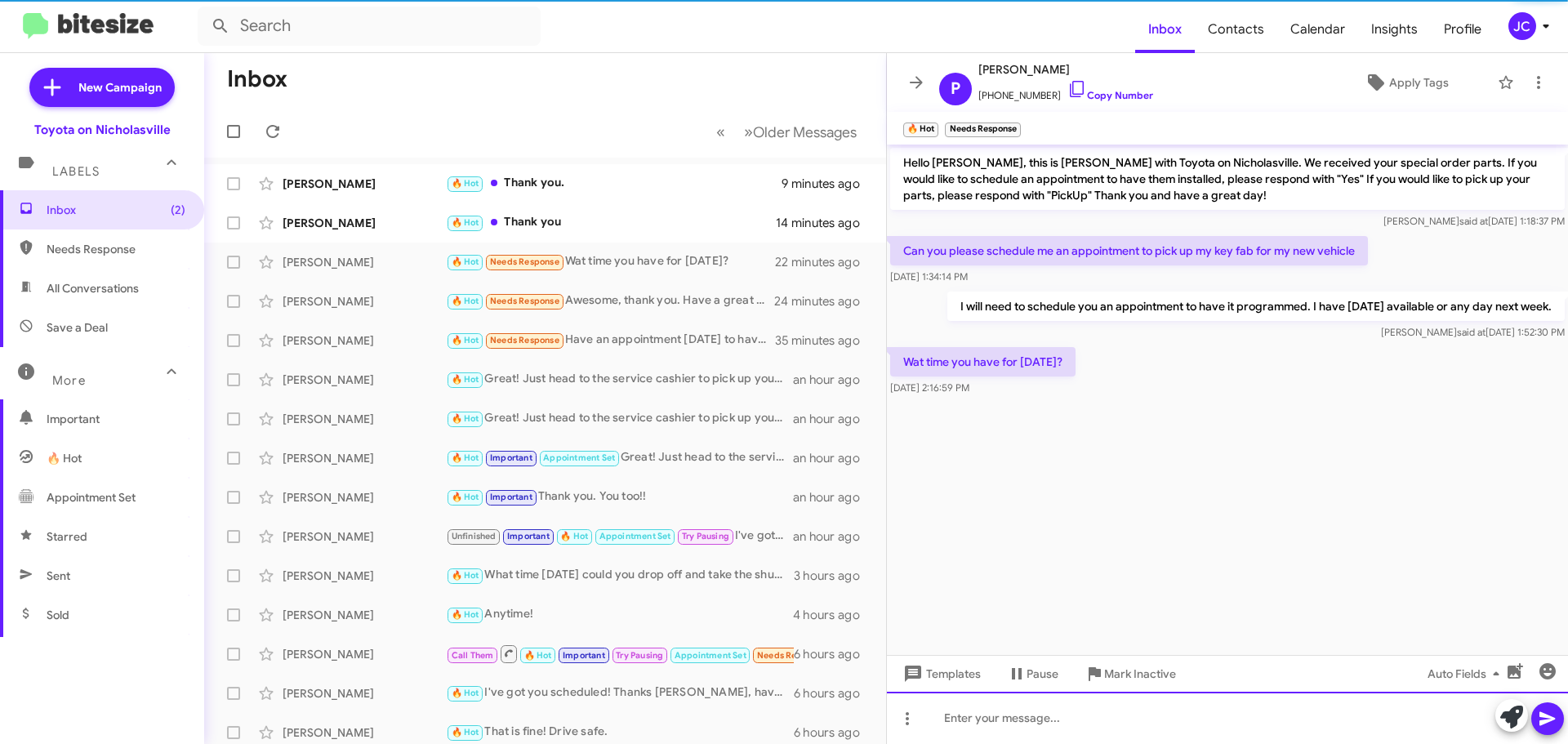
click at [1046, 706] on div at bounding box center [1227, 718] width 681 height 52
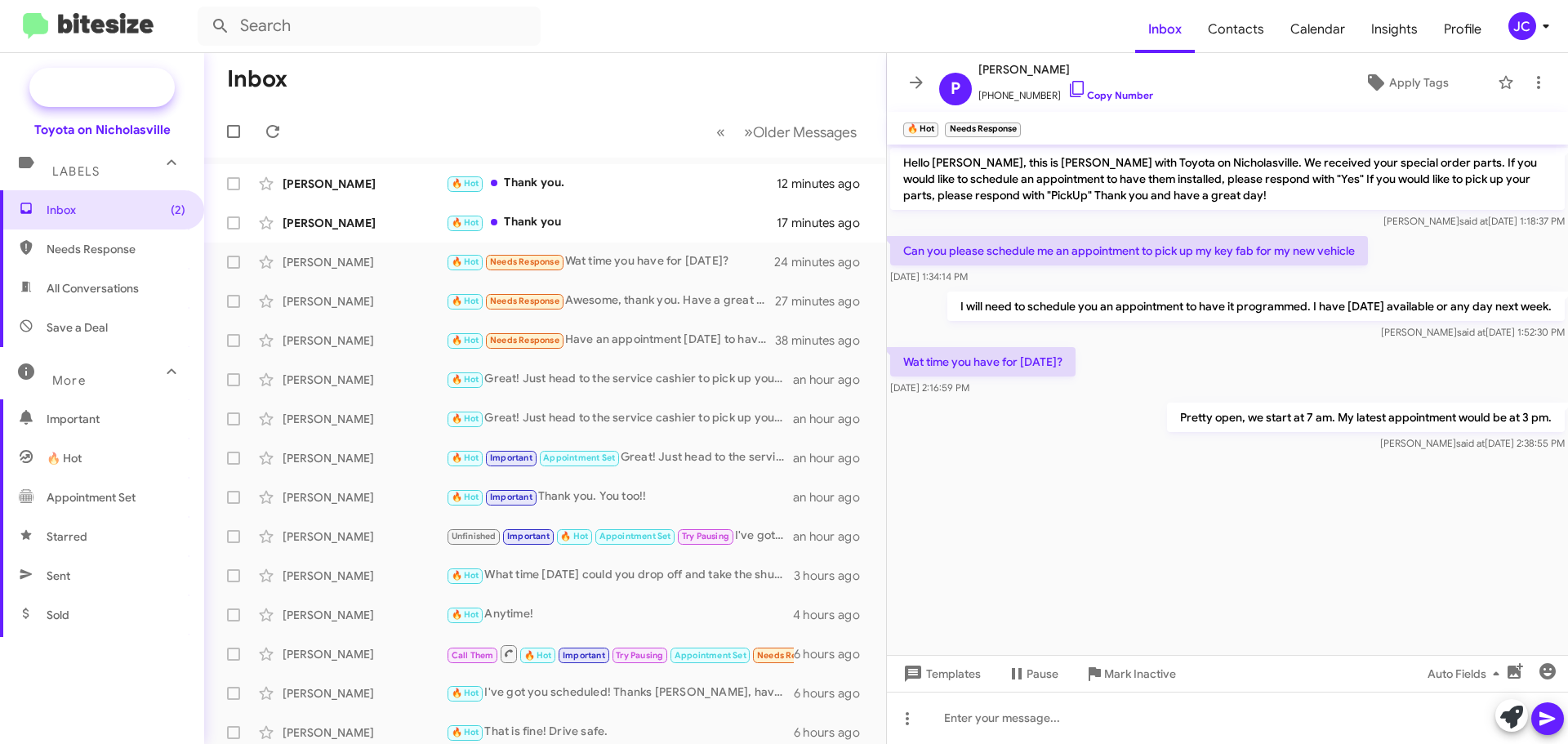
click at [113, 97] on span "New Campaign" at bounding box center [102, 88] width 145 height 39
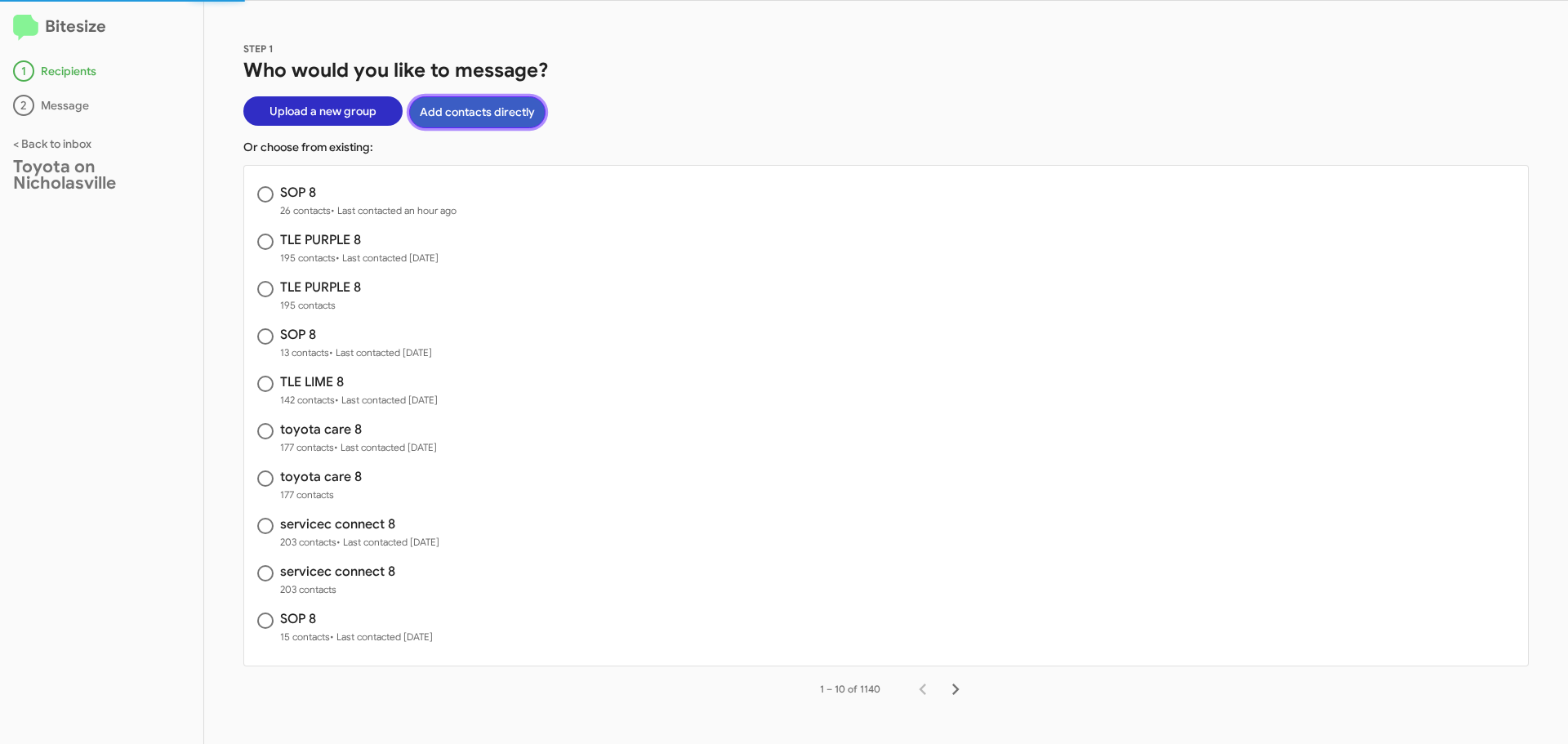
click at [511, 114] on button "Add contacts directly" at bounding box center [477, 113] width 137 height 32
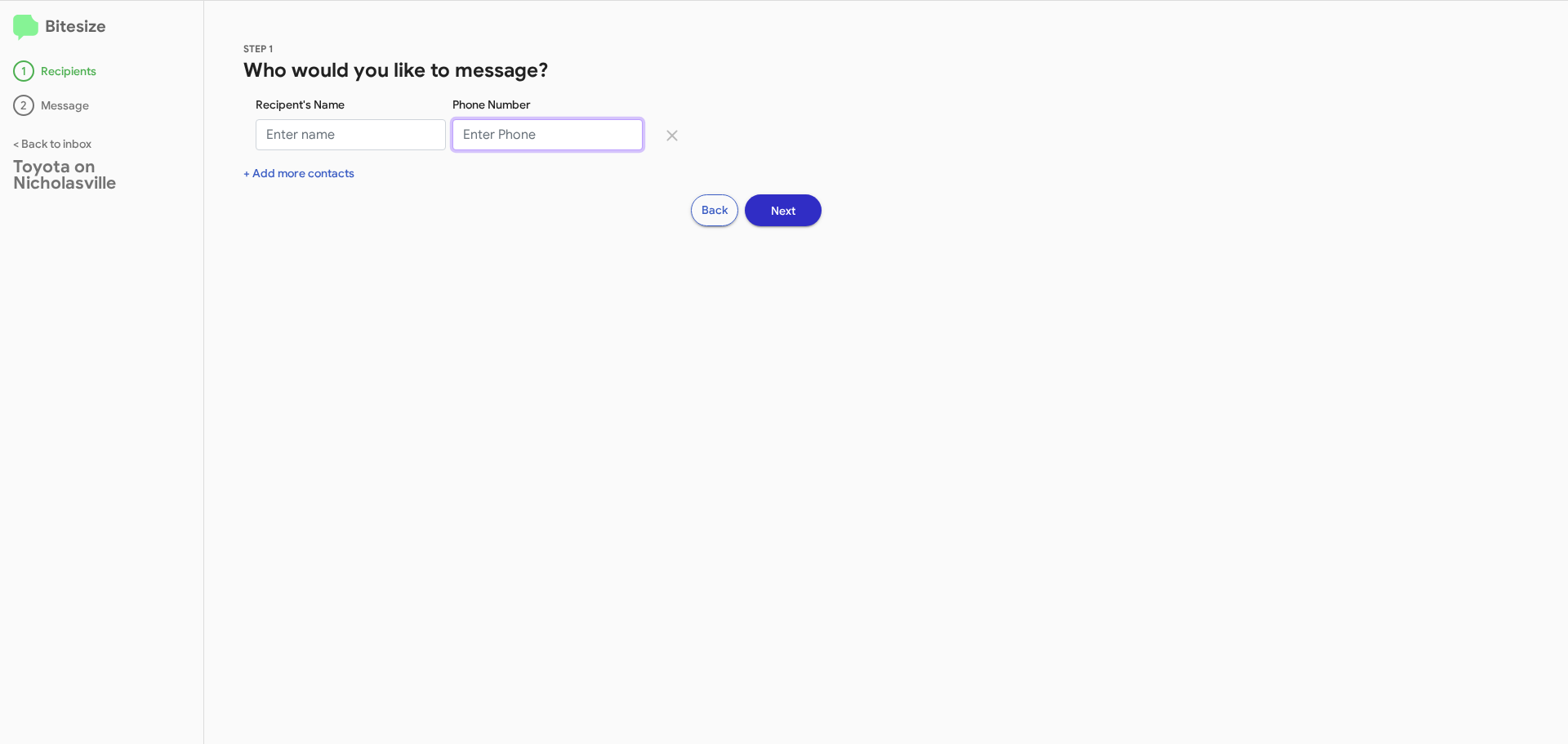
click at [488, 137] on input "Phone Number" at bounding box center [547, 134] width 190 height 31
paste input "8594333427"
type input "8594333427"
click at [308, 136] on input "Recipent's Name" at bounding box center [351, 134] width 190 height 31
type input "[PERSON_NAME]"
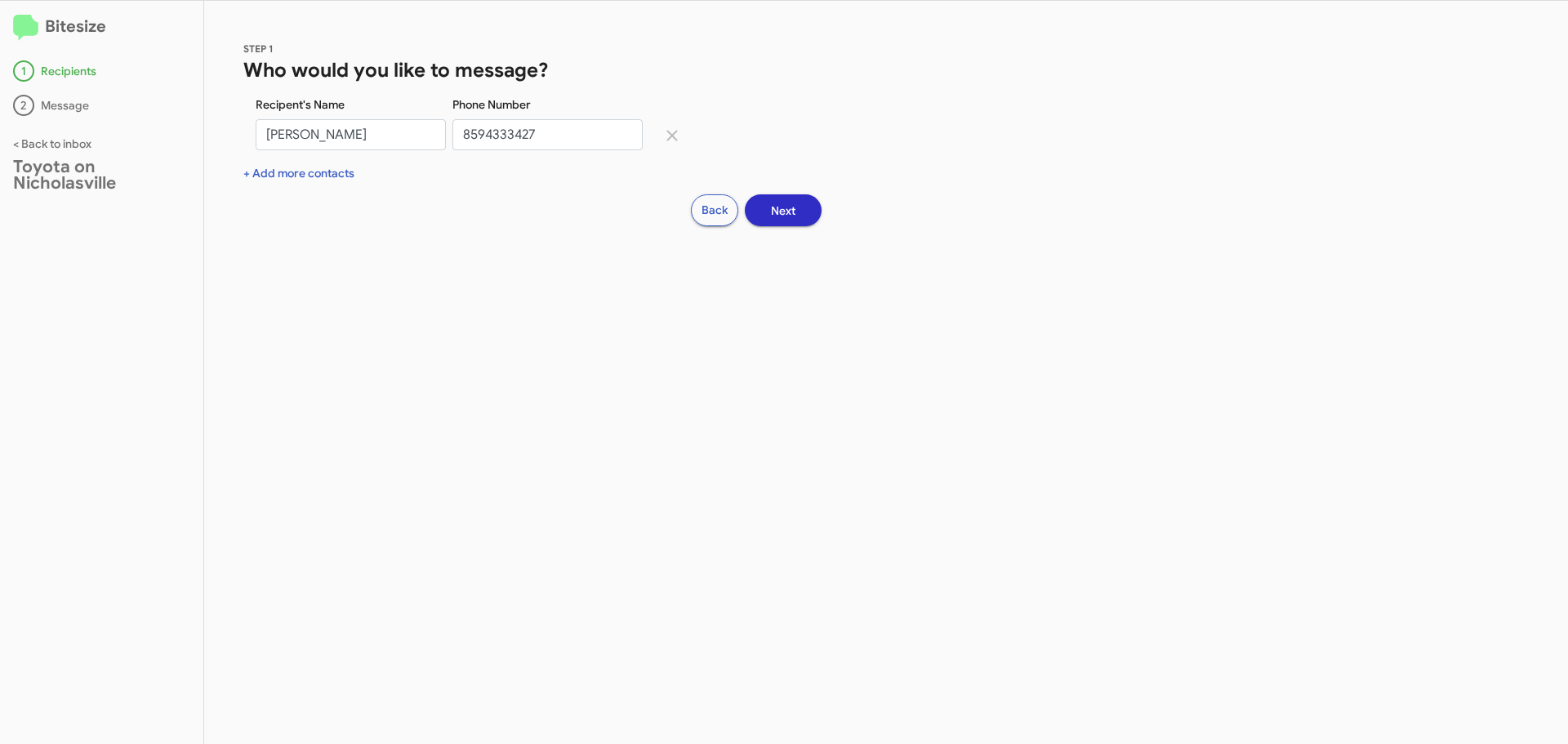
click at [772, 216] on span "Next" at bounding box center [783, 211] width 24 height 30
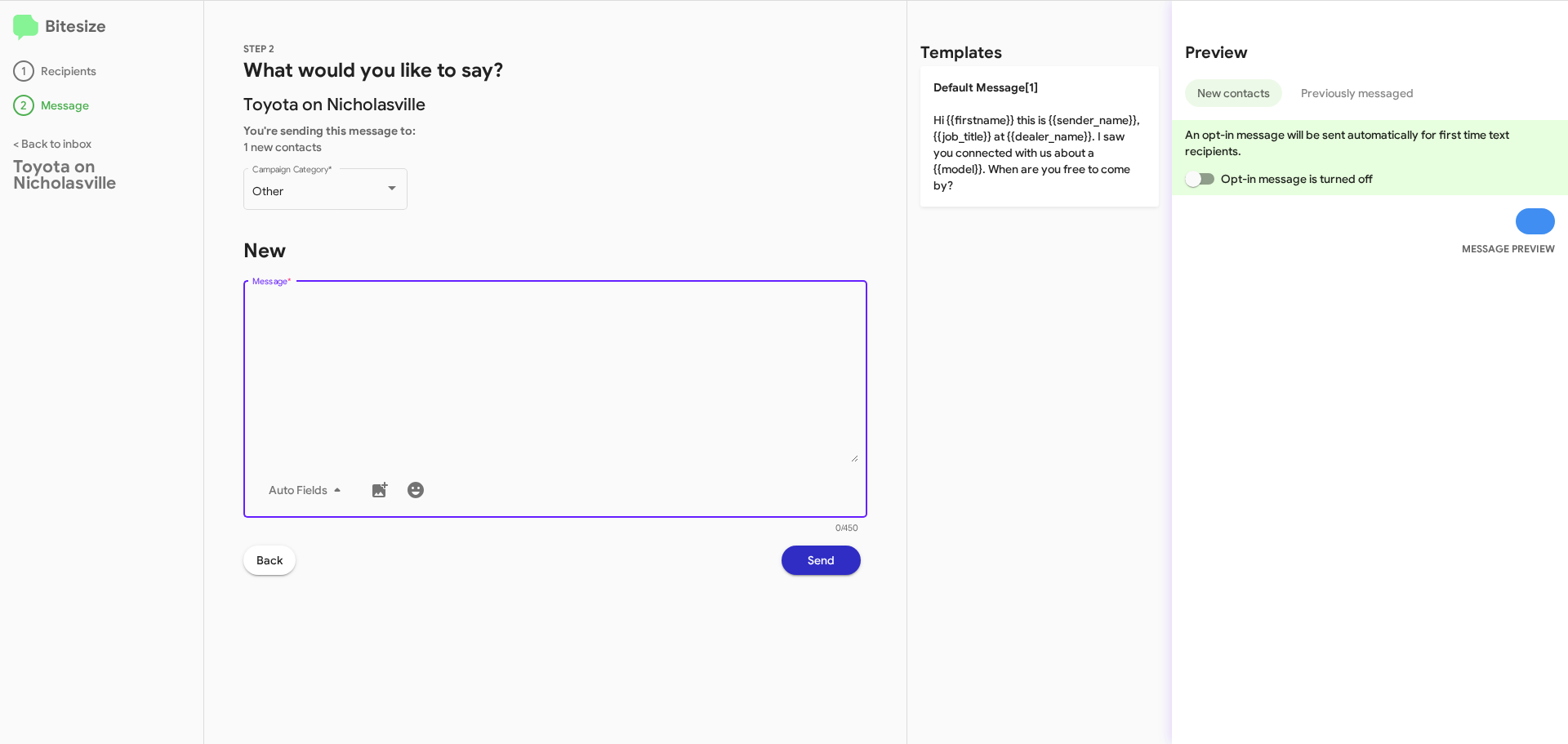
click at [464, 326] on textarea "Message *" at bounding box center [556, 379] width 607 height 167
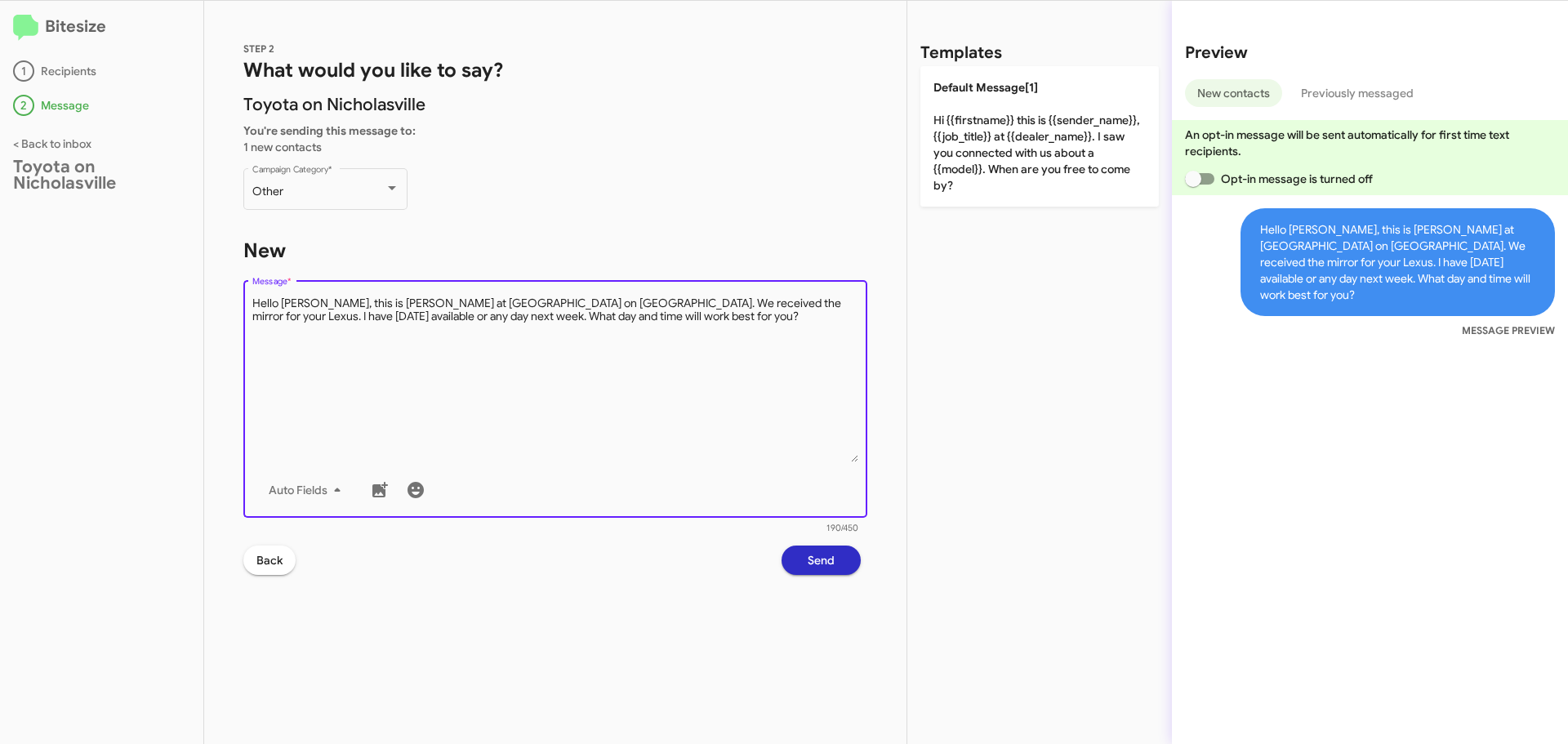
type textarea "Hello [PERSON_NAME], this is [PERSON_NAME] at [GEOGRAPHIC_DATA] on [GEOGRAPHIC_…"
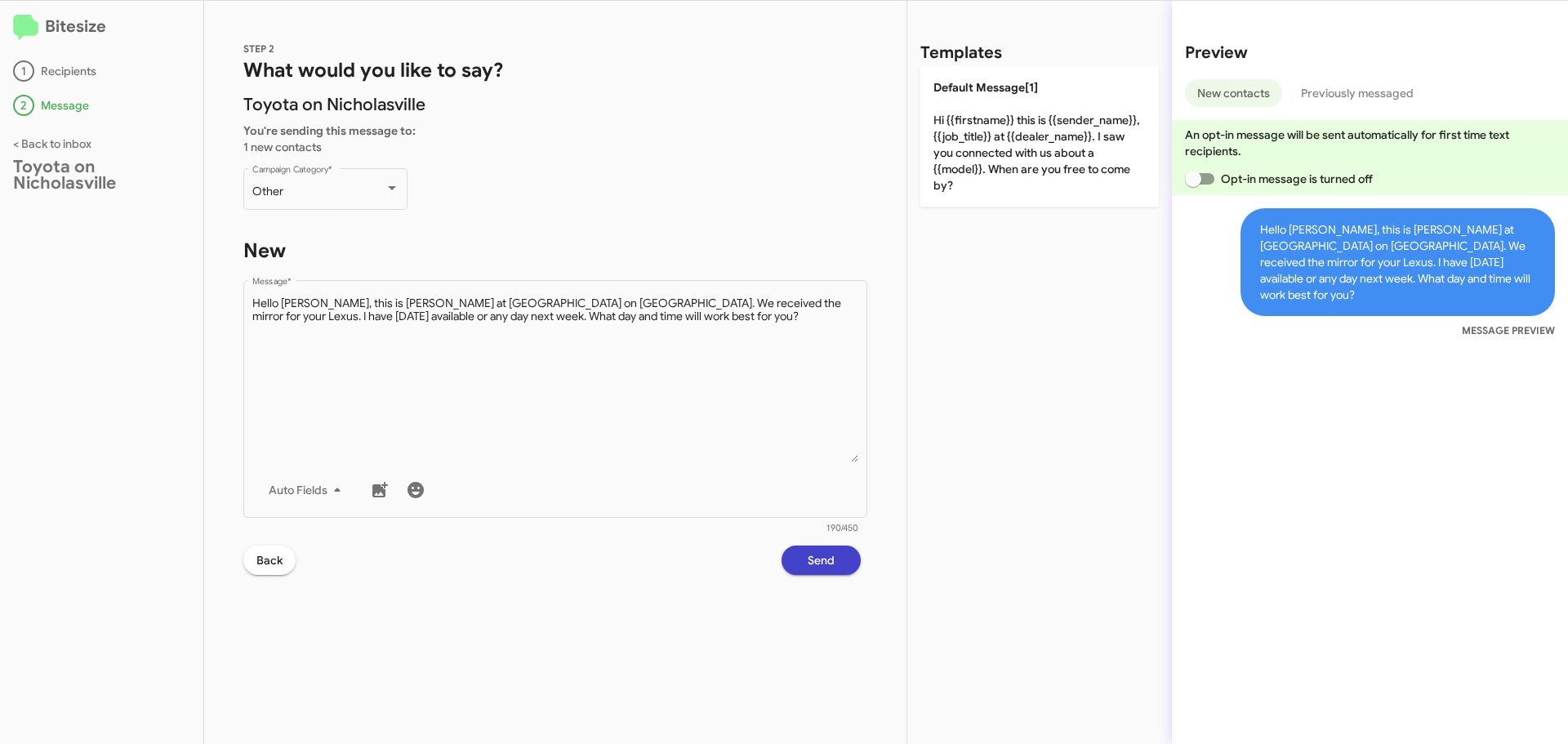
click at [832, 562] on span "Send" at bounding box center [821, 561] width 27 height 30
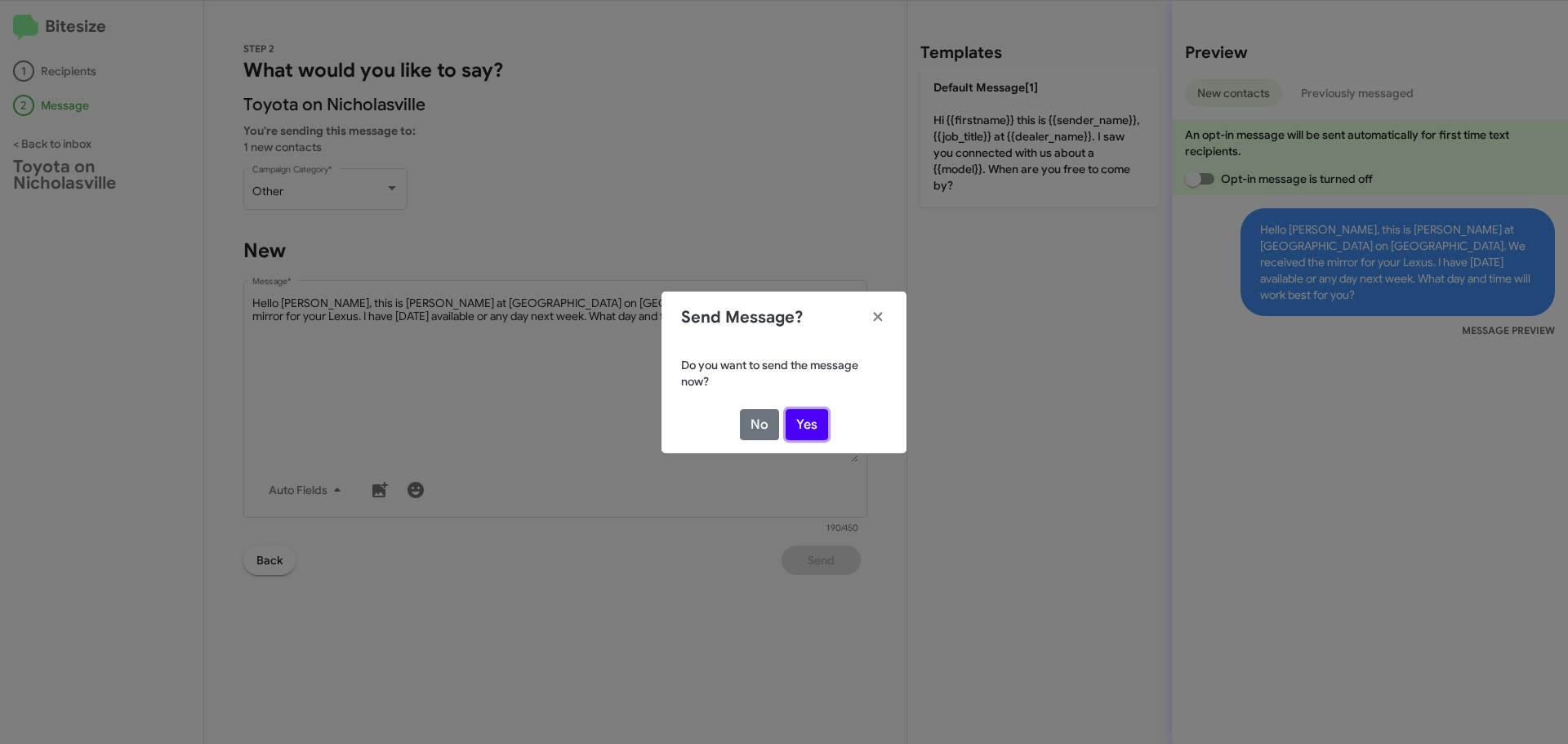
click at [813, 428] on button "Yes" at bounding box center [807, 425] width 43 height 31
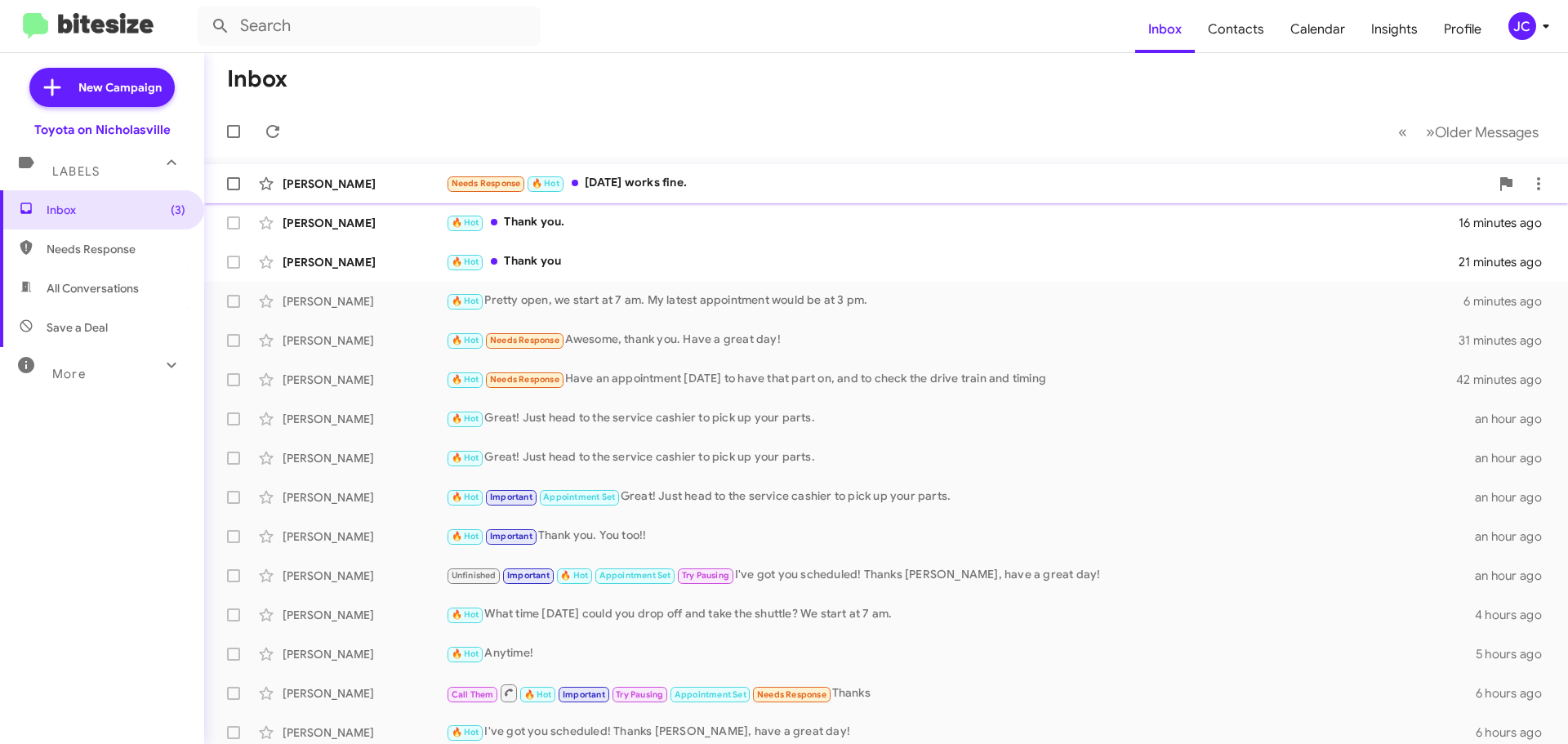
click at [351, 174] on div "[PERSON_NAME] Needs Response 🔥 Hot [DATE] works fine. a few seconds ago" at bounding box center [885, 183] width 1337 height 33
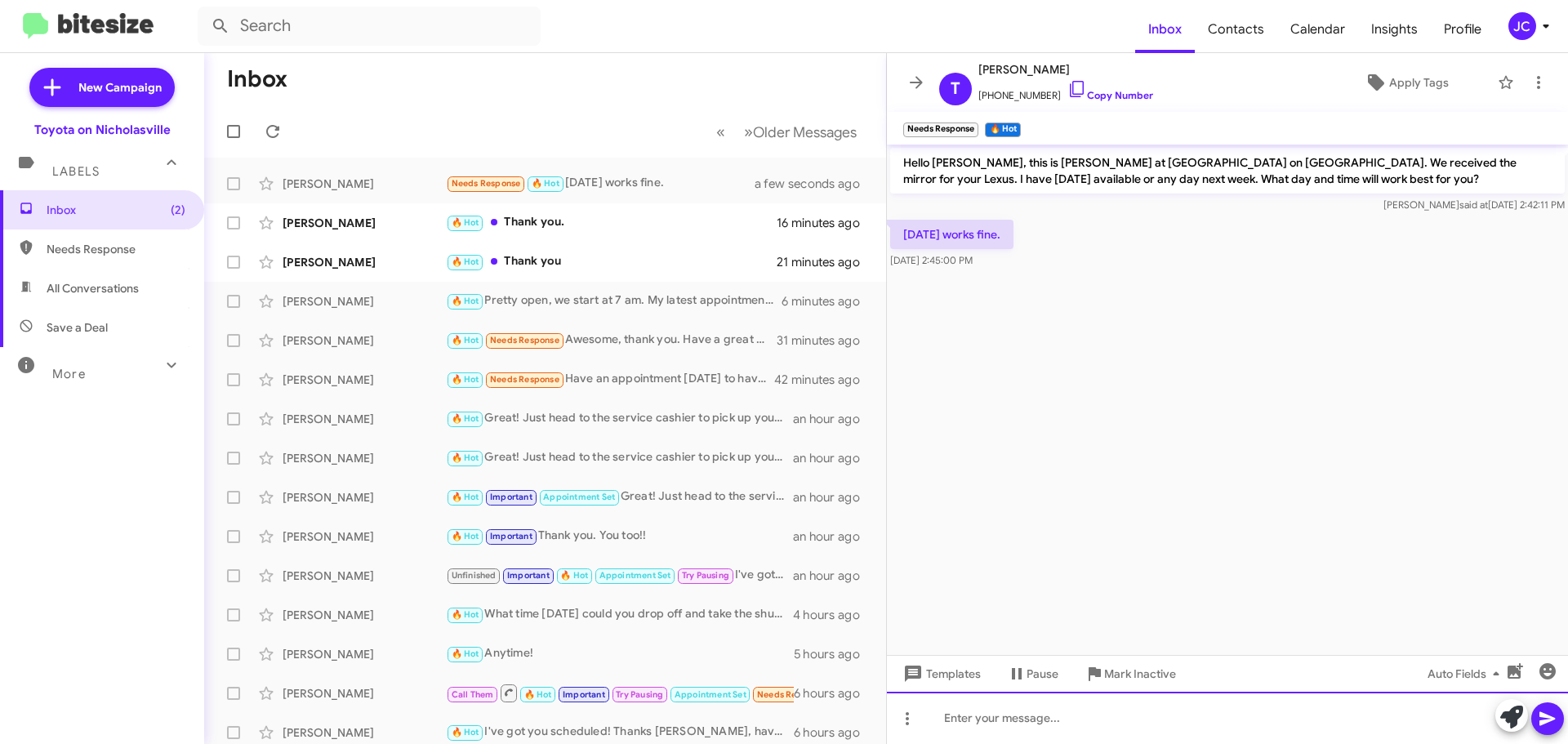
click at [988, 711] on div at bounding box center [1227, 718] width 681 height 52
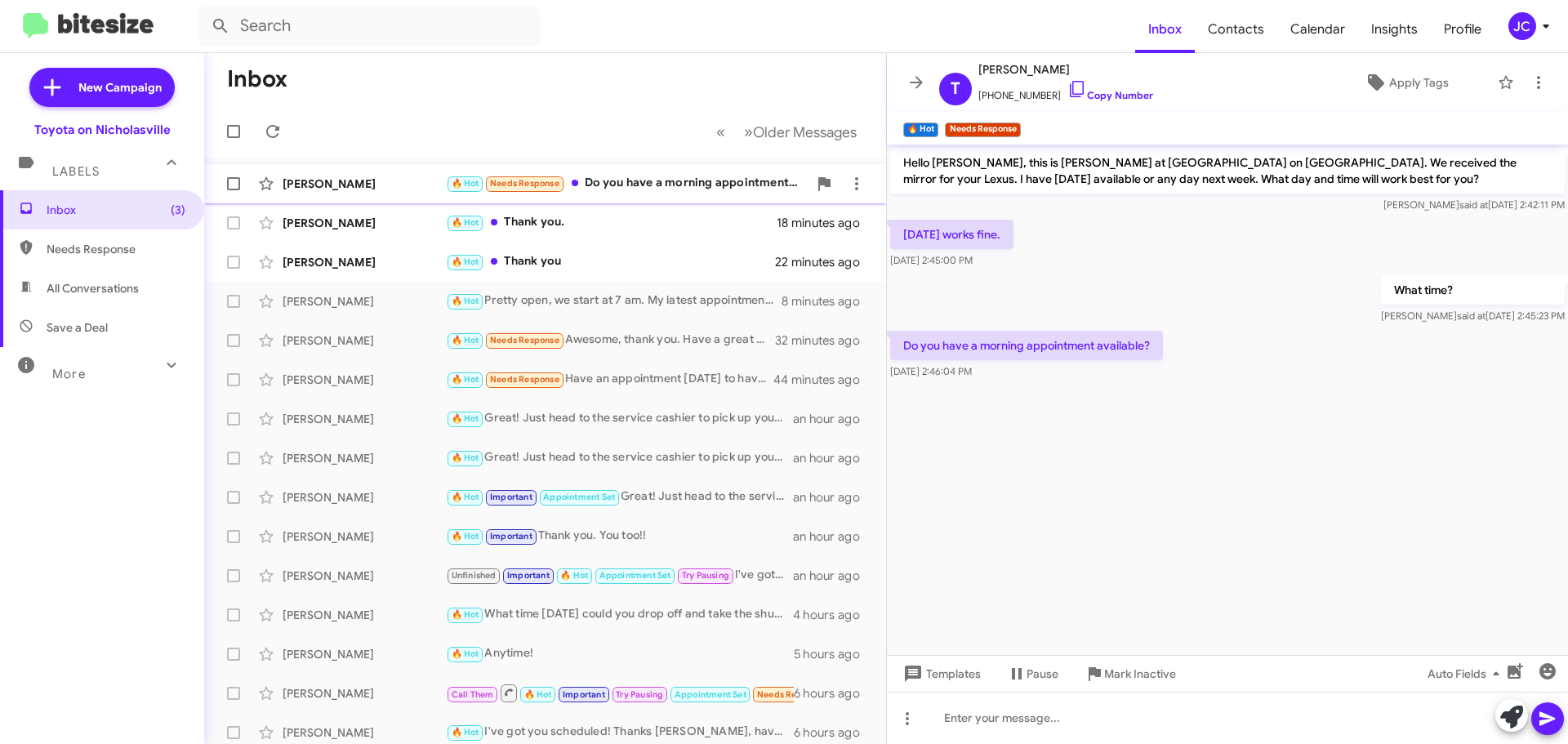
click at [323, 201] on span "[PERSON_NAME] 🔥 Hot Needs Response Do you have a morning appointment available?…" at bounding box center [544, 183] width 682 height 39
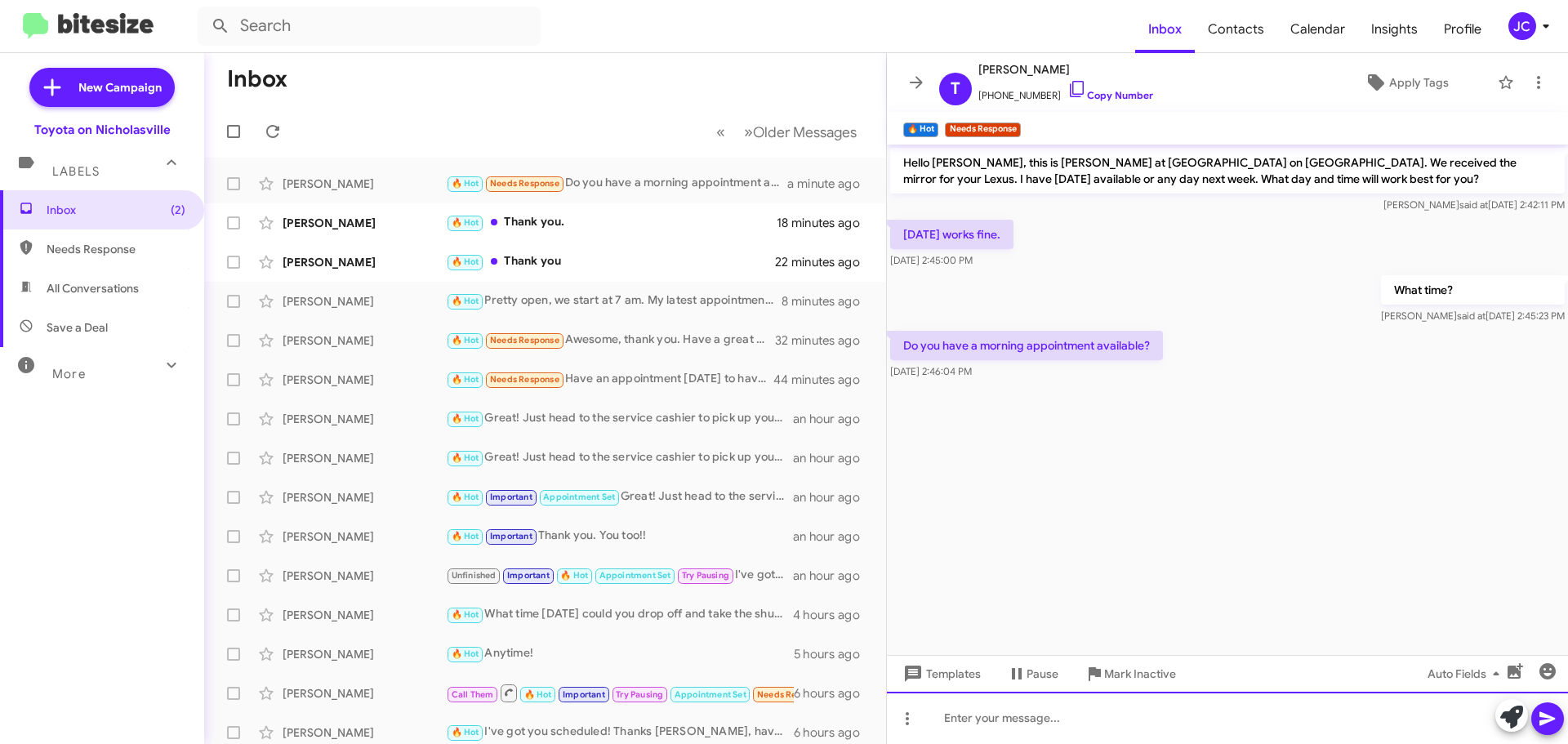
click at [1039, 720] on div at bounding box center [1227, 718] width 681 height 52
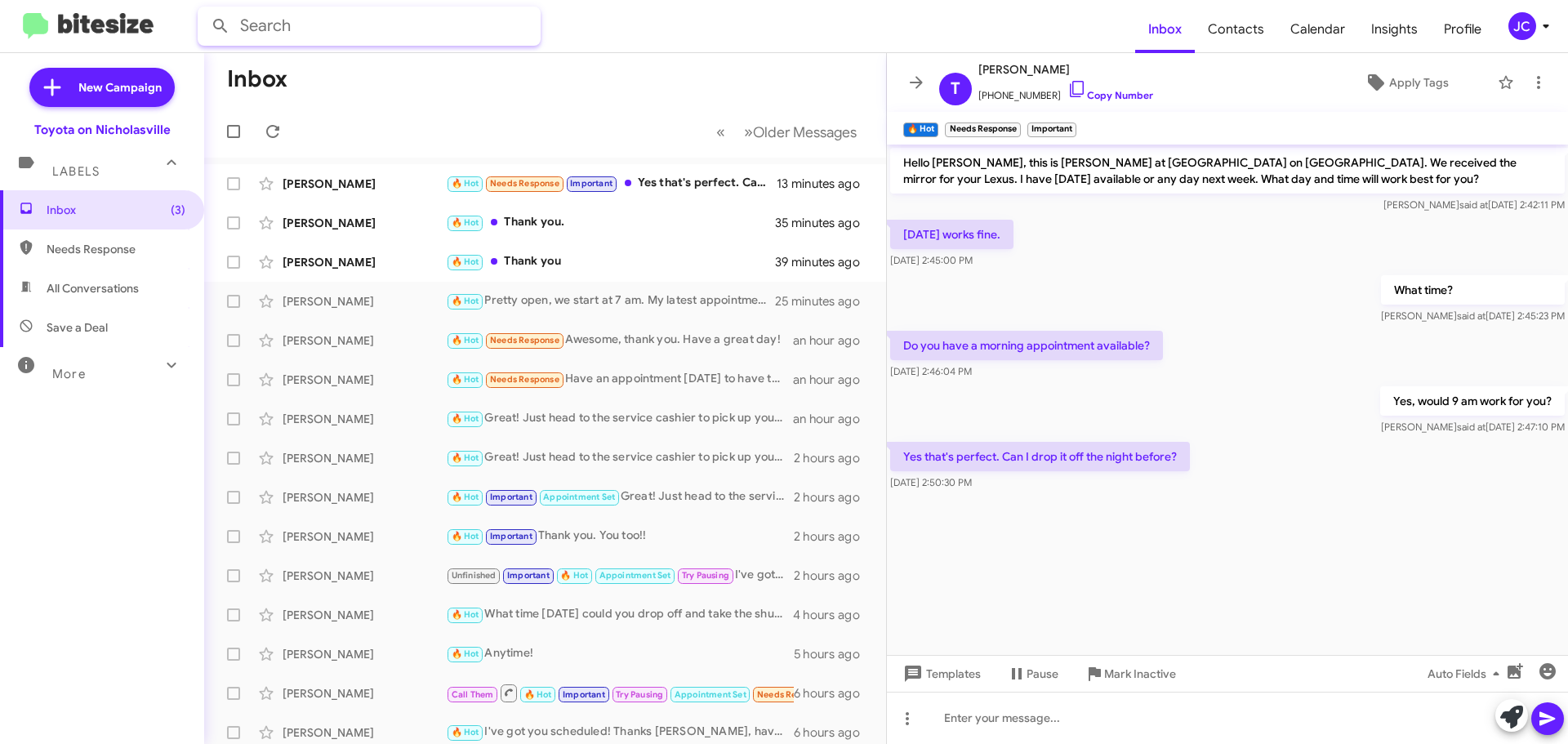
click at [344, 34] on input "text" at bounding box center [369, 26] width 343 height 39
type input "[PERSON_NAME]"
click at [204, 10] on button at bounding box center [220, 26] width 33 height 33
click at [402, 25] on input "[PERSON_NAME]" at bounding box center [369, 26] width 343 height 39
click at [204, 10] on button at bounding box center [220, 26] width 33 height 33
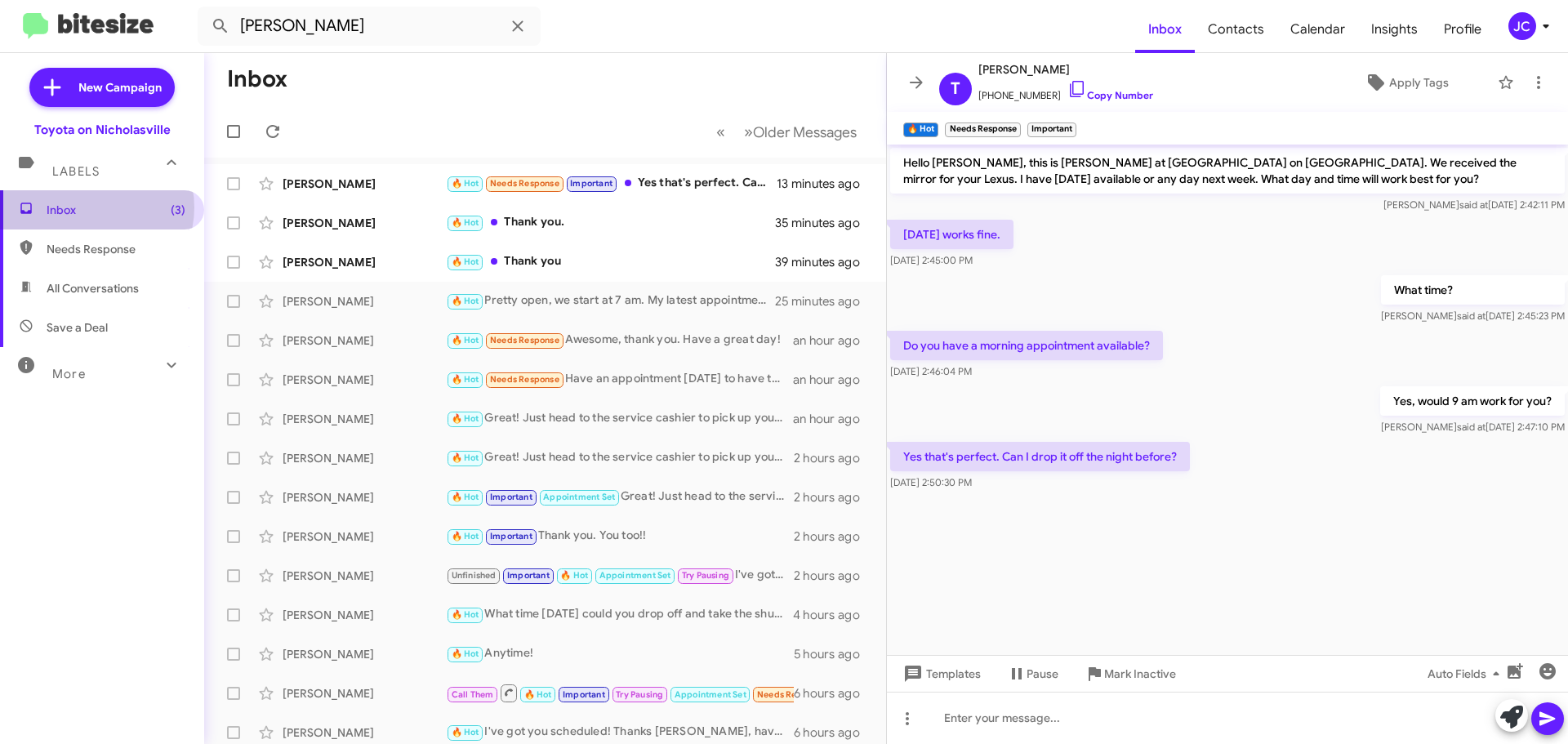
click at [93, 208] on span "Inbox (3)" at bounding box center [115, 210] width 139 height 17
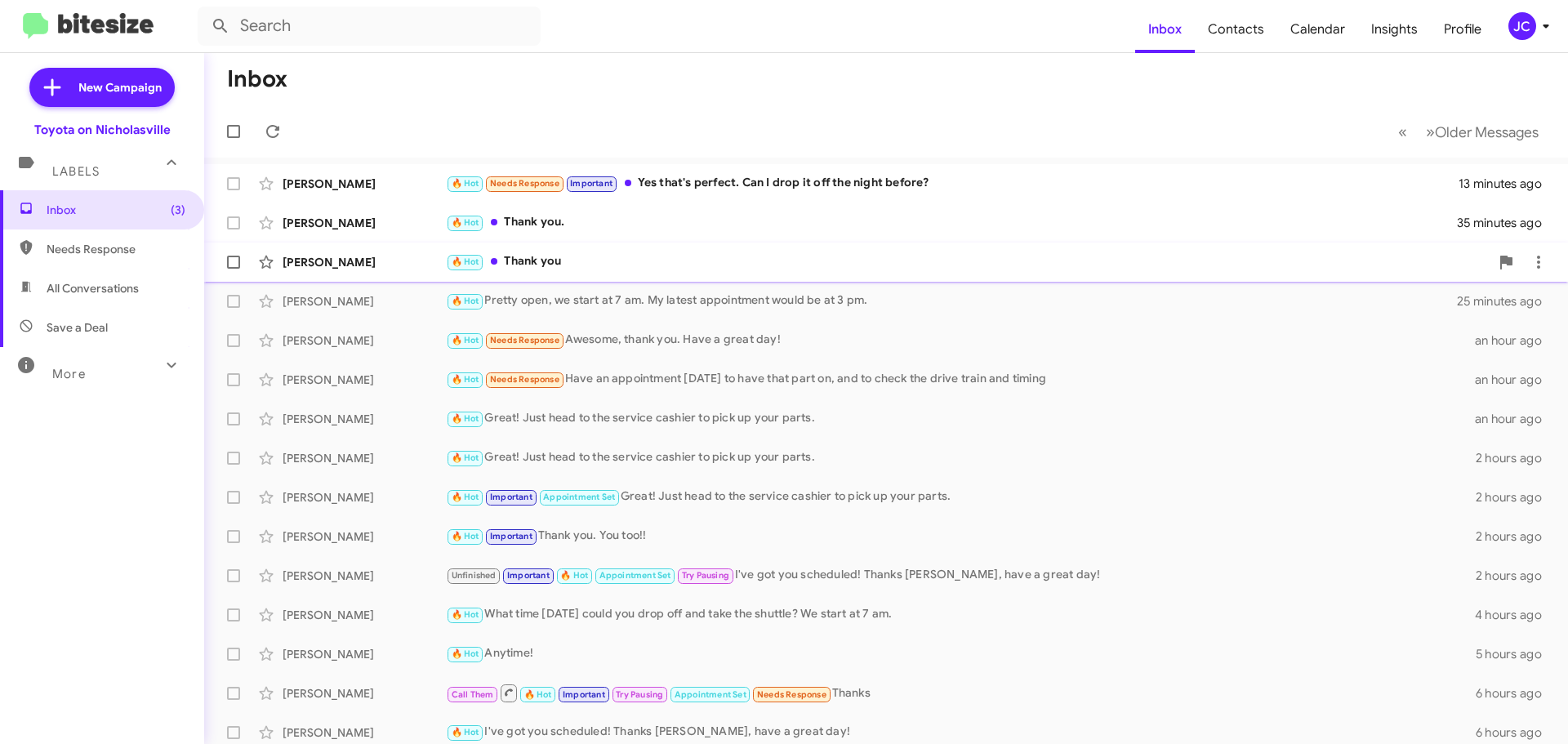
click at [311, 272] on div "[PERSON_NAME] 🔥 Hot Thank you 39 minutes ago" at bounding box center [885, 262] width 1337 height 33
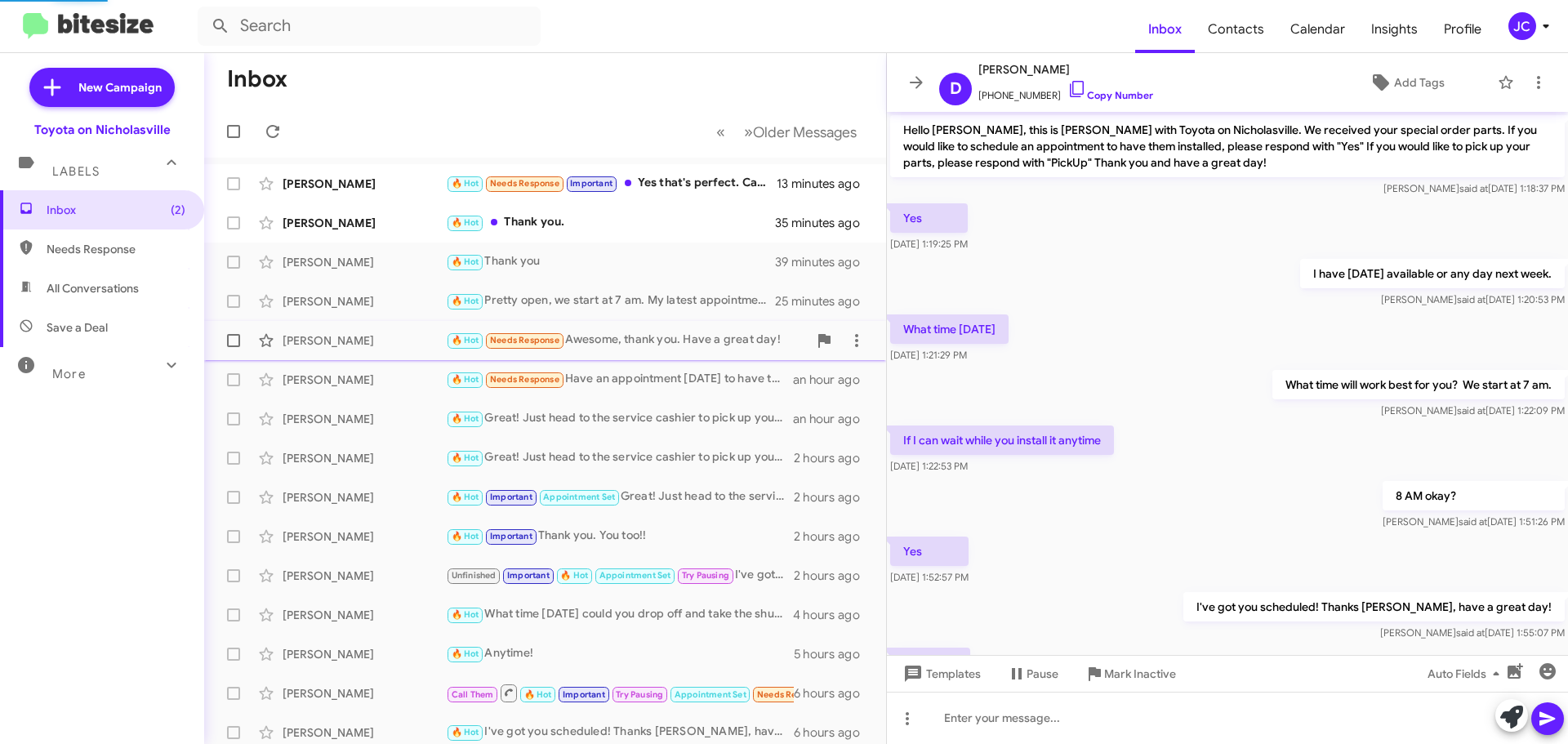
scroll to position [86, 0]
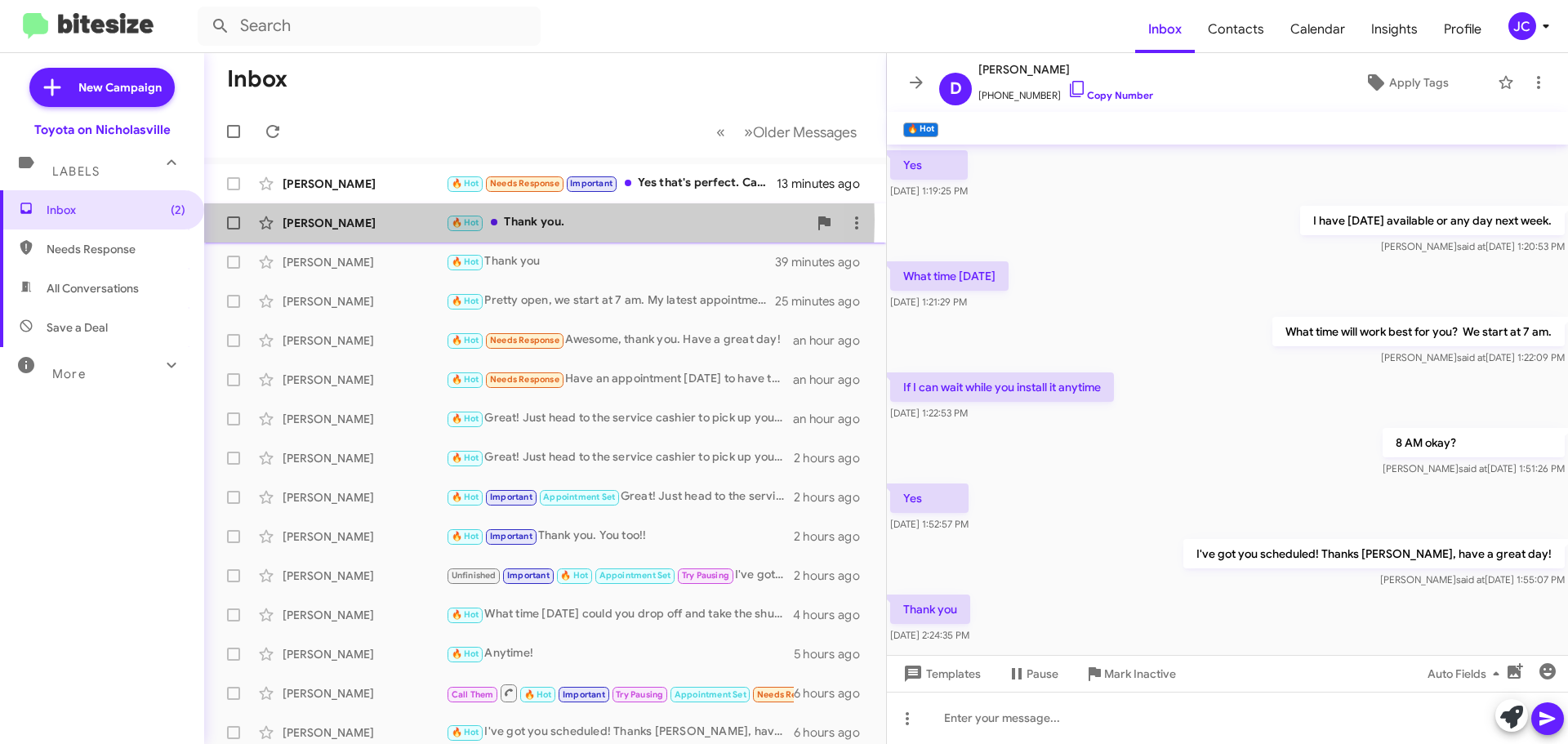
click at [341, 220] on div "[PERSON_NAME]" at bounding box center [365, 223] width 164 height 17
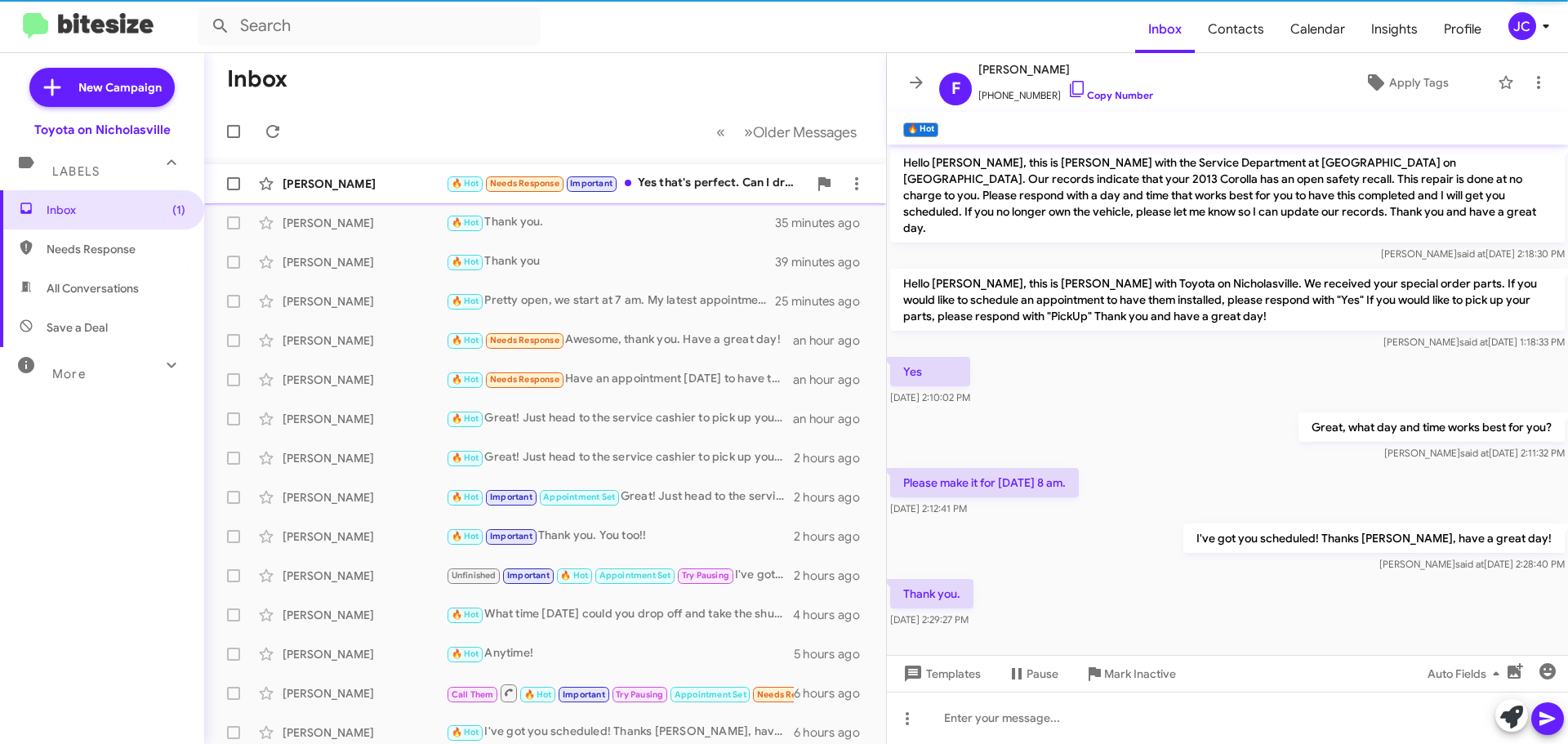
click at [330, 180] on div "[PERSON_NAME]" at bounding box center [365, 184] width 164 height 17
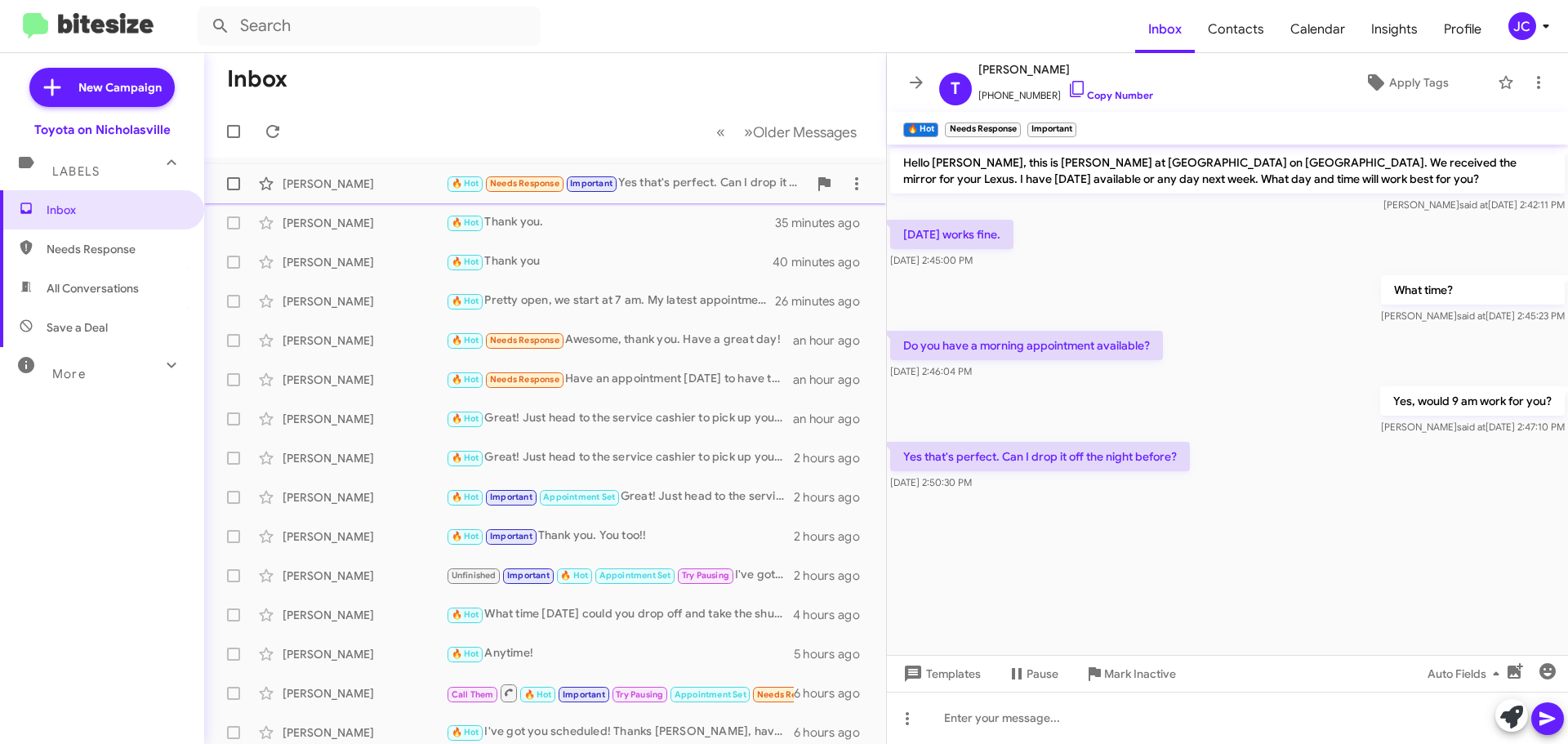
click at [350, 183] on div "[PERSON_NAME]" at bounding box center [365, 184] width 164 height 17
click at [962, 676] on span "Templates" at bounding box center [940, 674] width 81 height 30
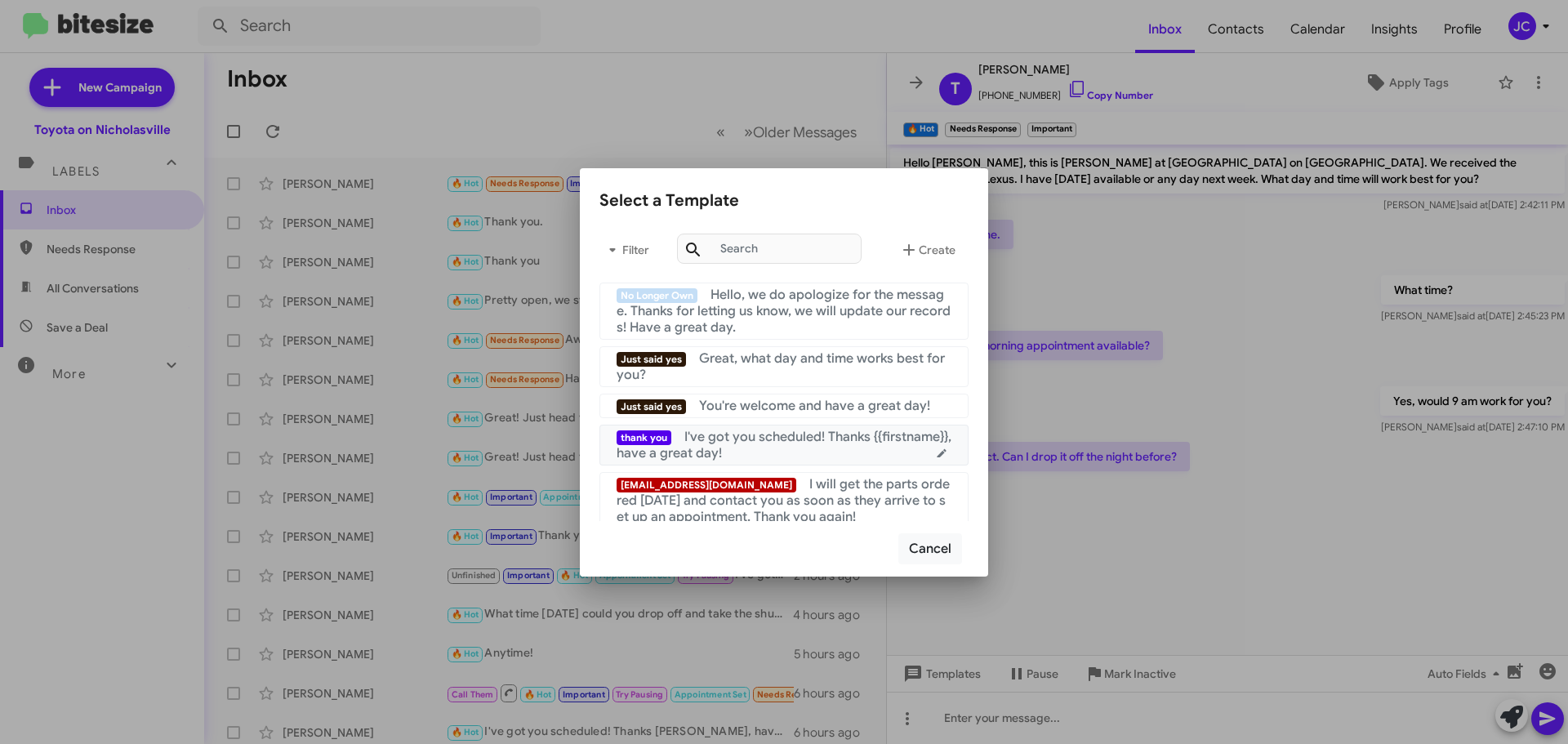
click at [797, 441] on span "I've got you scheduled! Thanks {{firstname}}, have a great day!" at bounding box center [784, 445] width 335 height 33
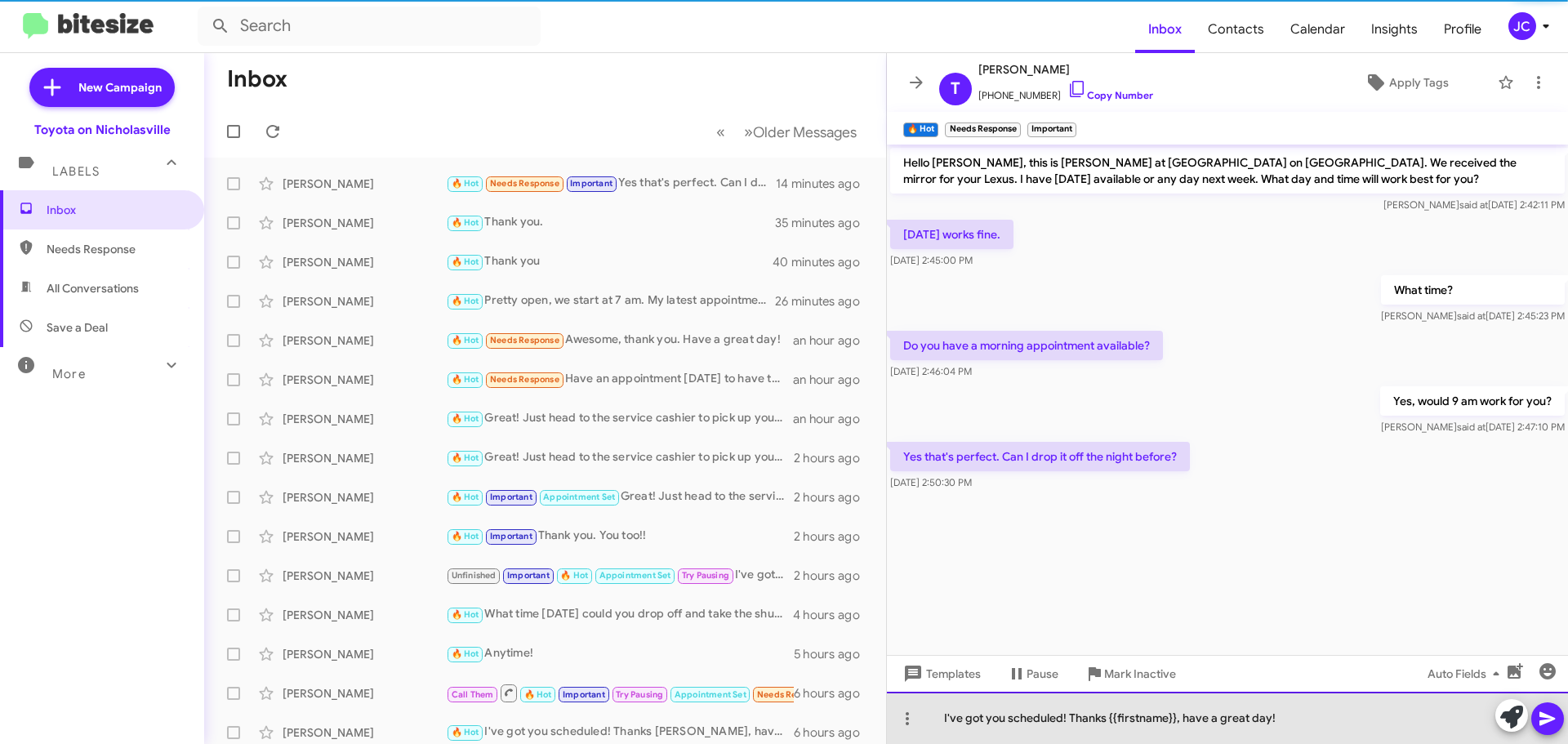
click at [1324, 723] on div "I've got you scheduled! Thanks {{firstname}}, have a great day!" at bounding box center [1227, 718] width 681 height 52
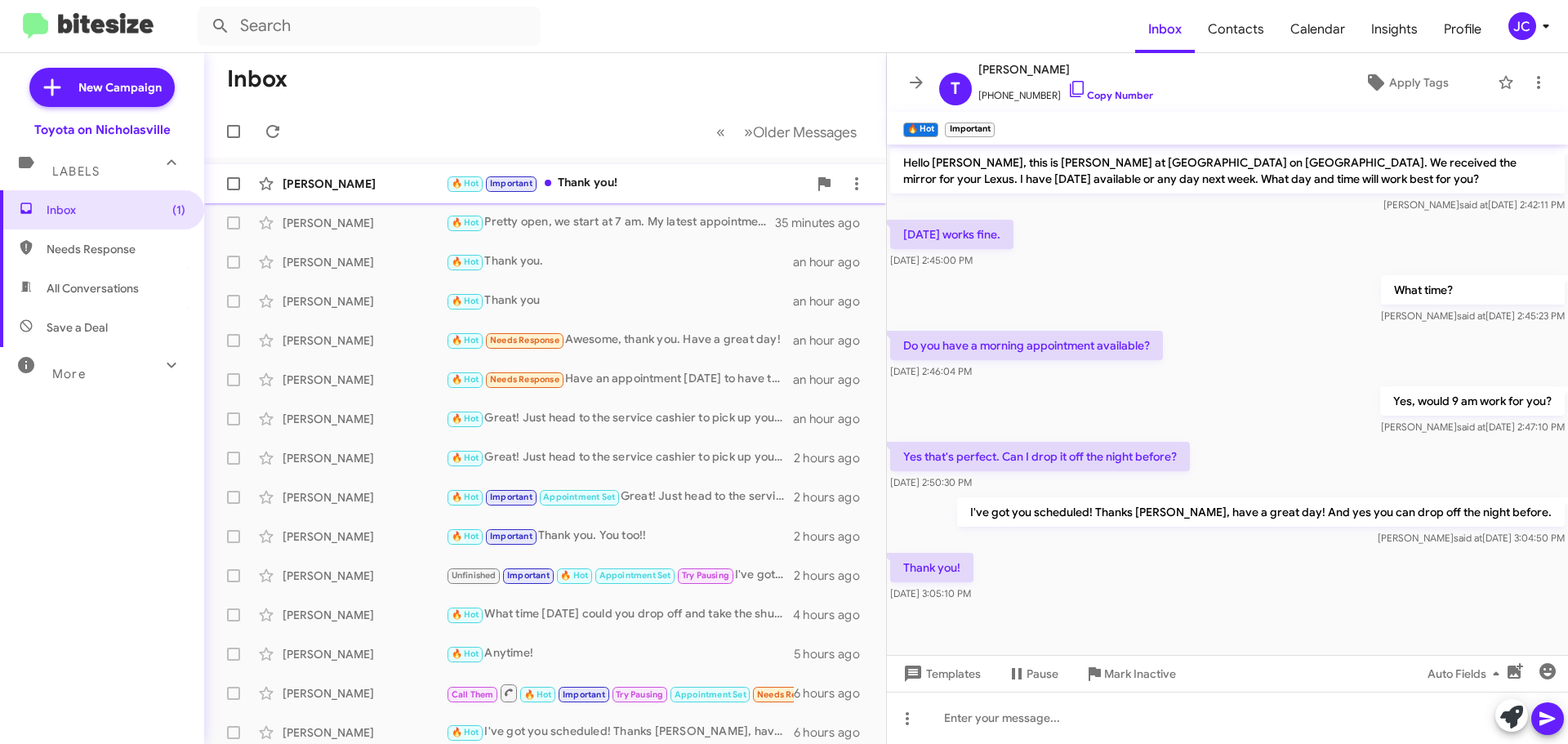
click at [355, 177] on div "[PERSON_NAME]" at bounding box center [365, 184] width 164 height 17
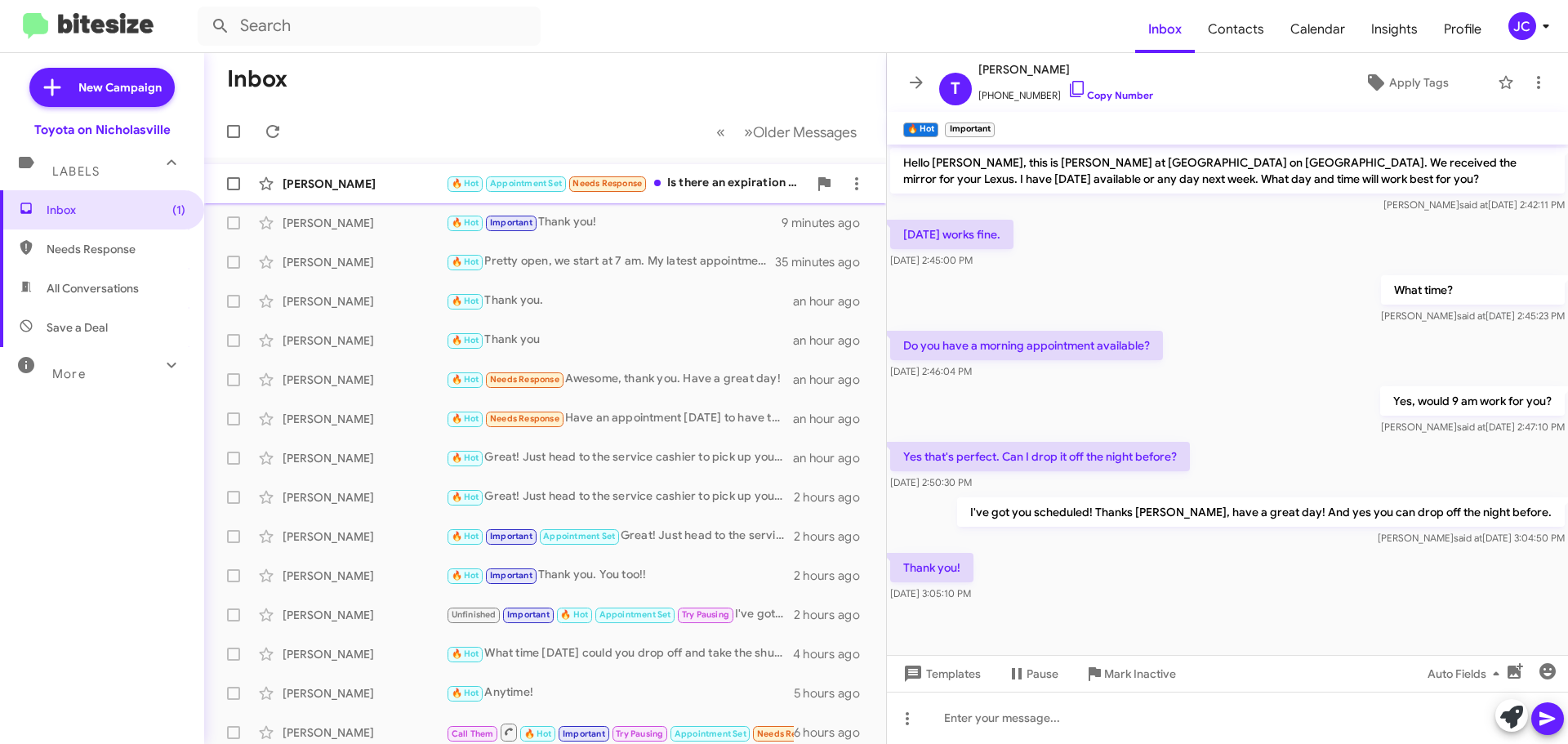
click at [336, 183] on div "[PERSON_NAME]" at bounding box center [365, 184] width 164 height 17
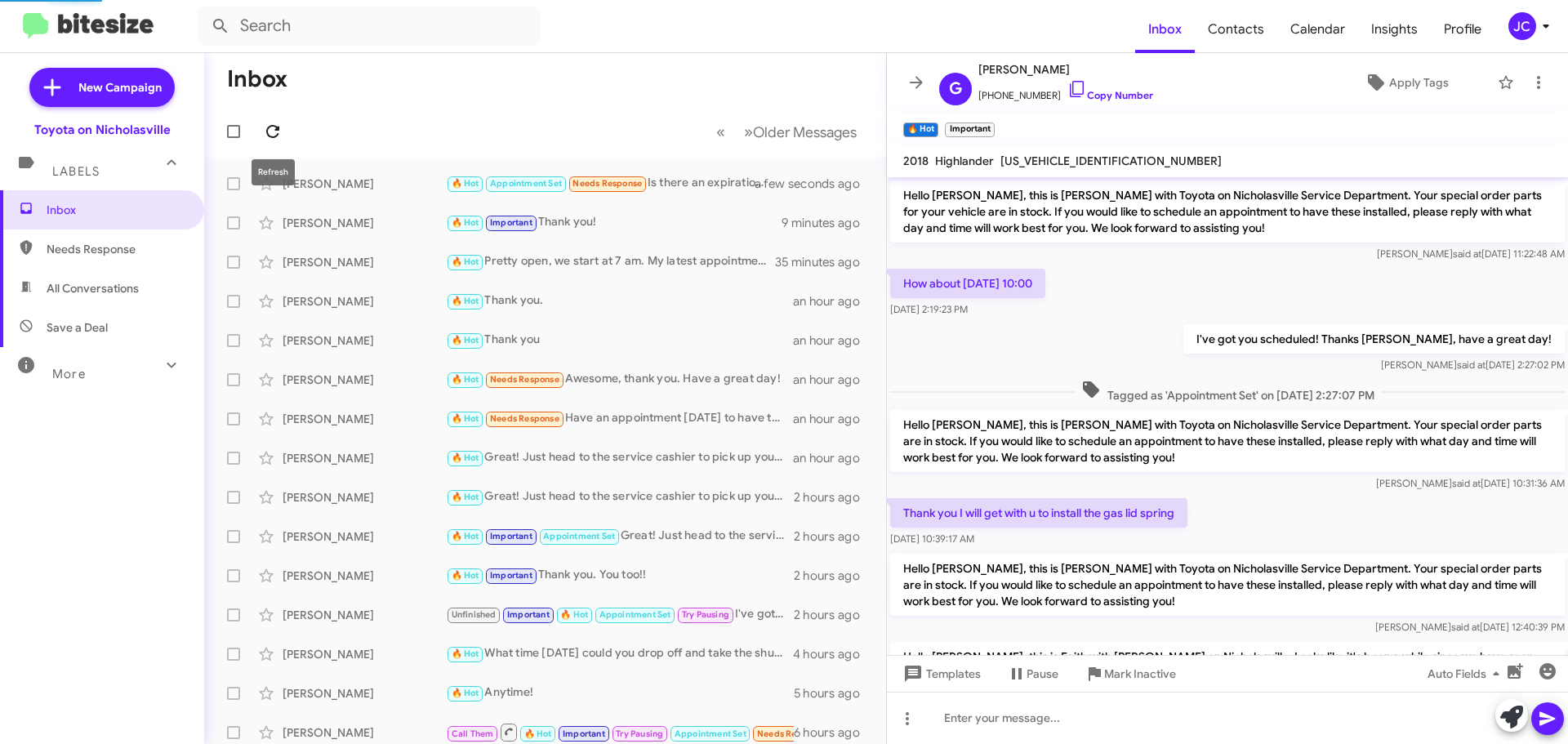
scroll to position [181, 0]
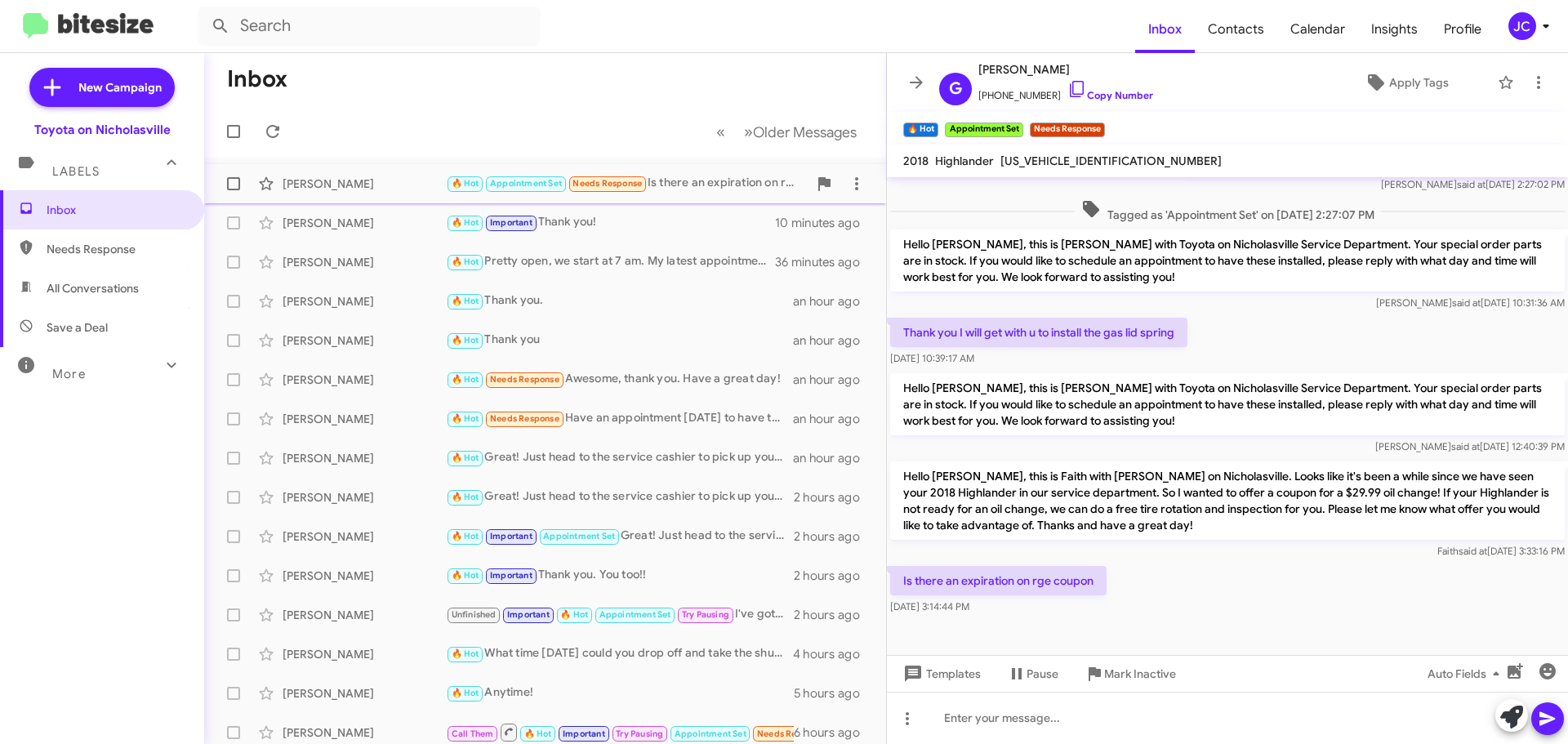
click at [233, 188] on span at bounding box center [234, 183] width 13 height 13
click at [233, 190] on input "checkbox" at bounding box center [233, 190] width 1 height 1
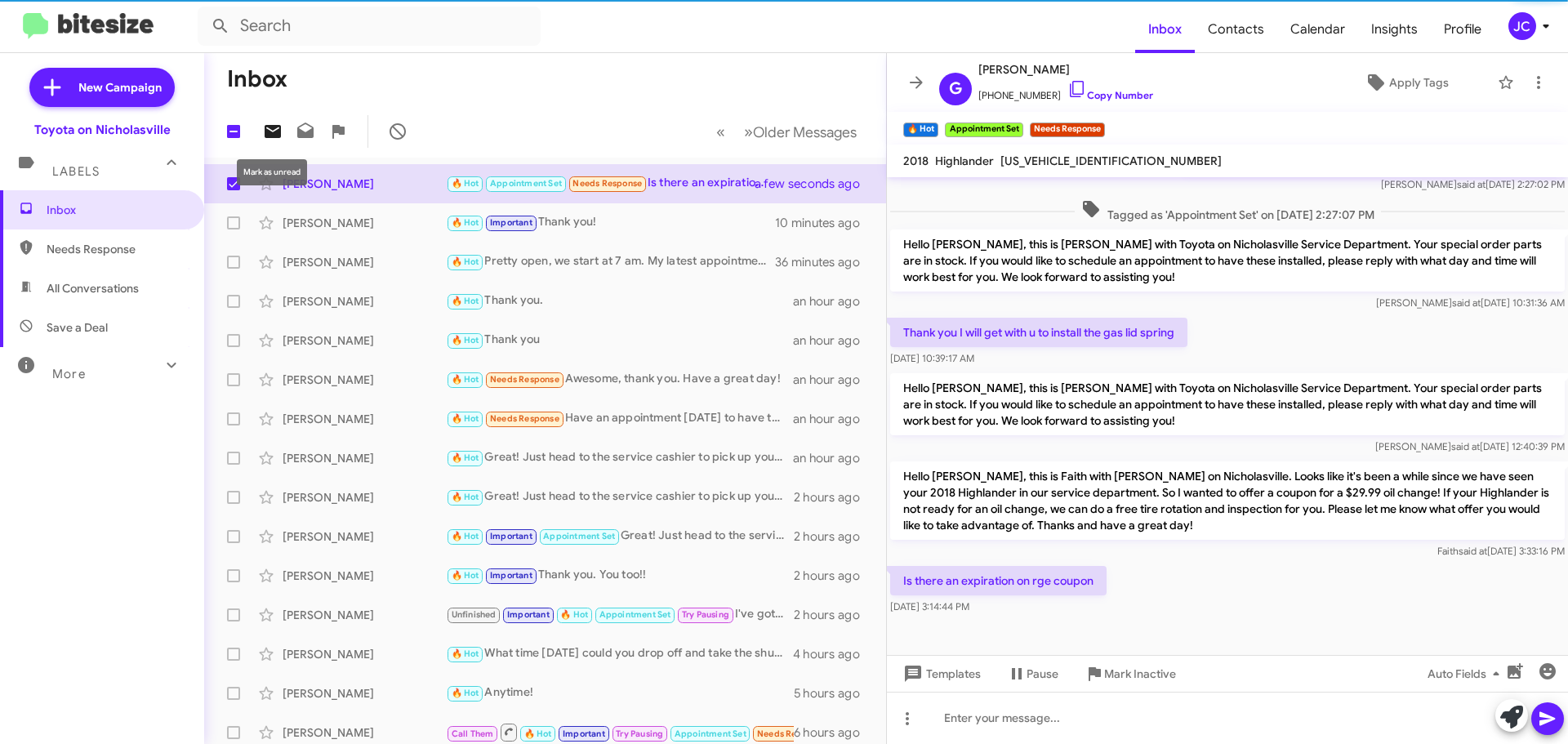
click at [269, 132] on icon at bounding box center [273, 131] width 17 height 13
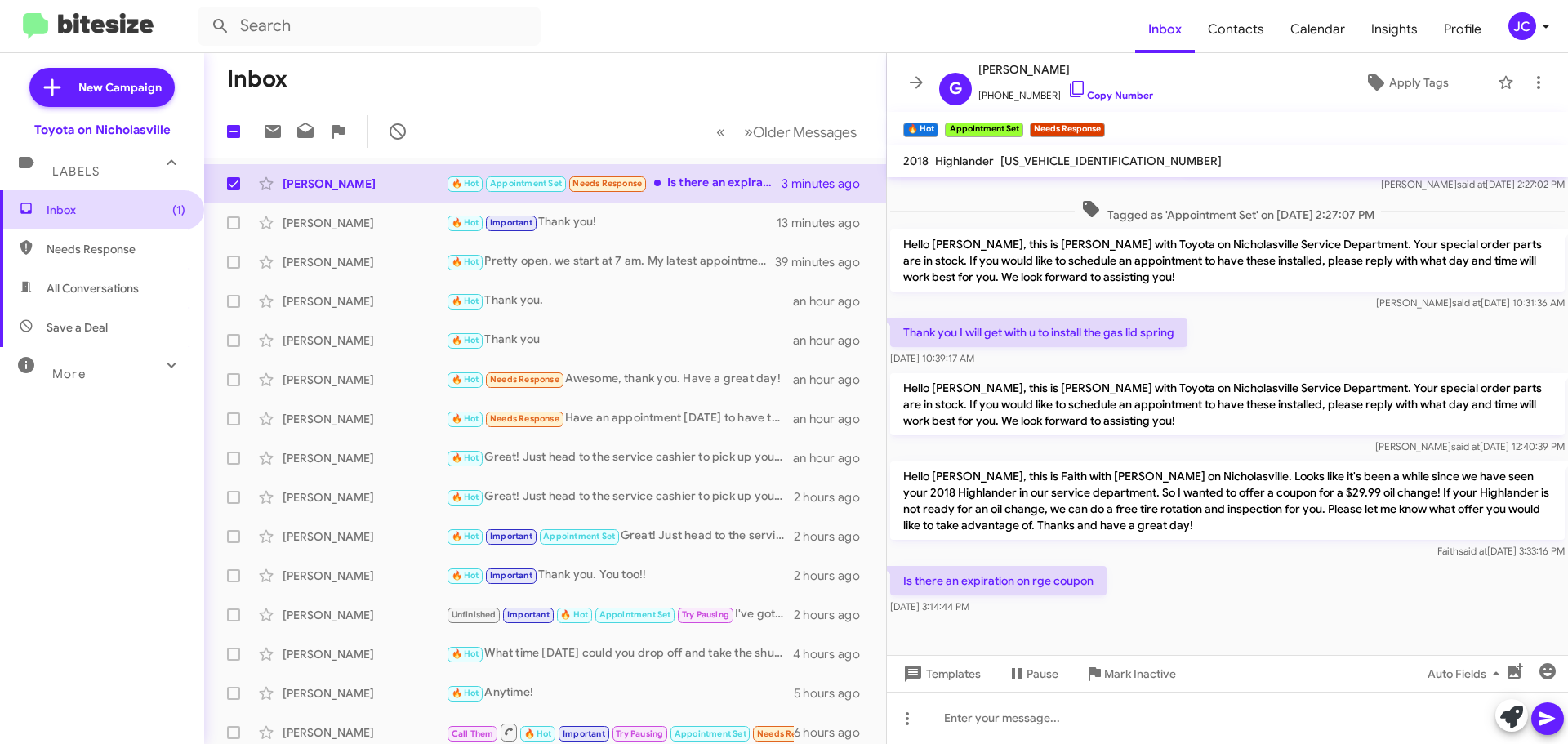
click at [68, 218] on span "Inbox (1)" at bounding box center [101, 210] width 204 height 39
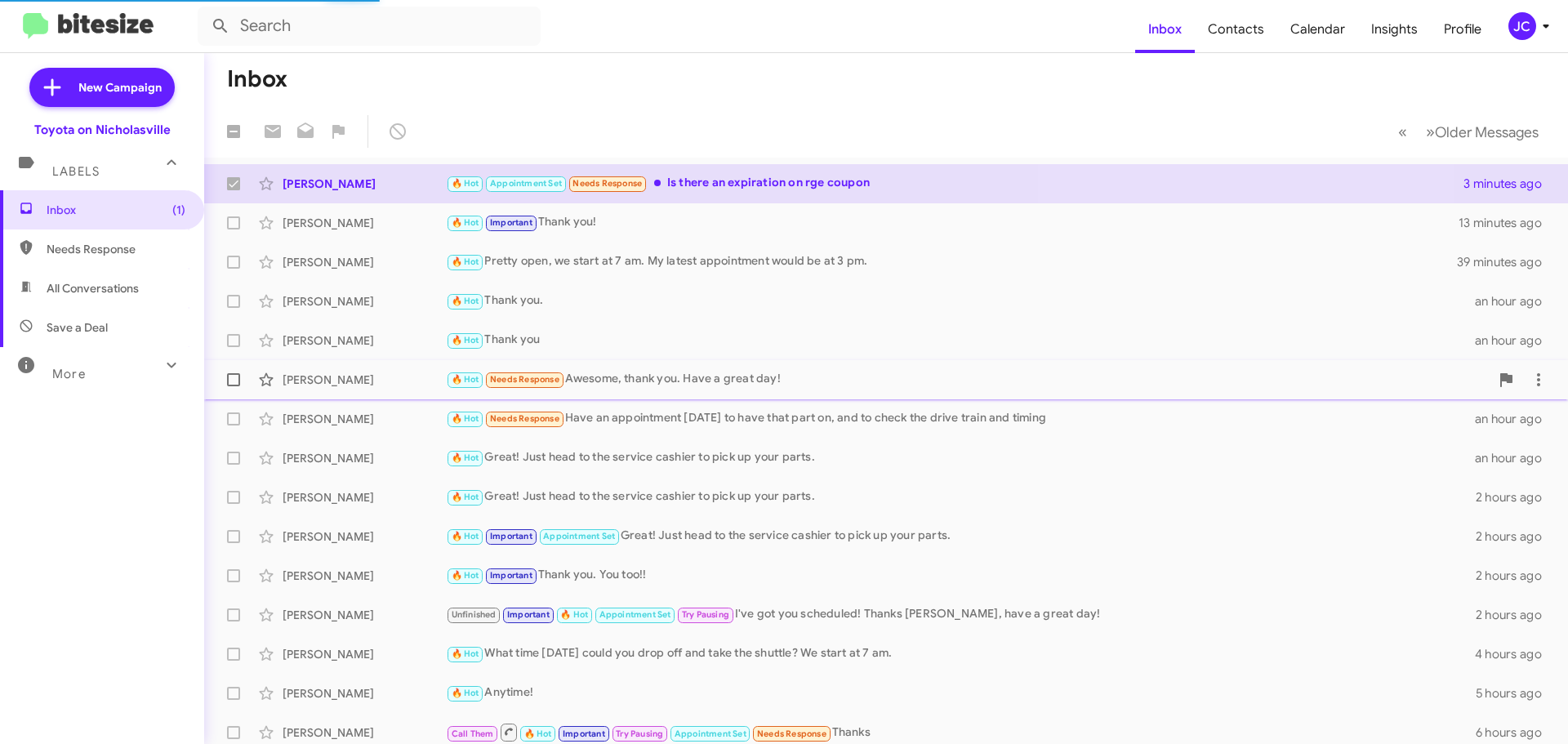
checkbox input "false"
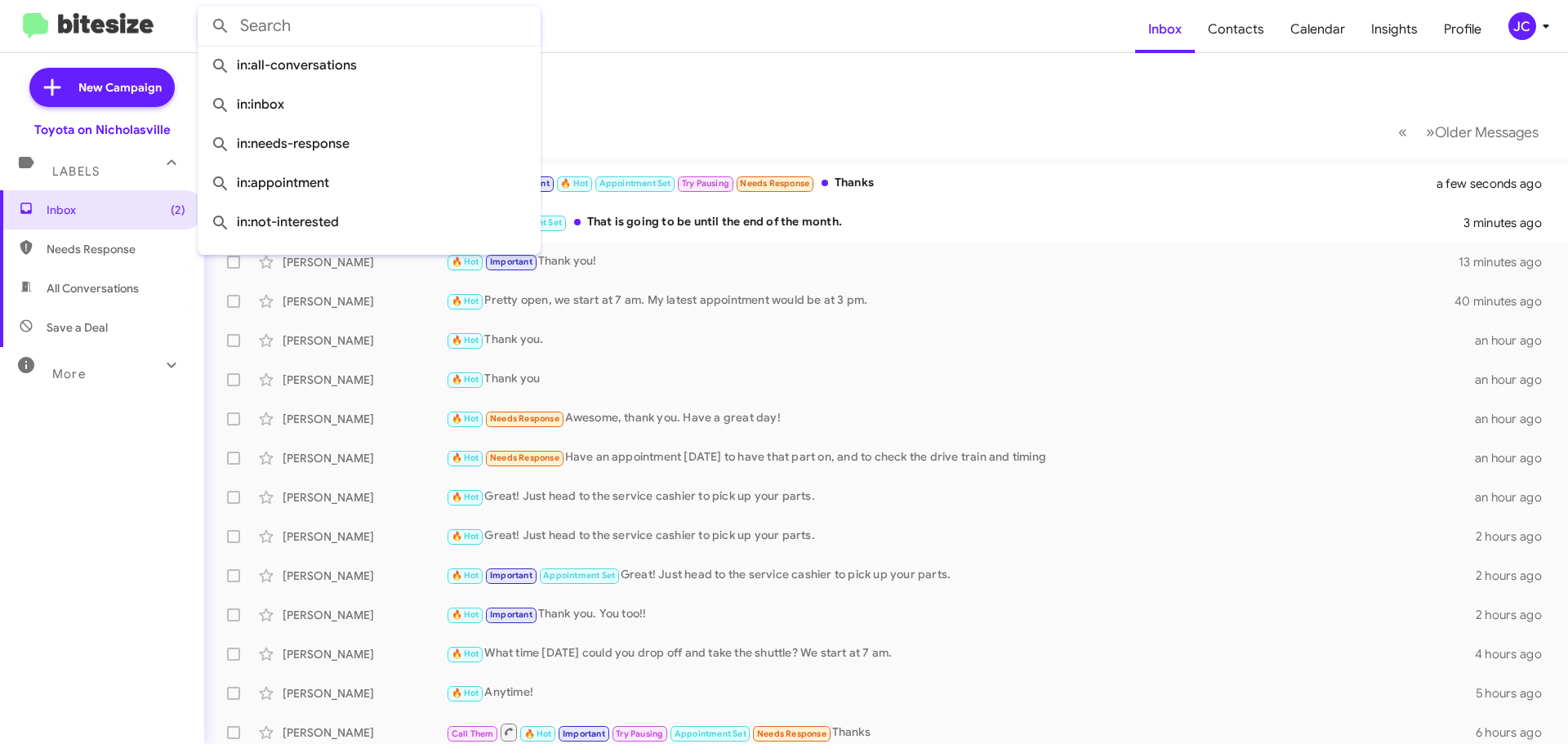
click at [321, 14] on input "text" at bounding box center [369, 26] width 343 height 39
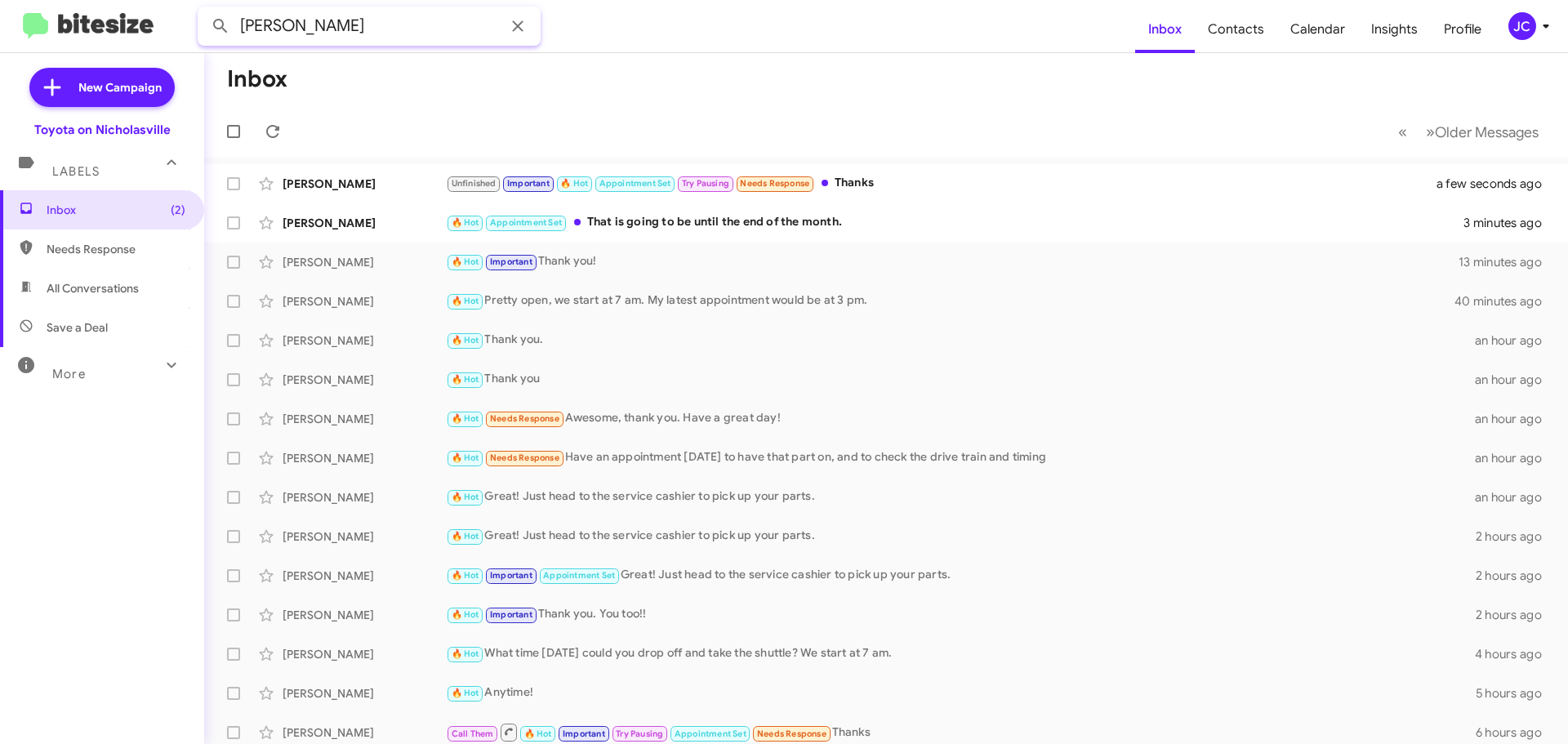
type input "[PERSON_NAME]"
click at [204, 10] on button at bounding box center [220, 26] width 33 height 33
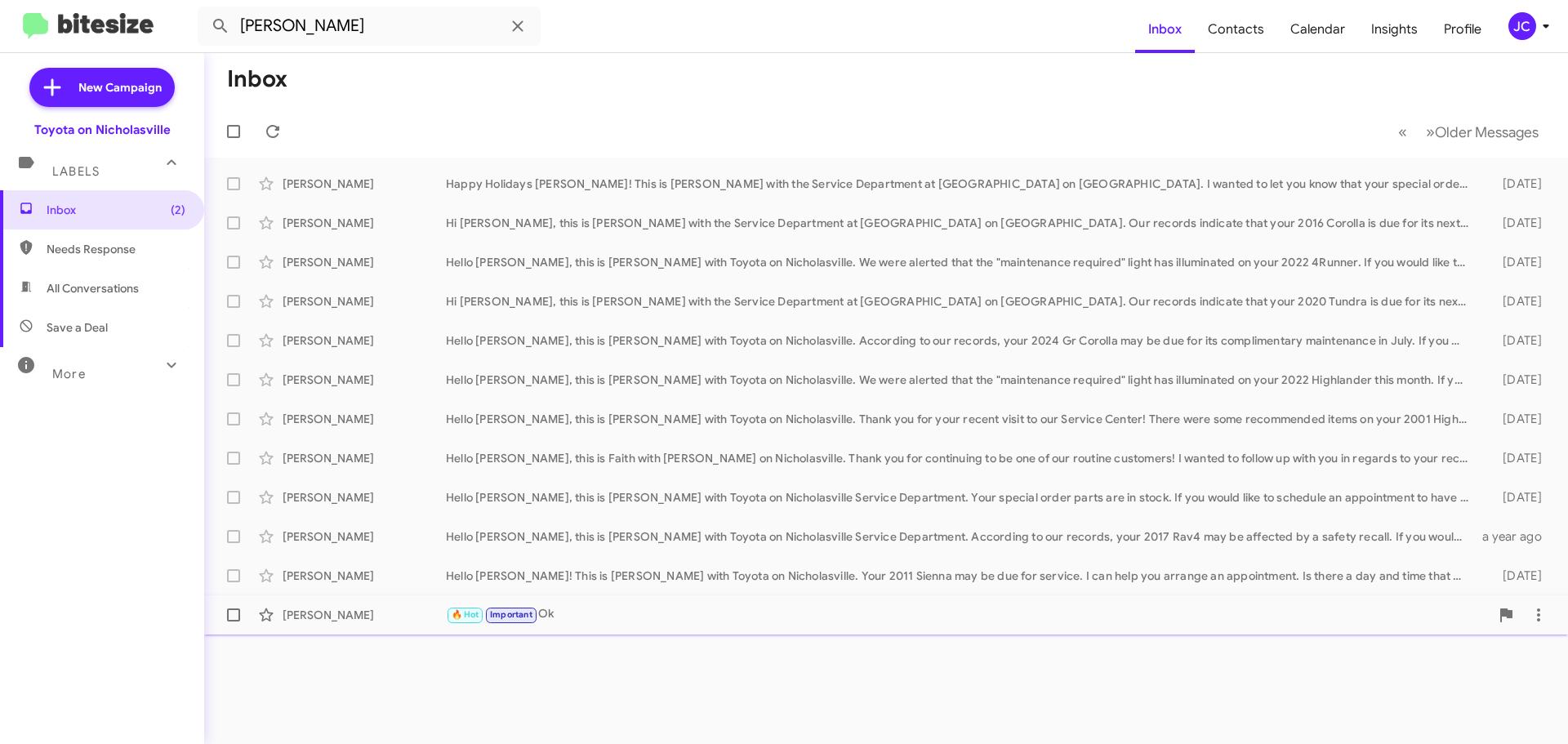
click at [343, 609] on div "[PERSON_NAME]" at bounding box center [365, 615] width 164 height 17
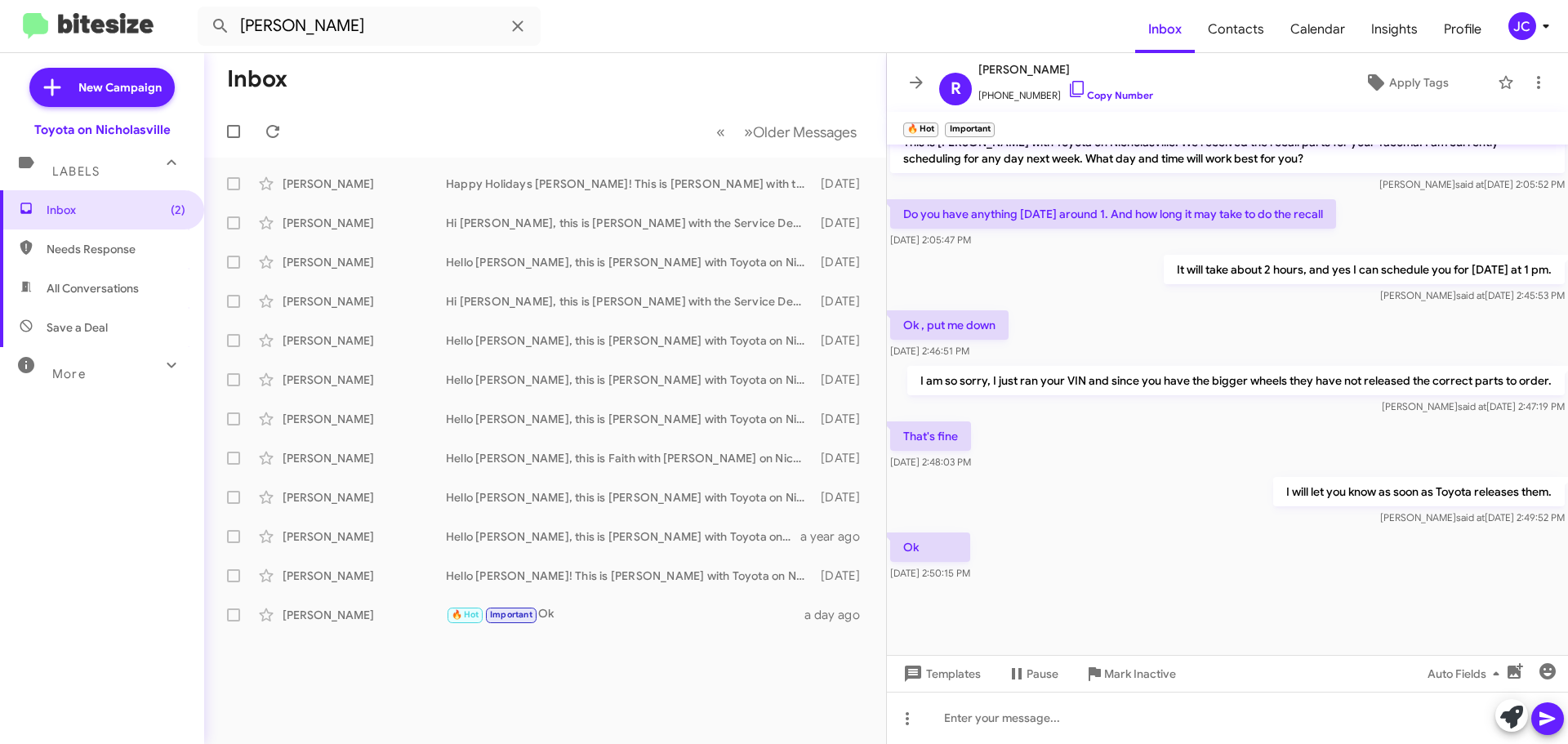
scroll to position [715, 0]
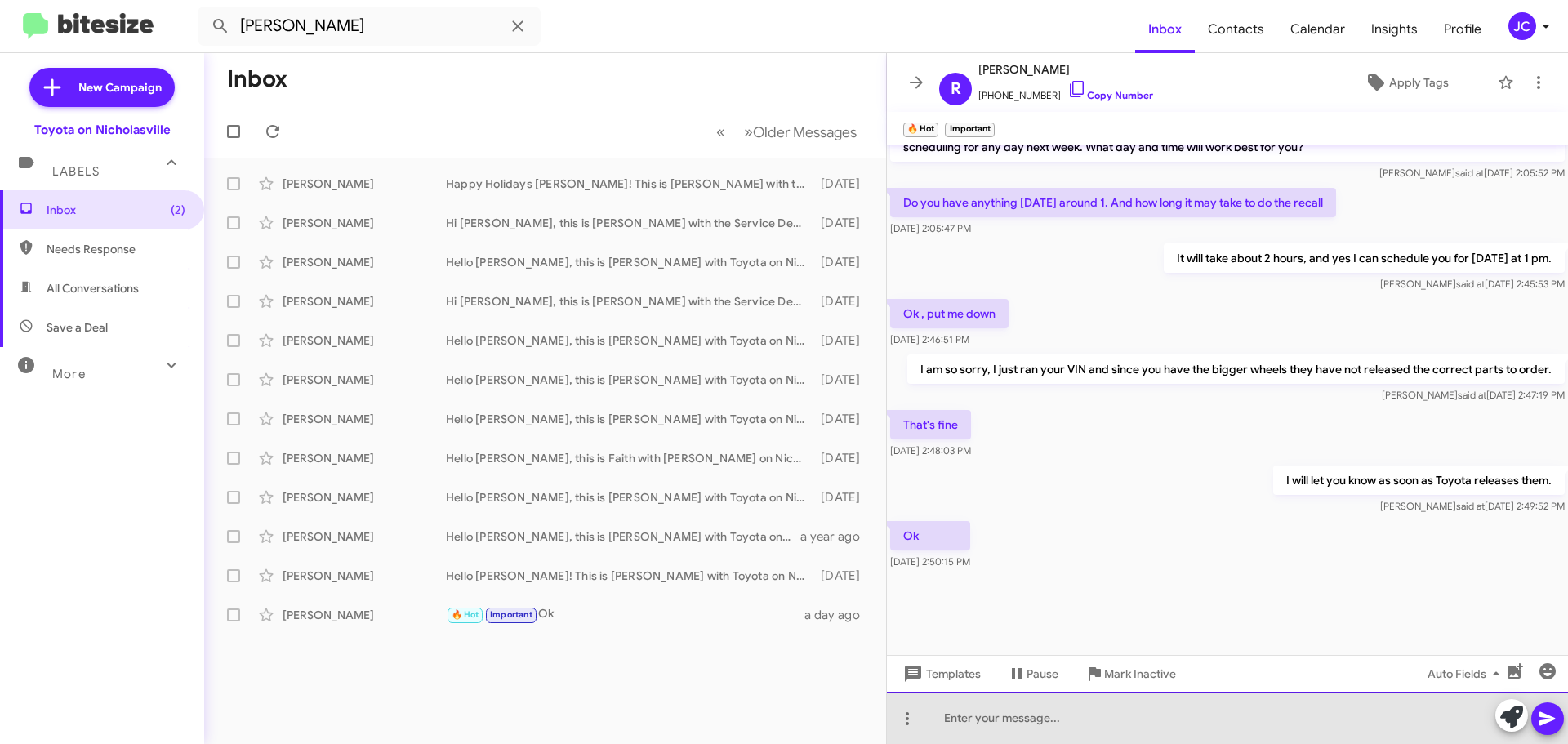
drag, startPoint x: 1042, startPoint y: 730, endPoint x: 1118, endPoint y: 712, distance: 78.1
click at [1043, 729] on div at bounding box center [1227, 718] width 681 height 52
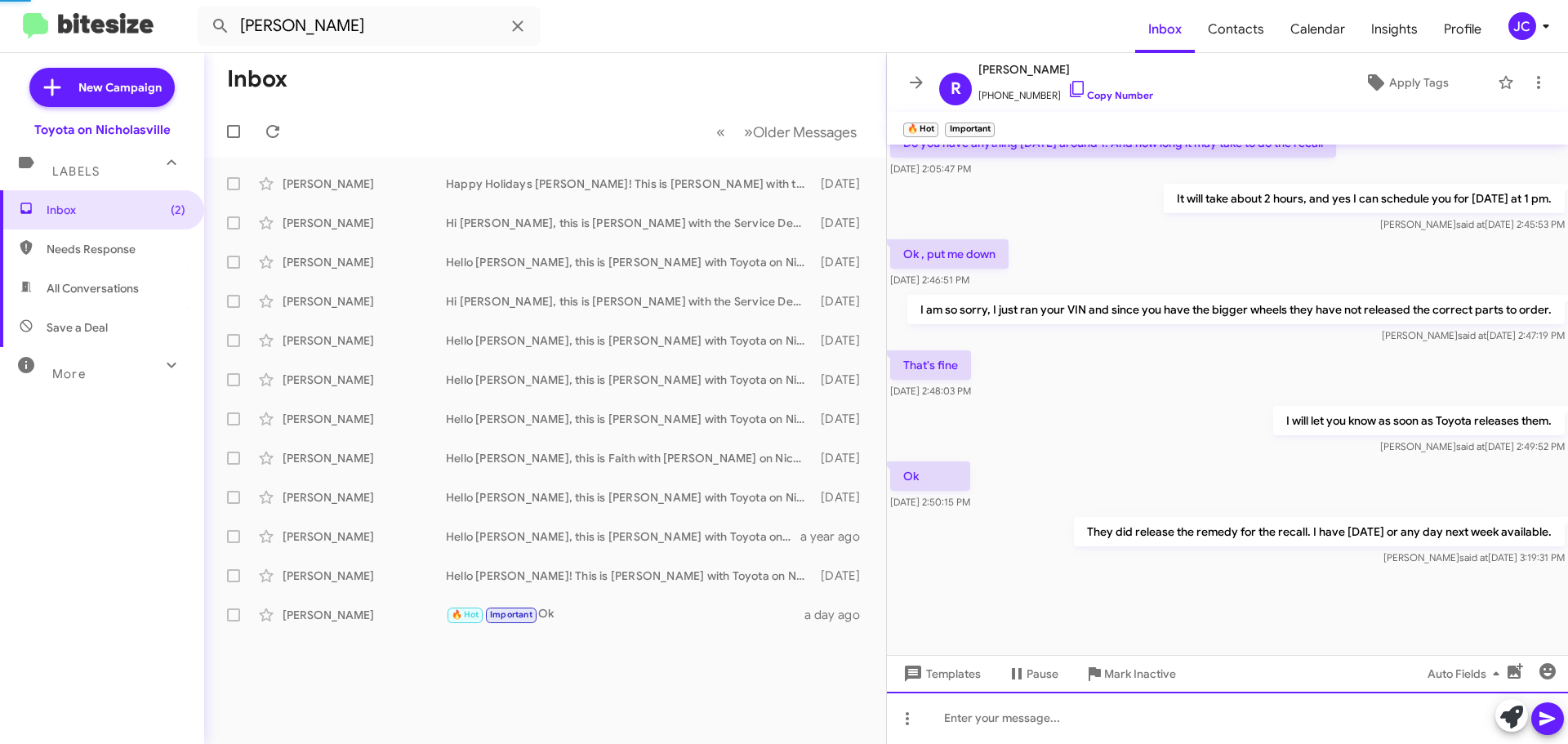
scroll to position [0, 0]
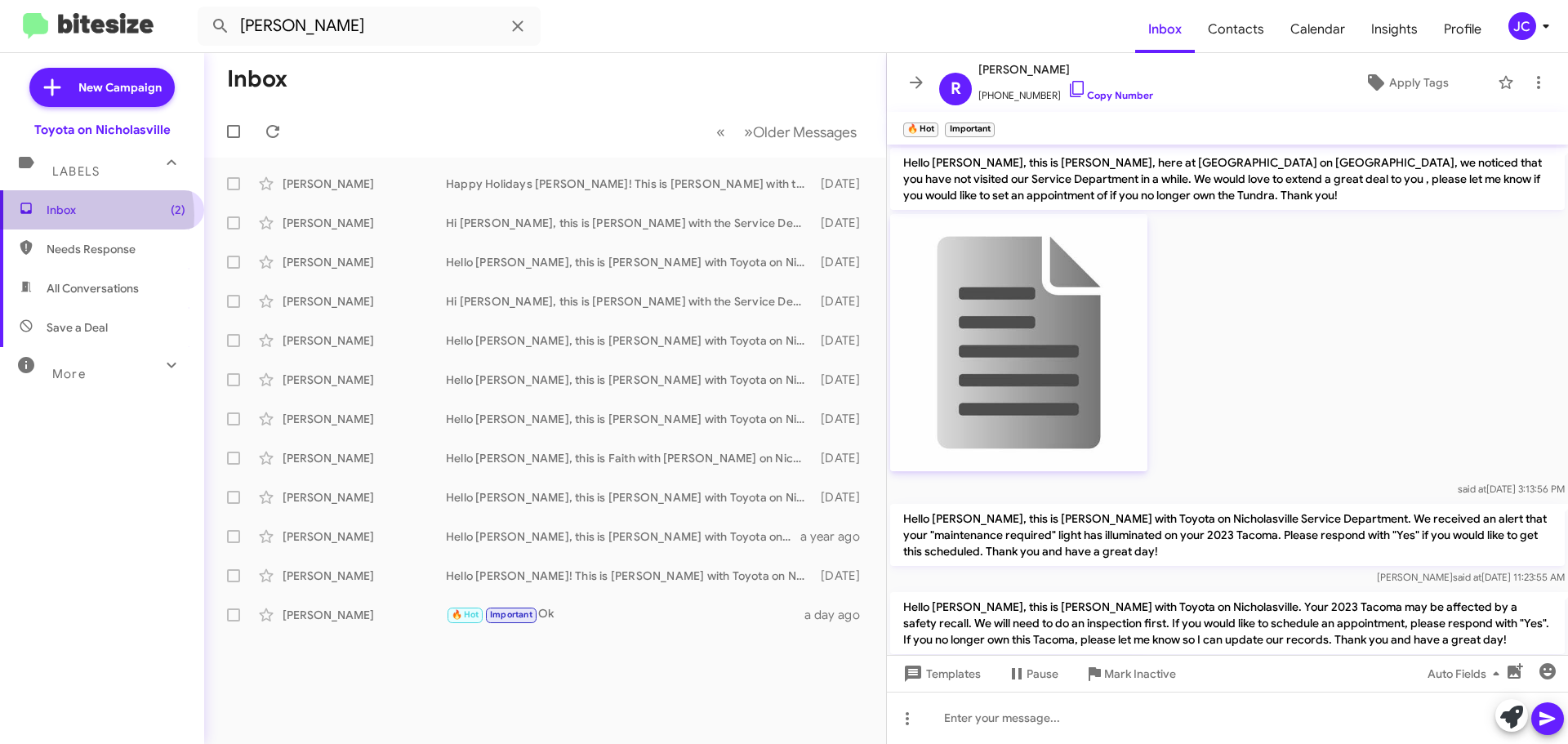
click at [81, 216] on span "Inbox (2)" at bounding box center [115, 210] width 139 height 17
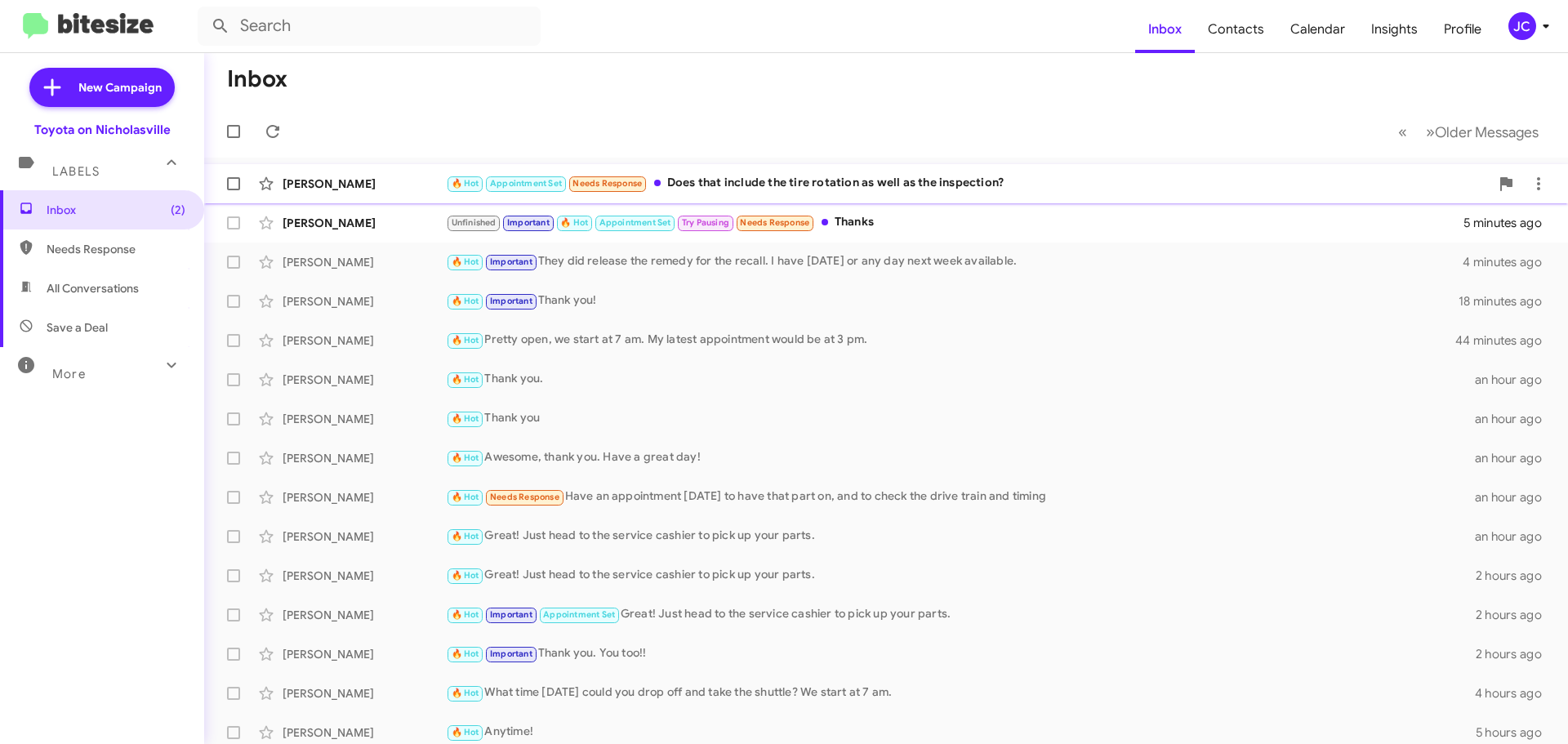
click at [348, 196] on div "[PERSON_NAME] 🔥 Hot Appointment Set Needs Response Does that include the tire r…" at bounding box center [885, 183] width 1337 height 33
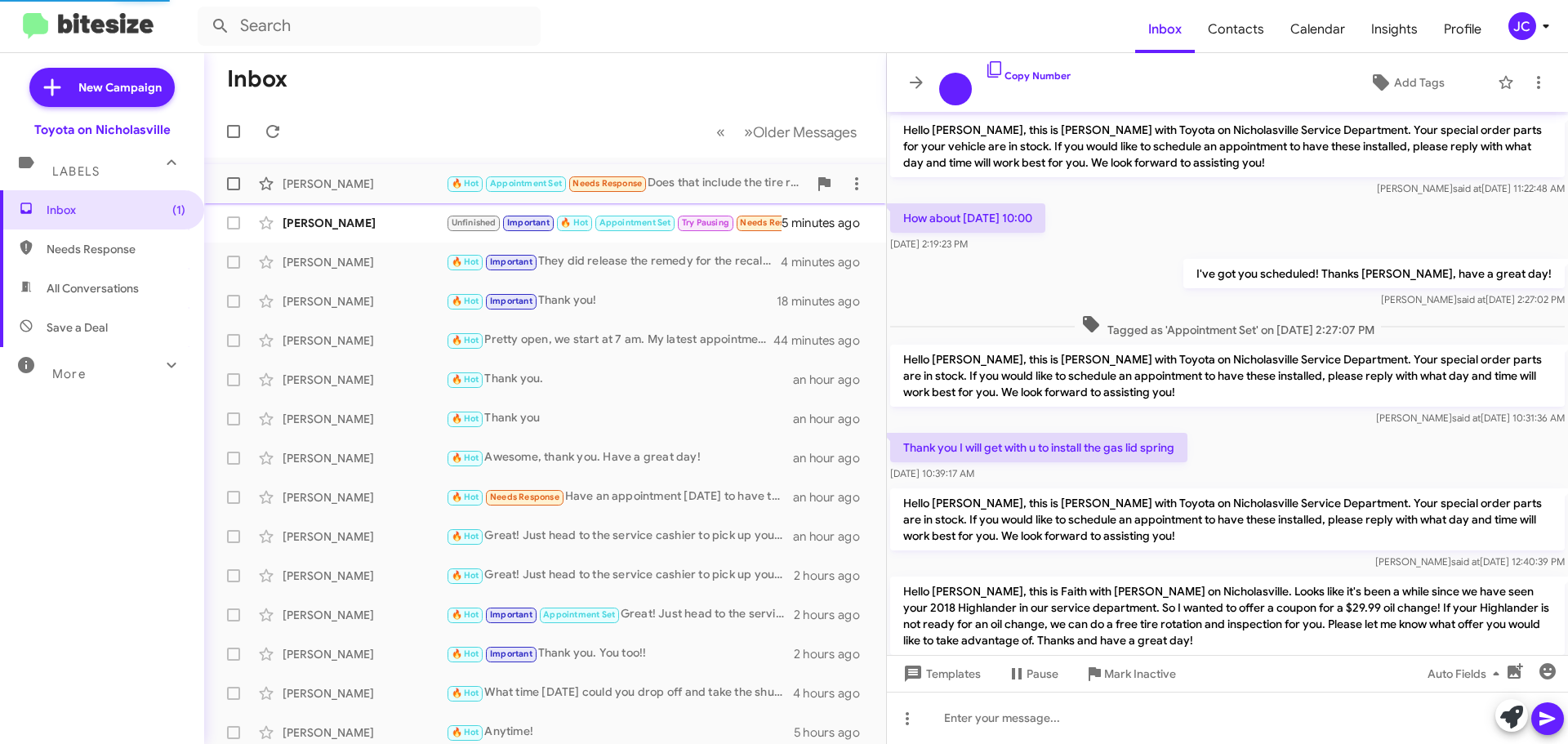
scroll to position [294, 0]
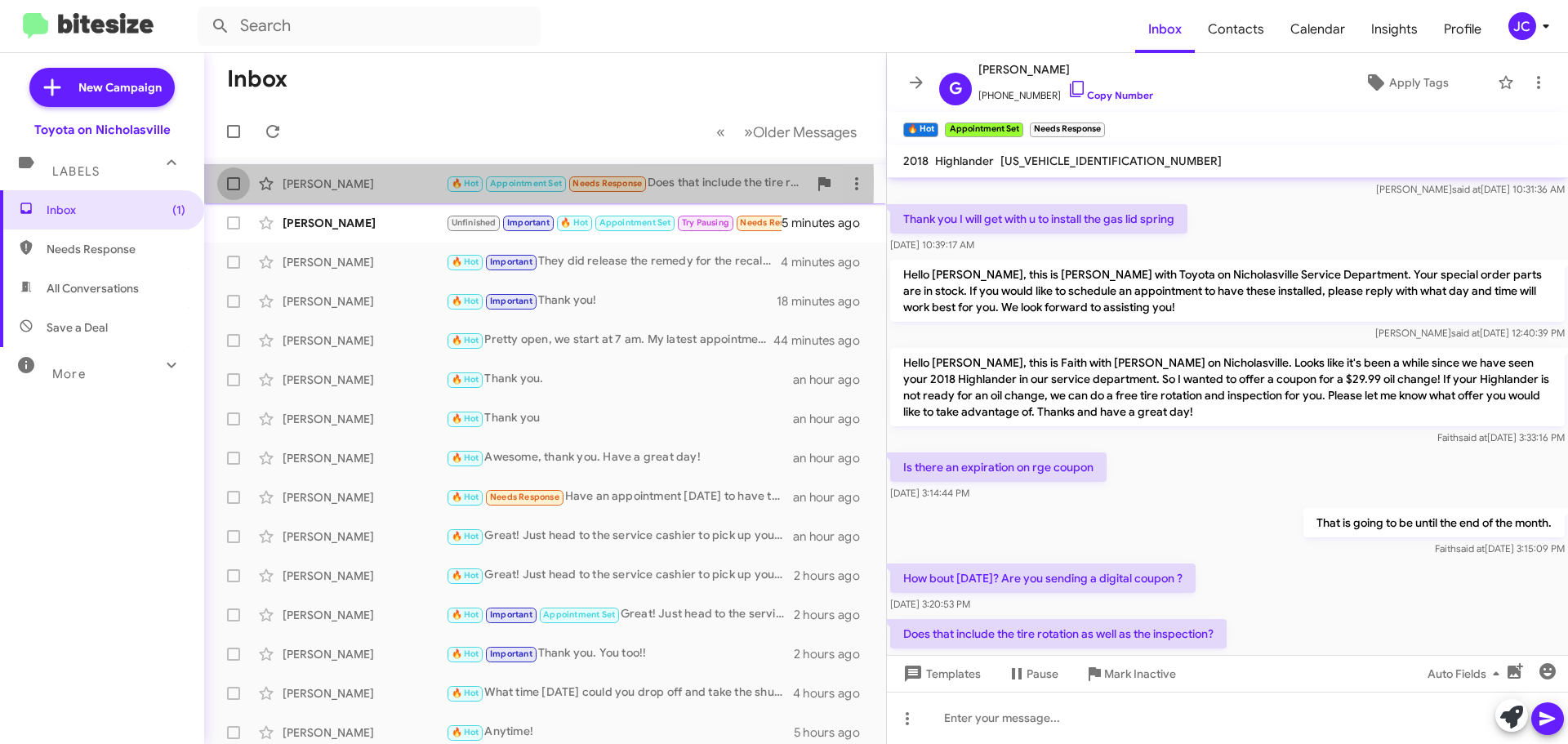
click at [235, 183] on span at bounding box center [234, 183] width 13 height 13
click at [234, 190] on input "checkbox" at bounding box center [233, 190] width 1 height 1
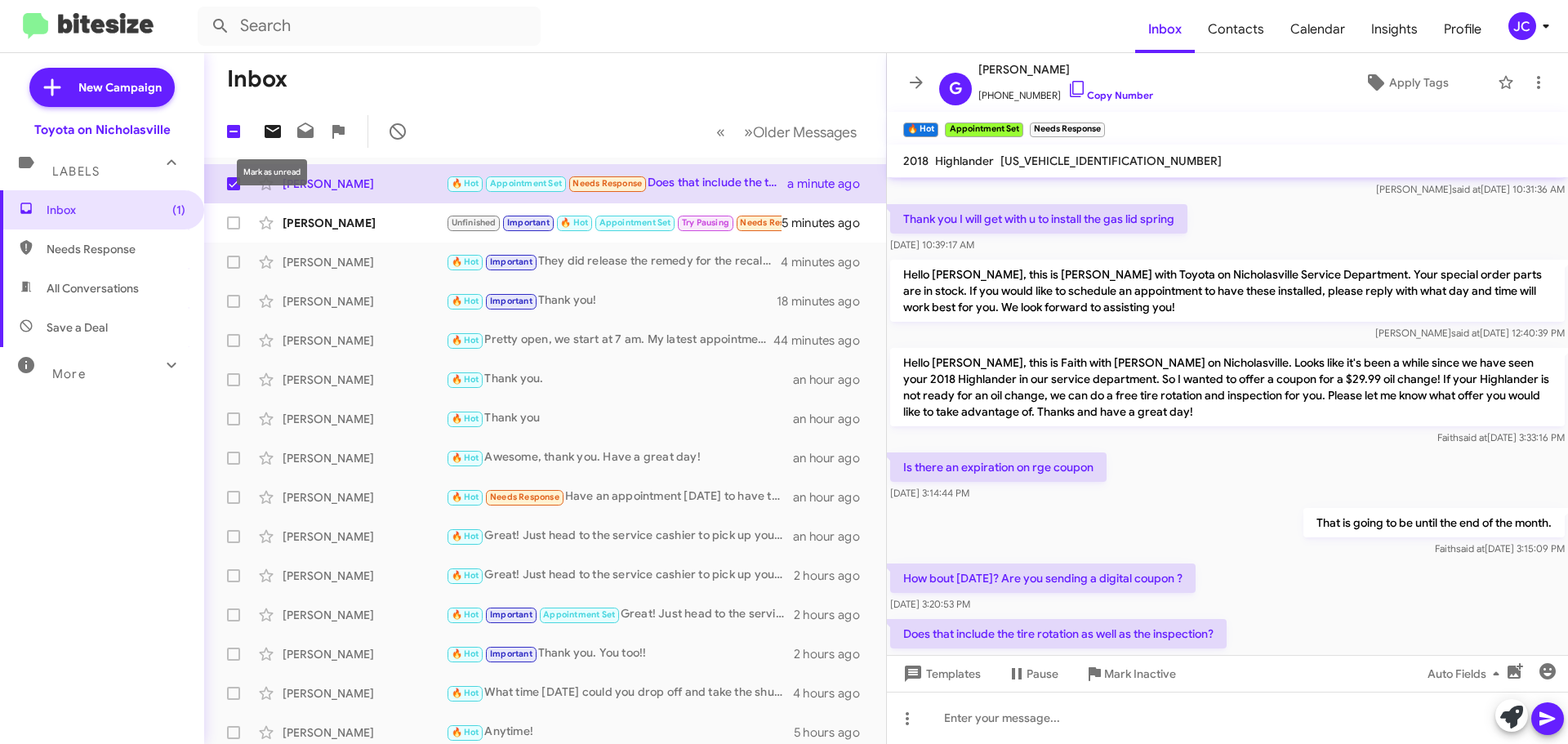
click at [263, 135] on icon at bounding box center [273, 131] width 20 height 20
click at [304, 220] on div "[PERSON_NAME]" at bounding box center [365, 223] width 164 height 17
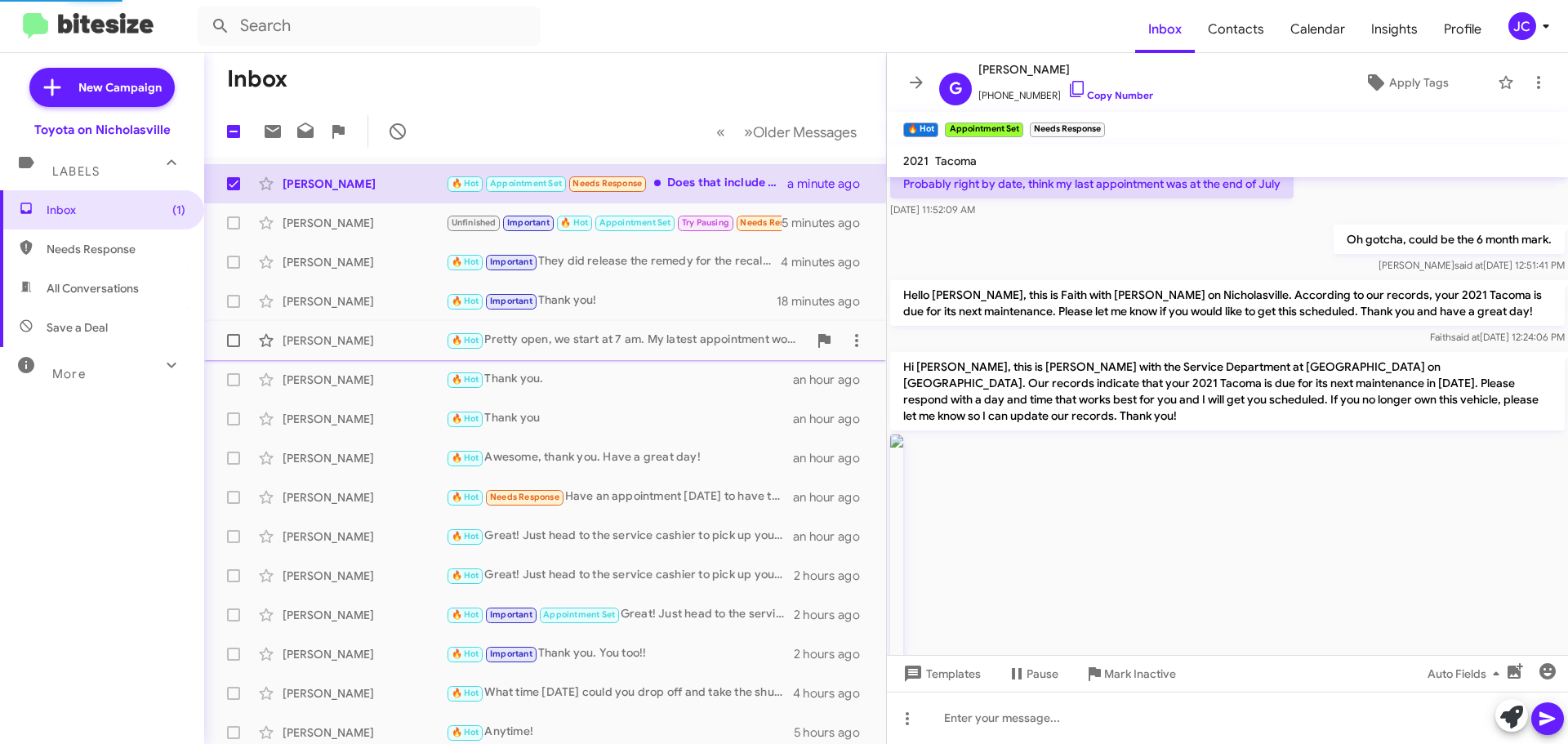
scroll to position [1031, 0]
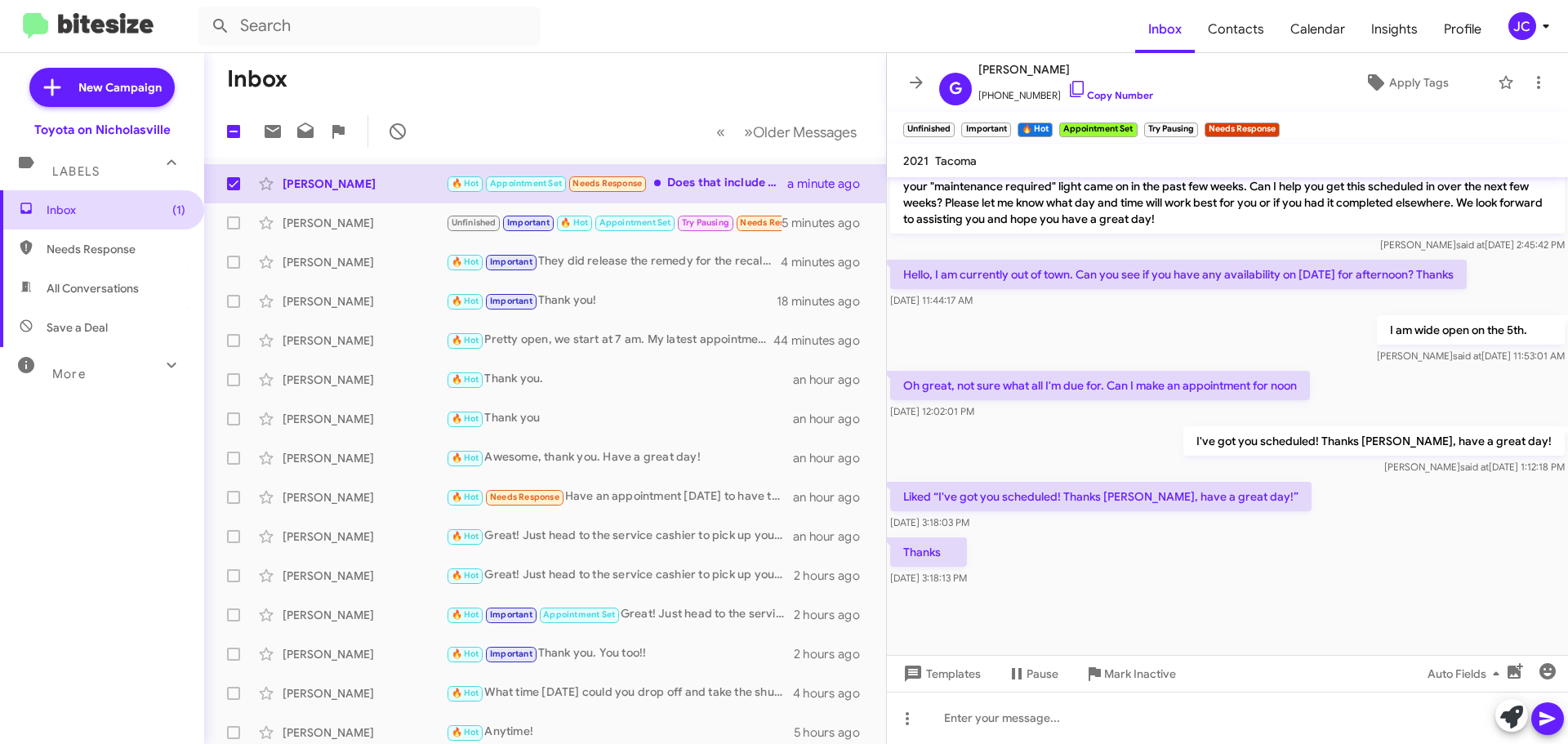
click at [107, 209] on span "Inbox (1)" at bounding box center [115, 210] width 139 height 17
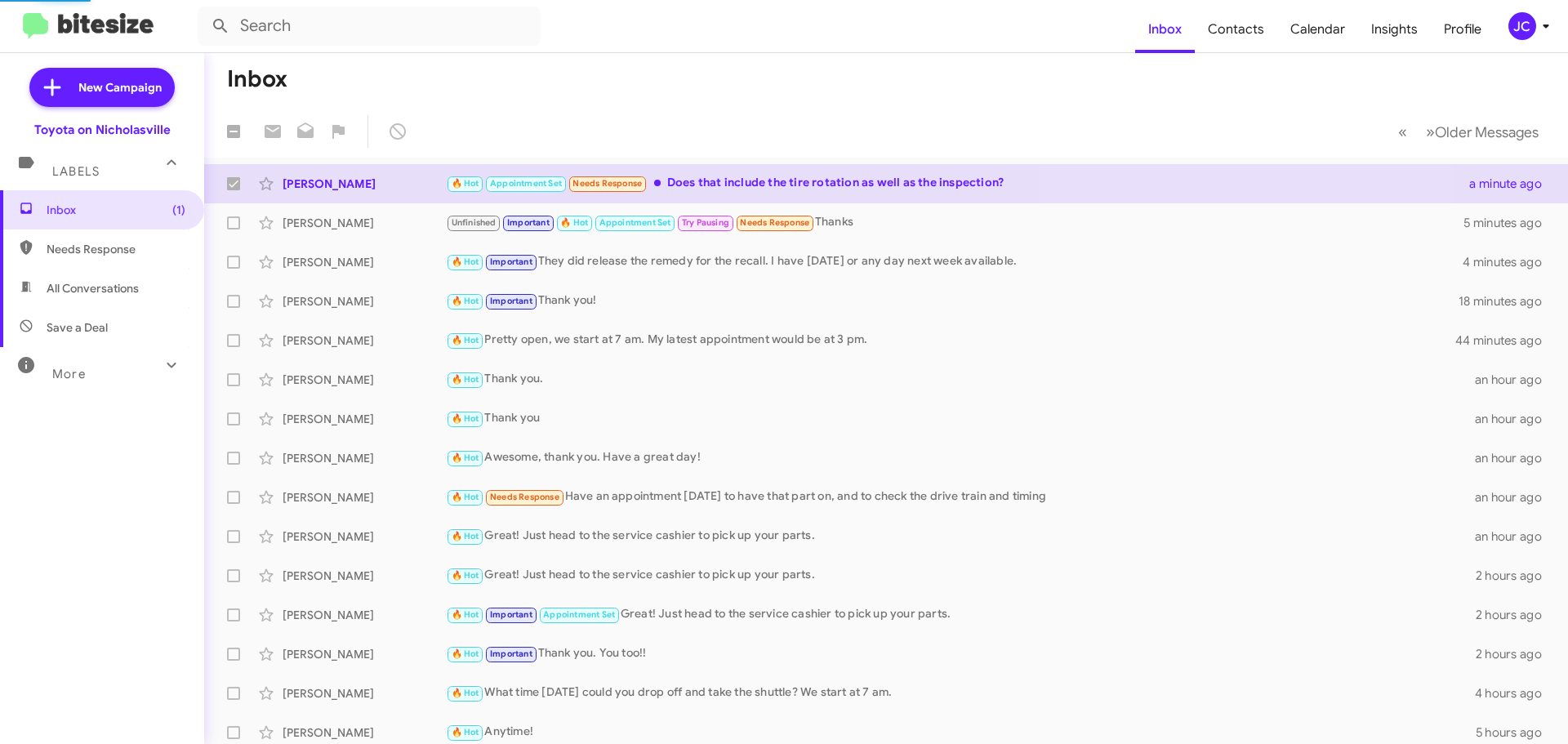
checkbox input "false"
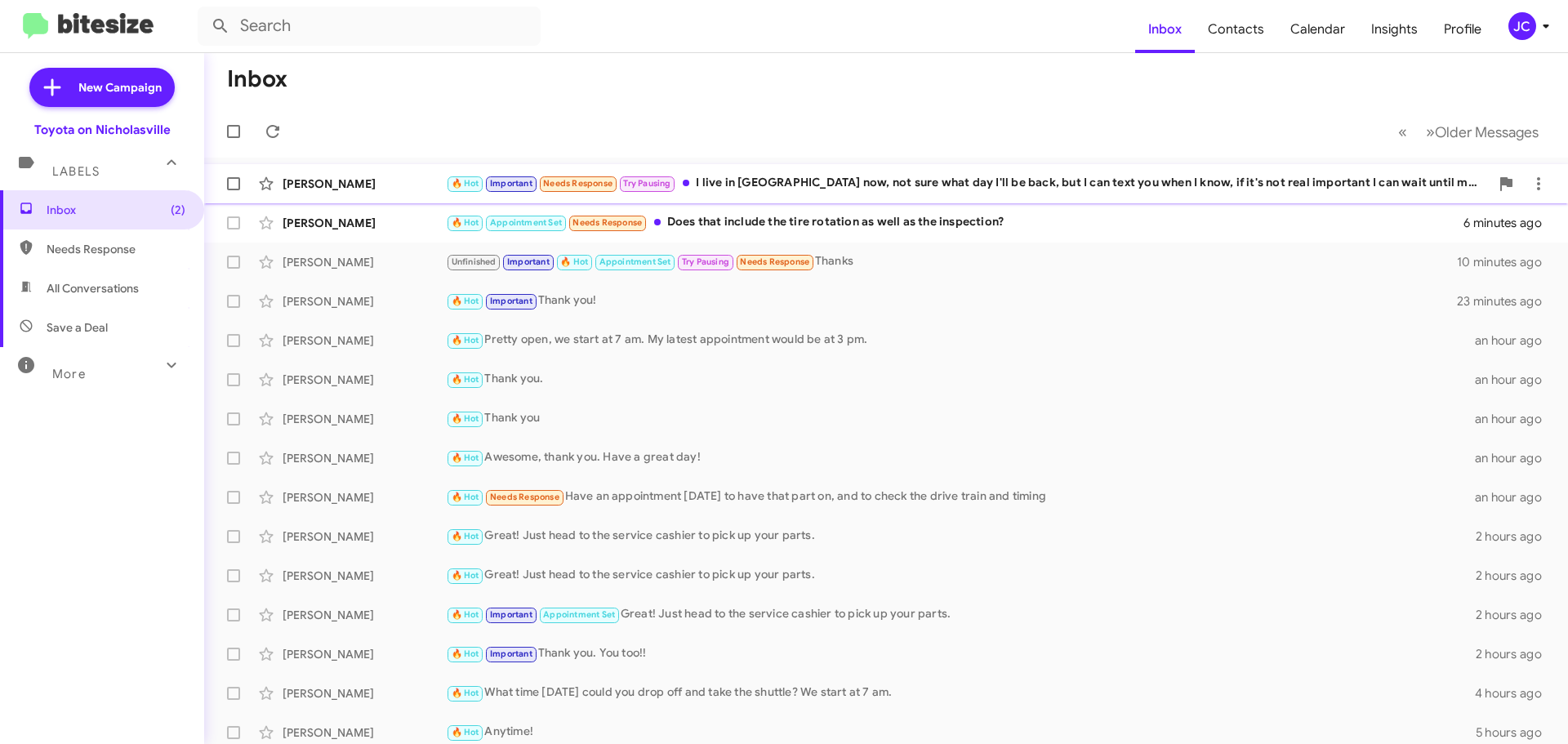
click at [358, 200] on span "[PERSON_NAME] 🔥 Hot Important Needs Response Try Pausing I live in [GEOGRAPHIC_…" at bounding box center [886, 183] width 1364 height 39
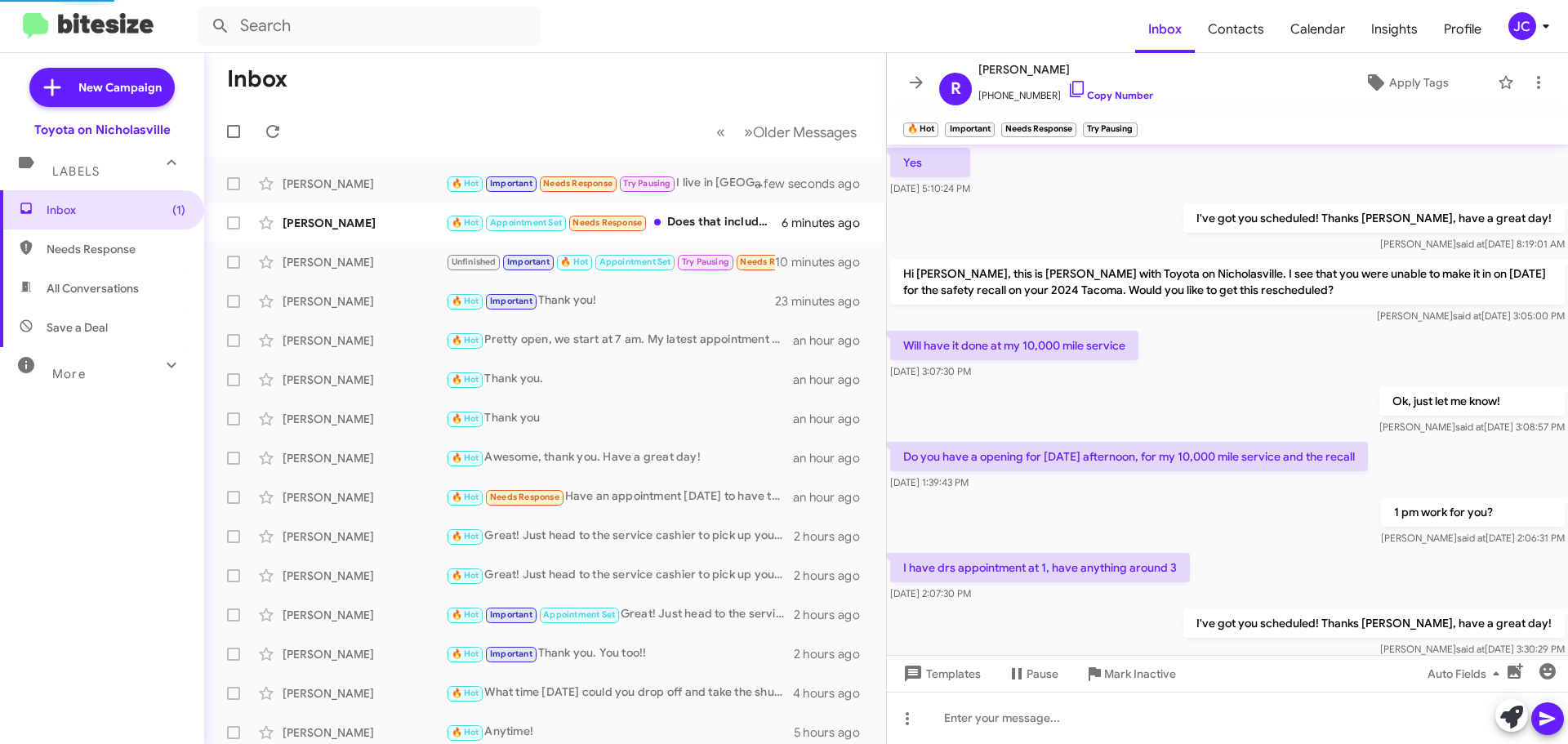
scroll to position [698, 0]
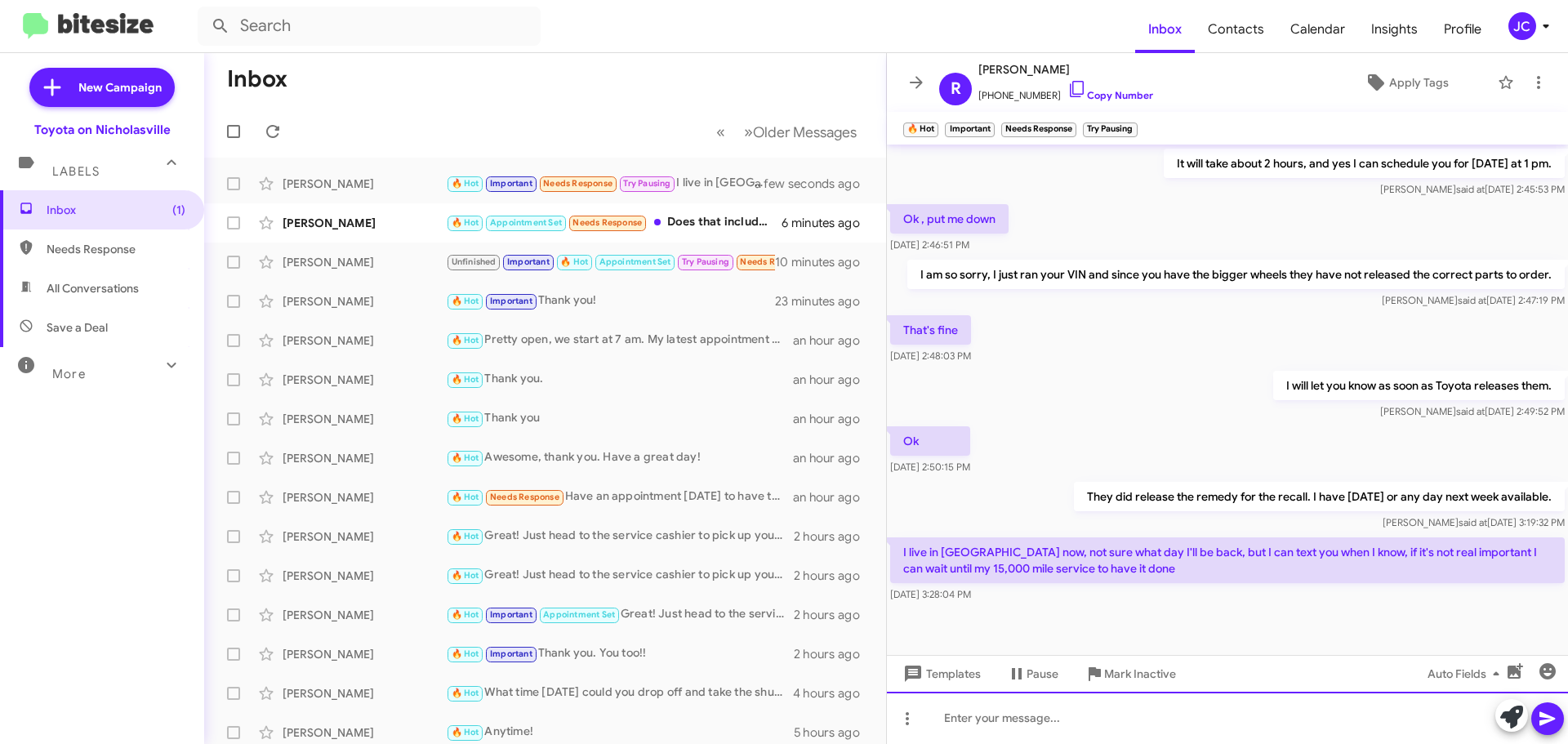
click at [1125, 726] on div at bounding box center [1227, 718] width 681 height 52
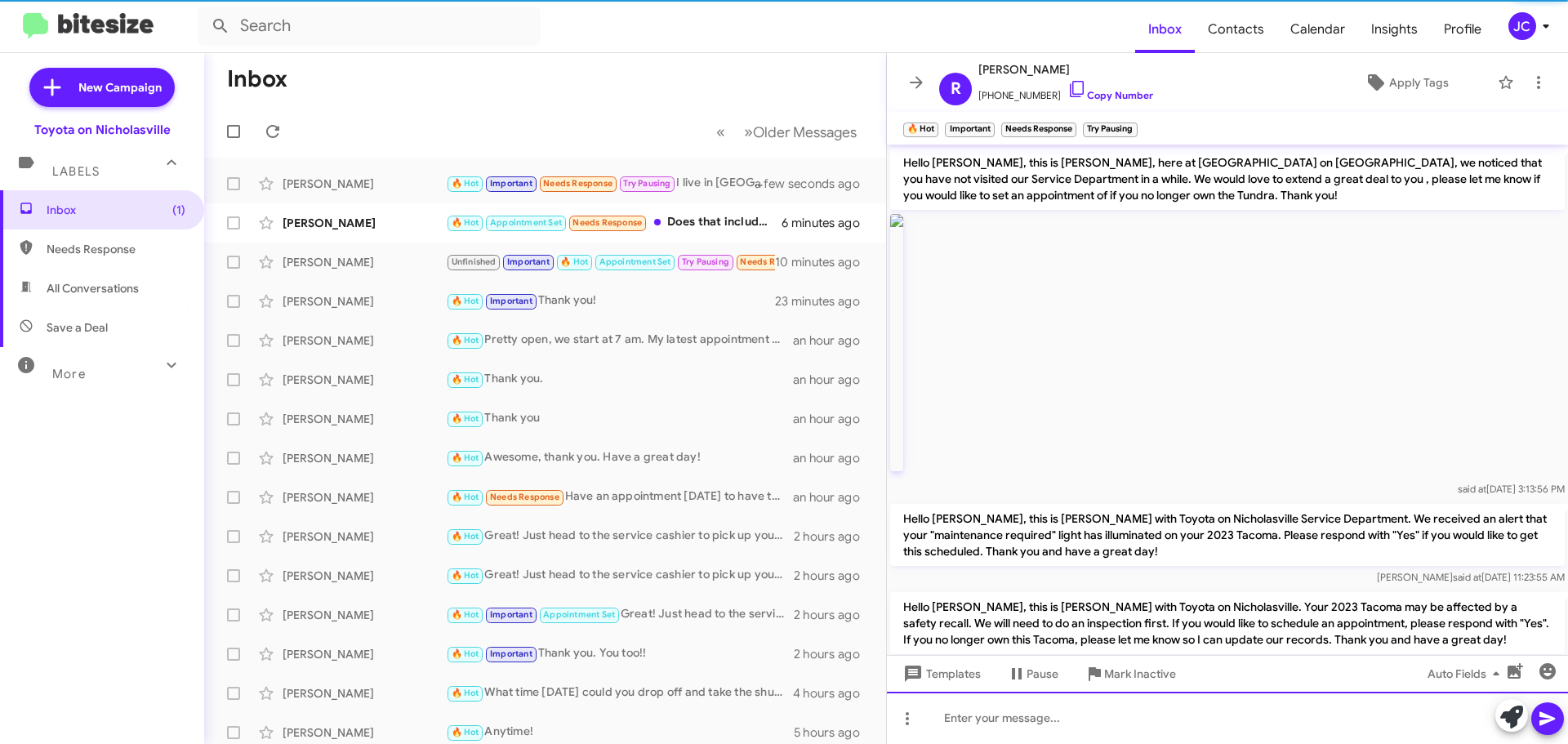
scroll to position [82, 0]
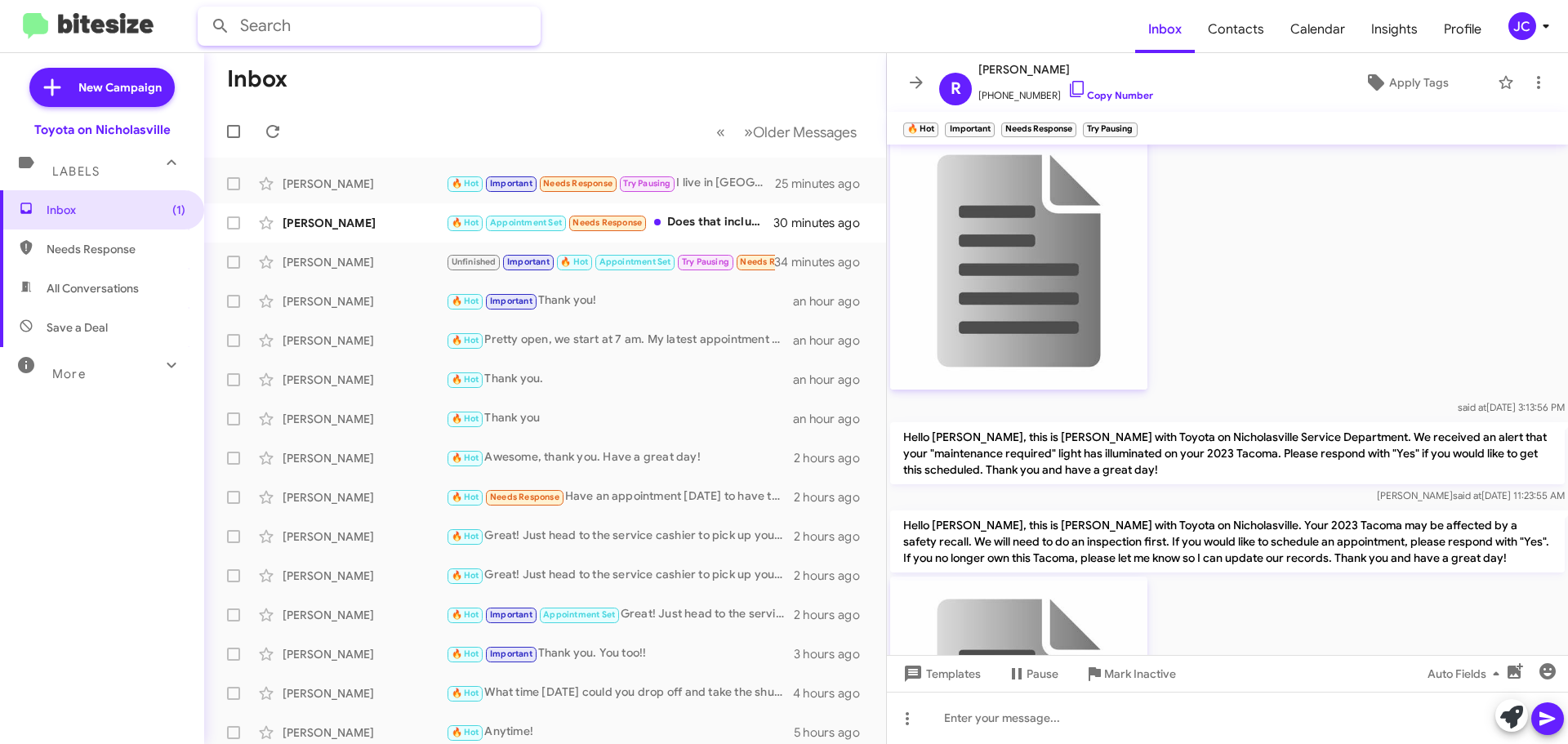
click at [312, 23] on input "text" at bounding box center [369, 26] width 343 height 39
type input "[PERSON_NAME]"
click at [204, 10] on button at bounding box center [220, 26] width 33 height 33
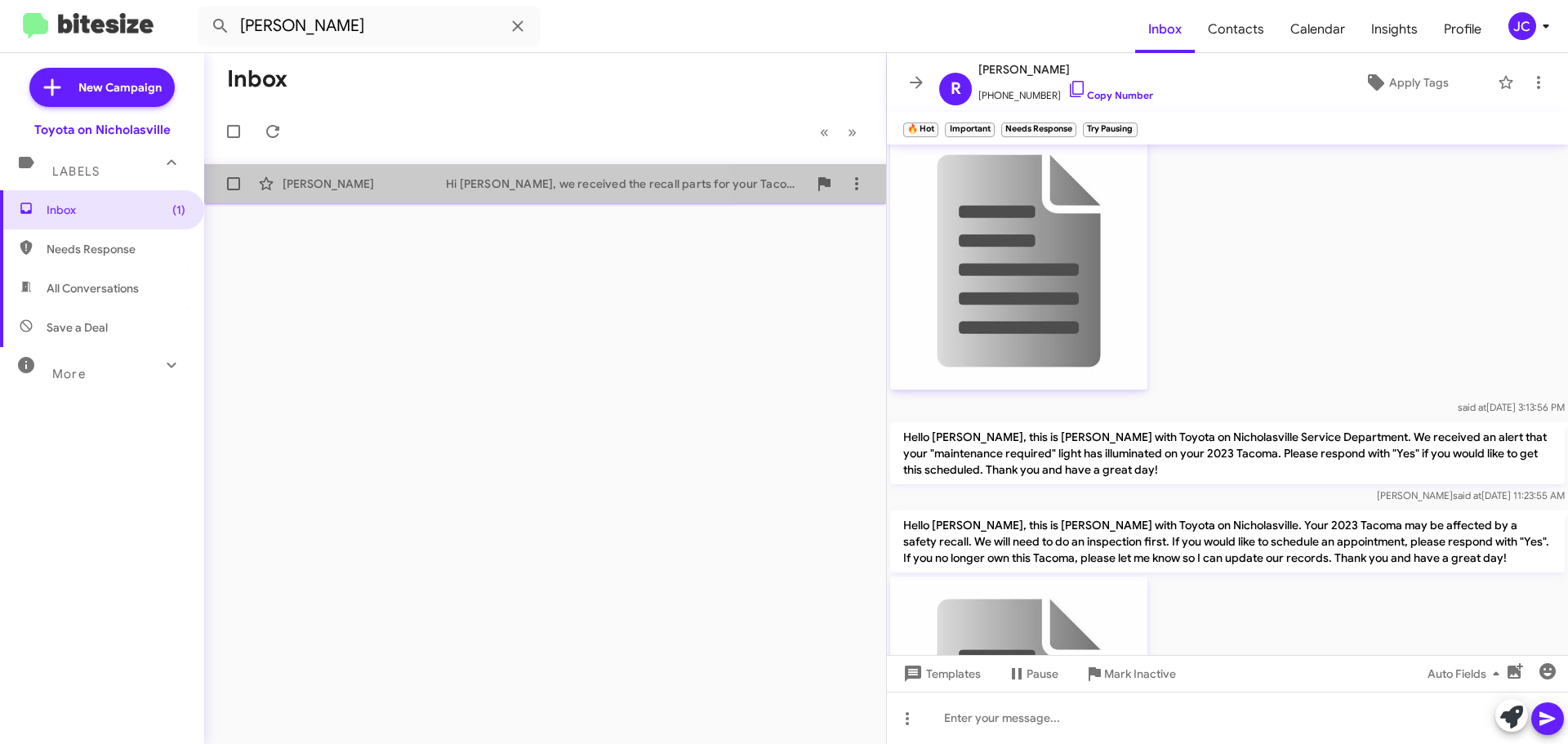
click at [394, 183] on div "[PERSON_NAME]" at bounding box center [365, 184] width 164 height 17
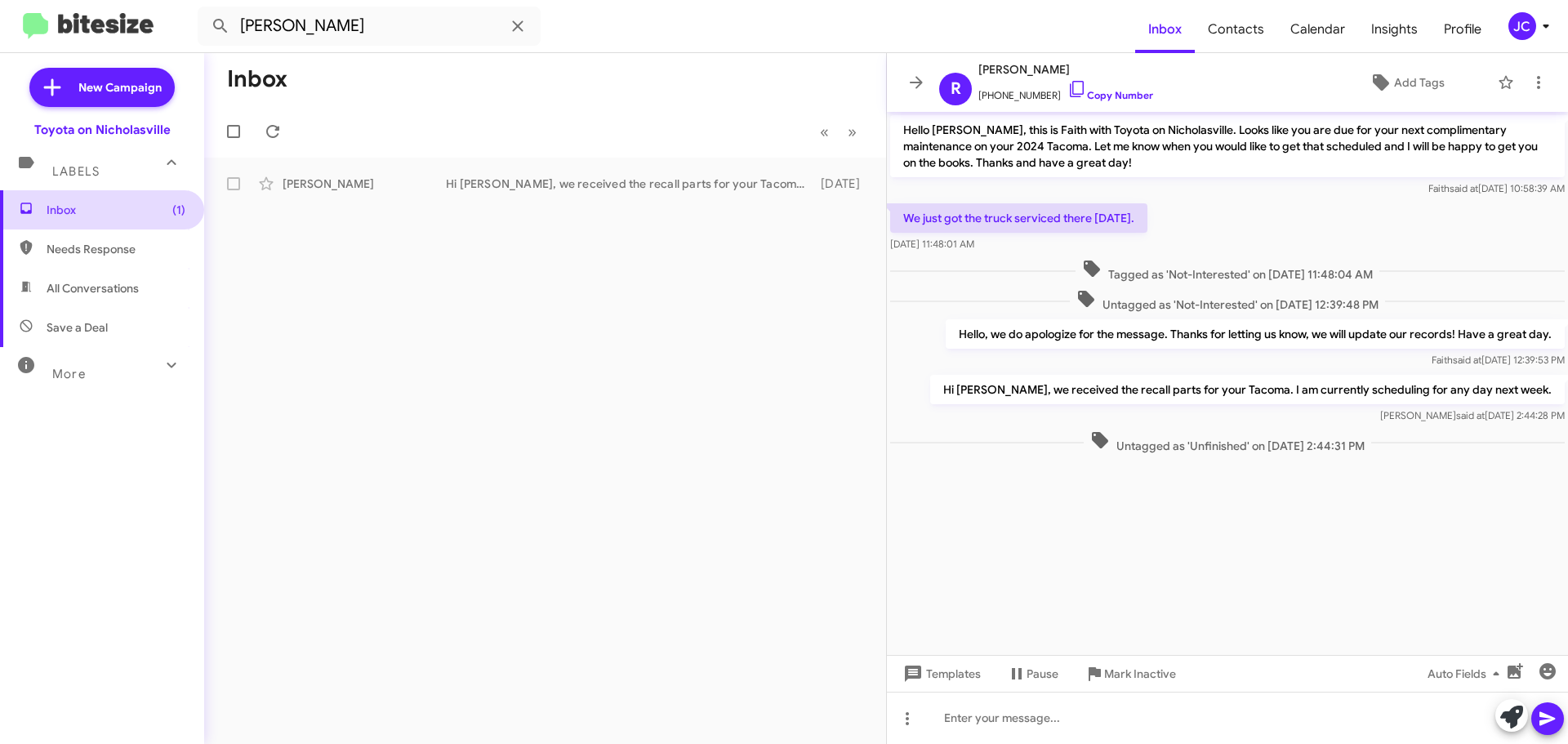
click at [130, 206] on span "Inbox (1)" at bounding box center [115, 210] width 139 height 17
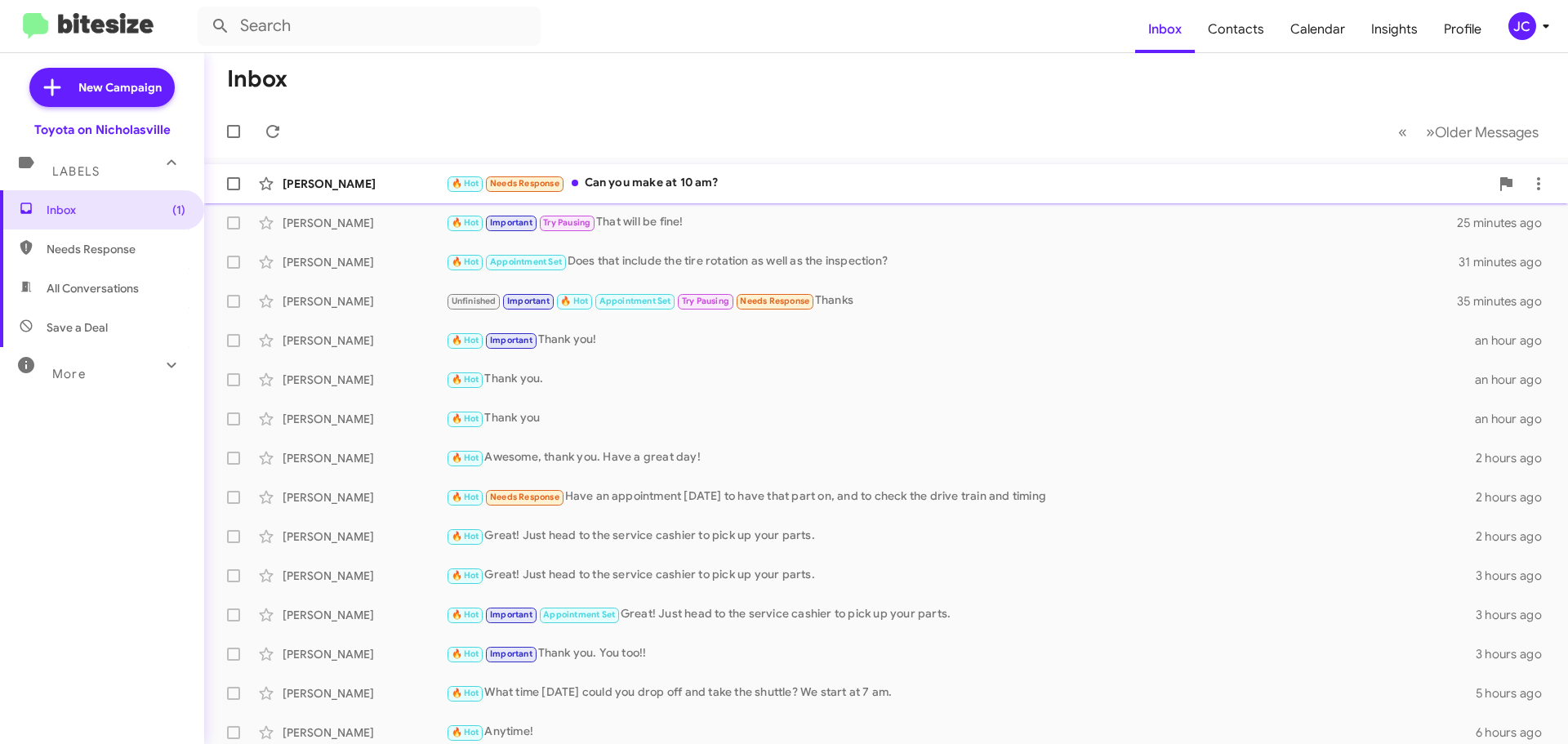
click at [374, 189] on div "[PERSON_NAME]" at bounding box center [365, 184] width 164 height 17
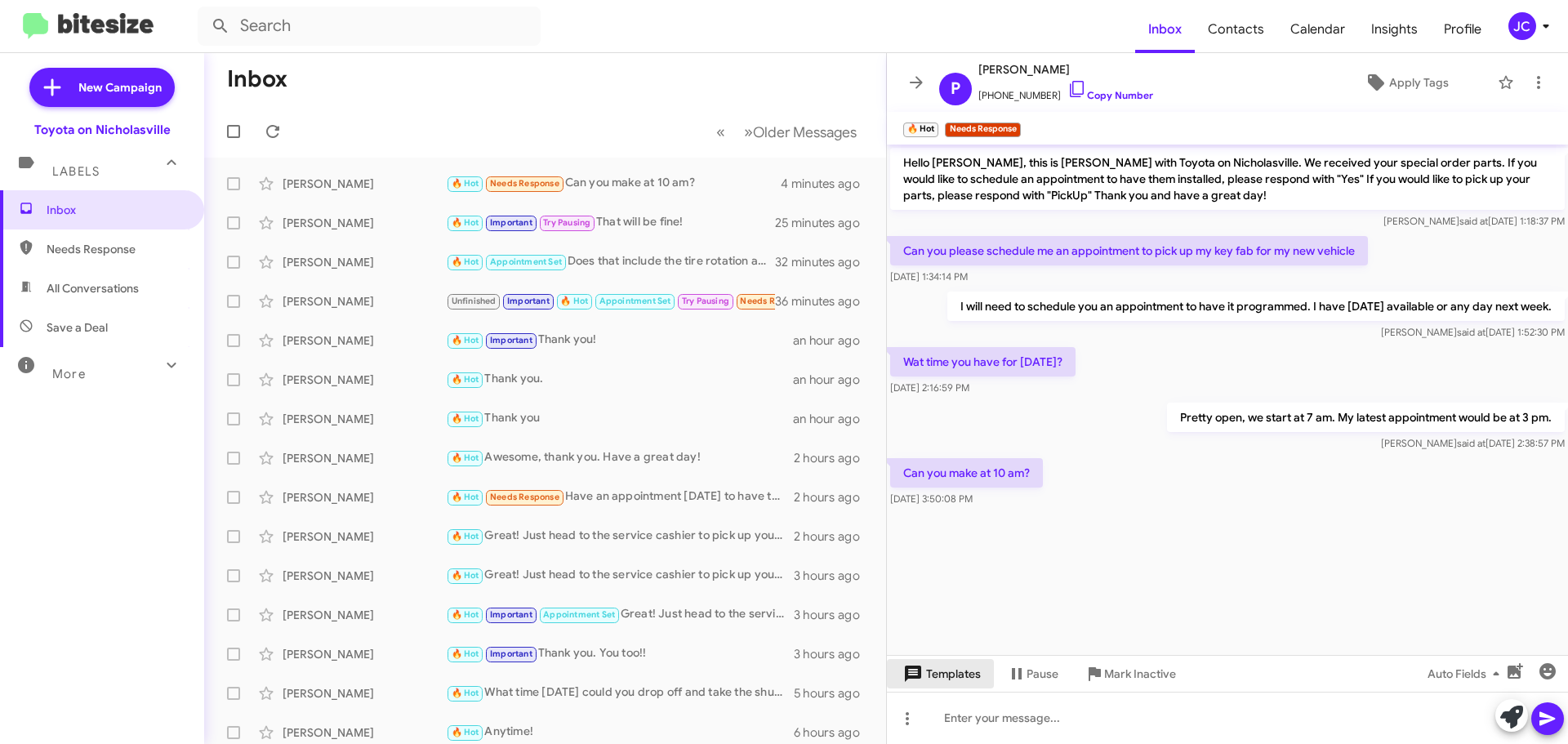
click at [953, 684] on span "Templates" at bounding box center [940, 674] width 81 height 30
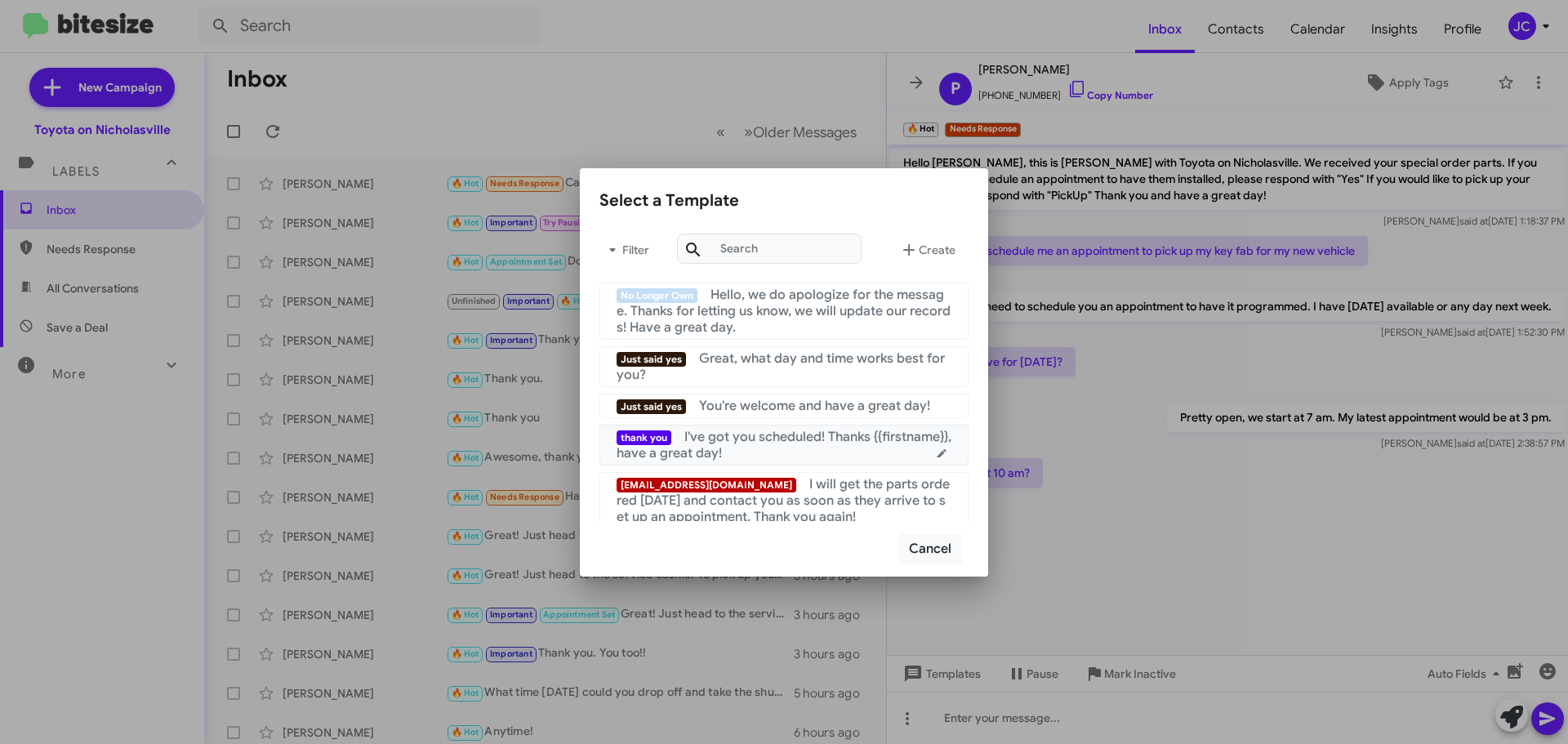
click at [786, 443] on span "I've got you scheduled! Thanks {{firstname}}, have a great day!" at bounding box center [784, 445] width 335 height 33
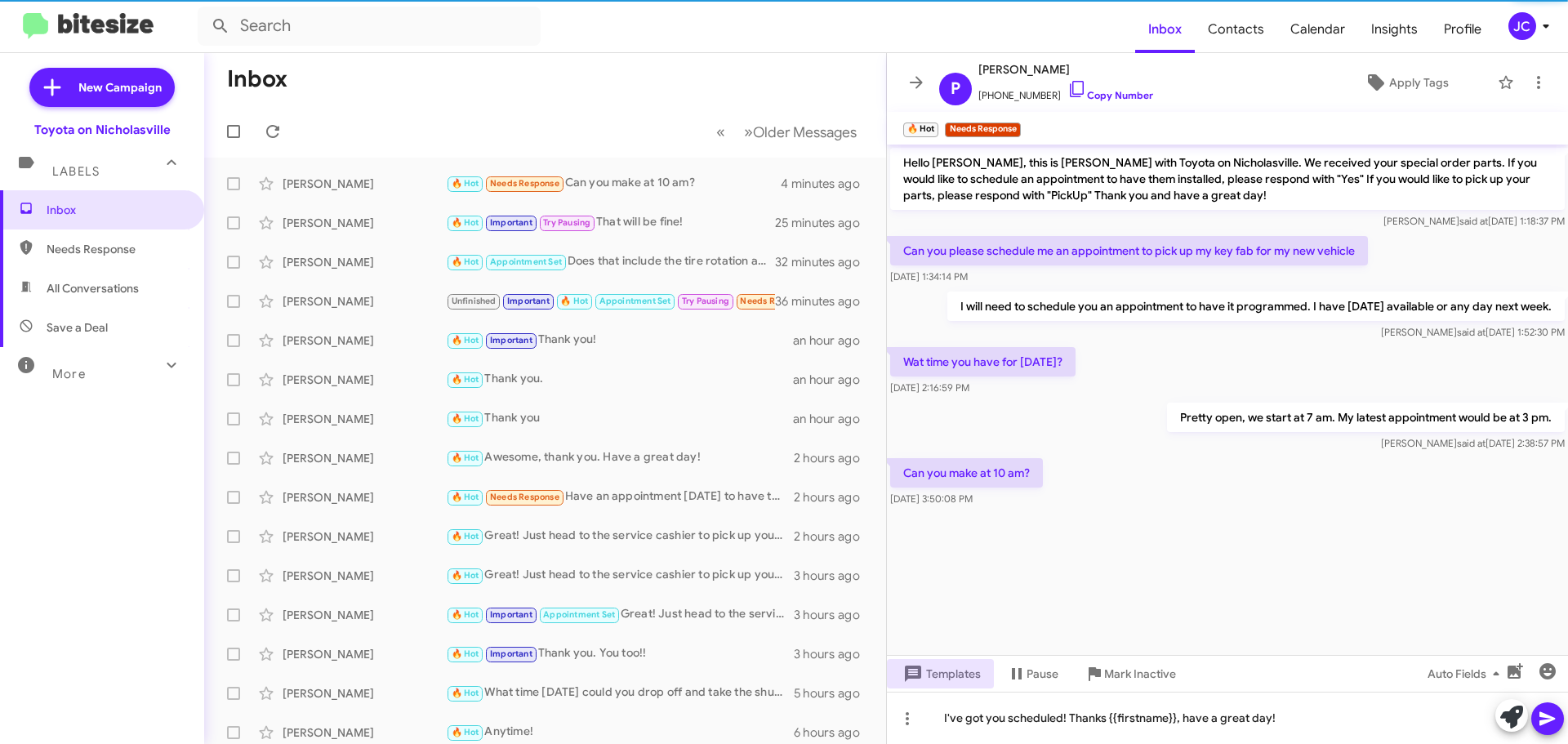
click at [1551, 711] on icon at bounding box center [1548, 719] width 20 height 20
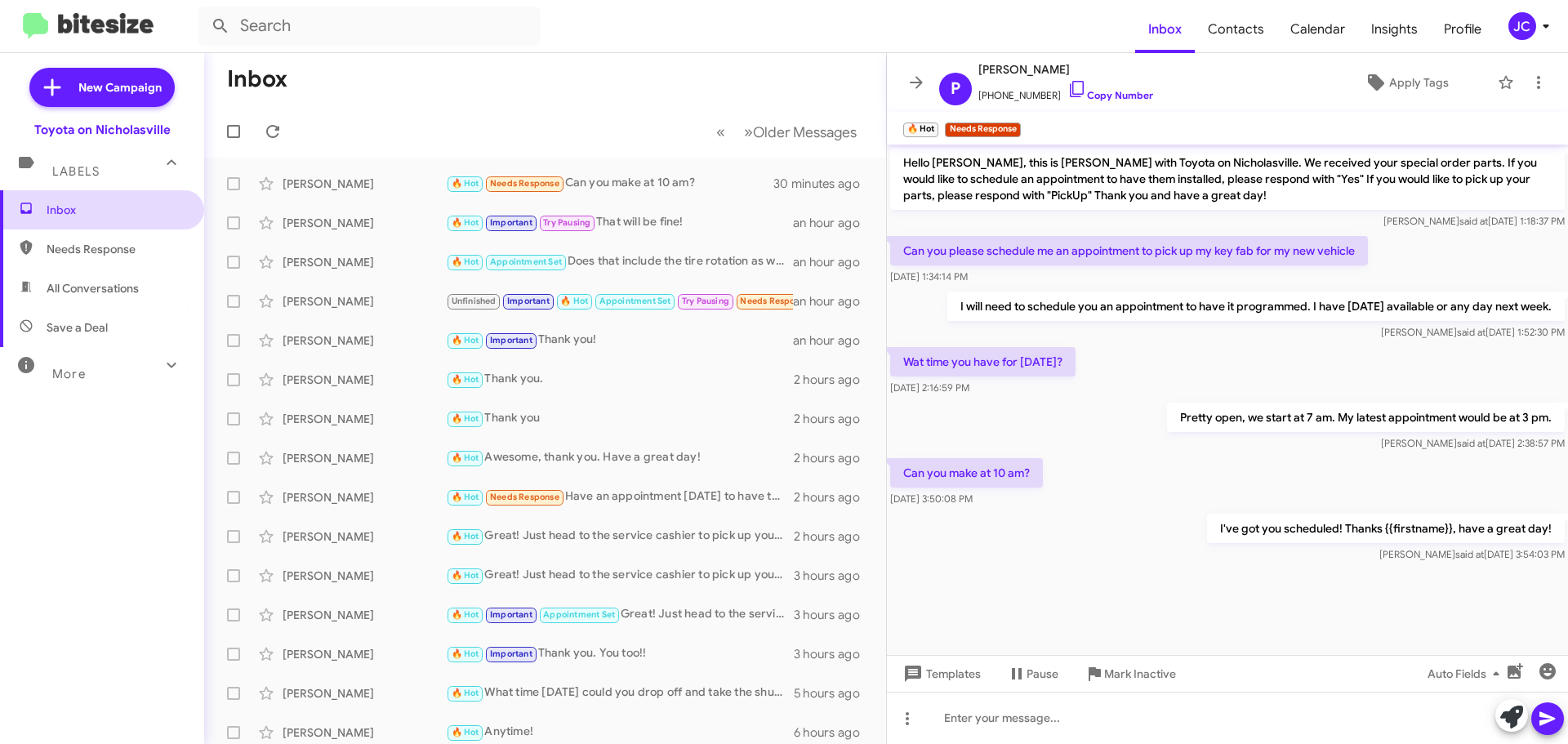
drag, startPoint x: 109, startPoint y: 216, endPoint x: 110, endPoint y: 228, distance: 12.0
click at [108, 216] on span "Inbox" at bounding box center [115, 210] width 139 height 17
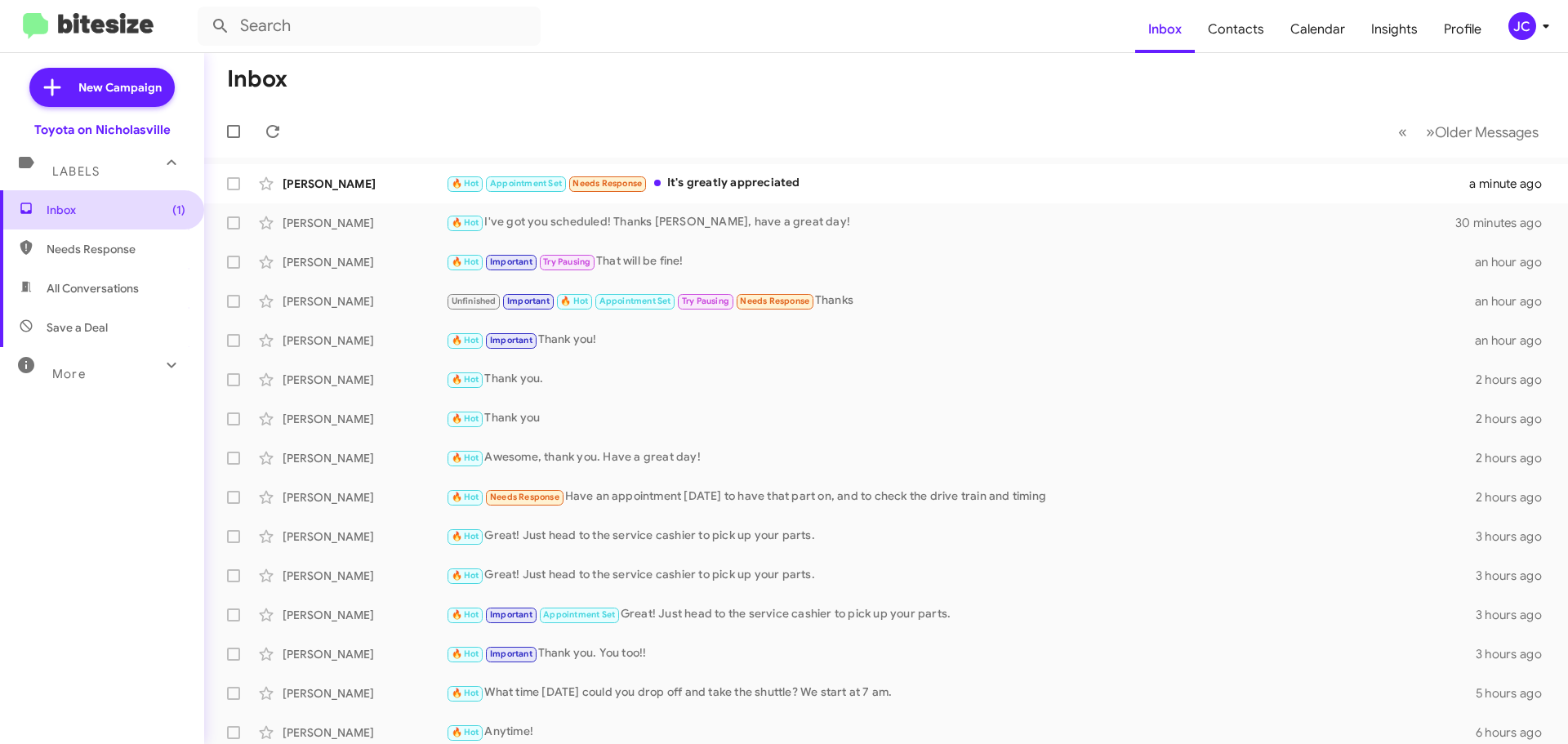
click at [101, 210] on span "Inbox (1)" at bounding box center [115, 210] width 139 height 17
